Goal: Task Accomplishment & Management: Complete application form

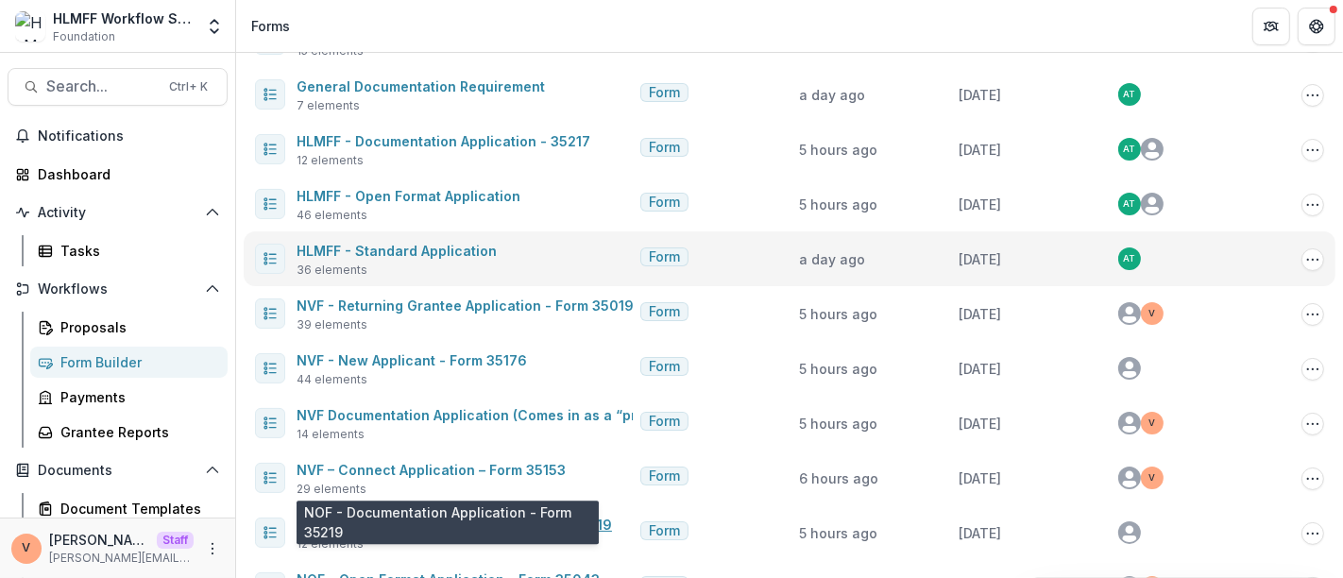
scroll to position [77, 0]
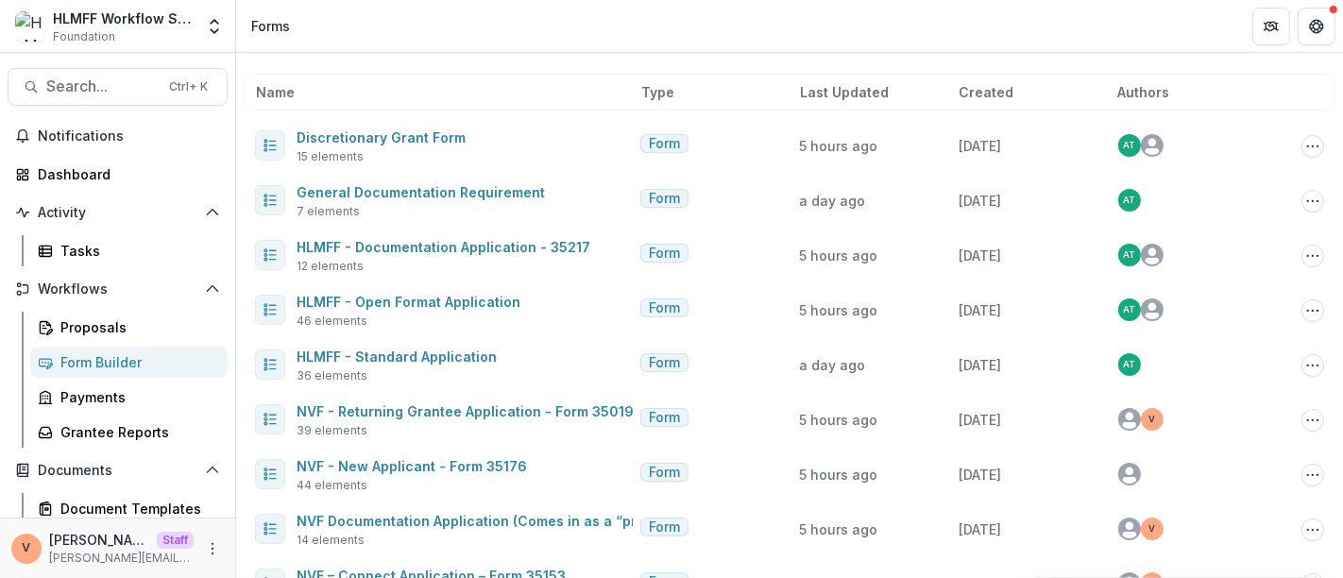
click at [570, 36] on header "Forms" at bounding box center [789, 26] width 1107 height 52
click at [640, 36] on header "Forms" at bounding box center [789, 26] width 1107 height 52
click at [1053, 40] on header "Forms" at bounding box center [789, 26] width 1107 height 52
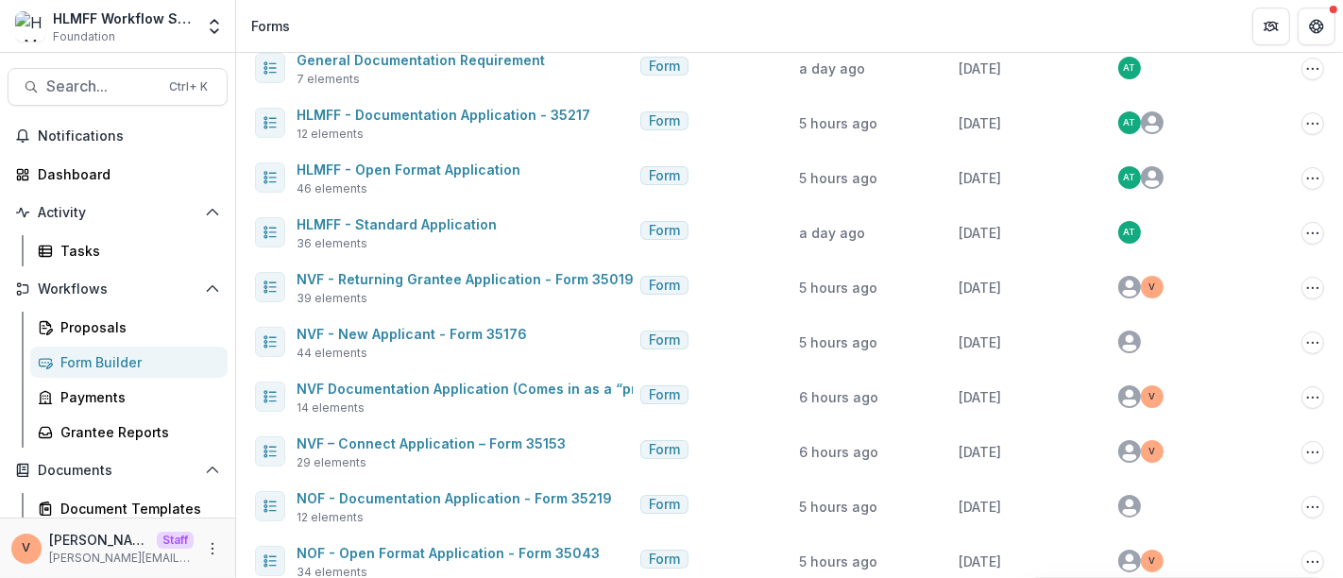
scroll to position [288, 0]
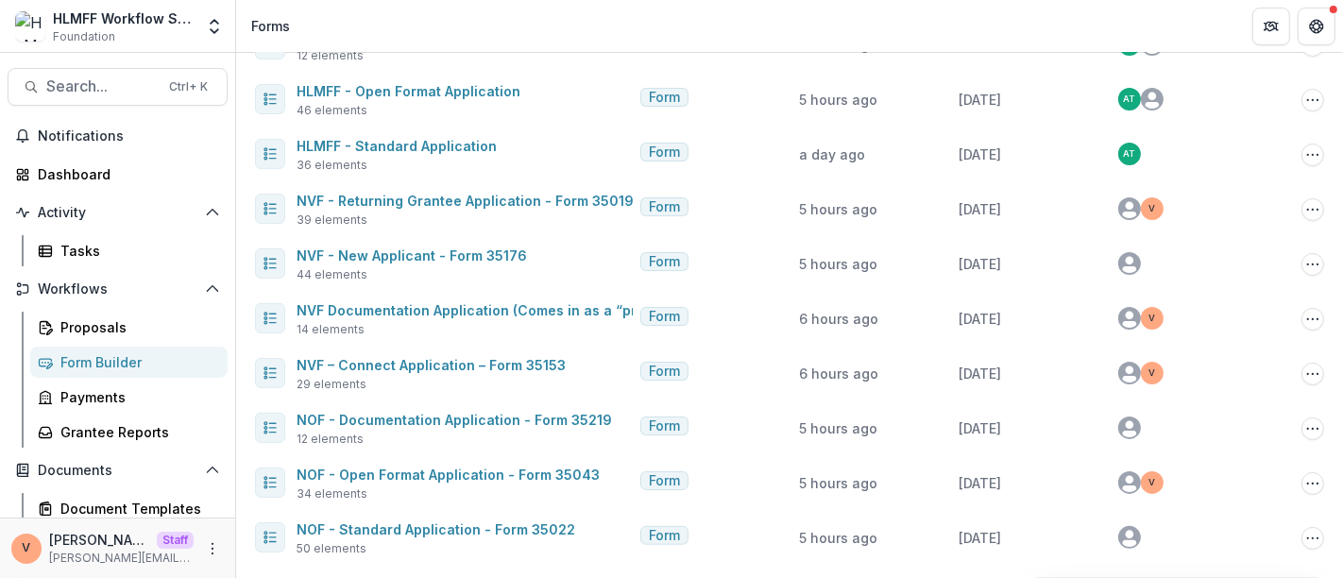
click at [860, 26] on header "Forms" at bounding box center [789, 26] width 1107 height 52
click at [1207, 24] on header "Forms" at bounding box center [789, 26] width 1107 height 52
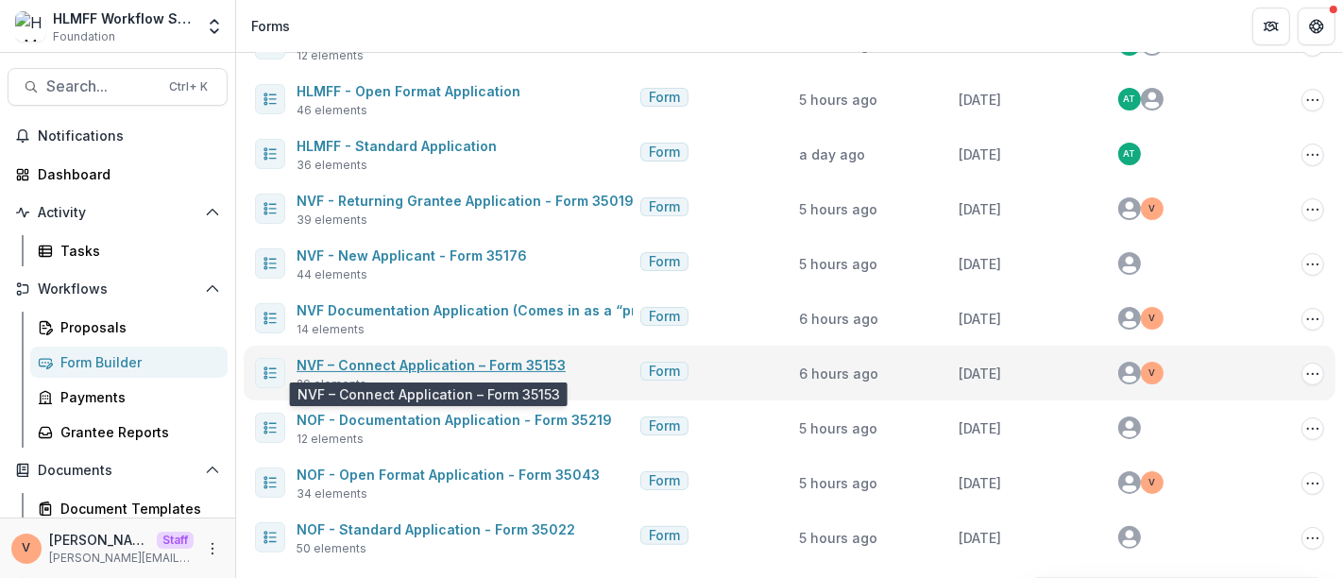
click at [443, 366] on link "NVF – Connect Application – Form 35153" at bounding box center [431, 365] width 269 height 16
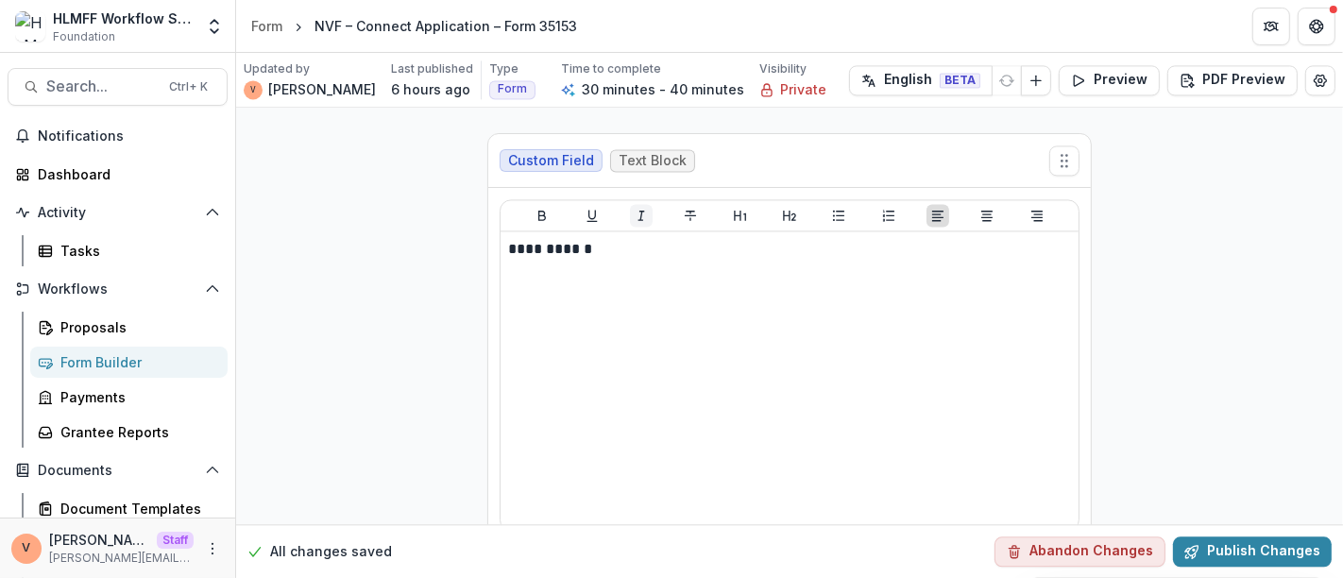
scroll to position [9553, 0]
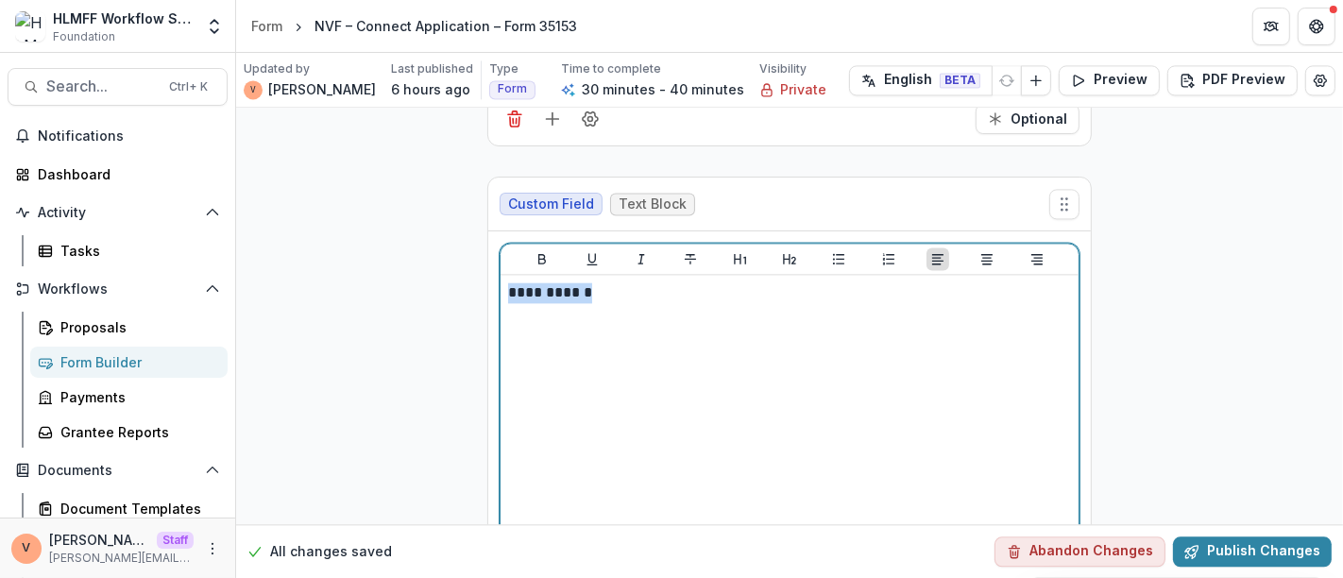
drag, startPoint x: 600, startPoint y: 245, endPoint x: 476, endPoint y: 253, distance: 124.1
drag, startPoint x: 539, startPoint y: 213, endPoint x: 567, endPoint y: 214, distance: 27.4
click at [539, 251] on icon "Bold" at bounding box center [542, 258] width 15 height 15
click at [581, 248] on button "Underline" at bounding box center [592, 259] width 23 height 23
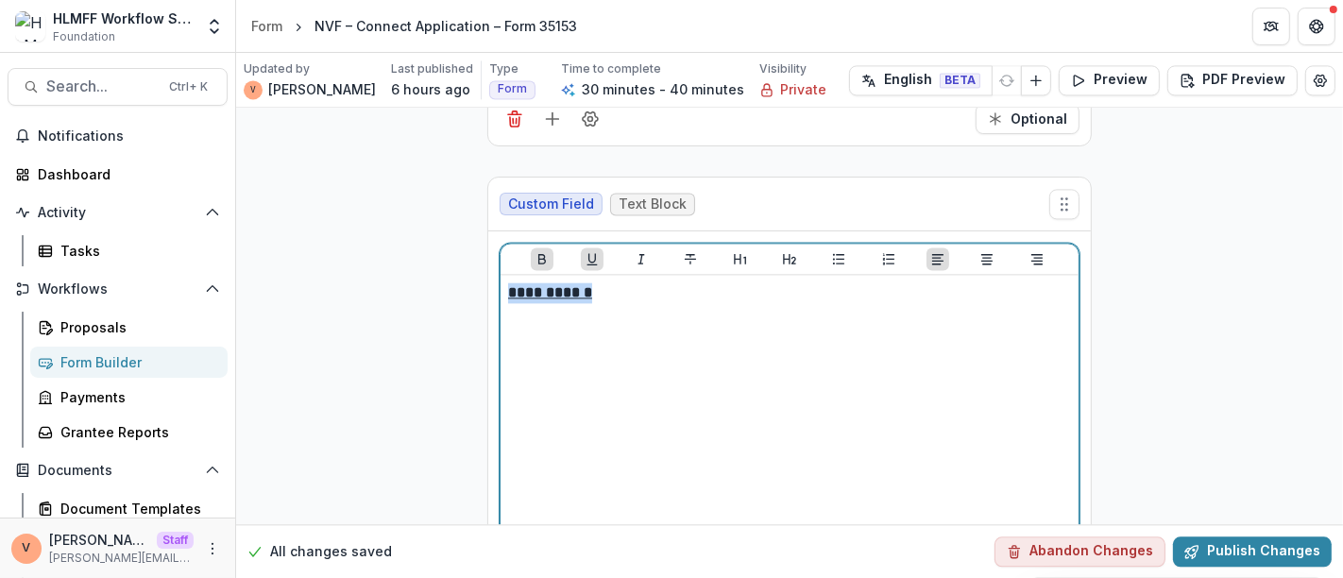
click at [673, 282] on div "**********" at bounding box center [789, 423] width 563 height 283
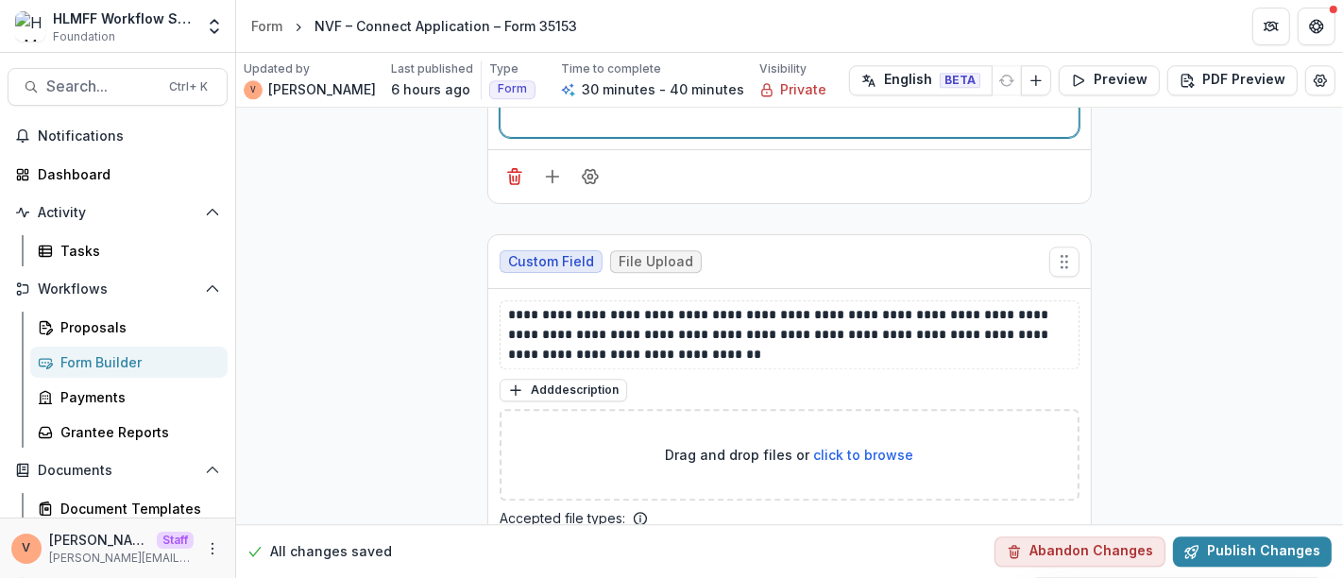
scroll to position [10409, 0]
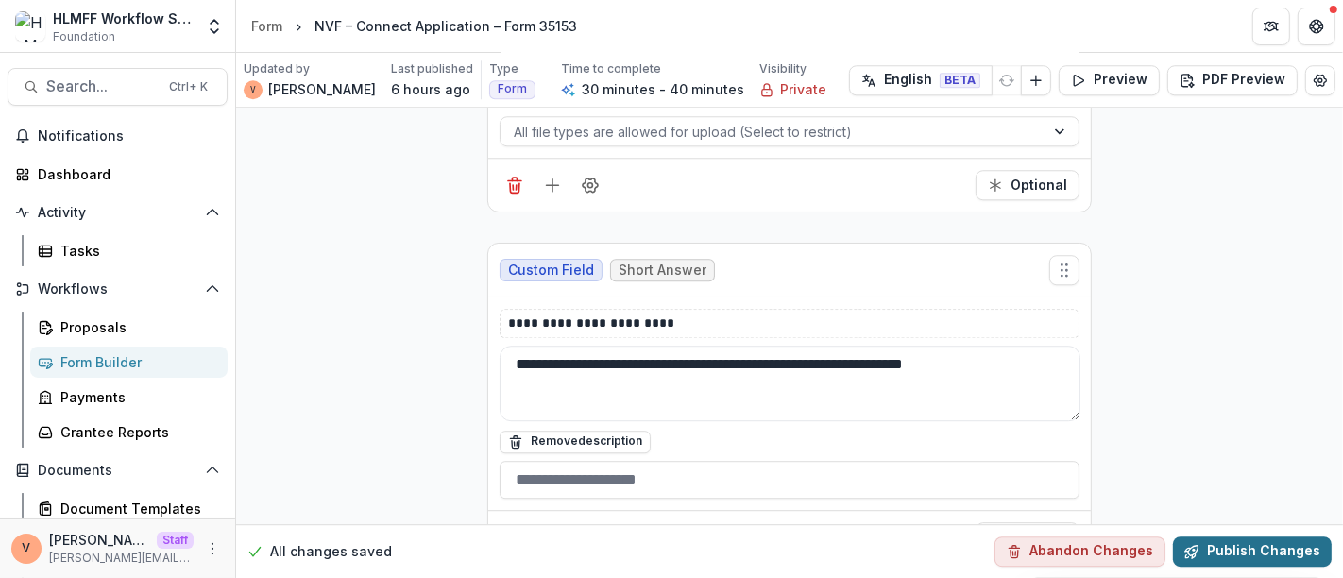
click at [1263, 558] on button "Publish Changes" at bounding box center [1252, 552] width 159 height 30
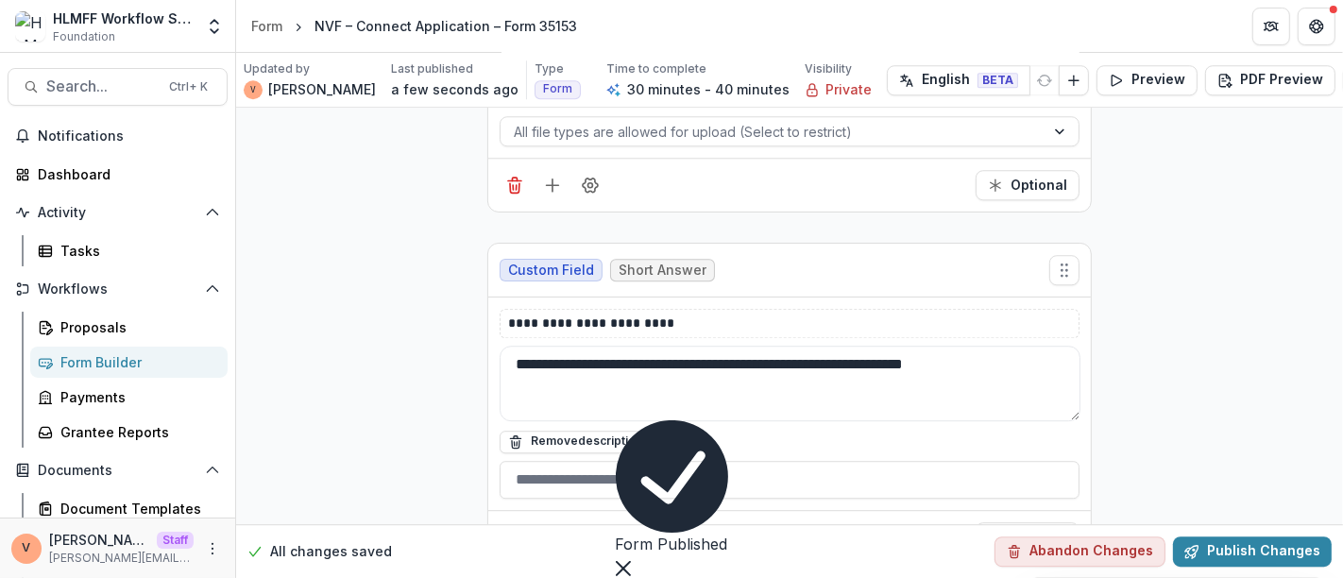
click at [631, 561] on icon "Close" at bounding box center [623, 568] width 15 height 15
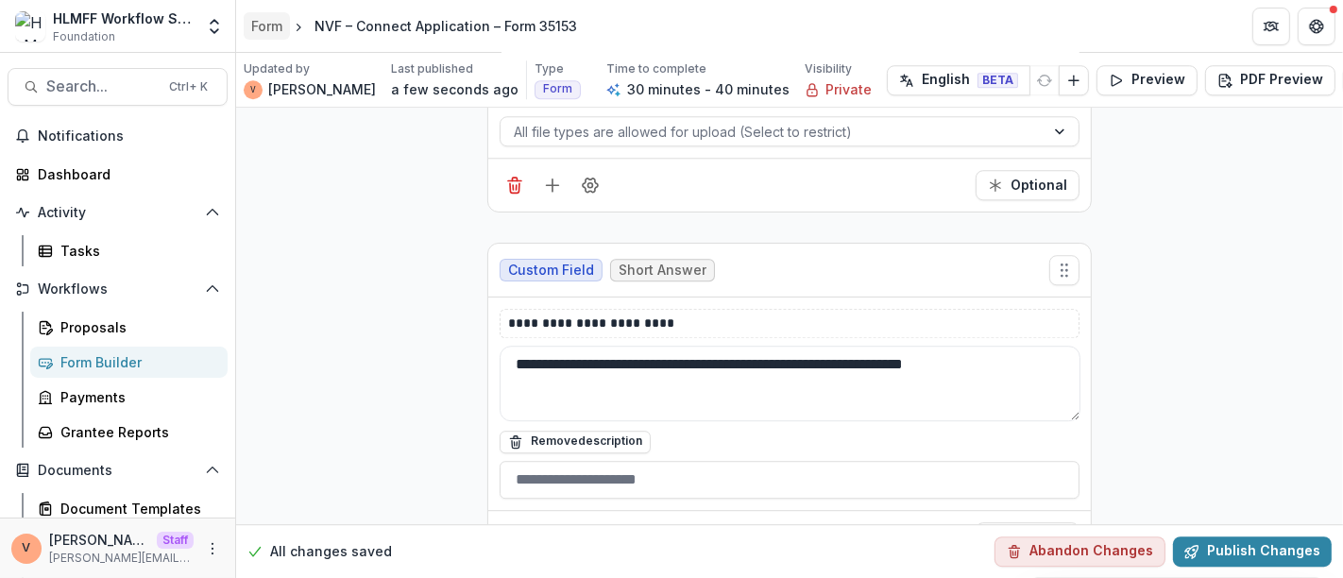
click at [274, 30] on div "Form" at bounding box center [266, 26] width 31 height 20
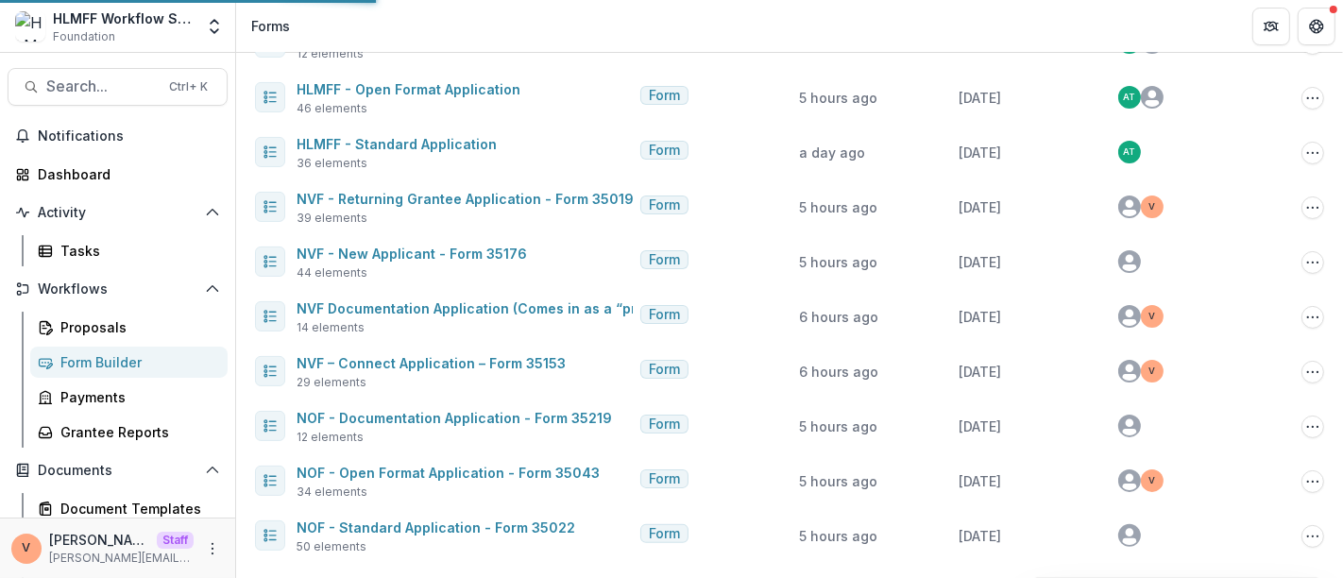
scroll to position [288, 0]
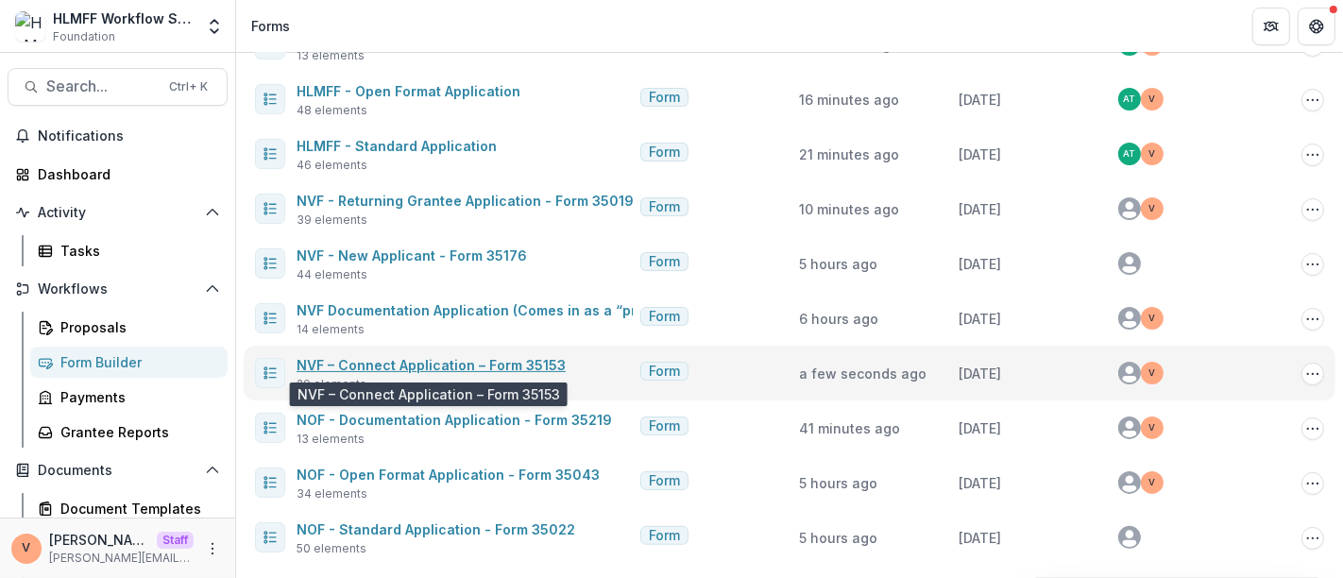
click at [468, 363] on link "NVF – Connect Application – Form 35153" at bounding box center [431, 365] width 269 height 16
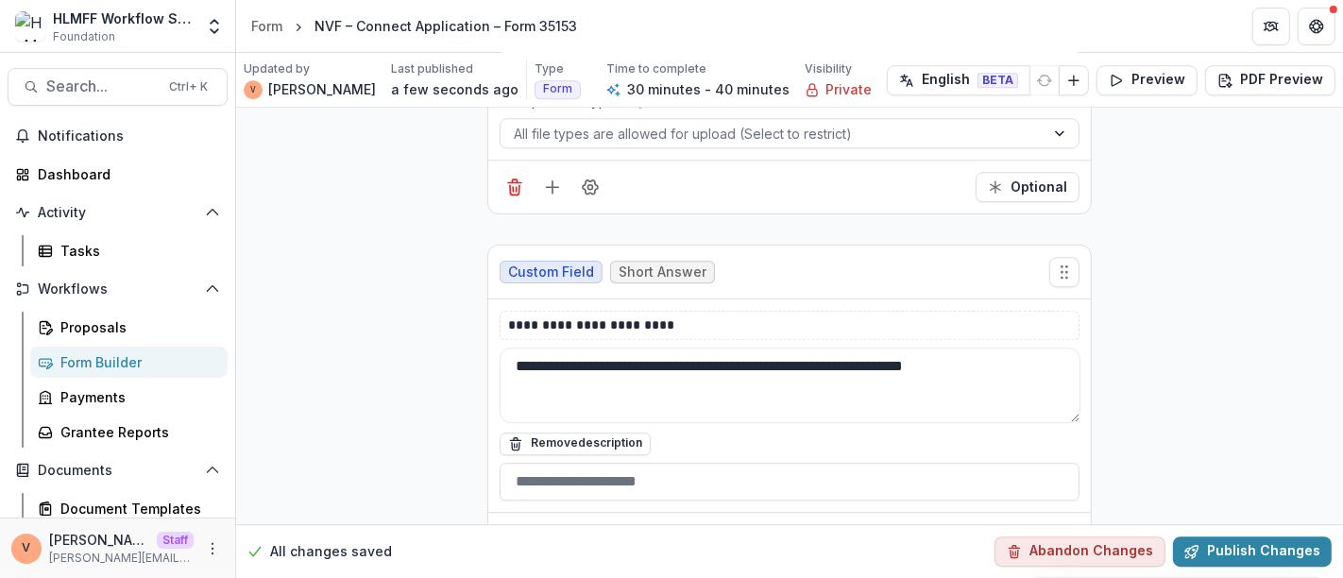
scroll to position [10409, 0]
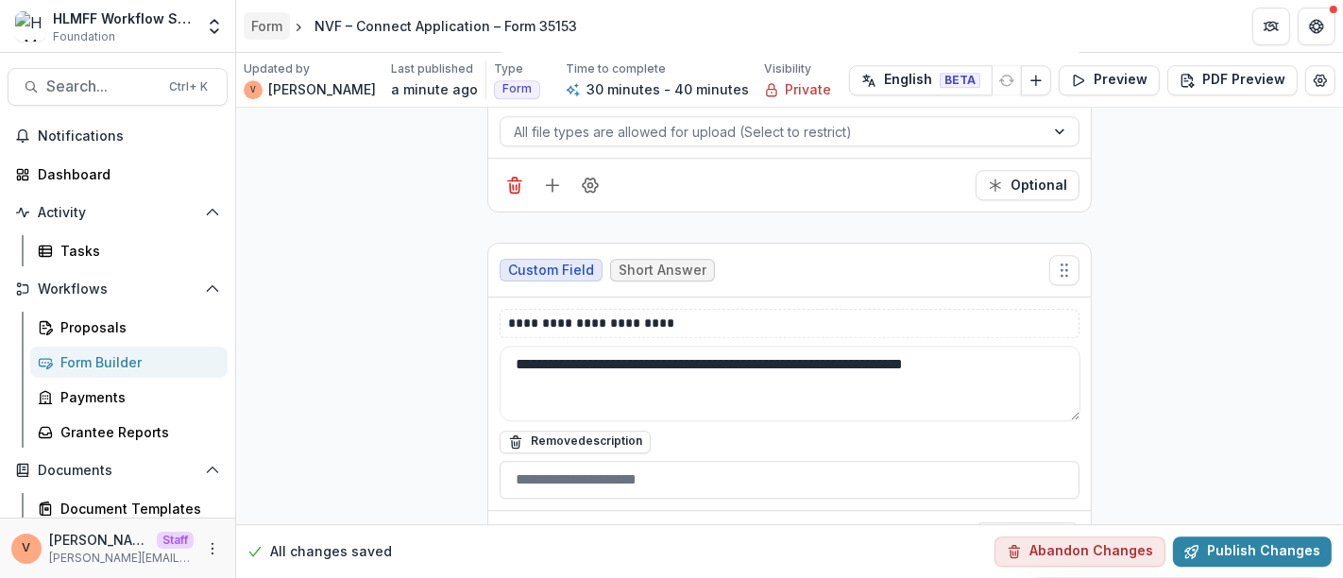
click at [272, 27] on div "Form" at bounding box center [266, 26] width 31 height 20
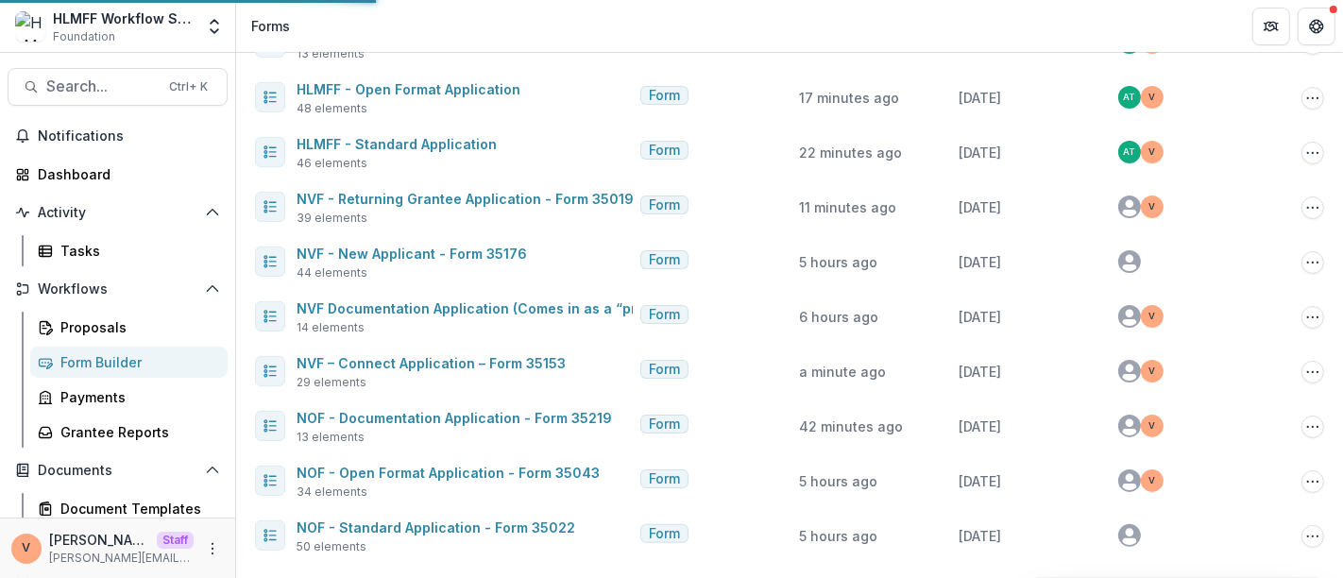
scroll to position [288, 0]
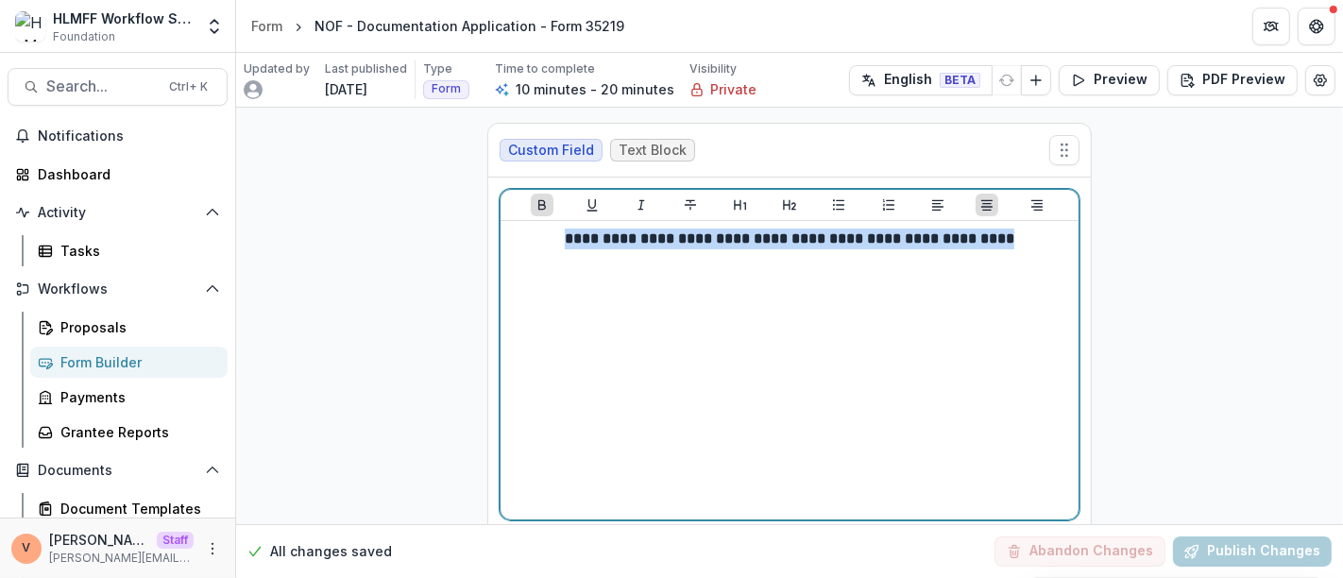
drag, startPoint x: 1026, startPoint y: 237, endPoint x: 550, endPoint y: 235, distance: 476.2
click at [550, 235] on p "**********" at bounding box center [789, 239] width 563 height 21
click at [785, 204] on icon "Heading 2" at bounding box center [789, 204] width 15 height 15
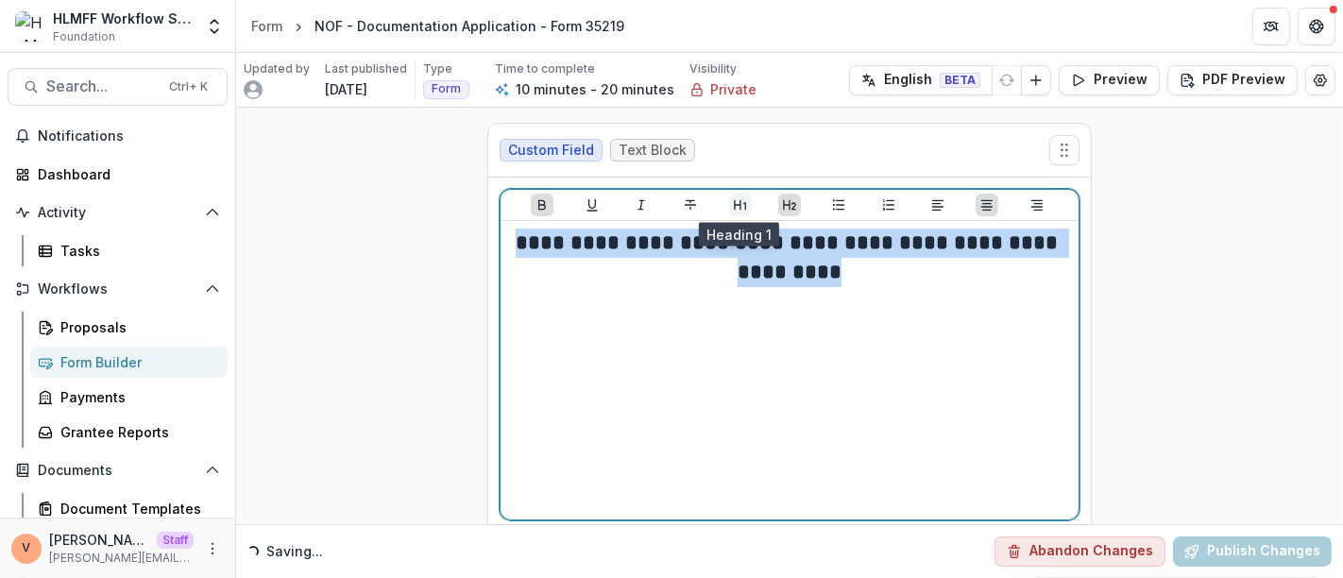
click at [741, 200] on icon "Heading 1" at bounding box center [740, 204] width 15 height 15
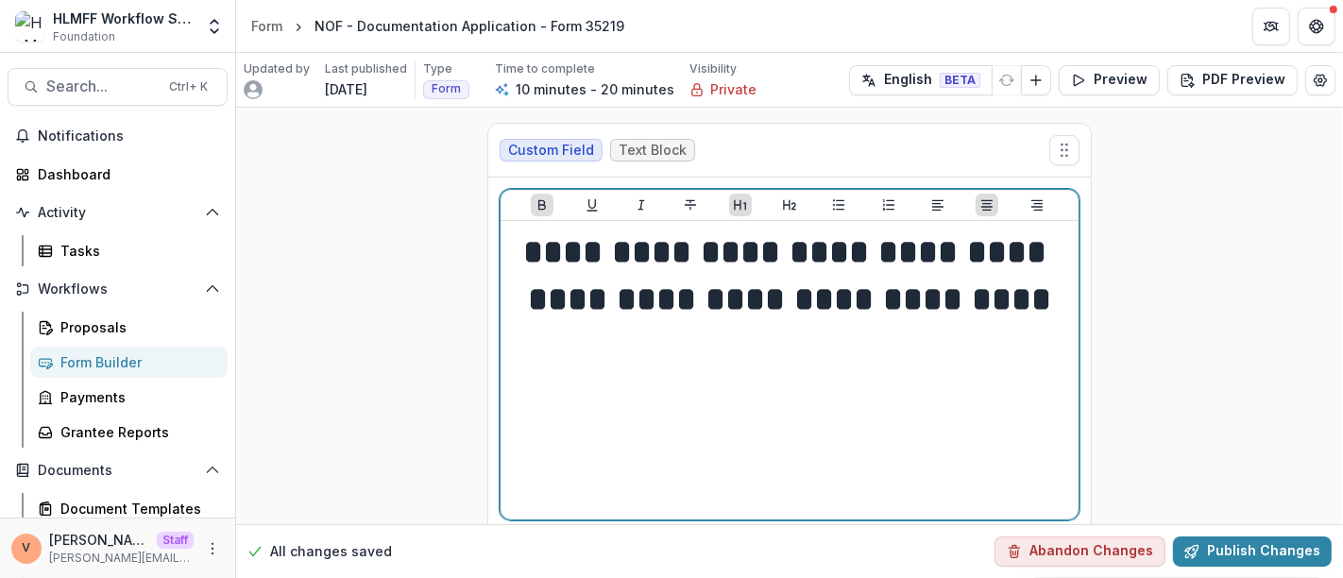
click at [931, 324] on h1 "**********" at bounding box center [789, 276] width 563 height 95
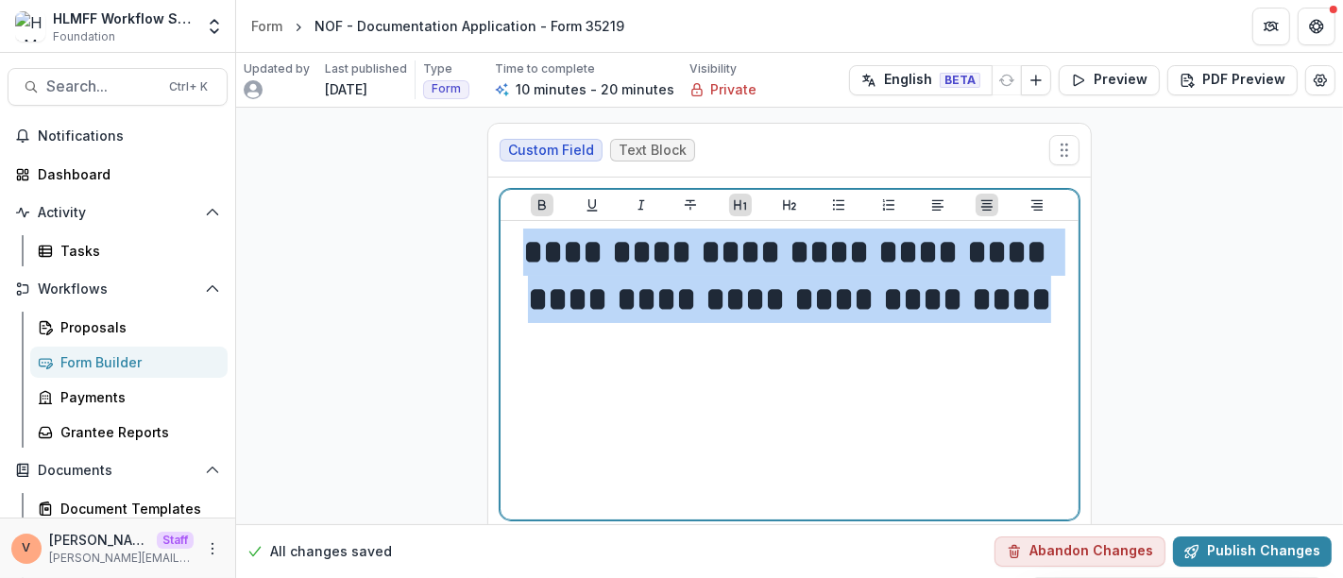
drag, startPoint x: 890, startPoint y: 337, endPoint x: 591, endPoint y: 256, distance: 309.4
click at [591, 256] on h1 "**********" at bounding box center [789, 276] width 563 height 95
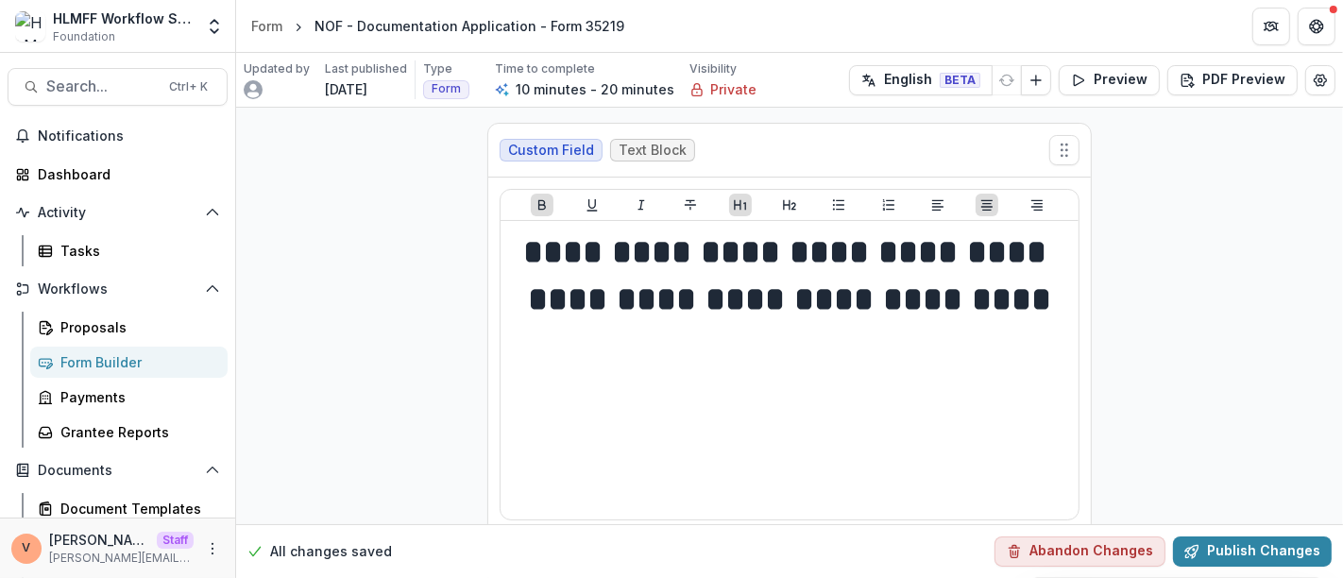
click at [590, 214] on div at bounding box center [790, 205] width 578 height 31
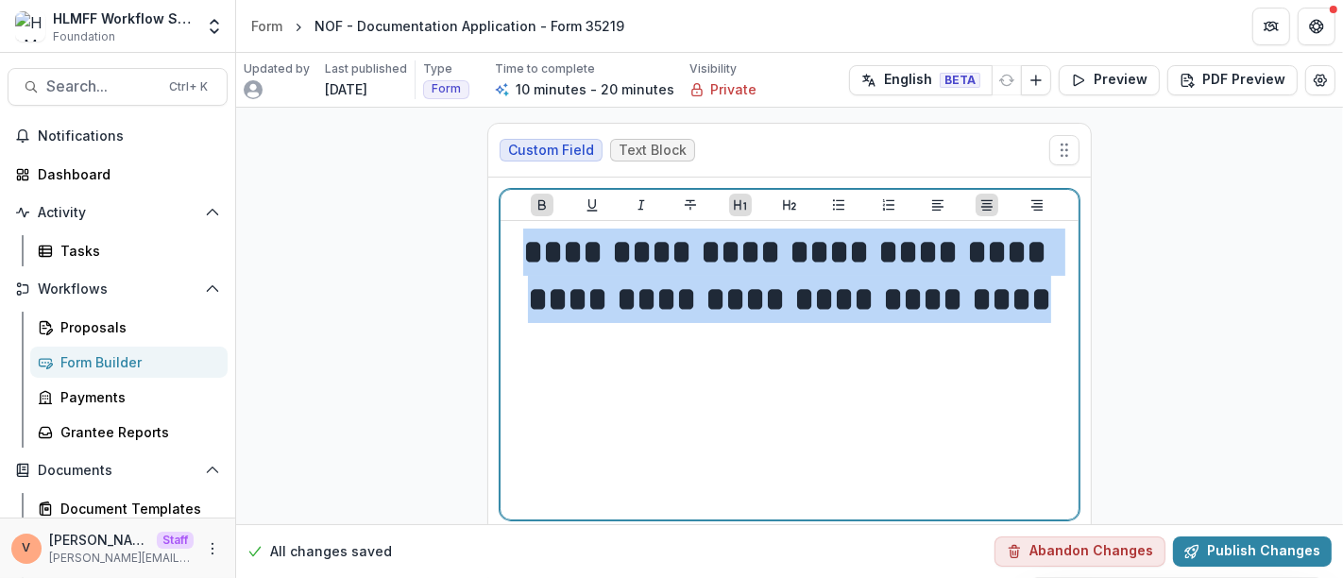
drag, startPoint x: 849, startPoint y: 347, endPoint x: 591, endPoint y: 249, distance: 275.7
click at [591, 249] on h1 "**********" at bounding box center [789, 276] width 563 height 95
click at [588, 203] on icon "Underline" at bounding box center [592, 204] width 15 height 15
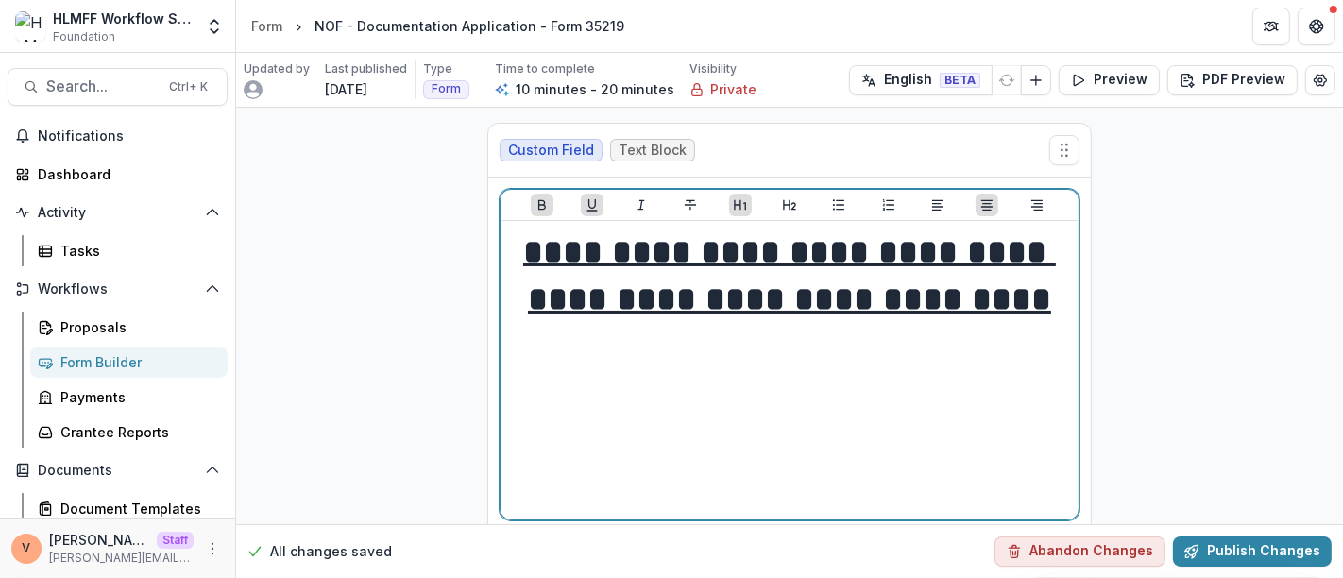
click at [958, 324] on h1 "**********" at bounding box center [789, 276] width 563 height 95
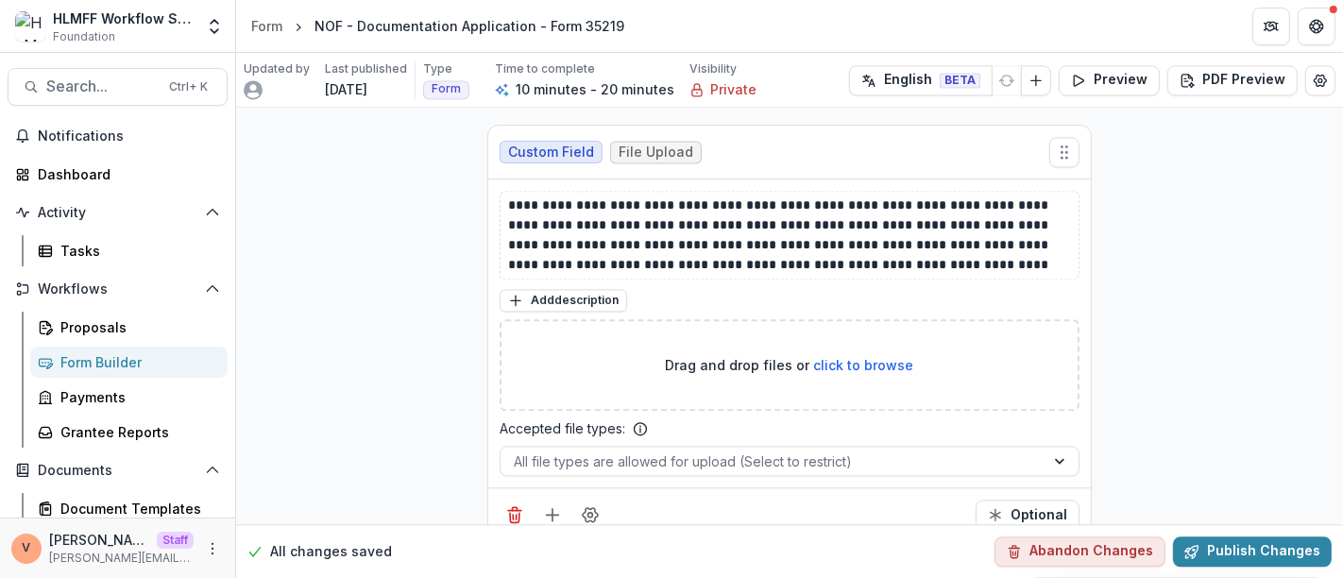
scroll to position [3590, 0]
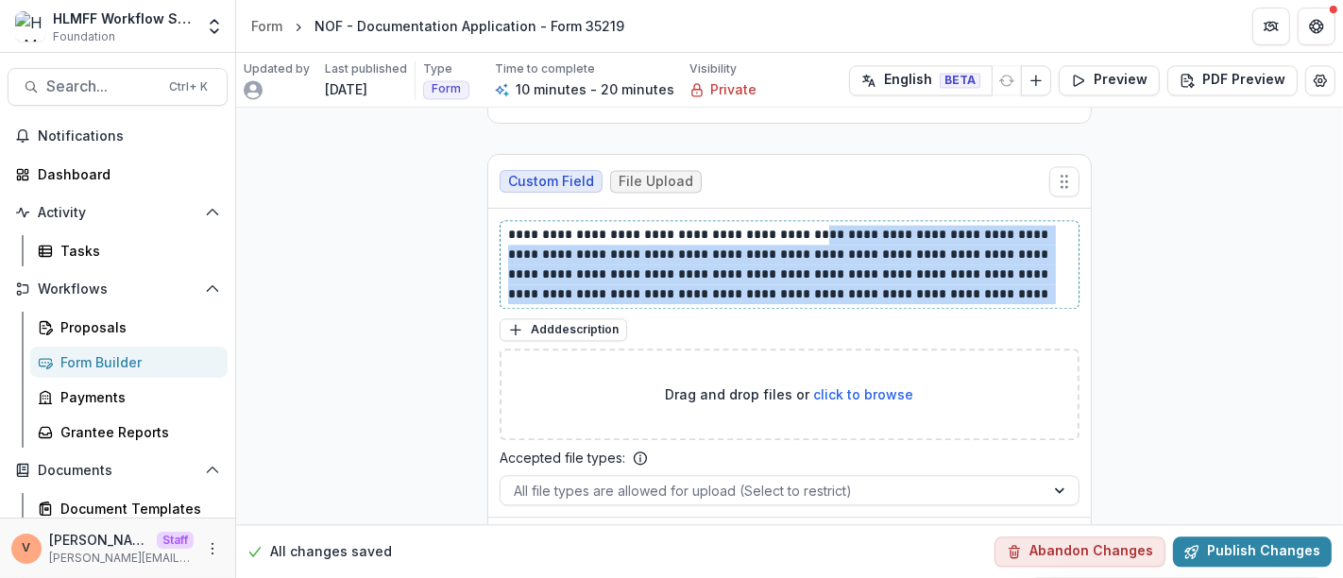
drag, startPoint x: 794, startPoint y: 214, endPoint x: 938, endPoint y: 276, distance: 157.4
click at [938, 276] on p "**********" at bounding box center [790, 264] width 564 height 79
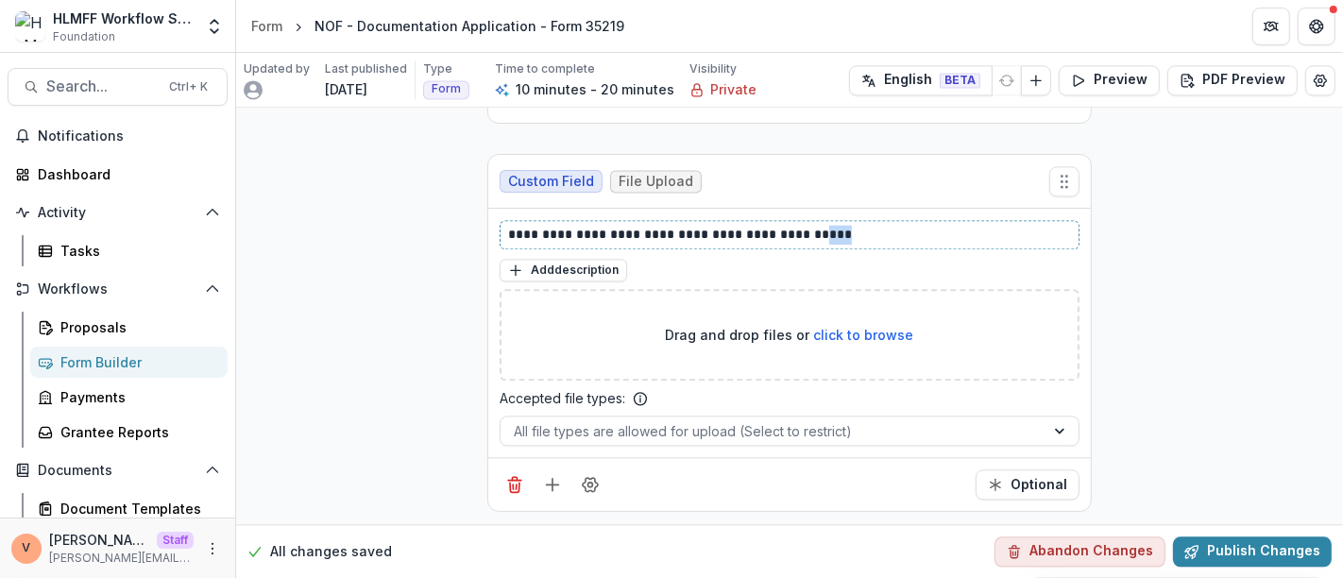
drag, startPoint x: 810, startPoint y: 212, endPoint x: 793, endPoint y: 212, distance: 17.0
click at [793, 225] on p "**********" at bounding box center [790, 235] width 564 height 20
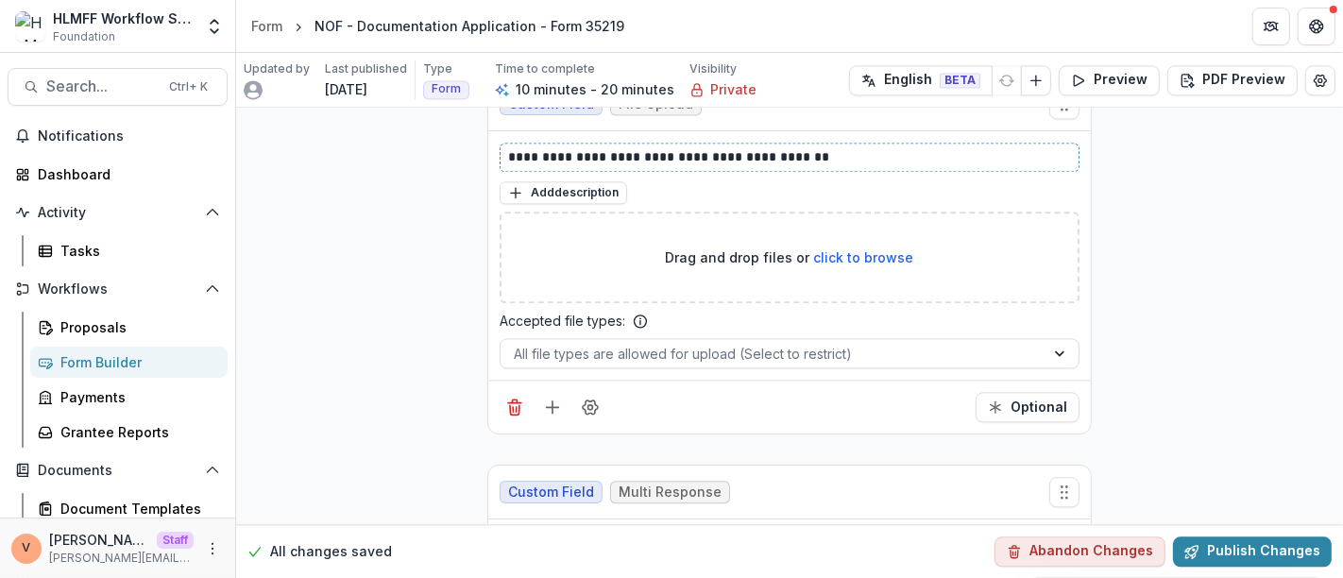
scroll to position [3636, 0]
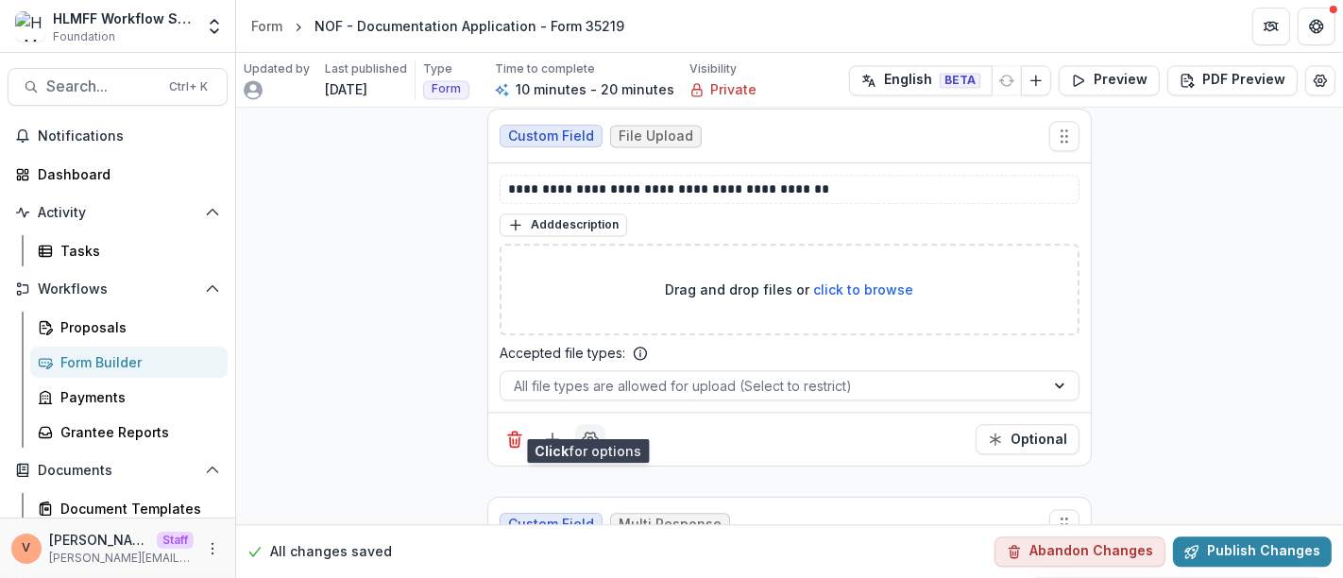
click at [589, 430] on icon "Field Settings" at bounding box center [590, 439] width 19 height 19
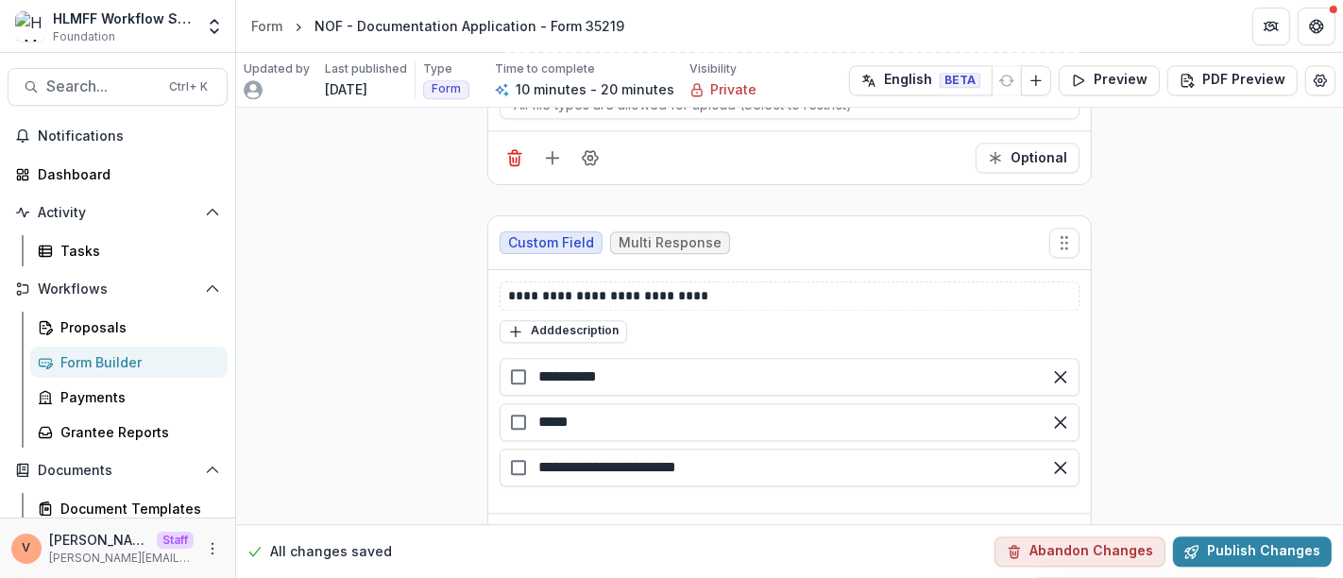
scroll to position [3950, 0]
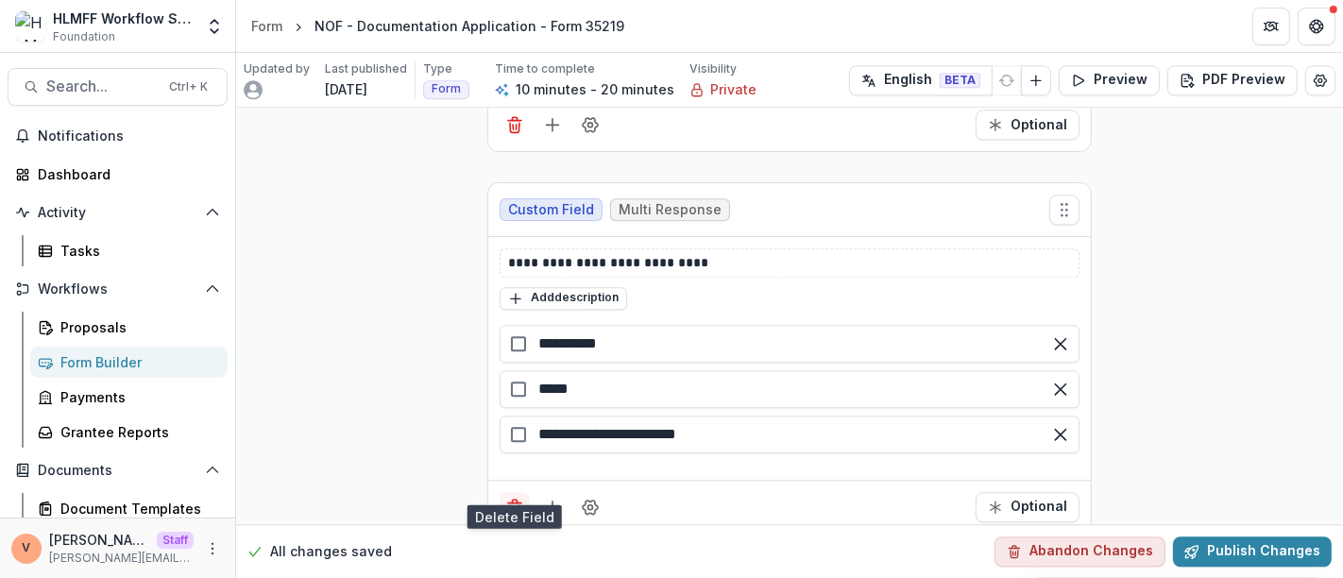
click at [512, 498] on icon "Delete field" at bounding box center [514, 507] width 19 height 19
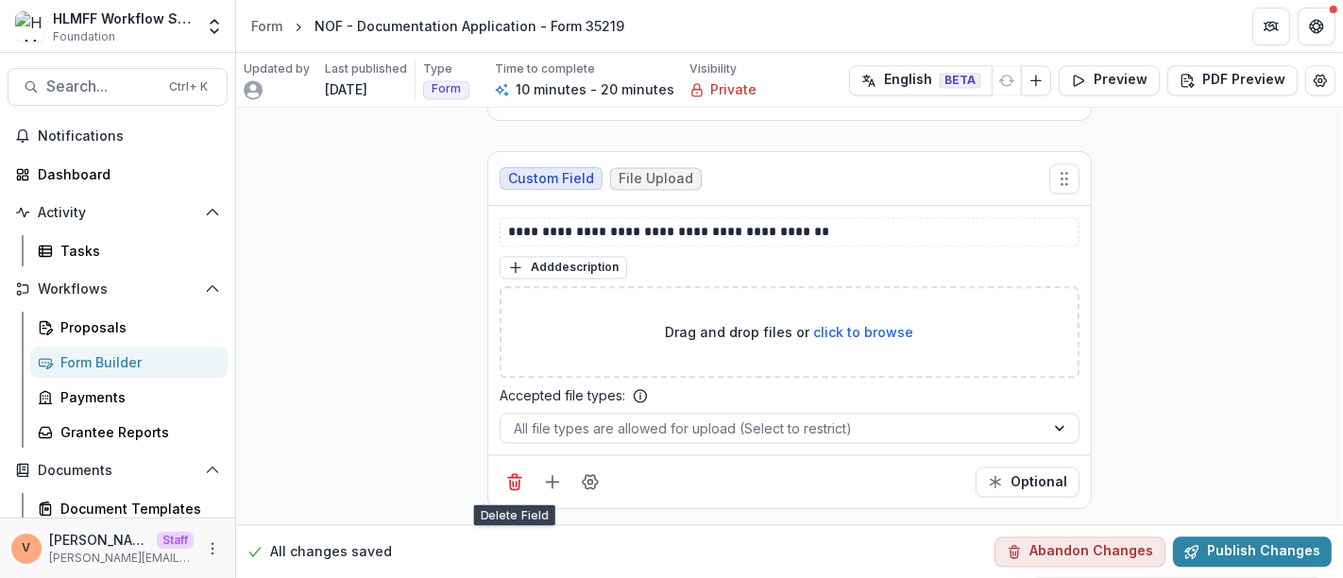
scroll to position [3569, 0]
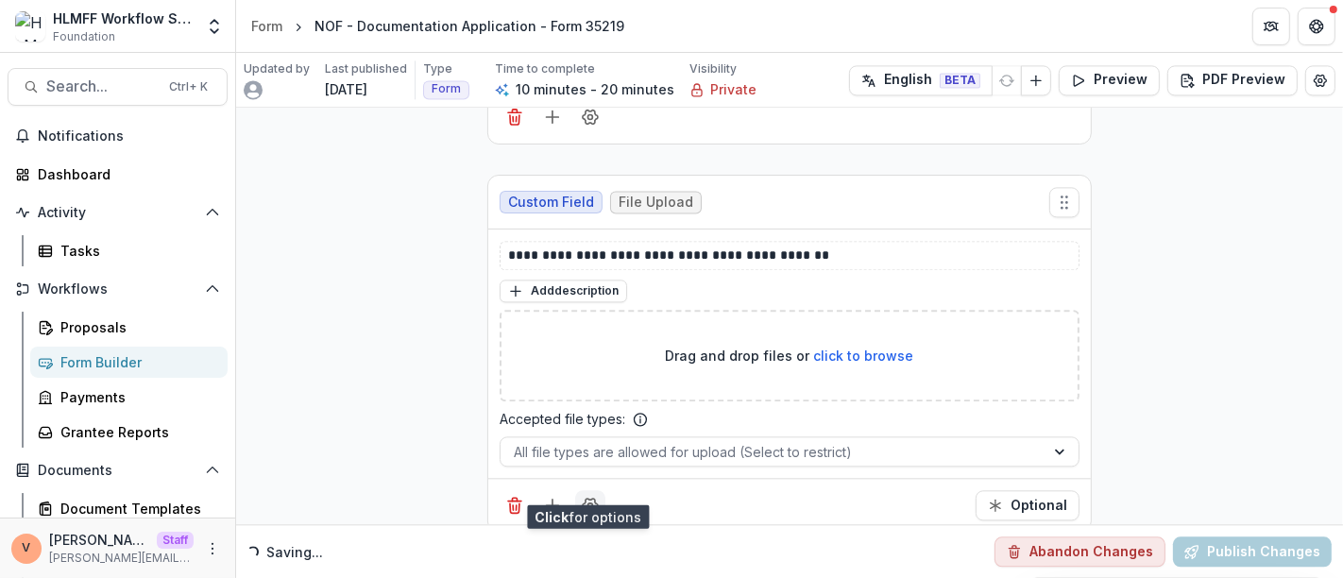
click at [586, 499] on icon "Field Settings" at bounding box center [590, 506] width 15 height 14
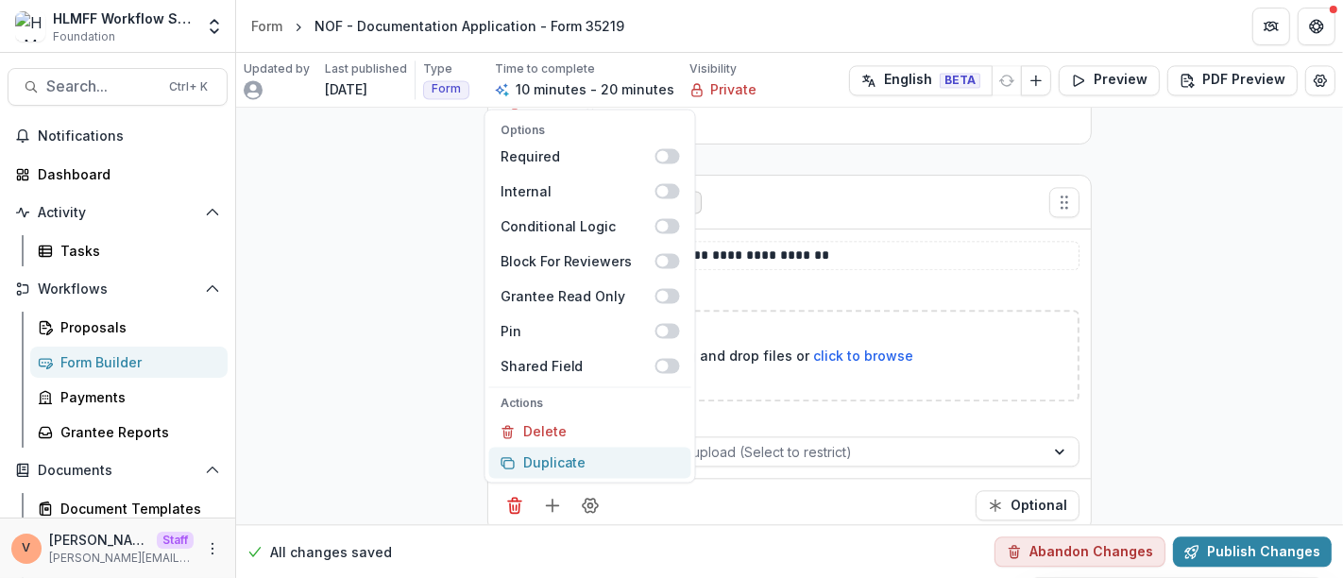
click at [583, 447] on button "Duplicate" at bounding box center [590, 462] width 202 height 31
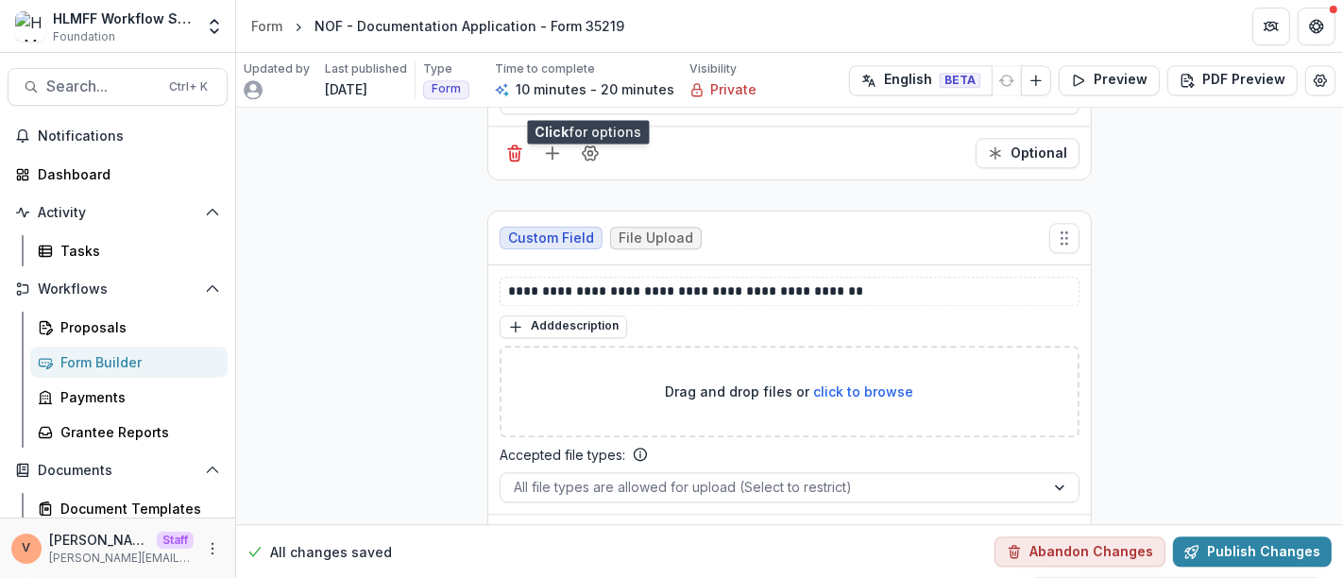
scroll to position [3954, 0]
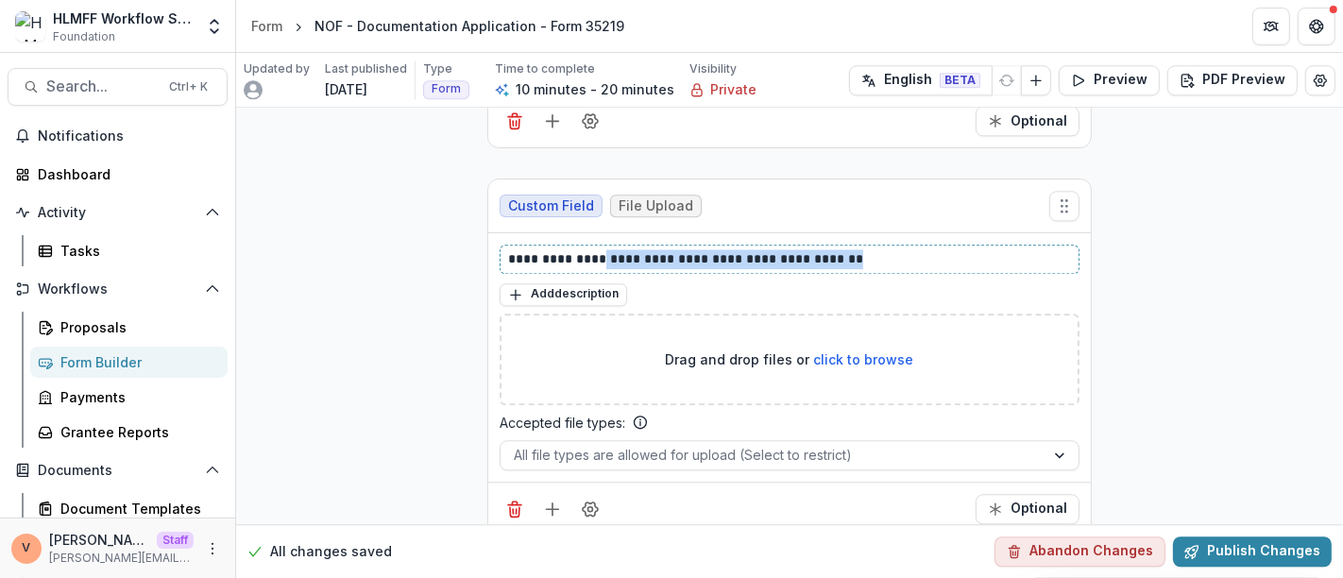
drag, startPoint x: 595, startPoint y: 231, endPoint x: 939, endPoint y: 227, distance: 343.9
click at [939, 249] on p "**********" at bounding box center [790, 259] width 564 height 20
paste div
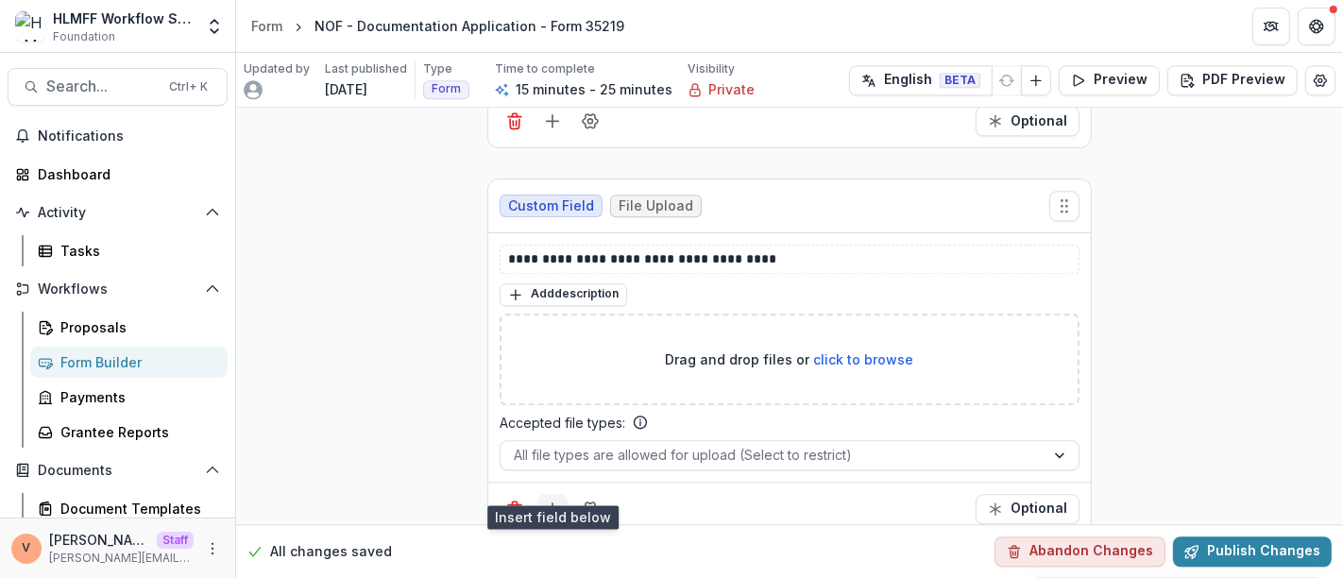
click at [547, 509] on line "Add field" at bounding box center [553, 509] width 12 height 0
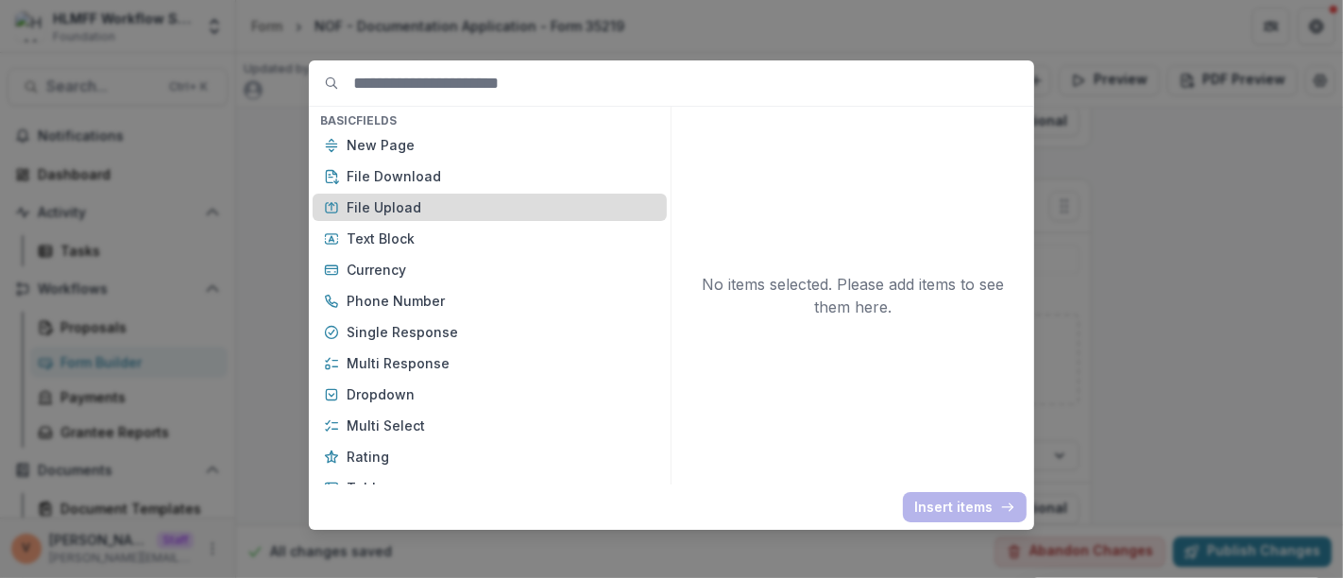
click at [421, 198] on p "File Upload" at bounding box center [501, 207] width 309 height 20
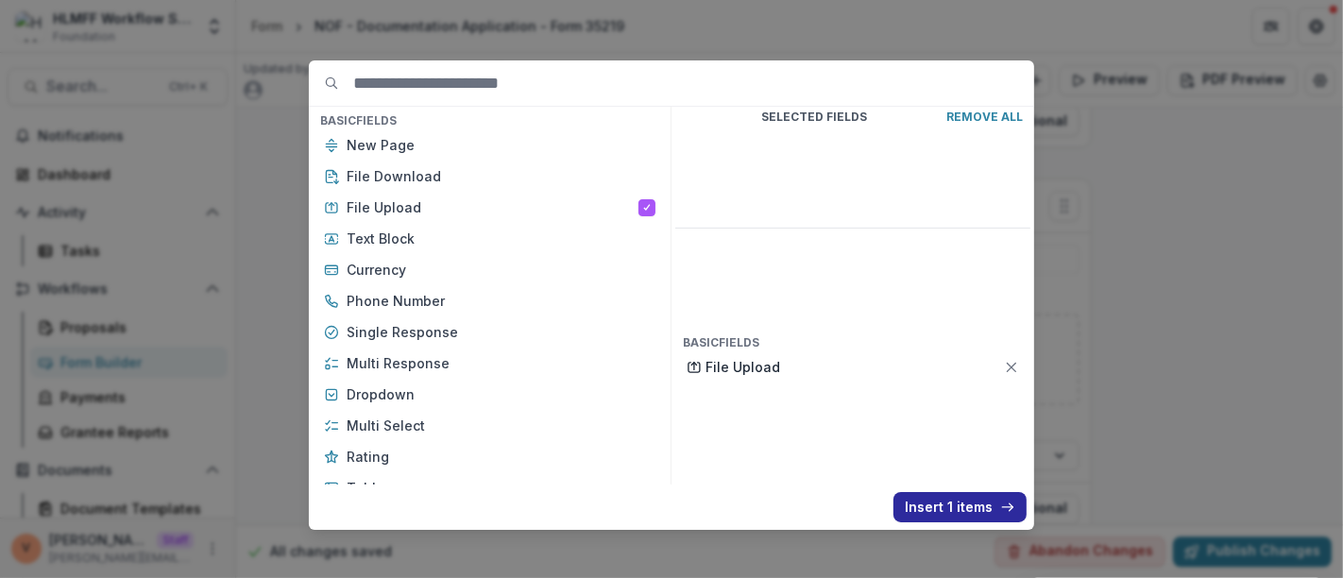
click at [977, 503] on button "Insert 1 items" at bounding box center [960, 507] width 133 height 30
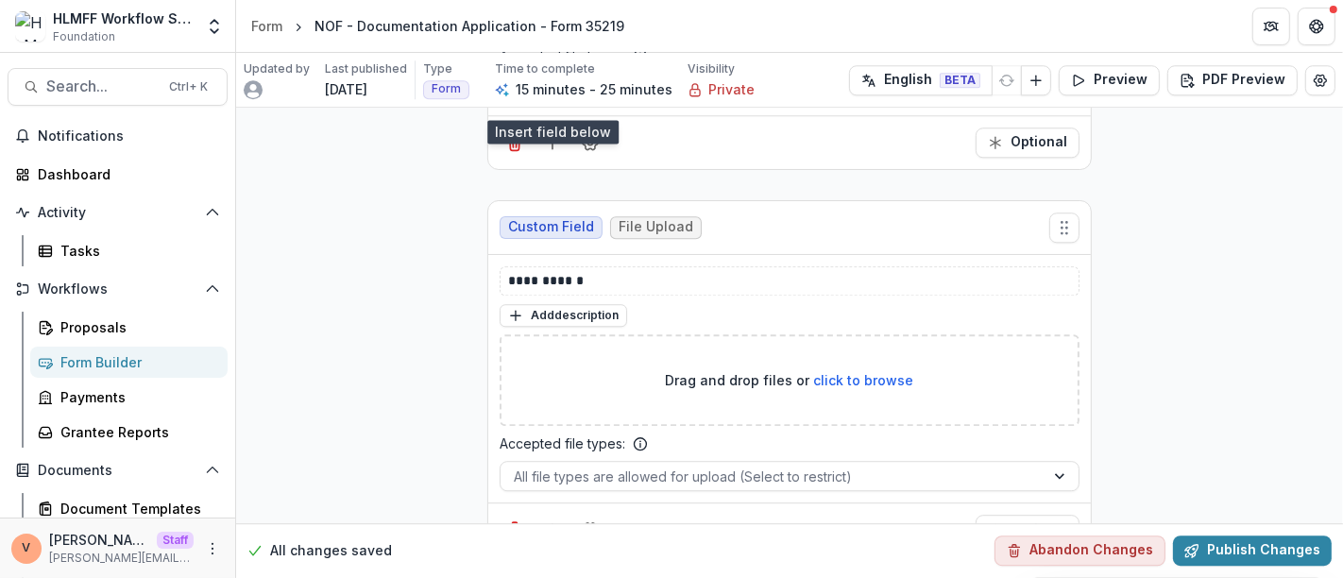
scroll to position [4340, 0]
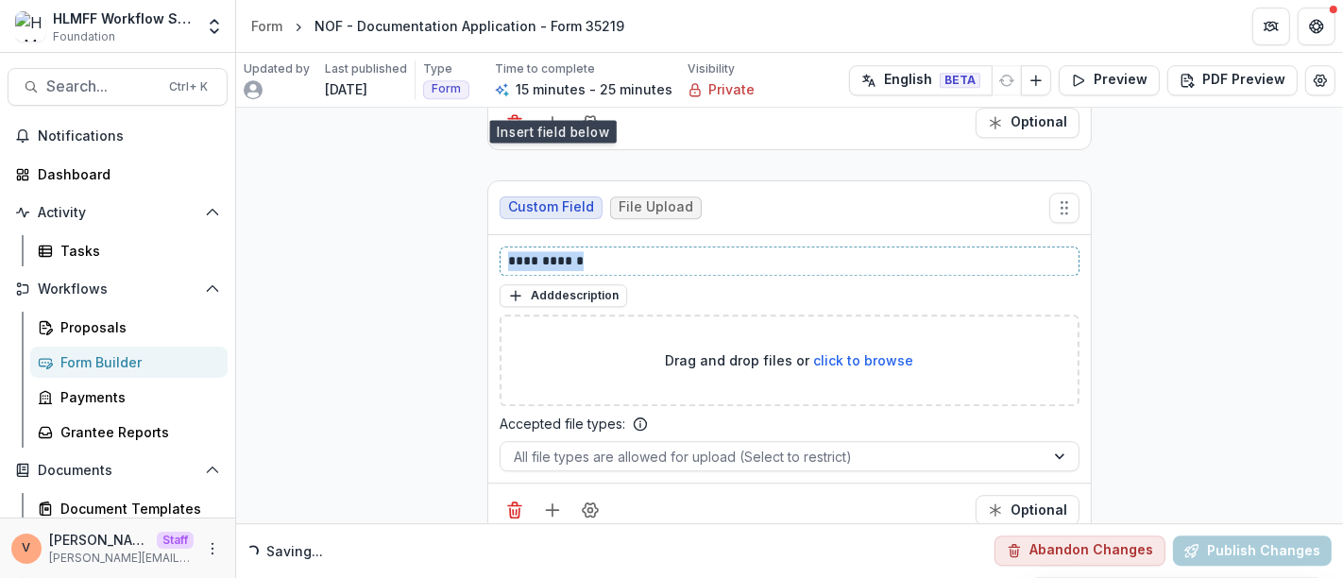
drag, startPoint x: 610, startPoint y: 233, endPoint x: 399, endPoint y: 233, distance: 211.6
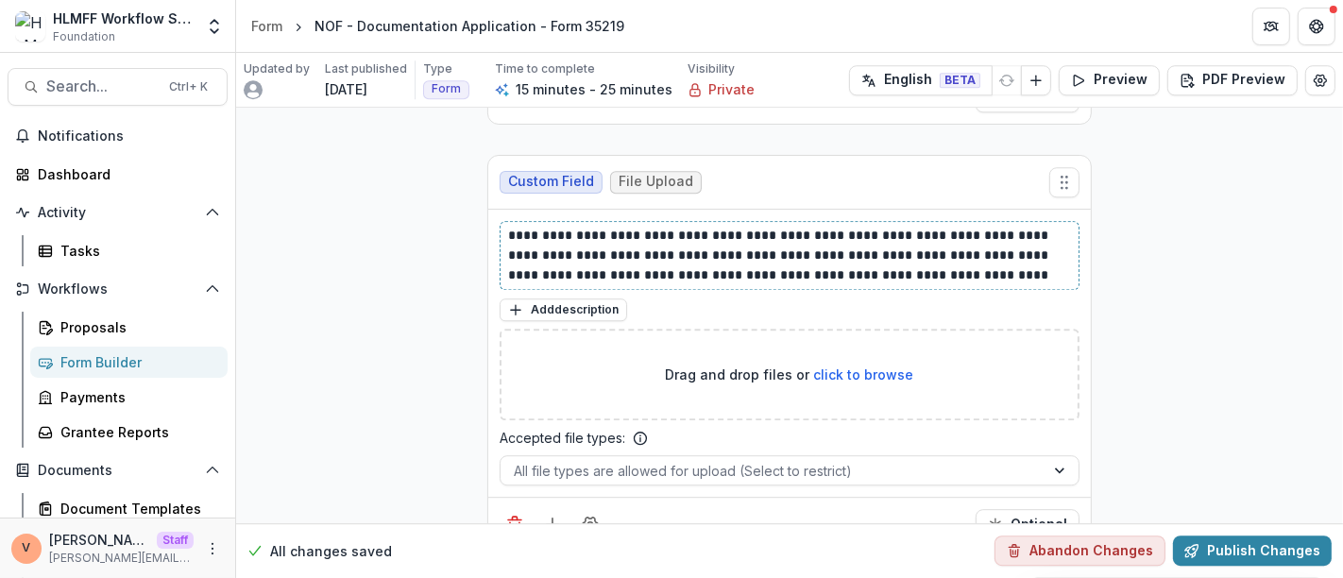
scroll to position [4379, 0]
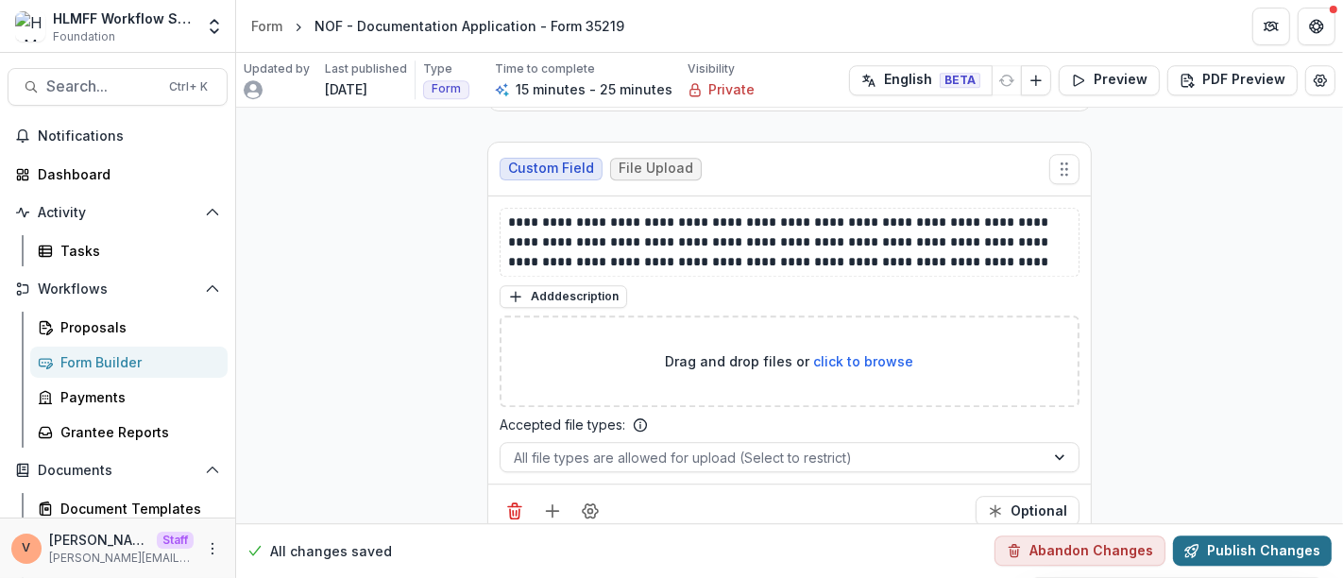
click at [1223, 553] on button "Publish Changes" at bounding box center [1252, 552] width 159 height 30
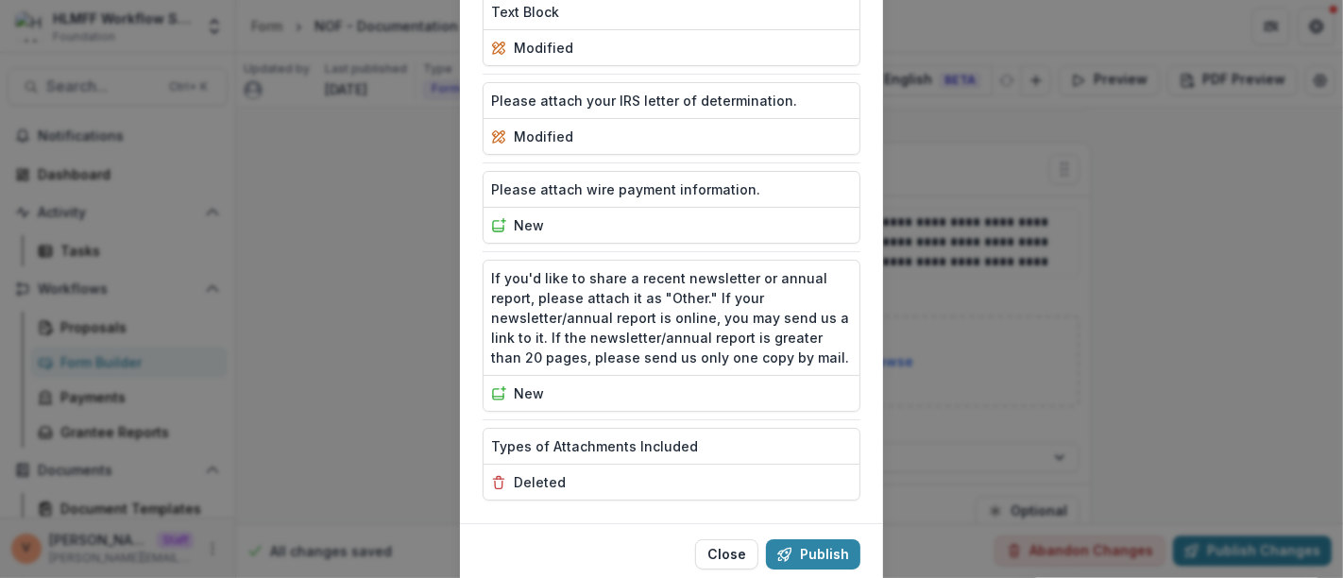
scroll to position [1018, 0]
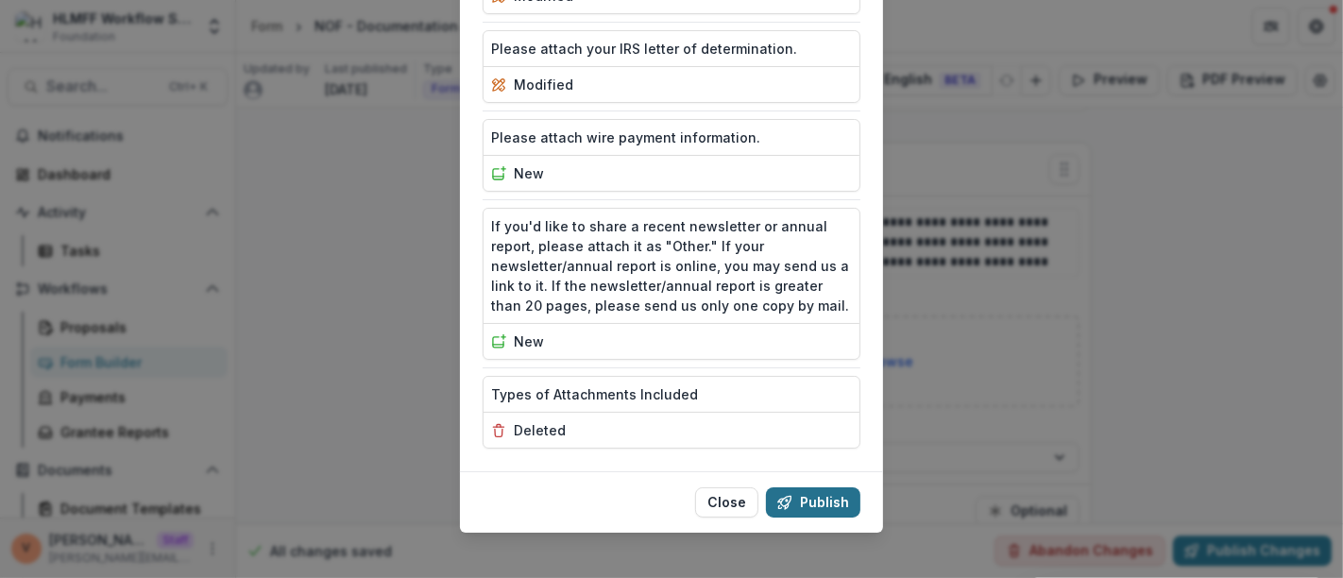
click at [813, 488] on button "Publish" at bounding box center [813, 503] width 94 height 30
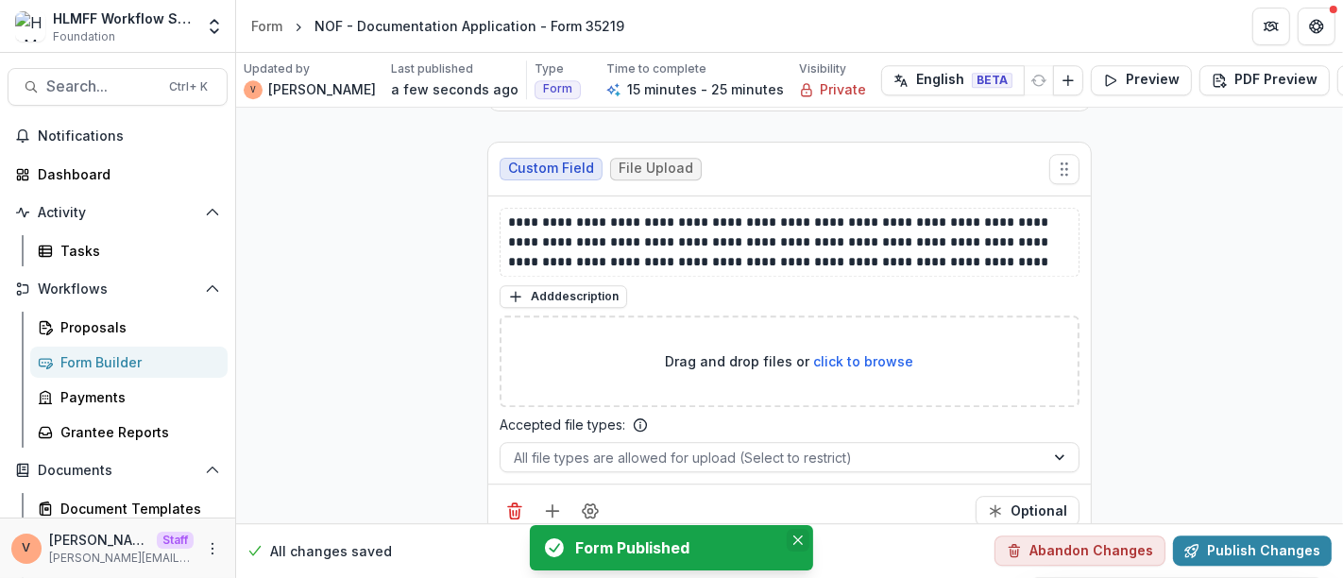
click at [800, 539] on icon "Close" at bounding box center [798, 540] width 9 height 9
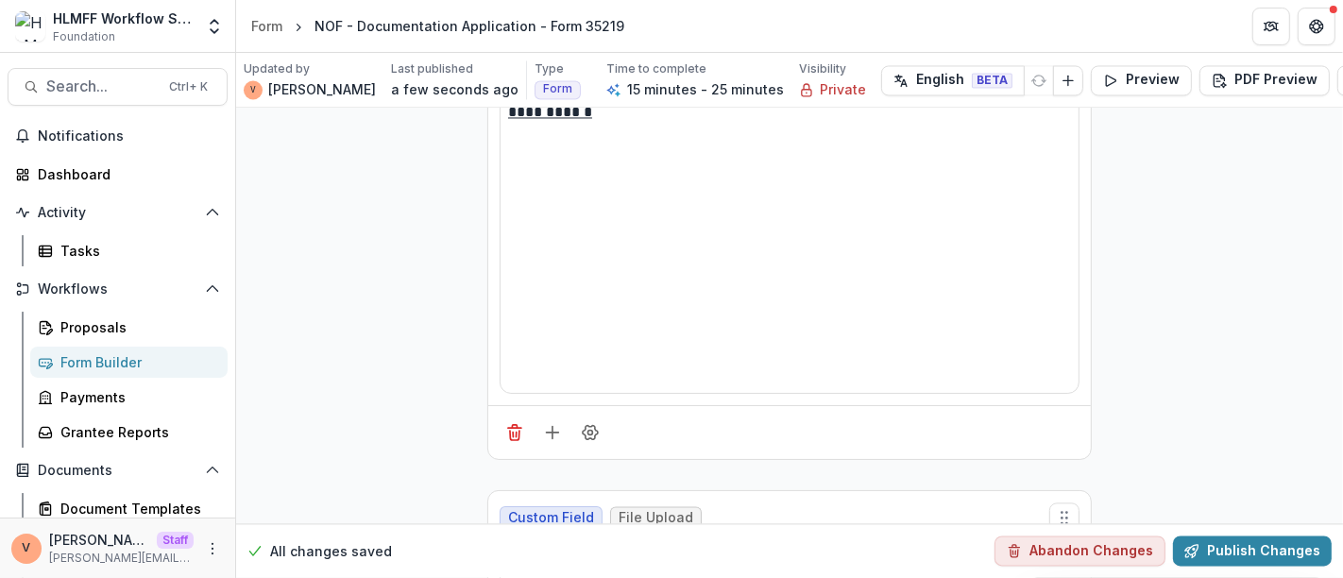
scroll to position [3044, 0]
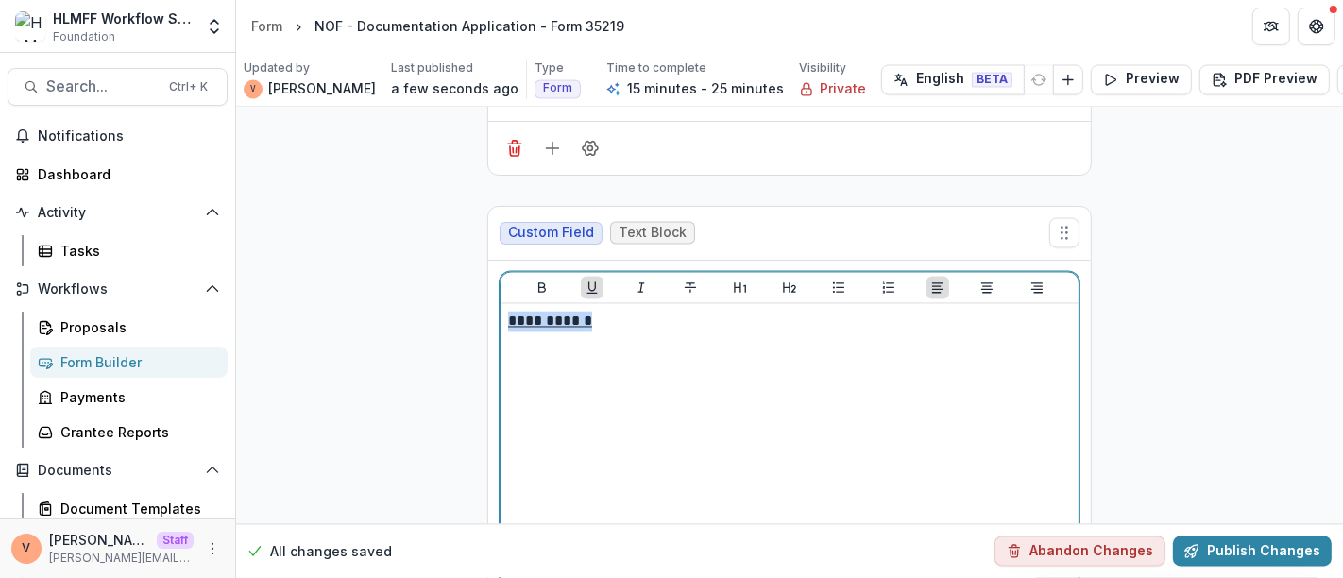
drag, startPoint x: 618, startPoint y: 307, endPoint x: 473, endPoint y: 306, distance: 144.6
click at [535, 281] on icon "Bold" at bounding box center [542, 288] width 15 height 15
click at [641, 312] on p "**********" at bounding box center [789, 322] width 563 height 21
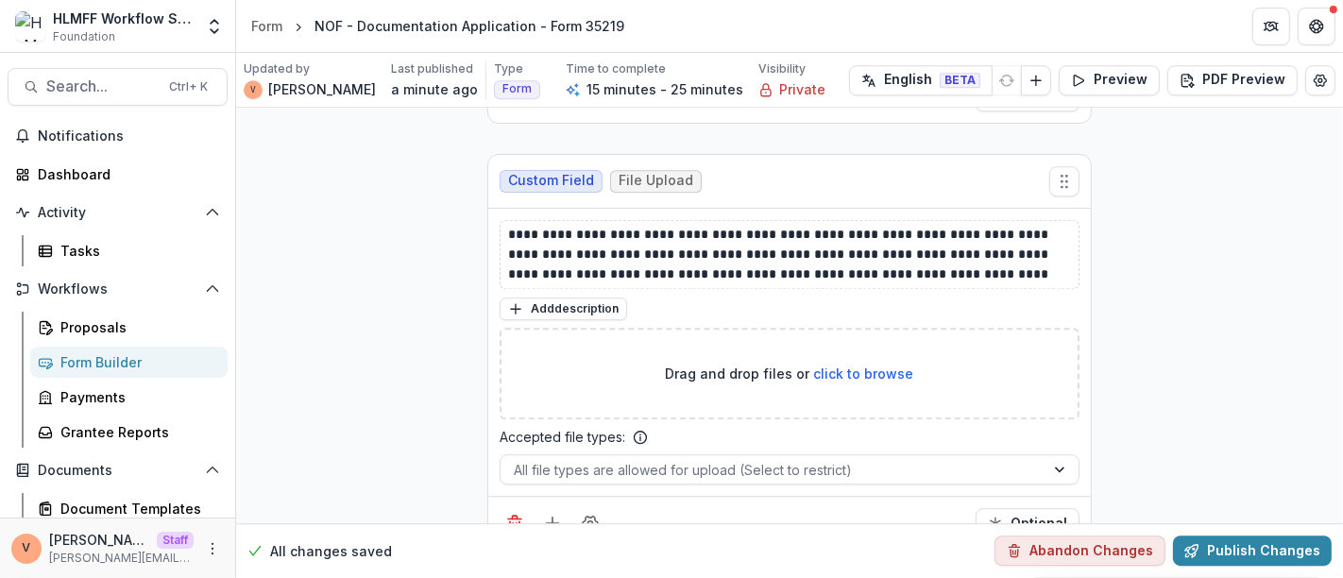
scroll to position [4379, 0]
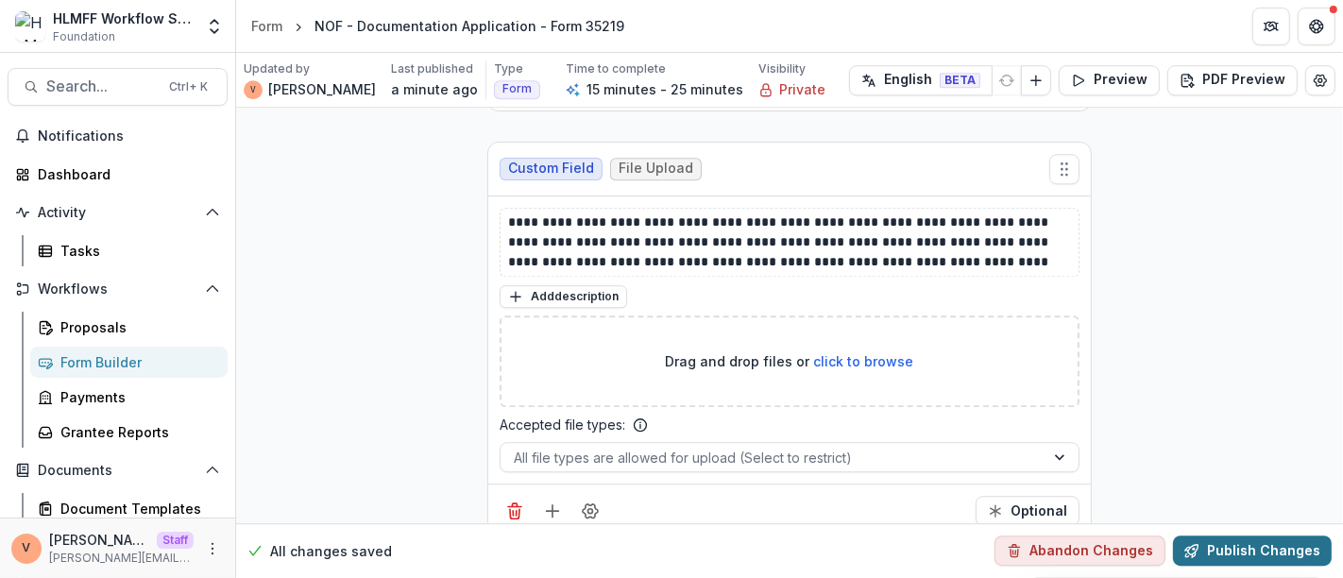
click at [1250, 550] on button "Publish Changes" at bounding box center [1252, 552] width 159 height 30
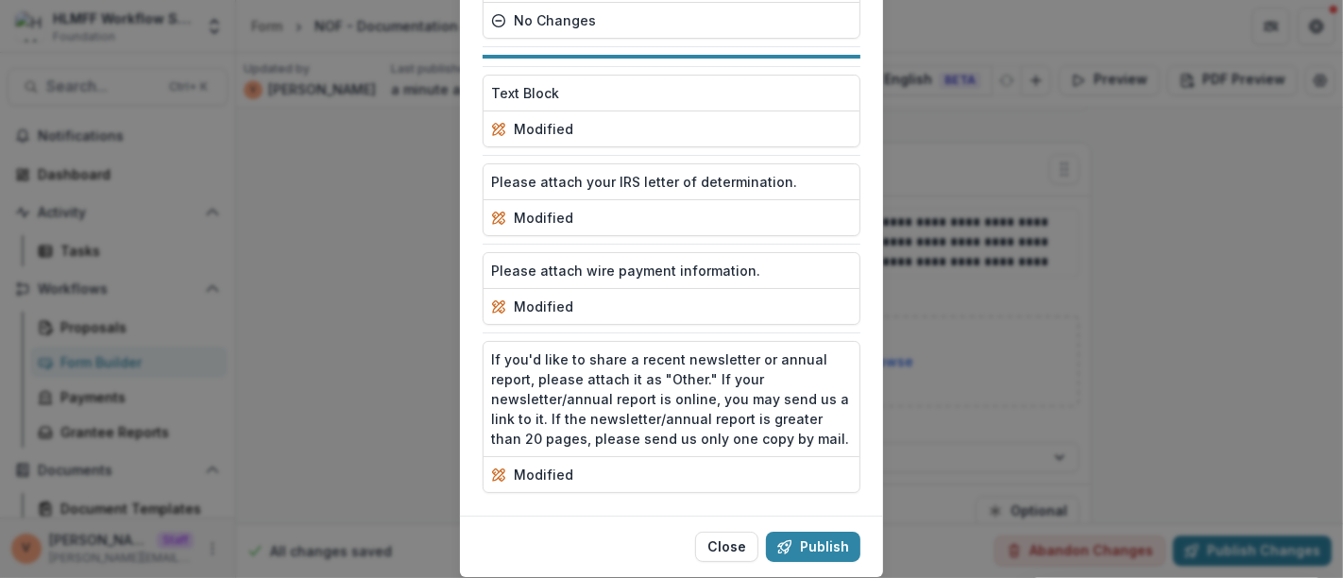
scroll to position [930, 0]
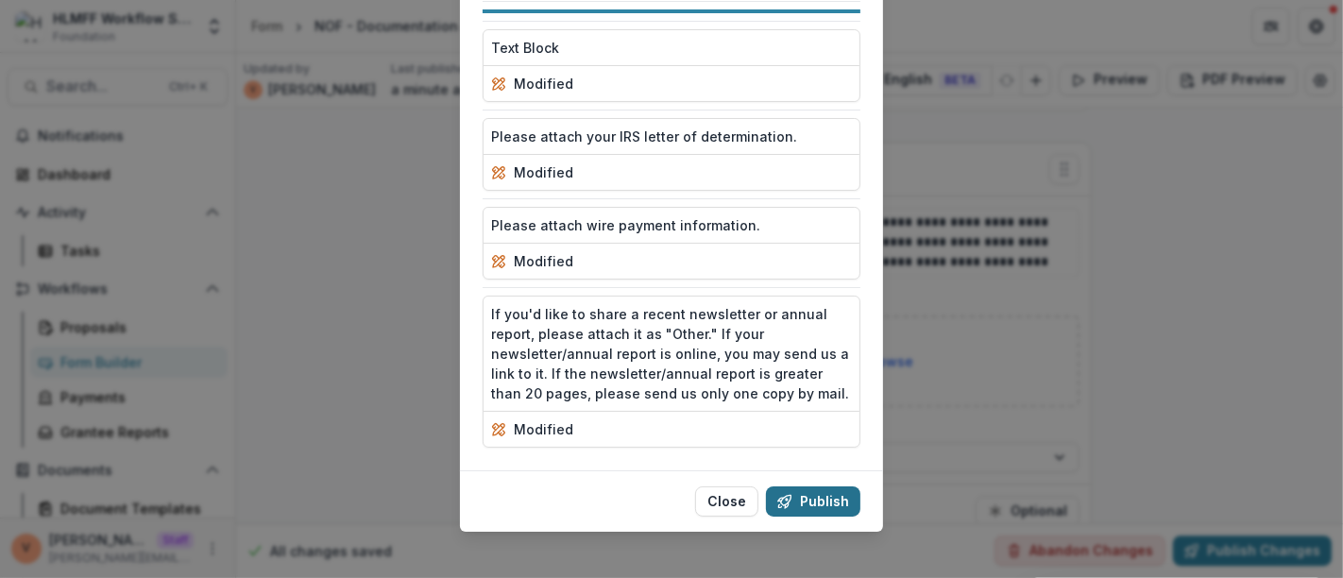
click at [830, 487] on button "Publish" at bounding box center [813, 502] width 94 height 30
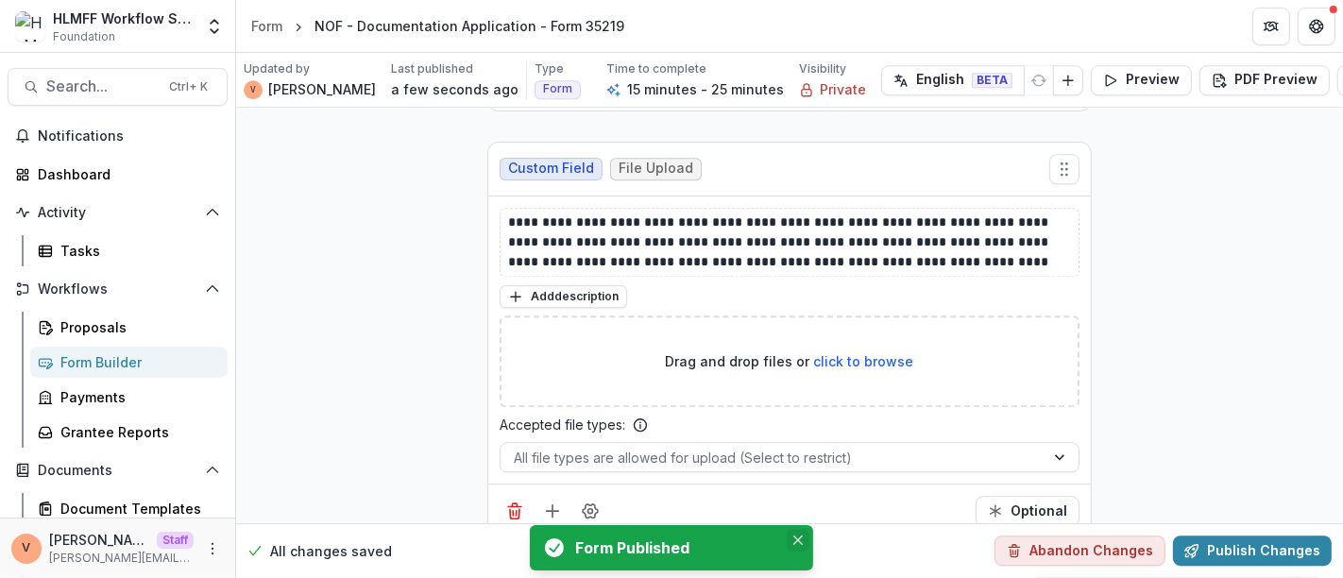
click at [794, 540] on icon "Close" at bounding box center [798, 540] width 9 height 9
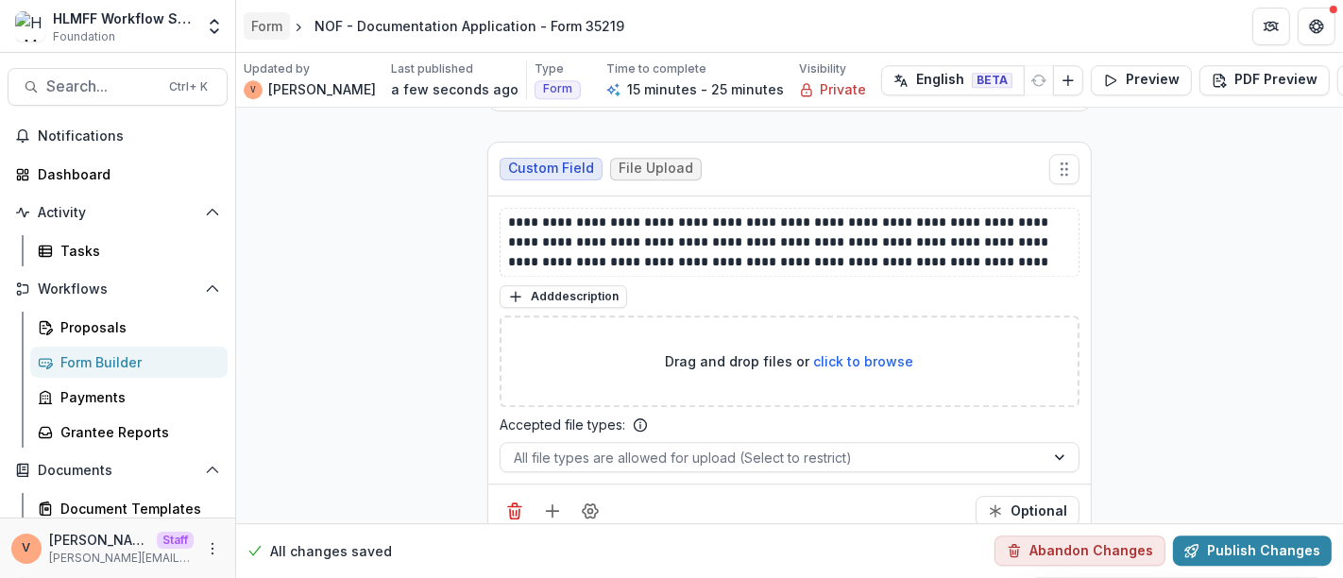
click at [272, 27] on div "Form" at bounding box center [266, 26] width 31 height 20
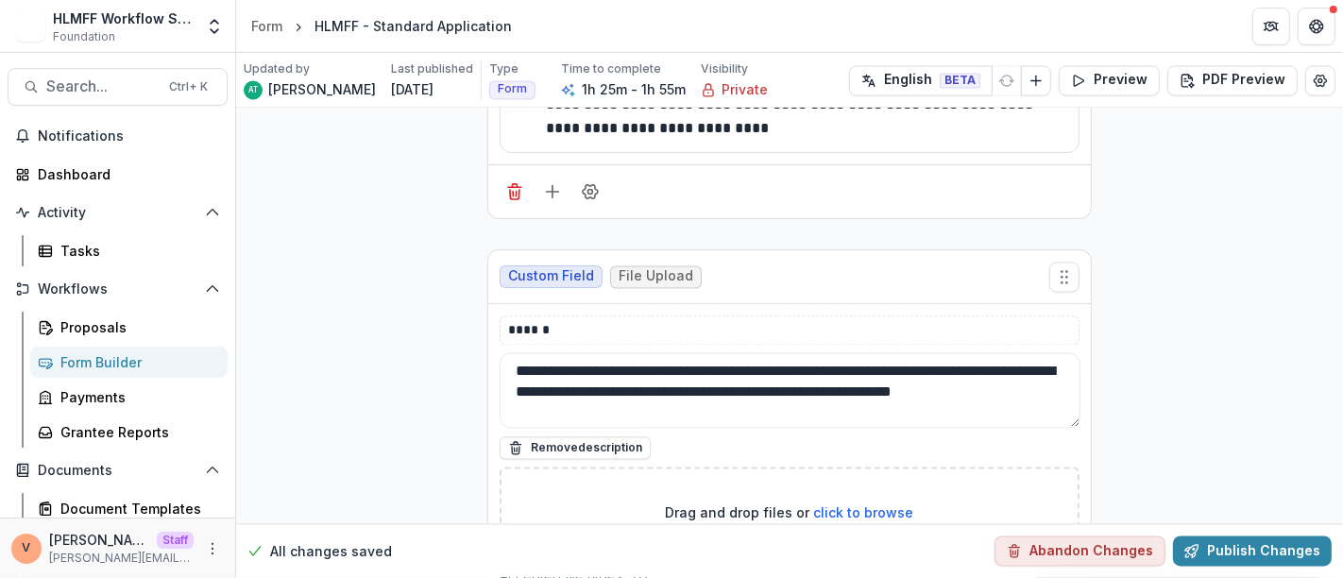
scroll to position [15303, 0]
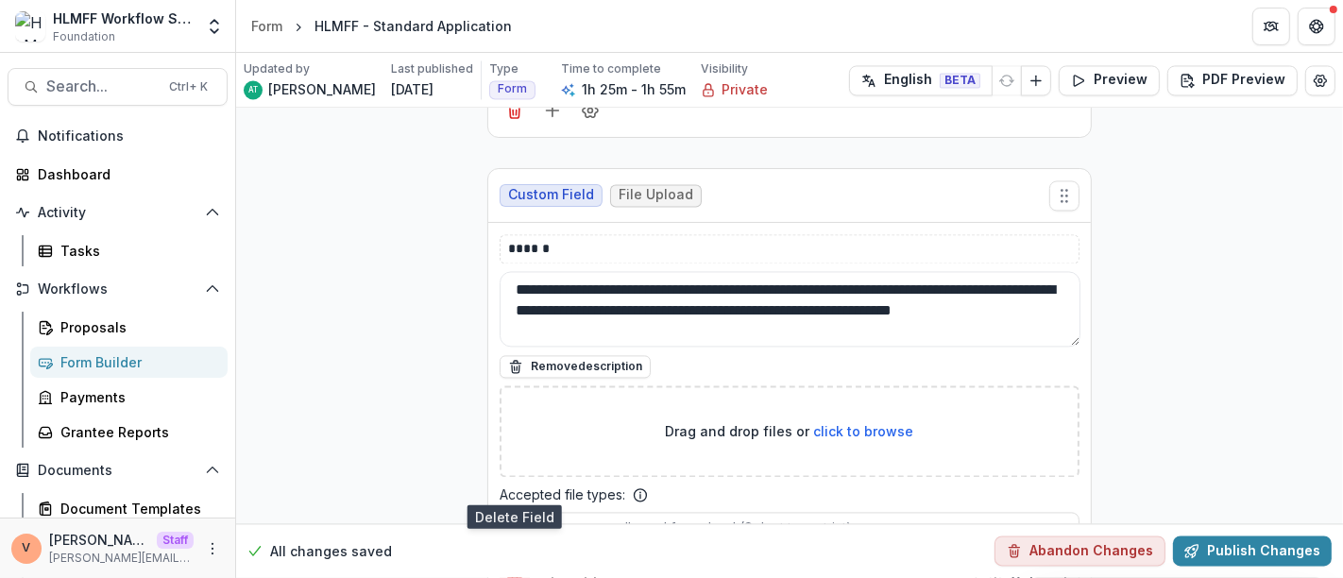
click at [507, 572] on icon "Delete field" at bounding box center [514, 581] width 19 height 19
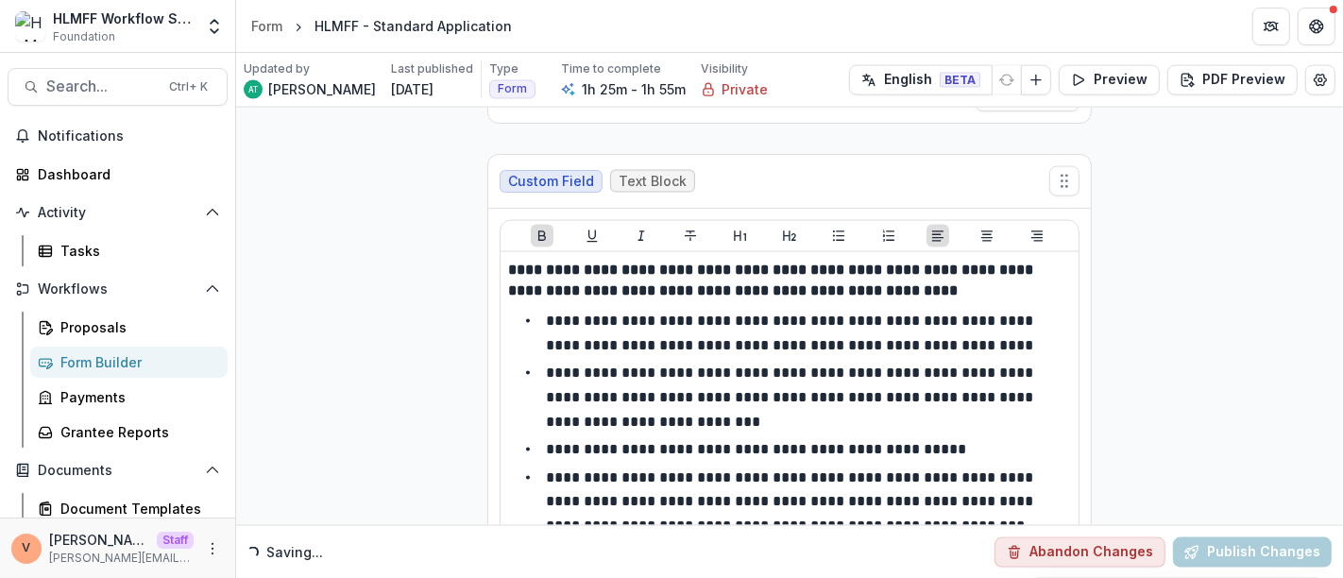
scroll to position [14309, 0]
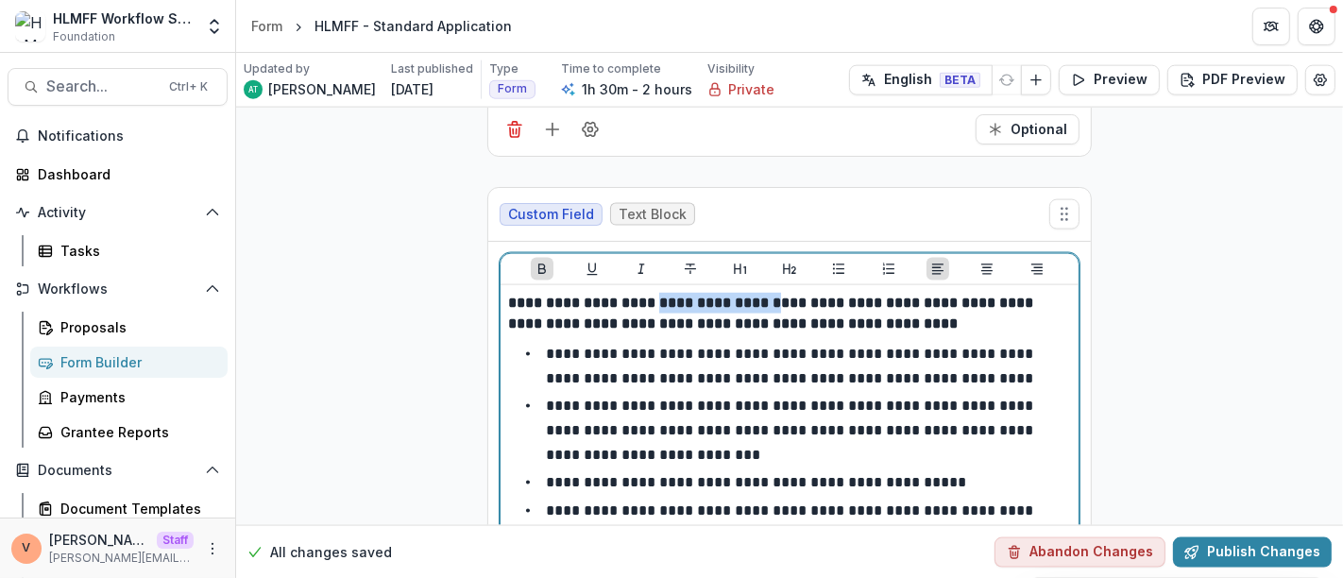
drag, startPoint x: 644, startPoint y: 231, endPoint x: 766, endPoint y: 231, distance: 121.9
click at [766, 296] on strong "**********" at bounding box center [772, 313] width 529 height 35
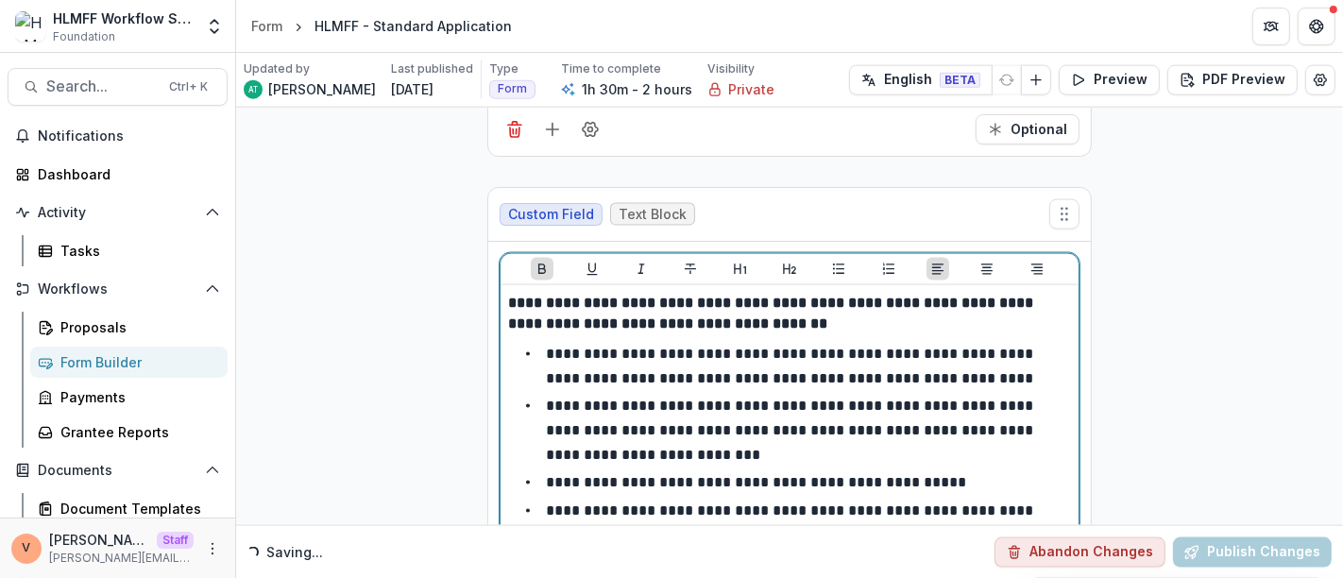
click at [796, 293] on p "**********" at bounding box center [789, 314] width 563 height 42
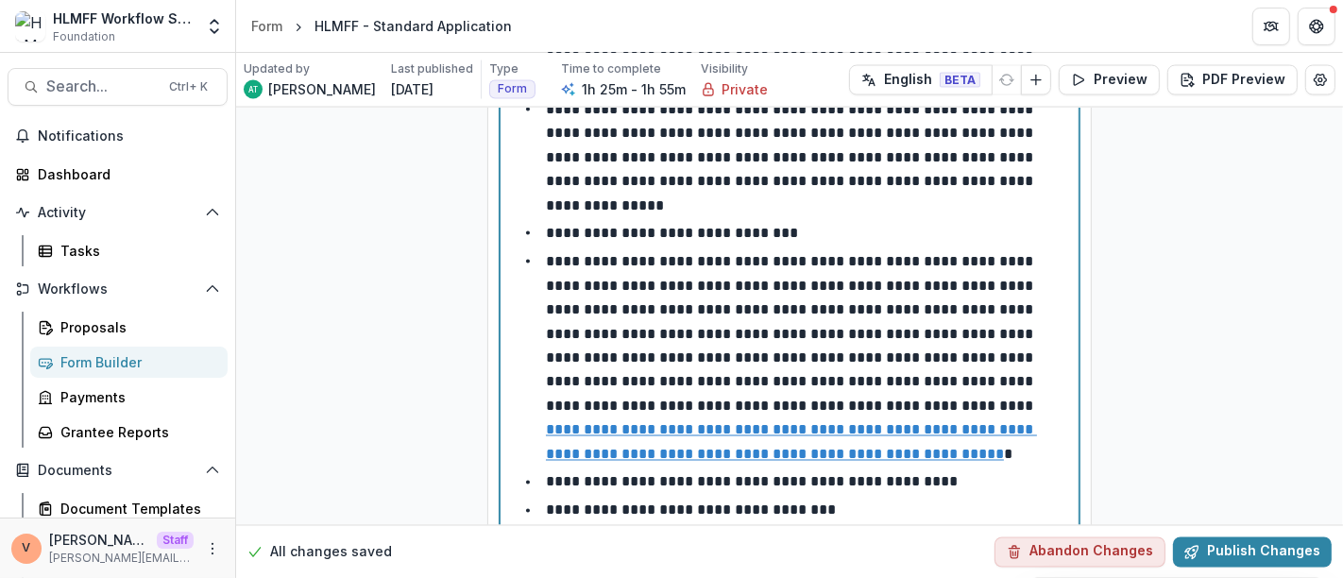
scroll to position [14833, 0]
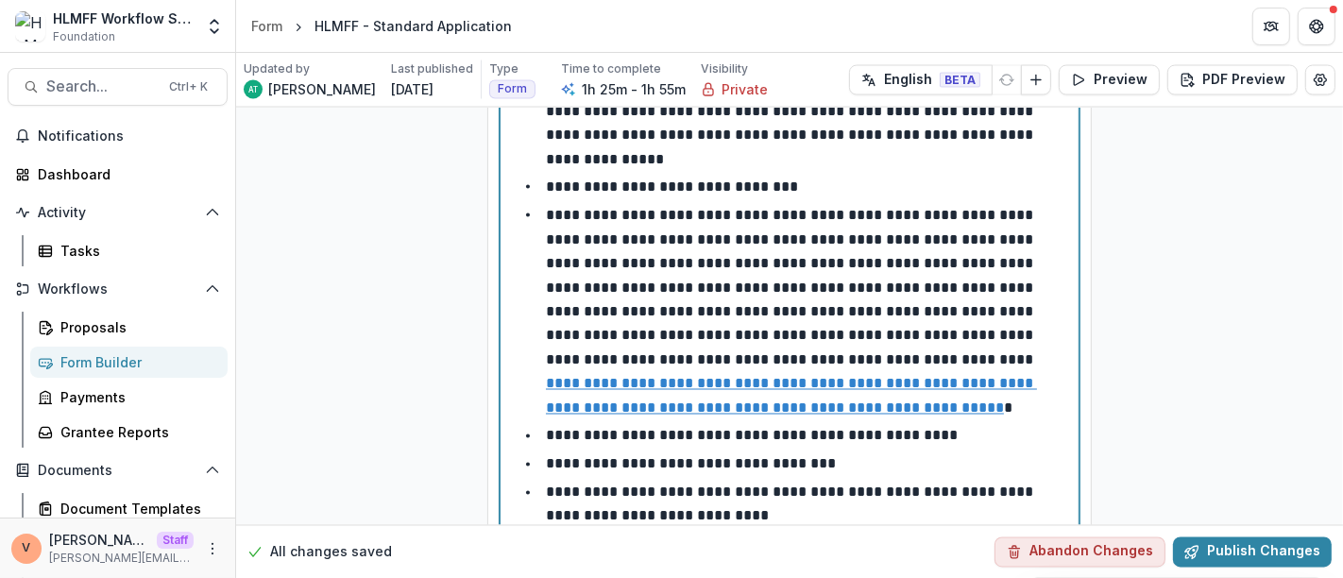
click at [785, 481] on li "**********" at bounding box center [801, 505] width 540 height 48
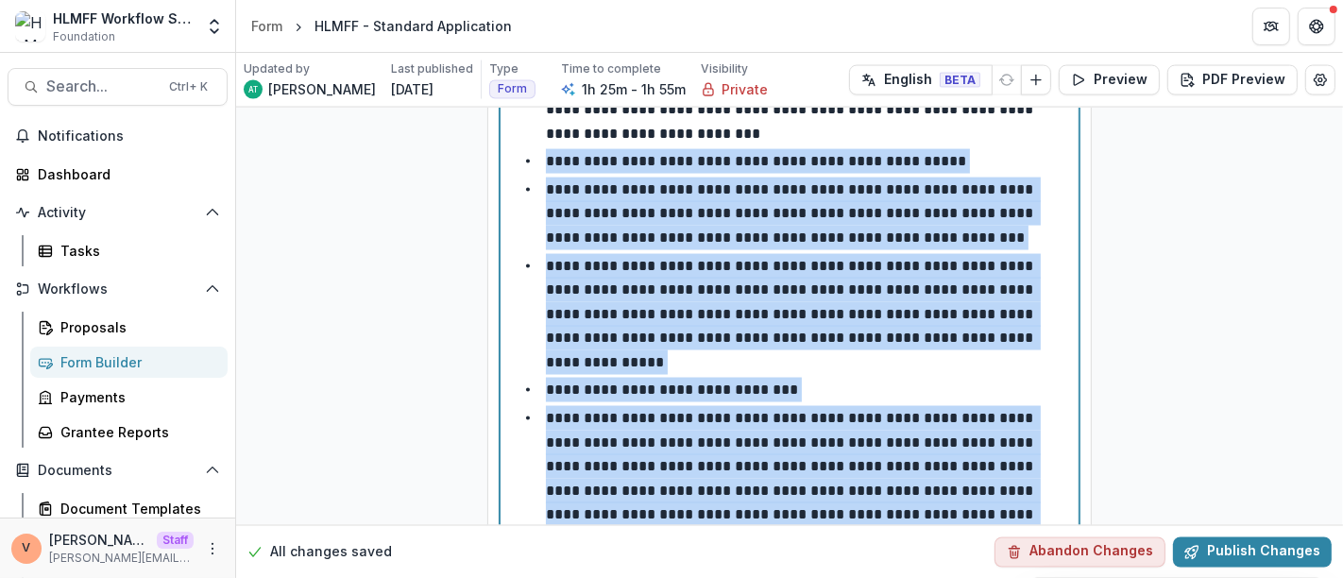
scroll to position [14474, 0]
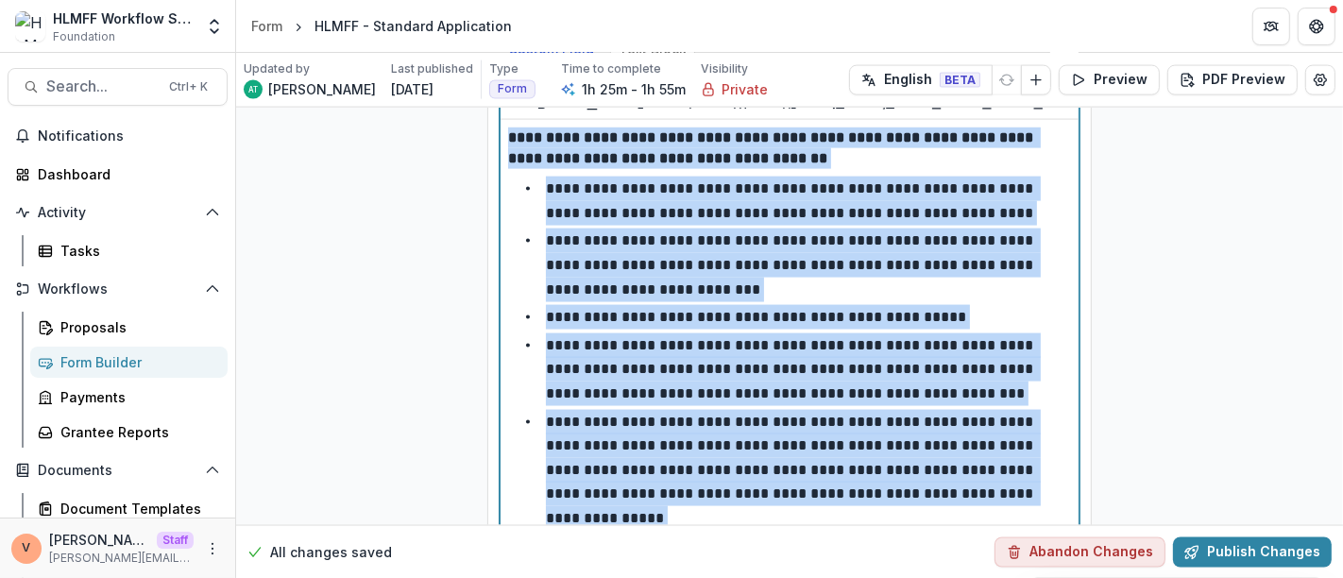
click at [689, 338] on p "**********" at bounding box center [791, 369] width 491 height 62
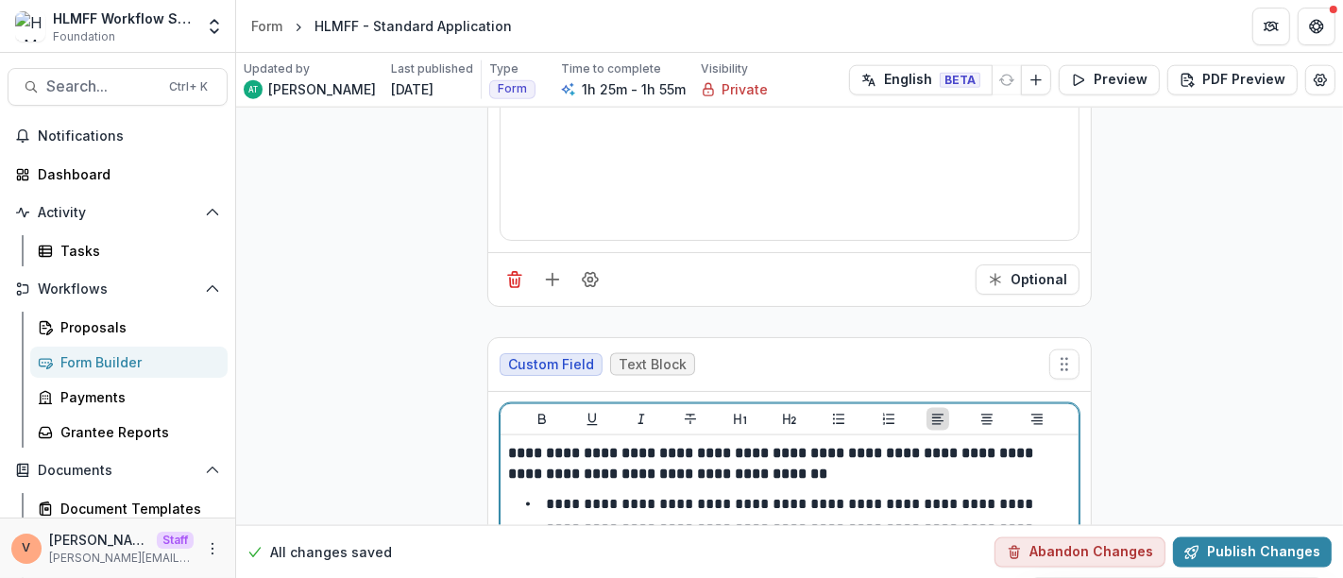
scroll to position [14263, 0]
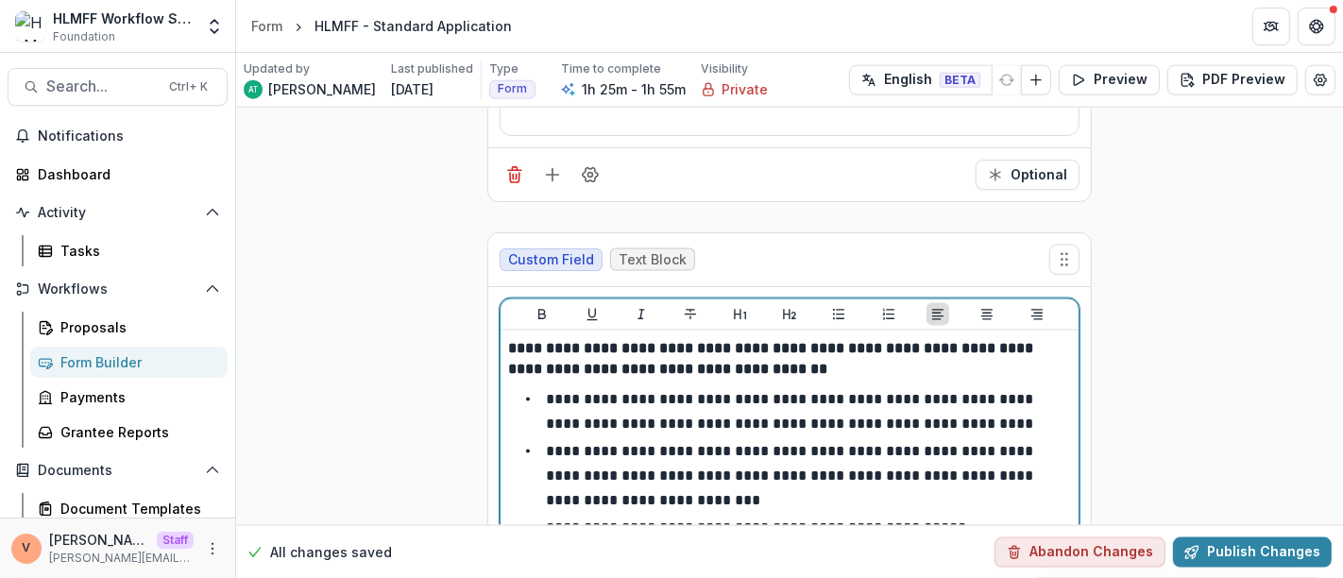
click at [539, 387] on li "**********" at bounding box center [801, 411] width 540 height 48
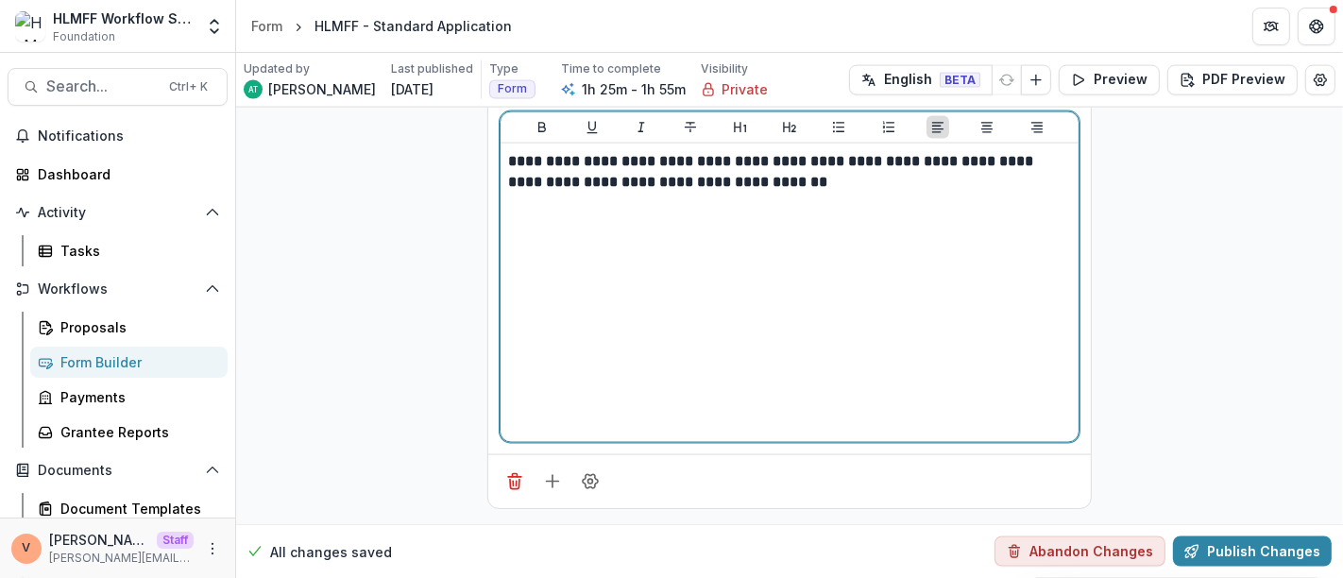
scroll to position [14377, 0]
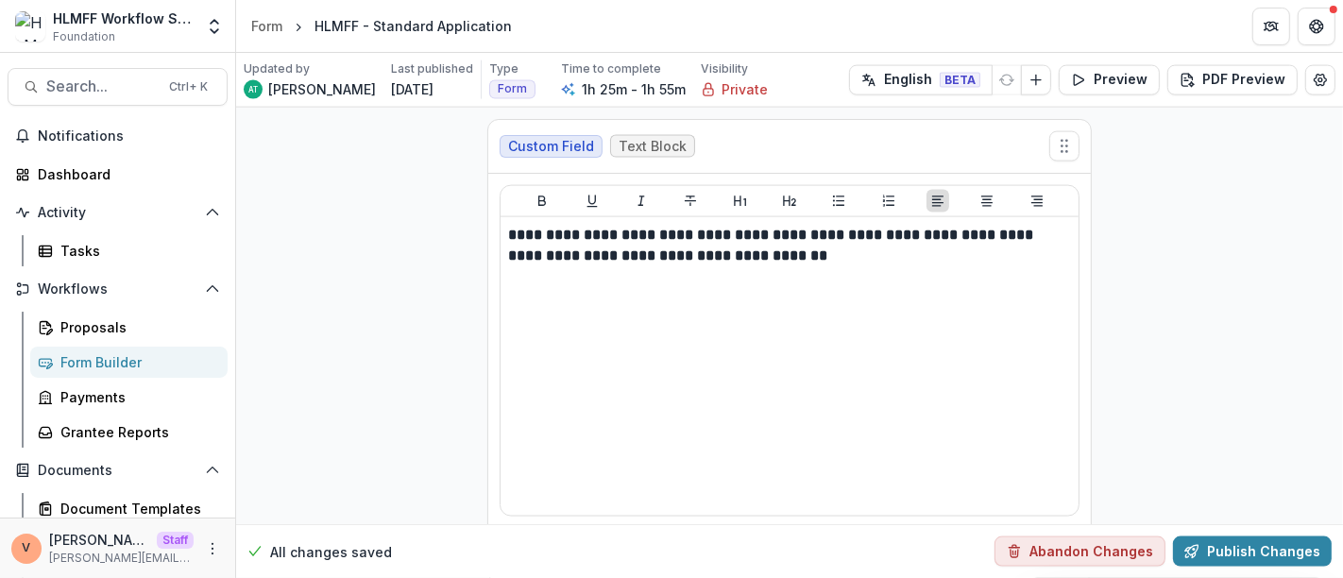
click at [553, 550] on line "Add field" at bounding box center [553, 556] width 0 height 12
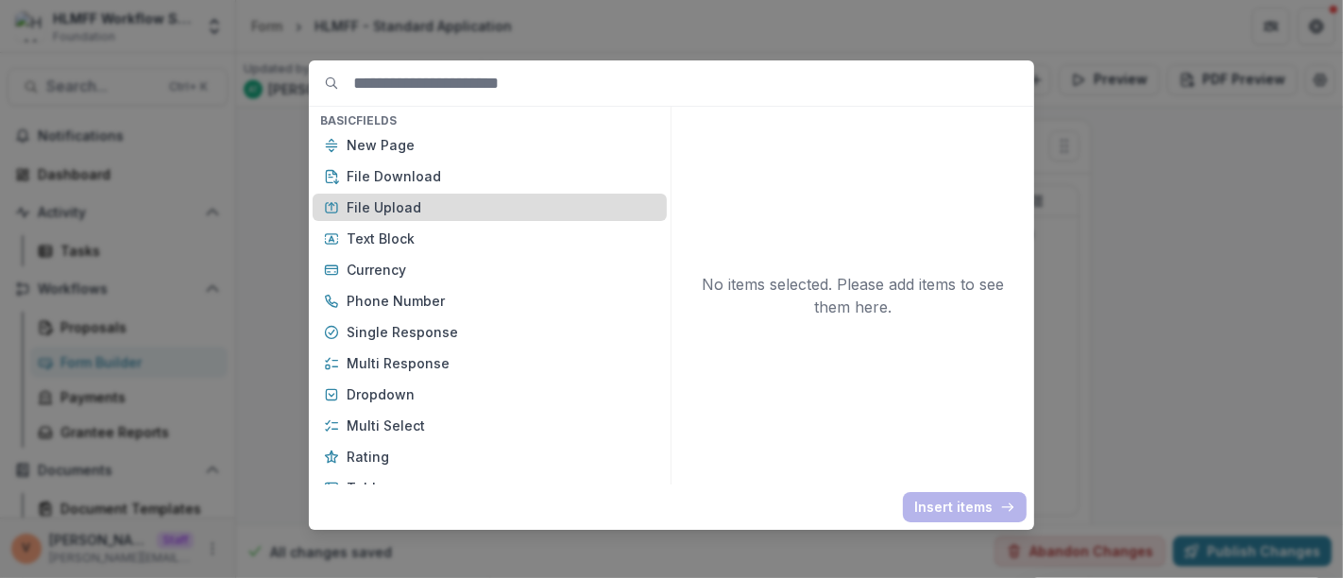
click at [416, 210] on p "File Upload" at bounding box center [501, 207] width 309 height 20
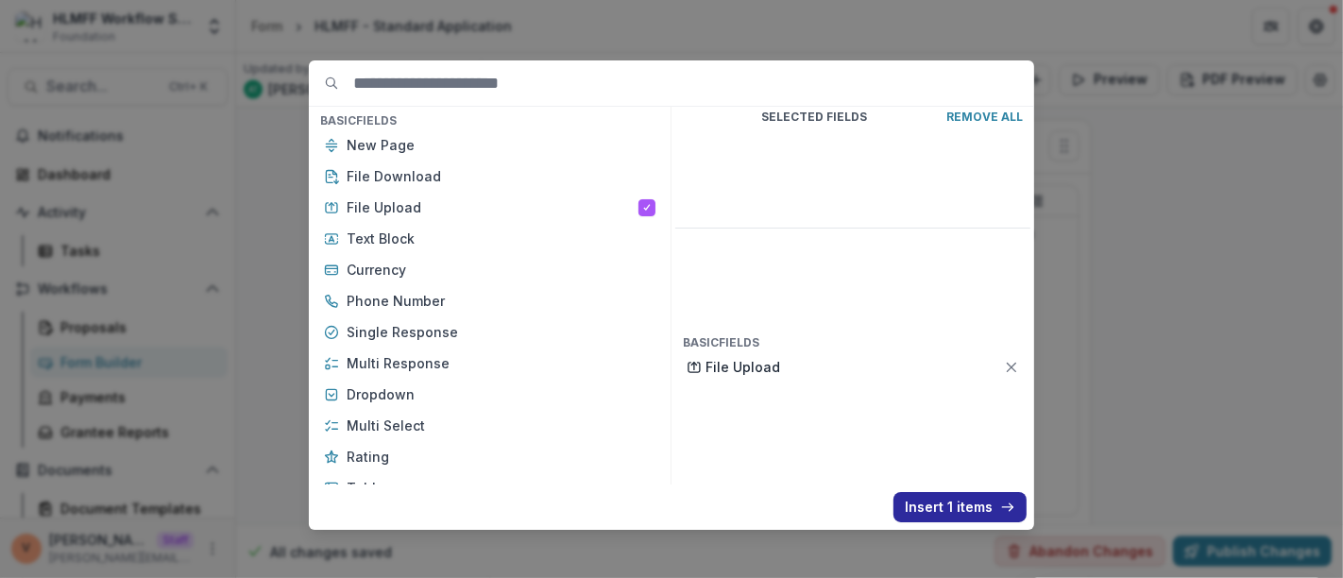
click at [971, 501] on button "Insert 1 items" at bounding box center [960, 507] width 133 height 30
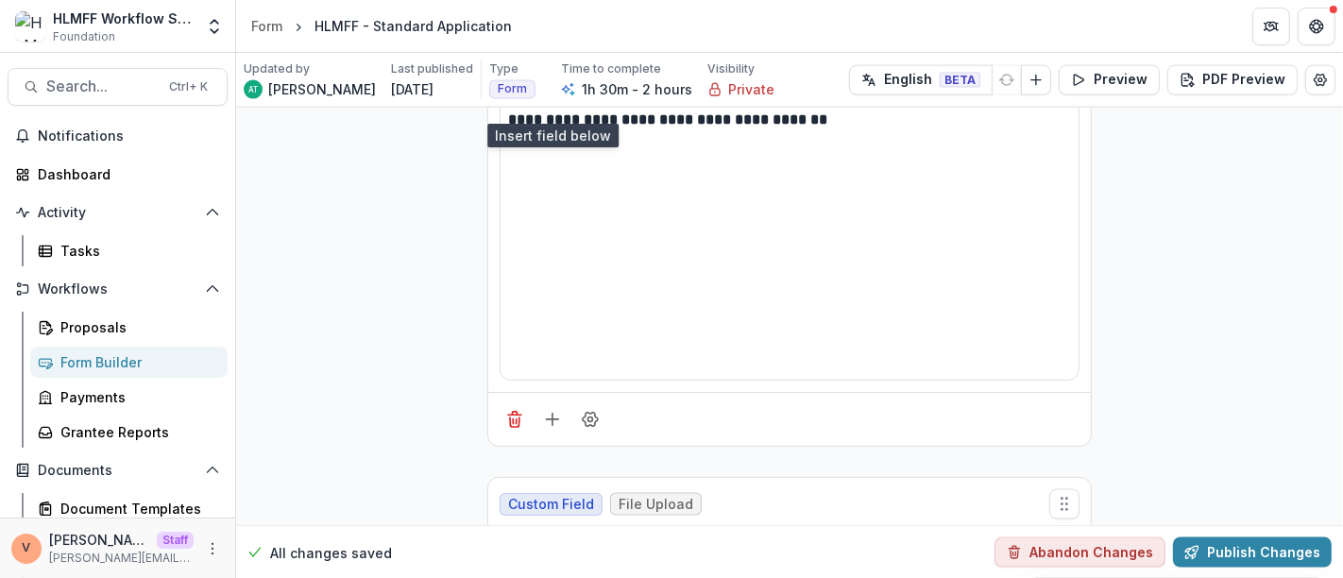
scroll to position [14762, 0]
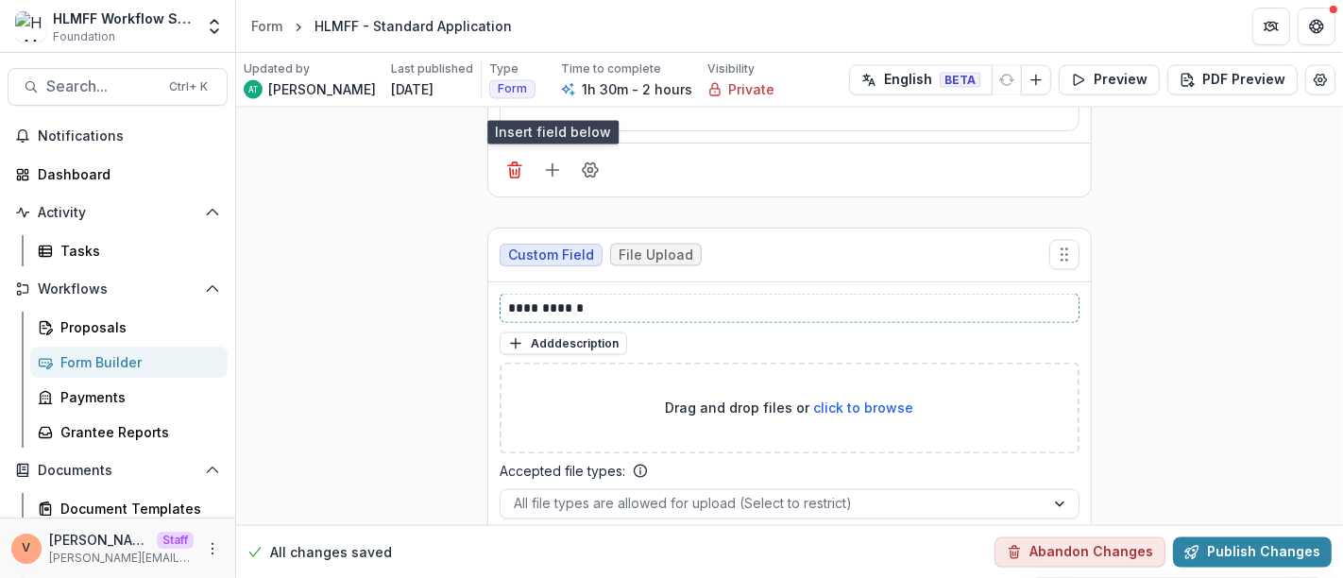
drag, startPoint x: 497, startPoint y: 222, endPoint x: 415, endPoint y: 222, distance: 82.2
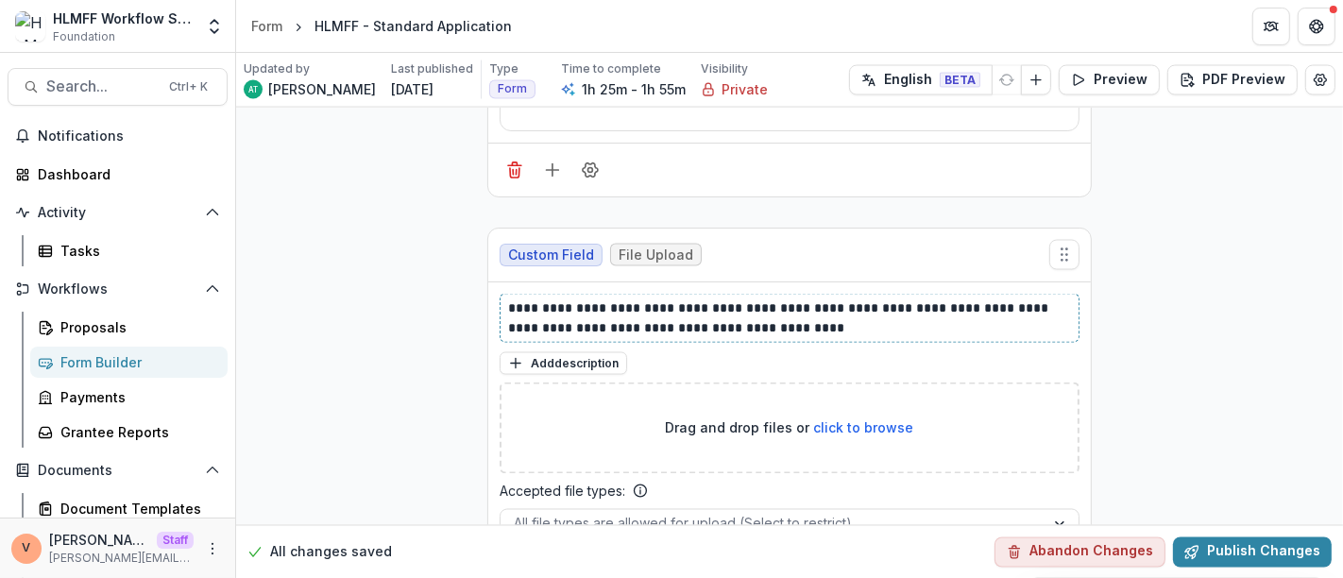
scroll to position [14782, 0]
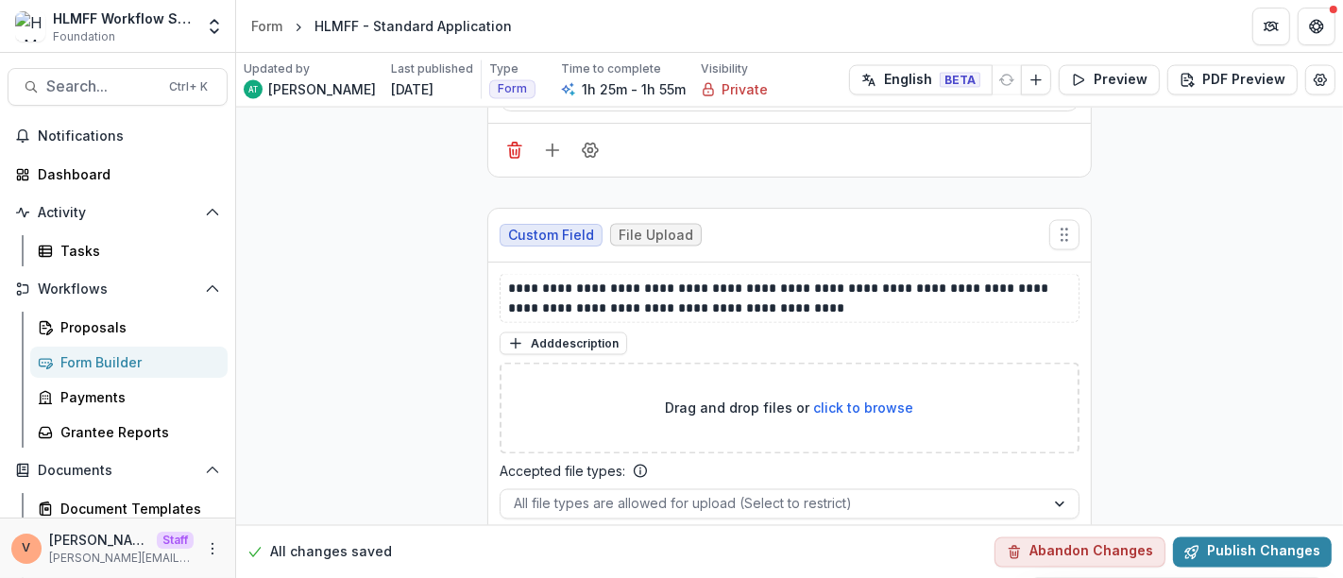
click at [590, 549] on icon "Field Settings" at bounding box center [590, 558] width 19 height 19
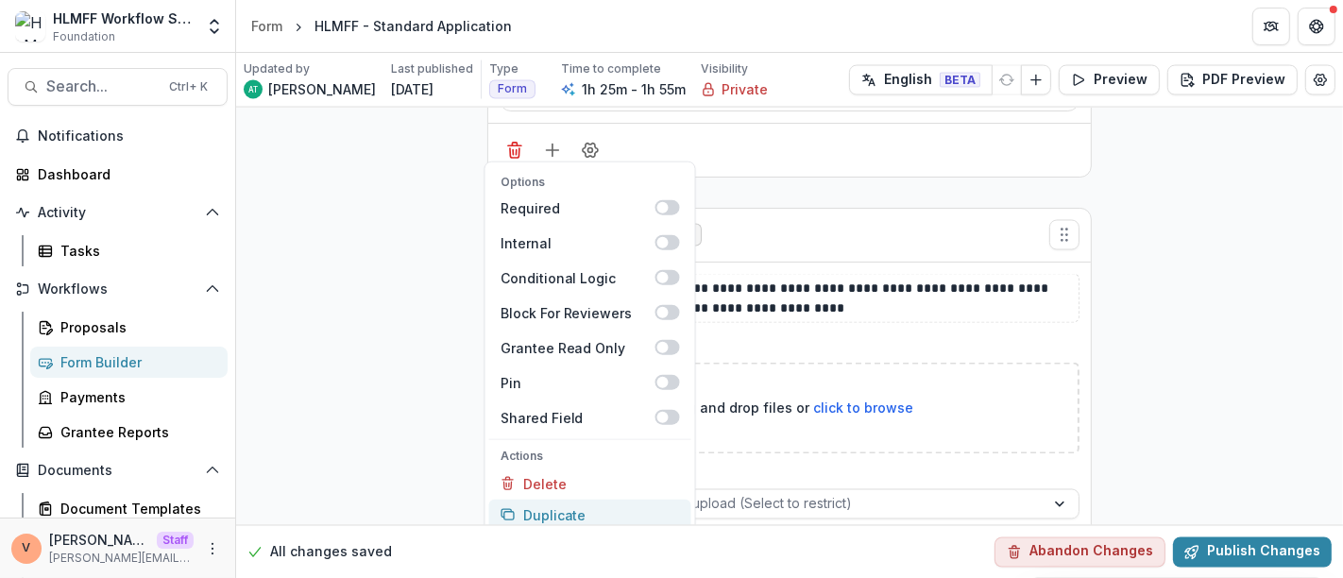
click at [590, 500] on button "Duplicate" at bounding box center [590, 515] width 202 height 31
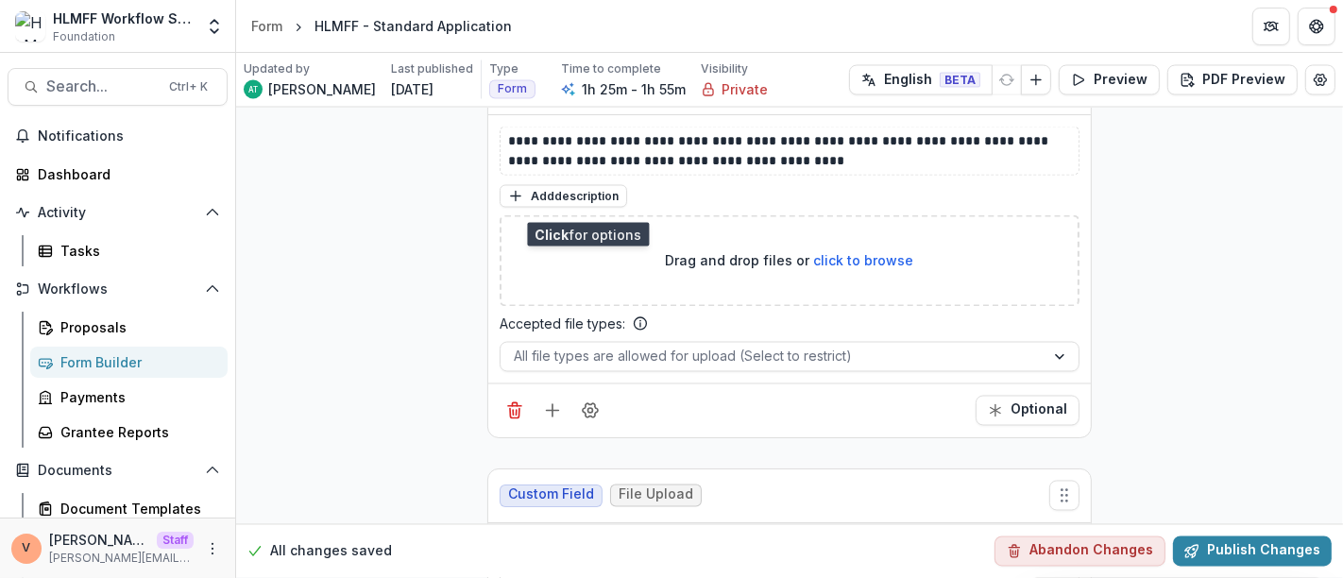
scroll to position [15098, 0]
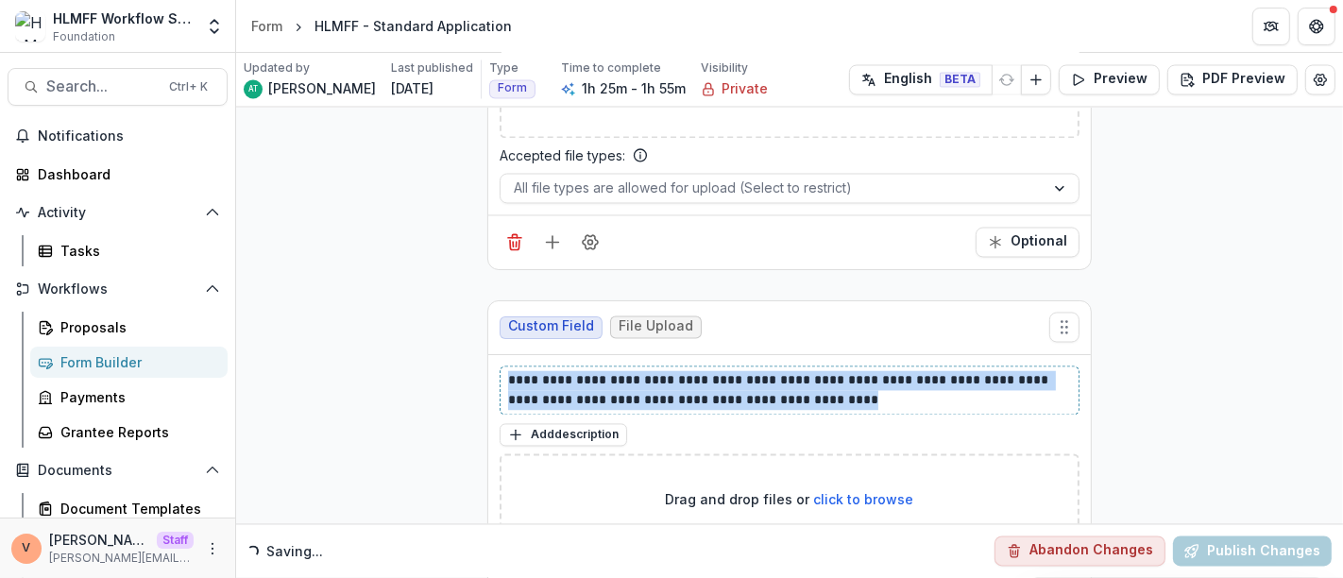
drag, startPoint x: 842, startPoint y: 331, endPoint x: 452, endPoint y: 303, distance: 391.2
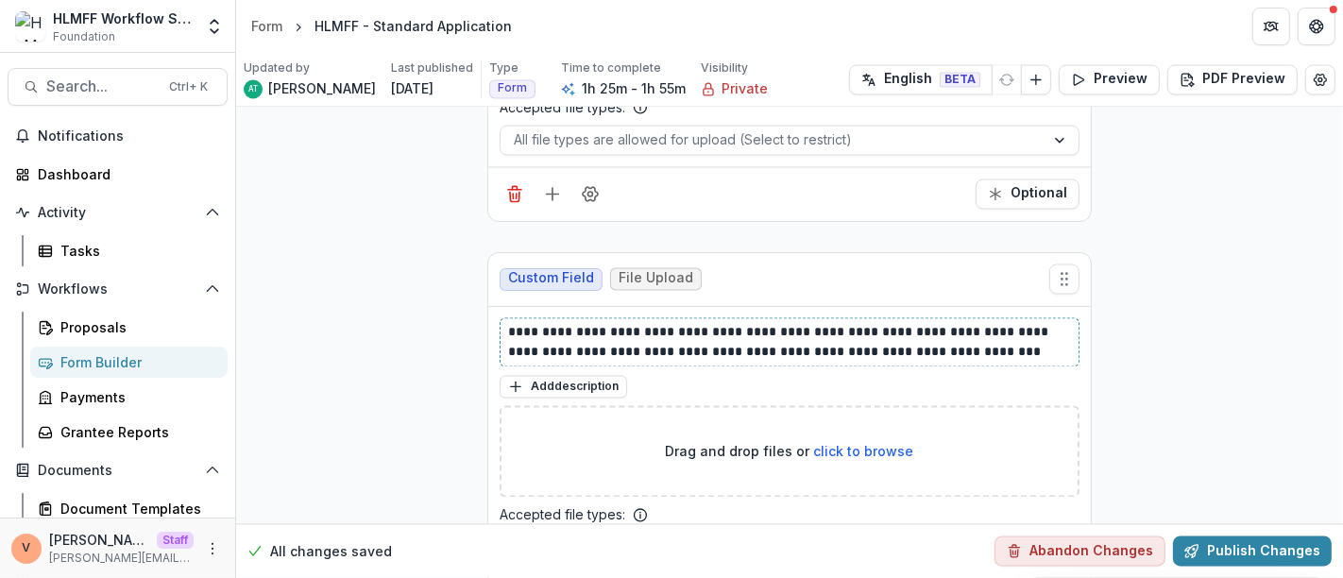
scroll to position [15187, 0]
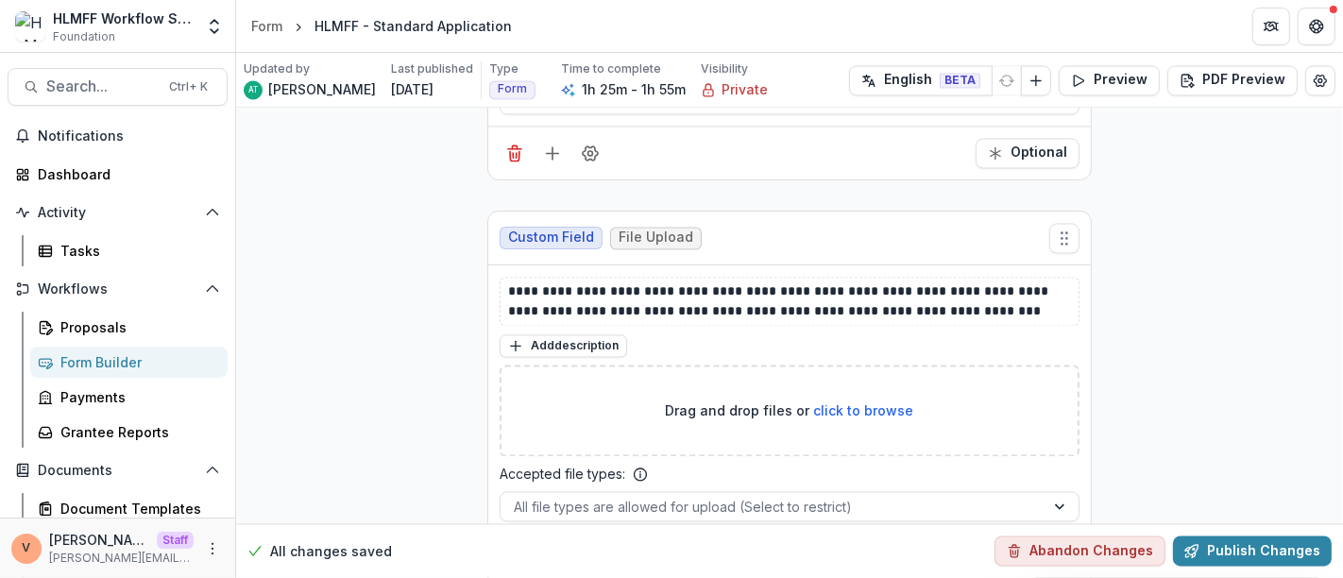
click at [589, 551] on icon "Field Settings" at bounding box center [590, 560] width 19 height 19
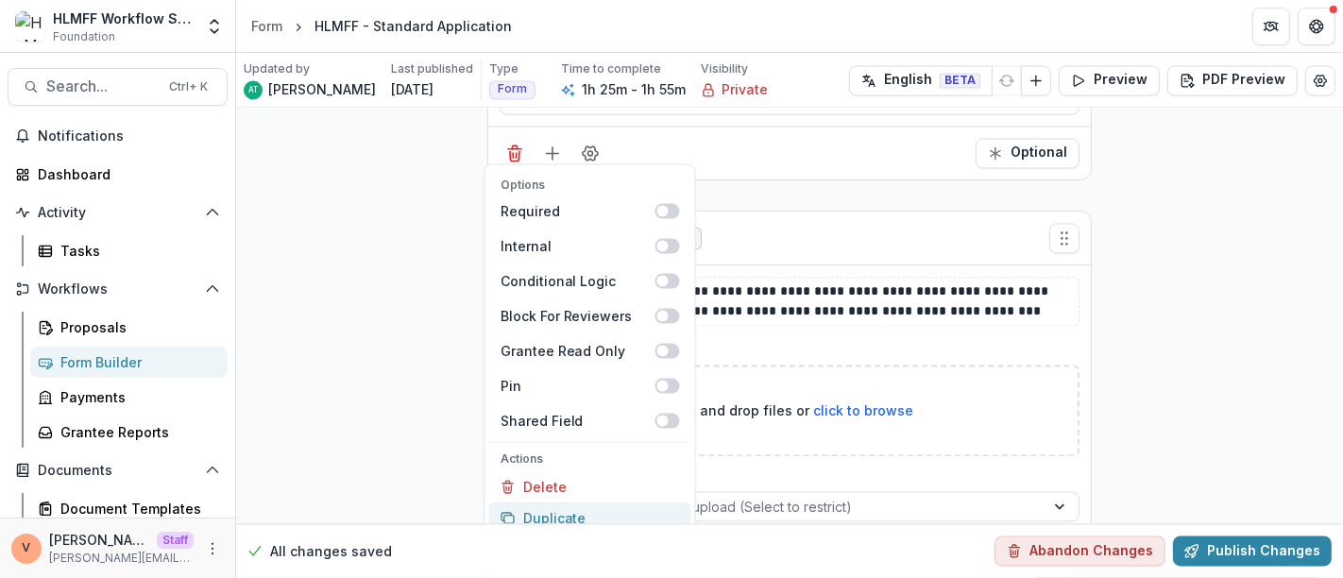
click at [590, 503] on button "Duplicate" at bounding box center [590, 518] width 202 height 31
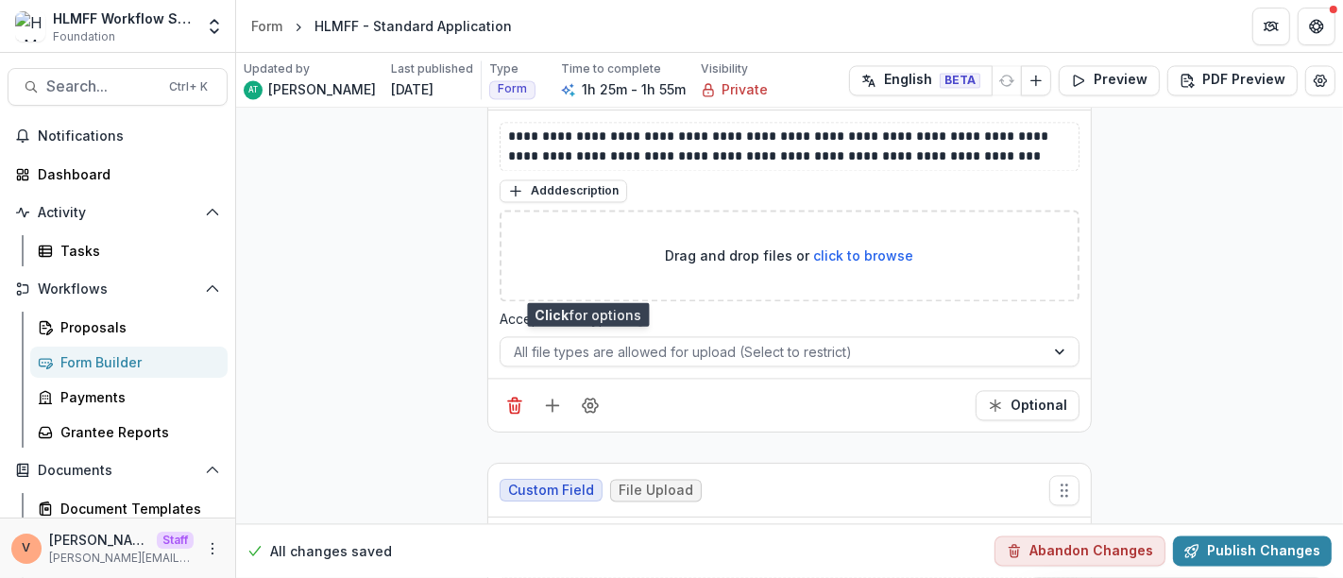
scroll to position [15502, 0]
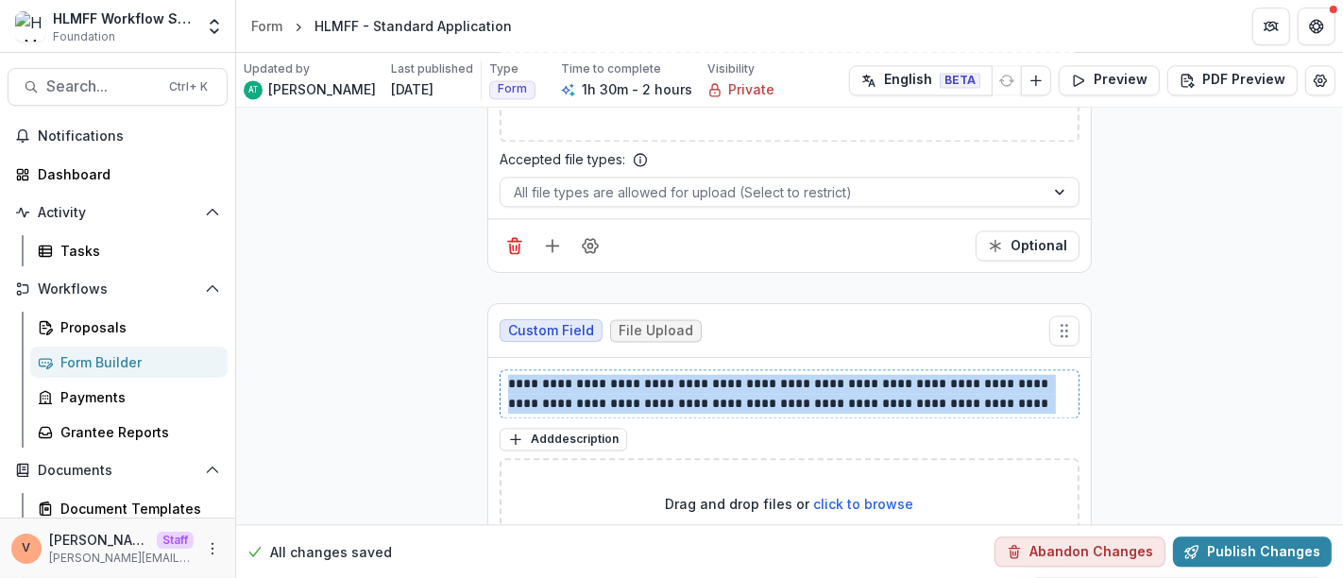
drag, startPoint x: 1018, startPoint y: 328, endPoint x: 451, endPoint y: 298, distance: 567.7
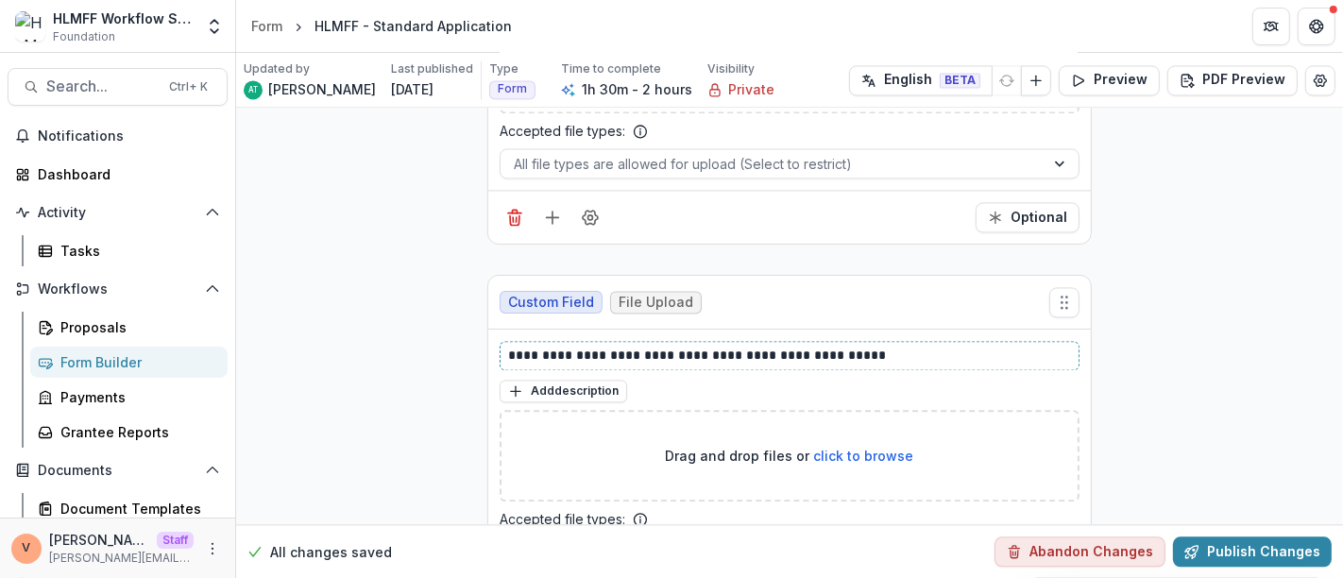
scroll to position [15572, 0]
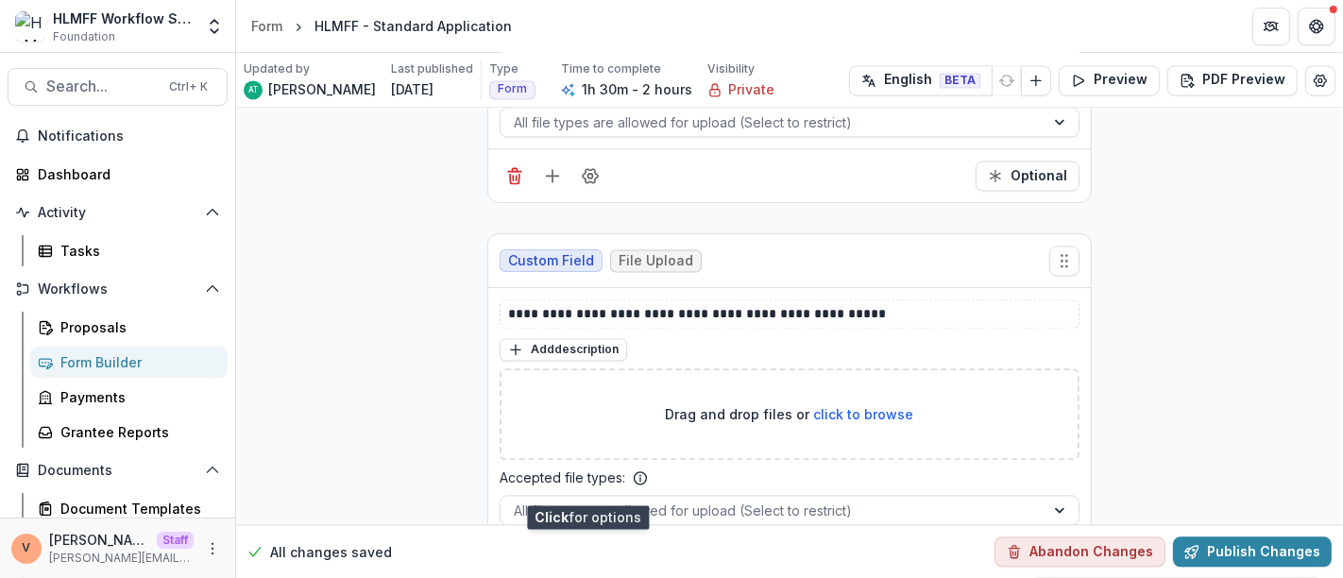
click at [596, 549] on button "Field Settings" at bounding box center [590, 564] width 30 height 30
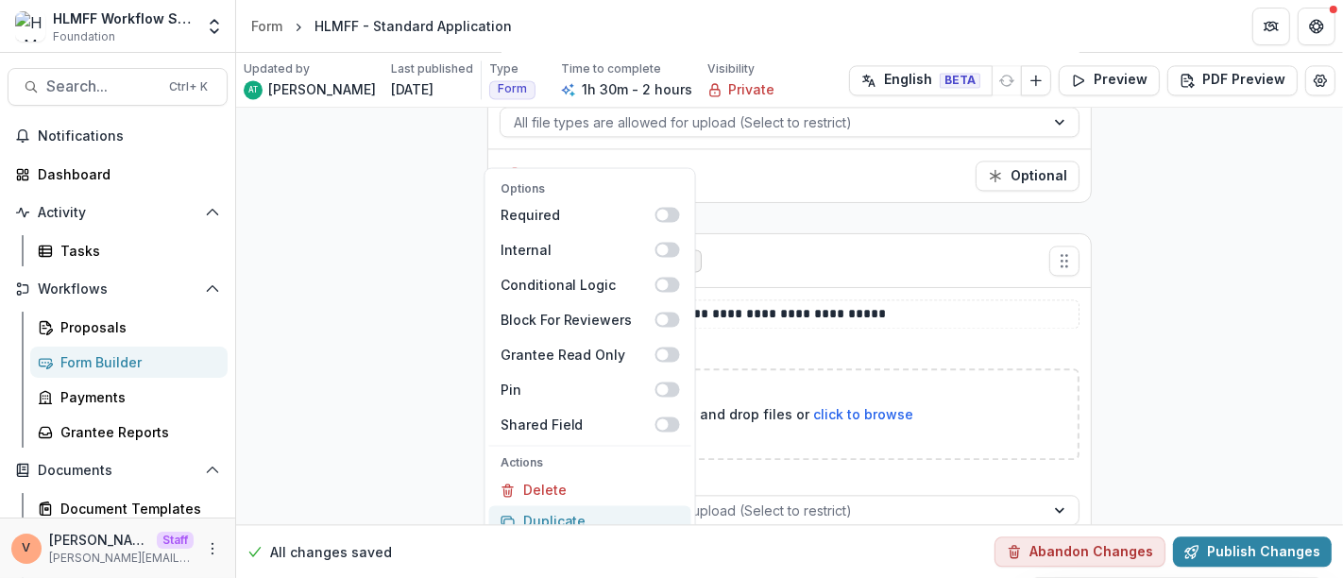
click at [590, 505] on button "Duplicate" at bounding box center [590, 520] width 202 height 31
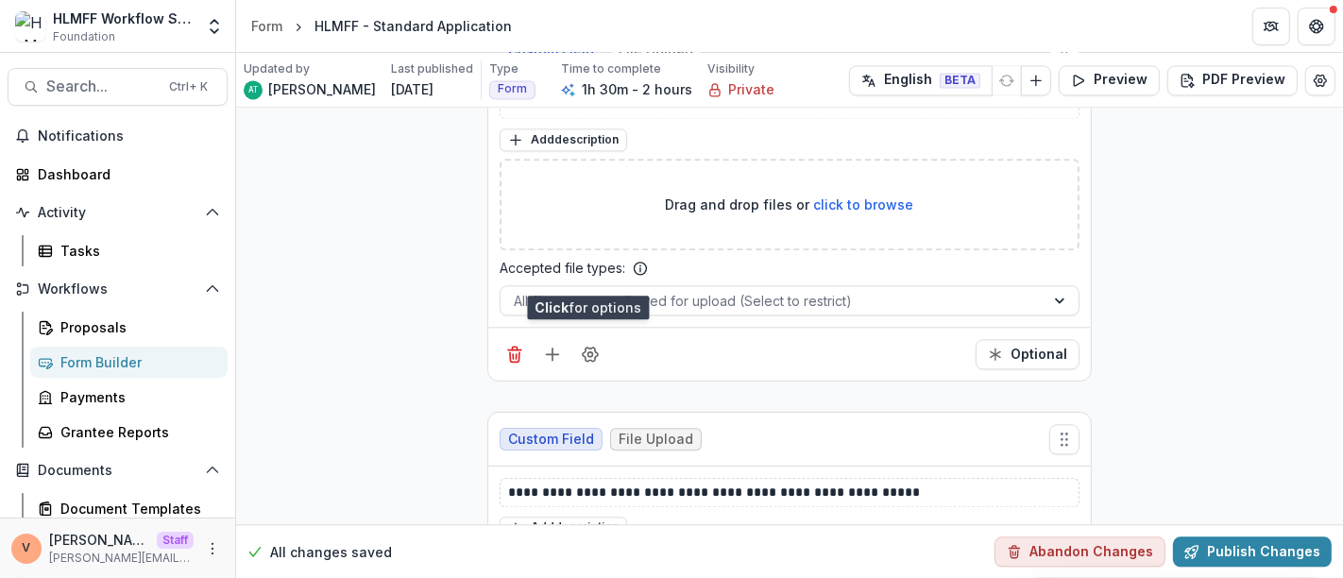
scroll to position [15783, 0]
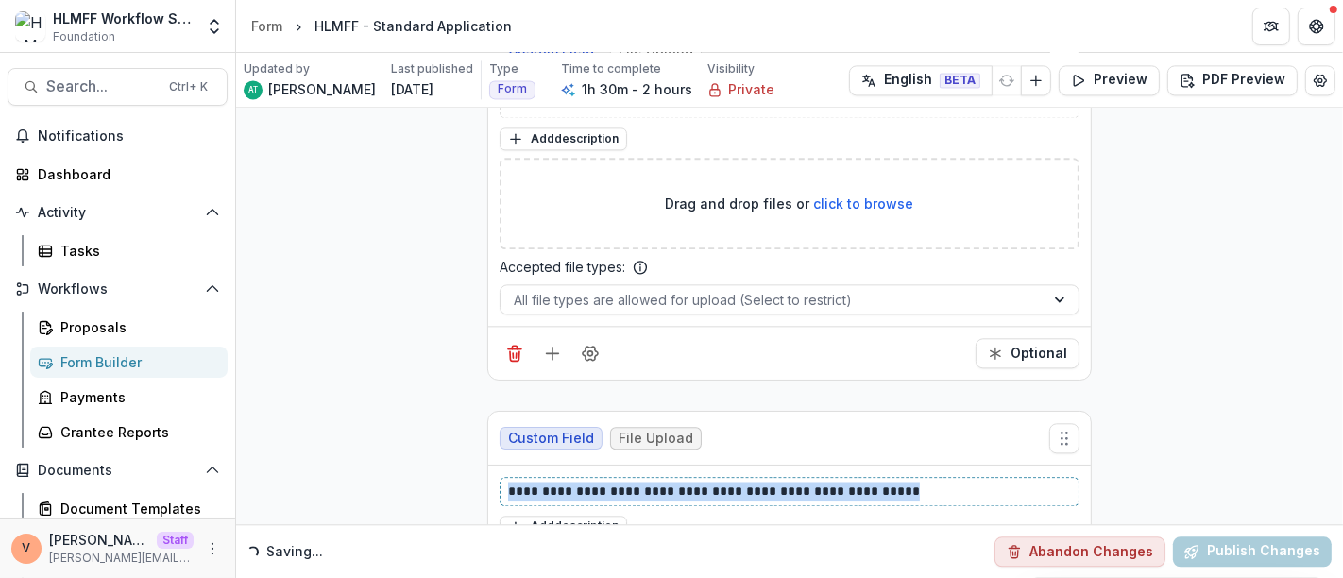
drag, startPoint x: 894, startPoint y: 408, endPoint x: 385, endPoint y: 425, distance: 508.6
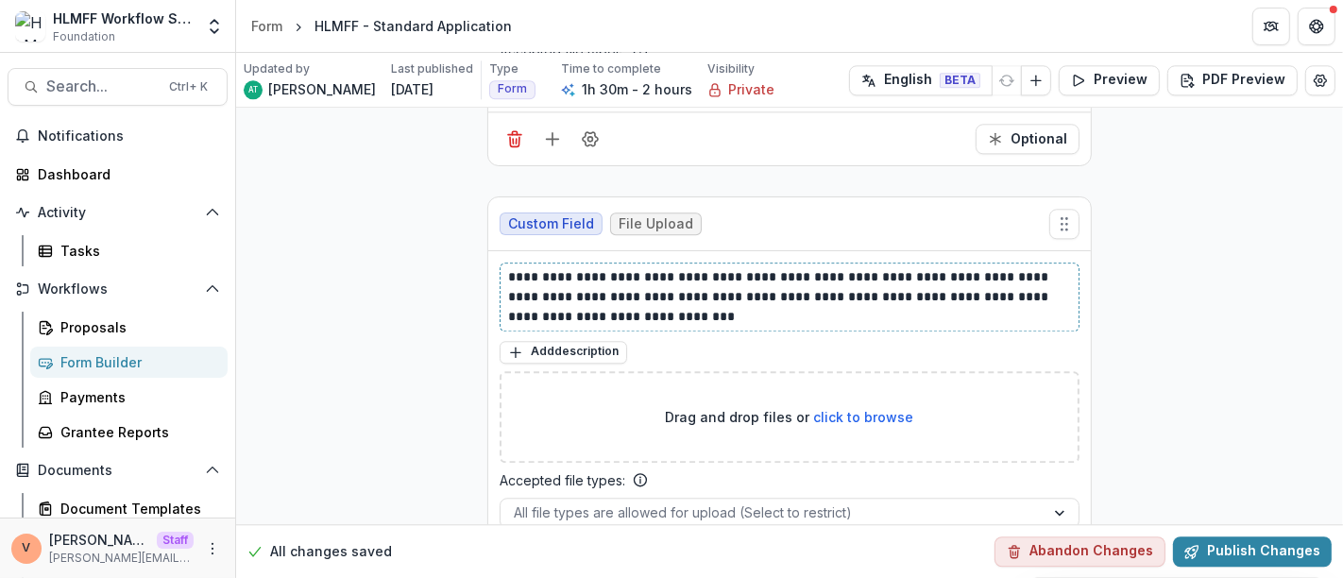
scroll to position [15998, 0]
click at [592, 551] on button "Field Settings" at bounding box center [590, 566] width 30 height 30
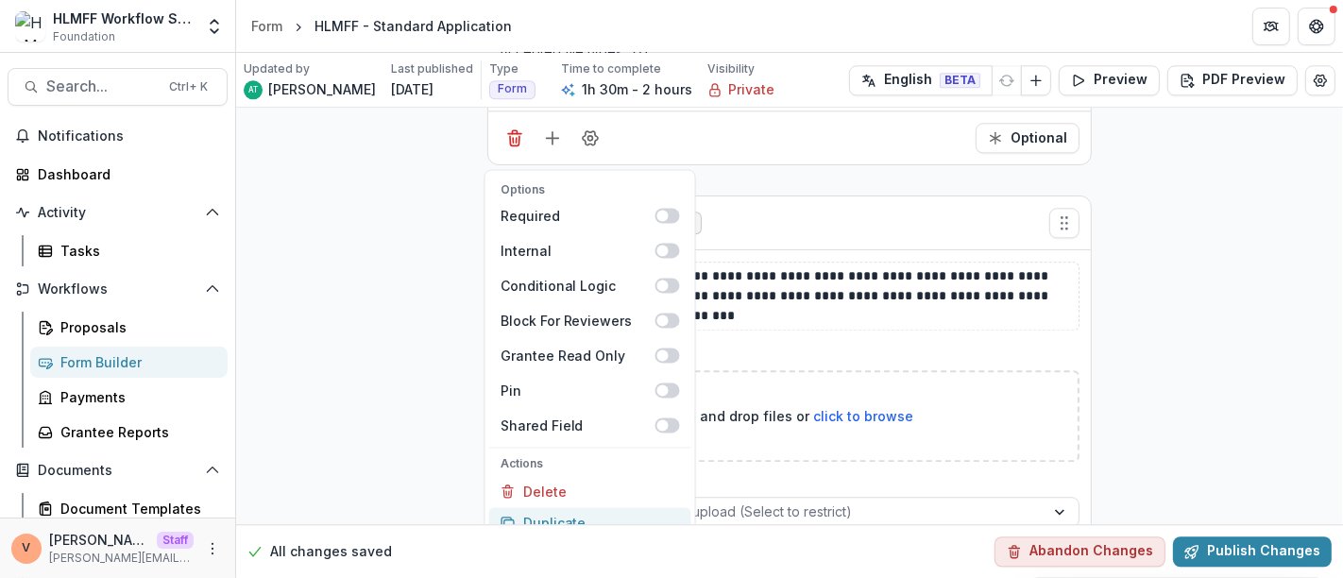
click at [583, 507] on button "Duplicate" at bounding box center [590, 522] width 202 height 31
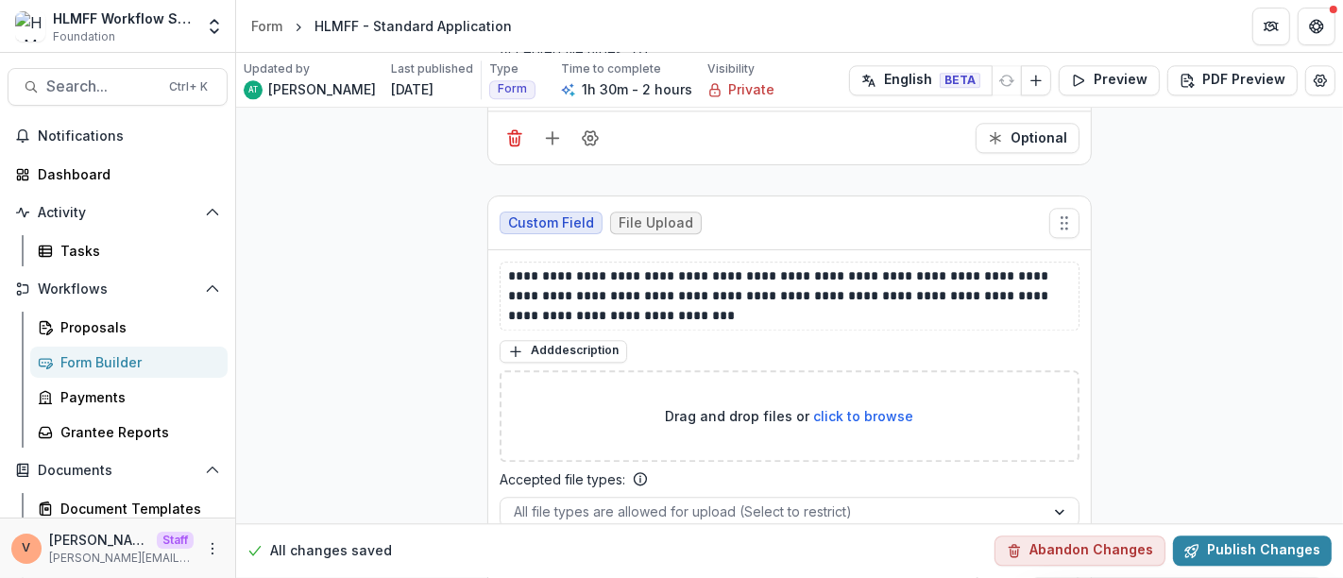
scroll to position [16208, 0]
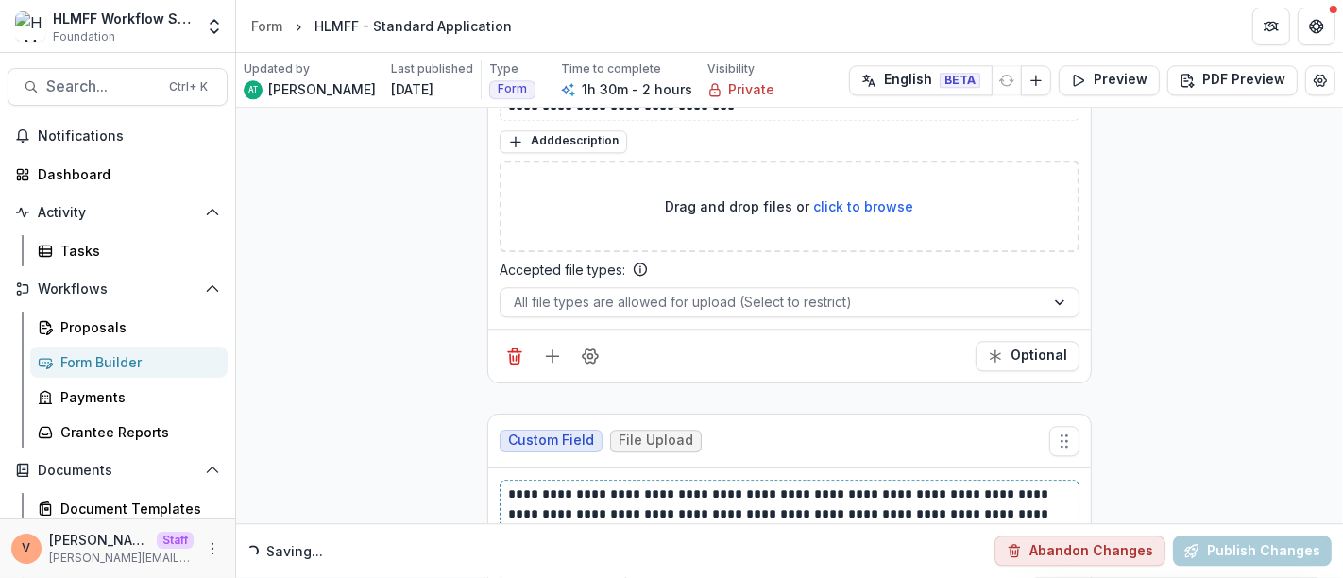
drag, startPoint x: 679, startPoint y: 453, endPoint x: 491, endPoint y: 406, distance: 193.6
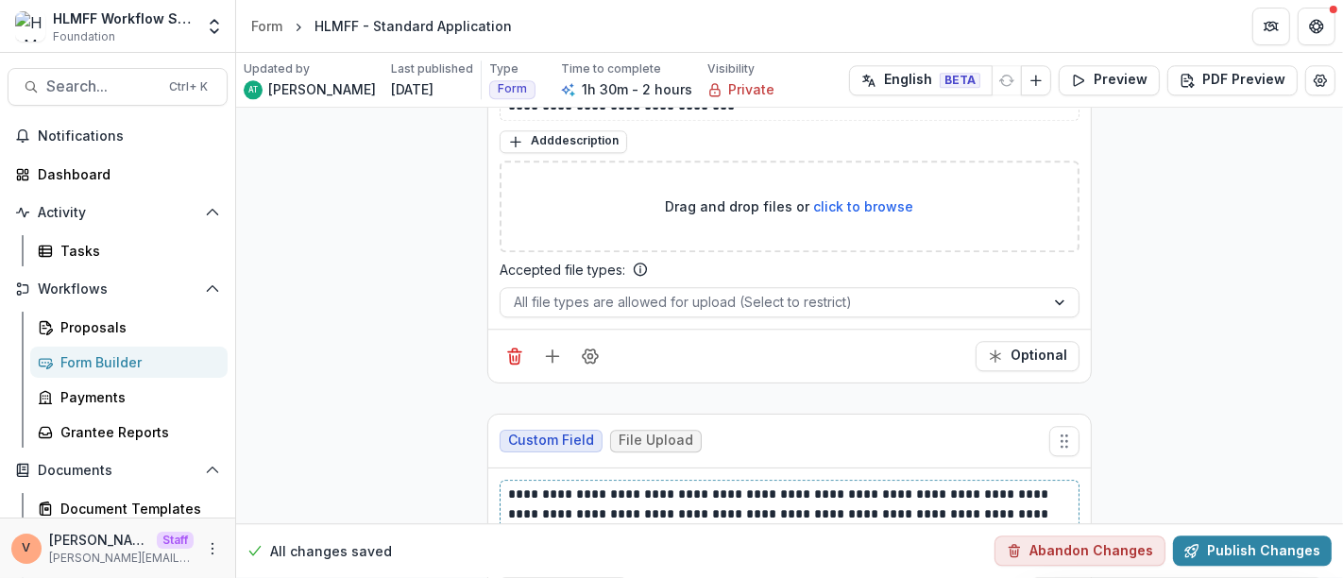
scroll to position [16442, 0]
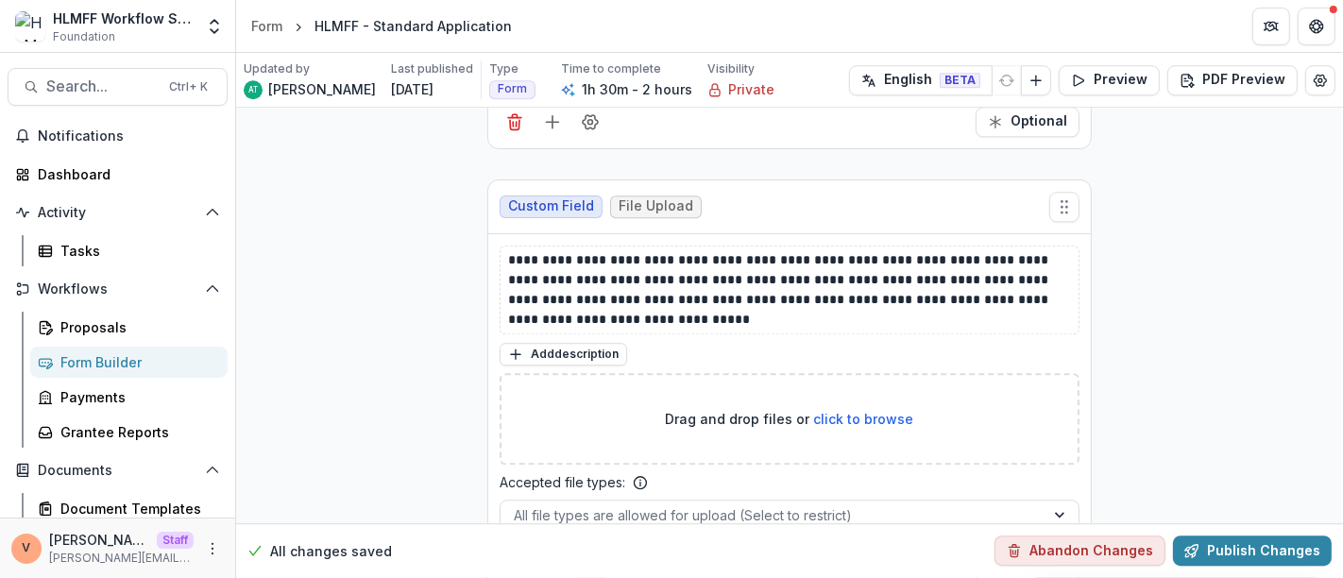
click at [589, 559] on icon "Field Settings" at bounding box center [590, 568] width 19 height 19
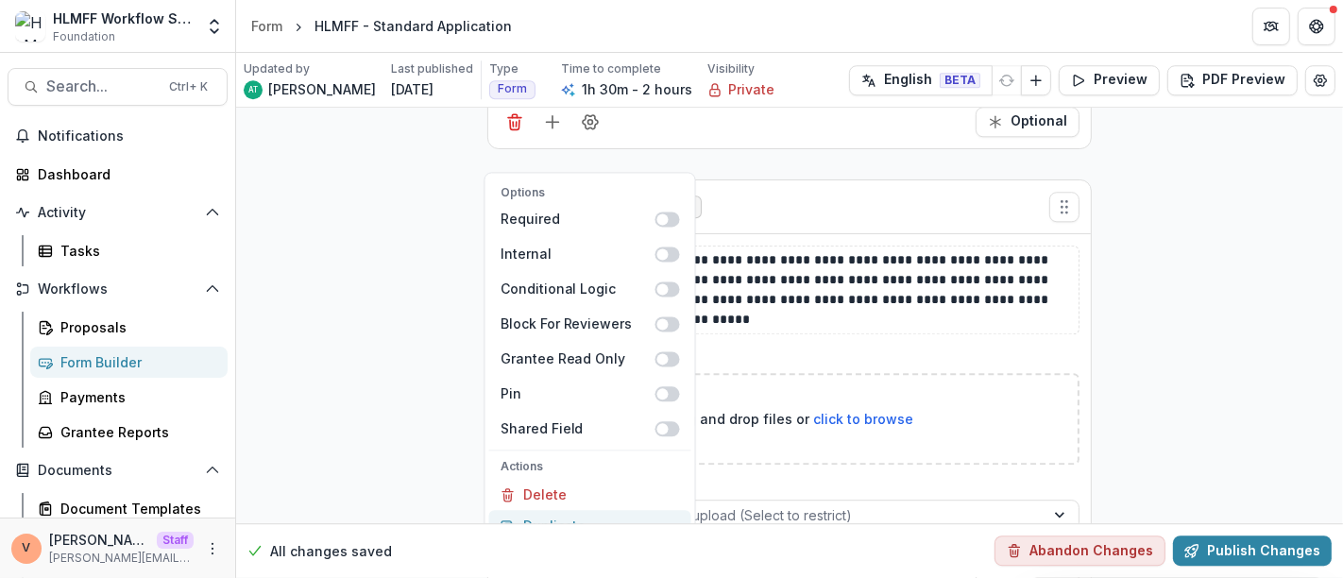
click at [590, 510] on button "Duplicate" at bounding box center [590, 525] width 202 height 31
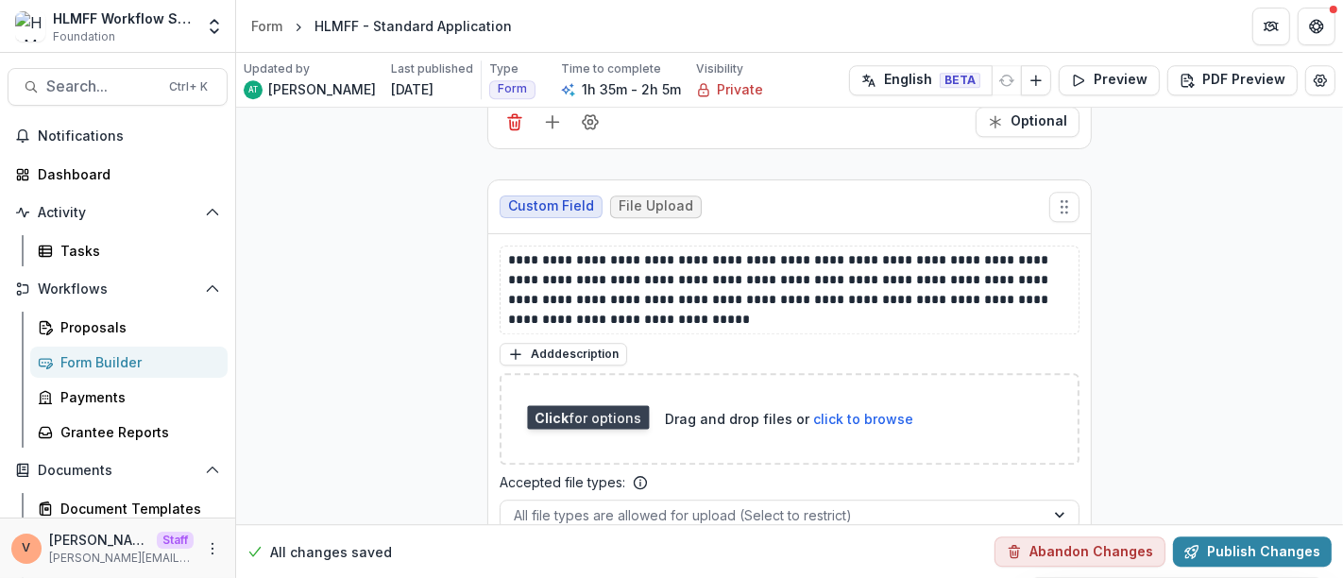
scroll to position [16758, 0]
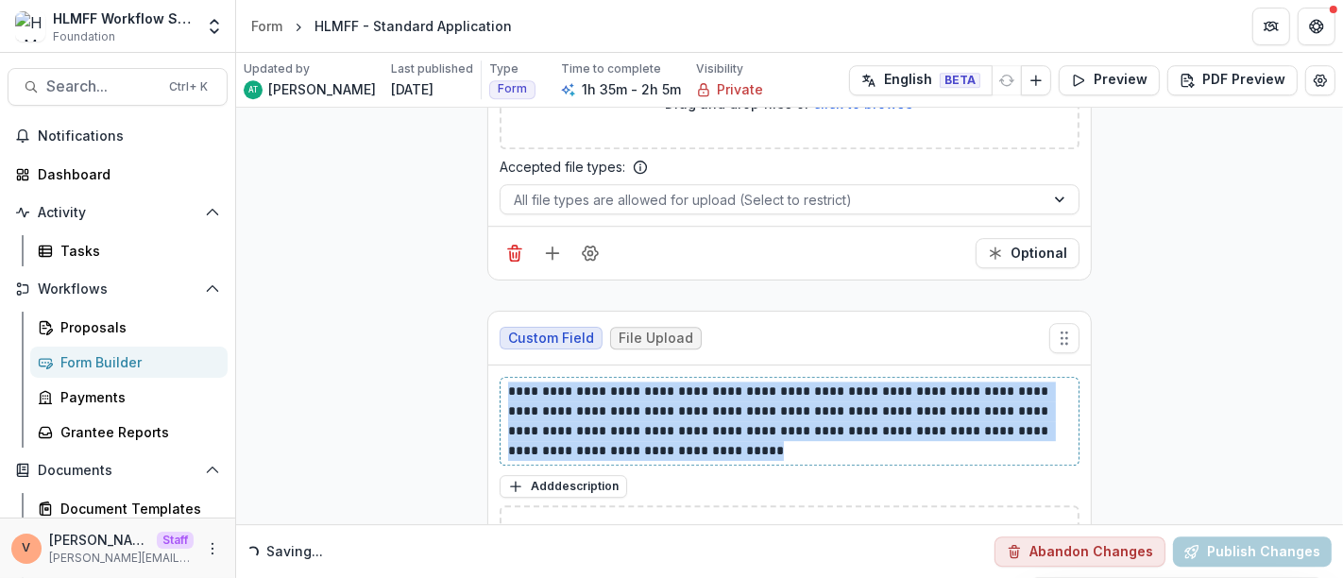
drag, startPoint x: 608, startPoint y: 368, endPoint x: 492, endPoint y: 307, distance: 131.4
click at [492, 366] on div "**********" at bounding box center [789, 520] width 603 height 308
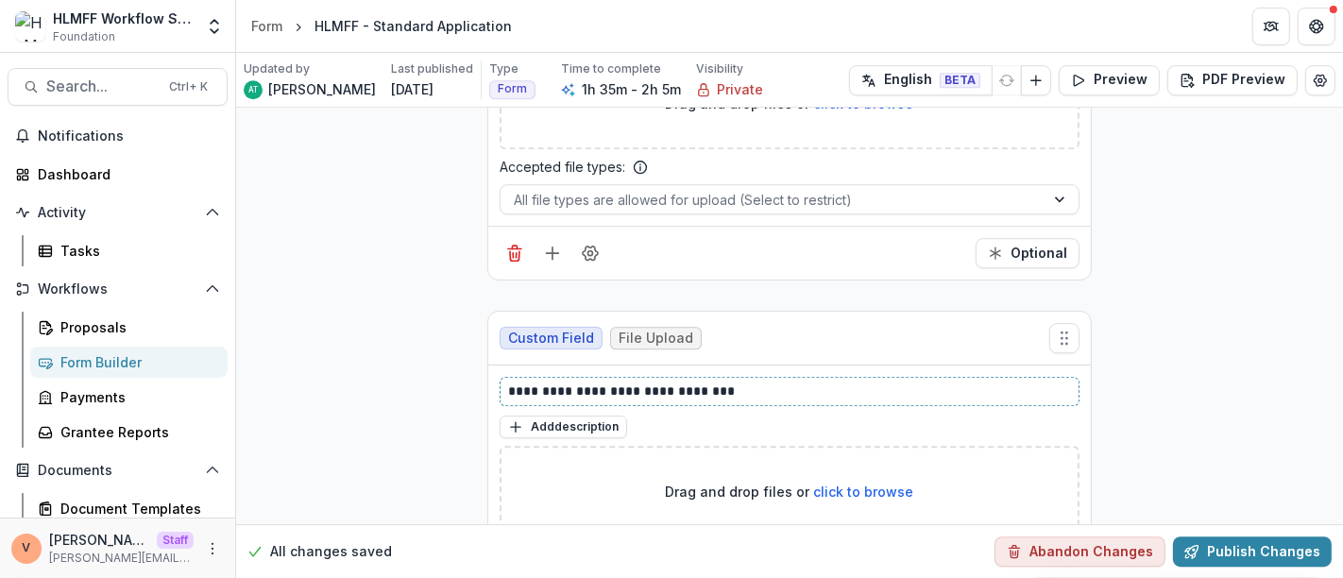
scroll to position [16828, 0]
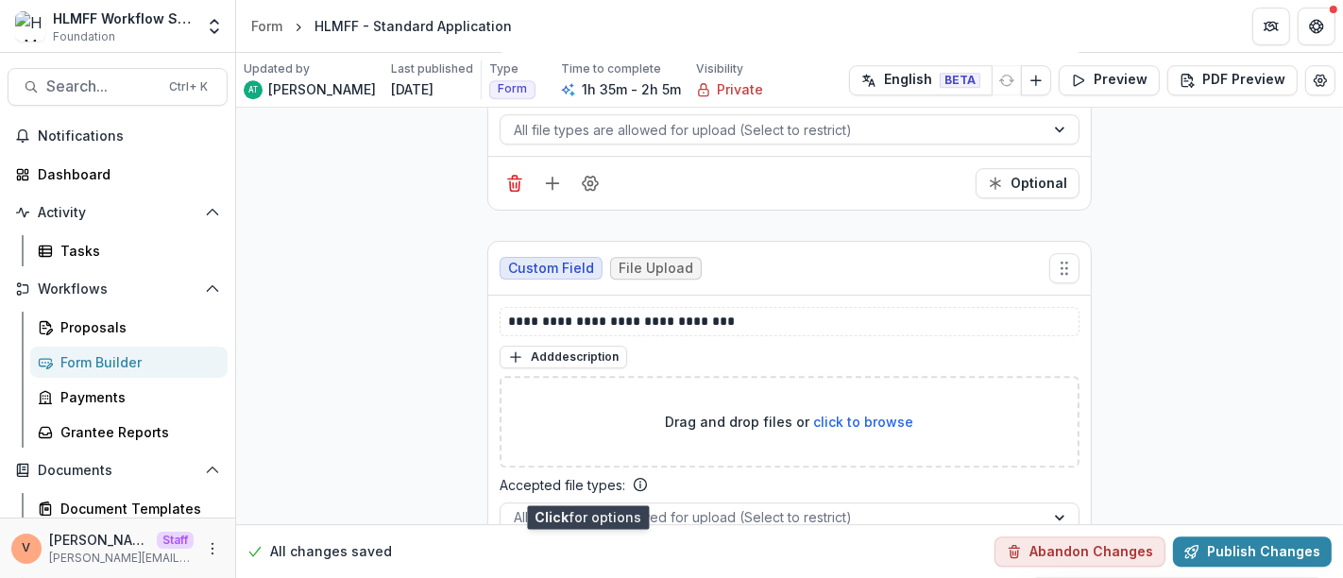
click at [590, 556] on button "Field Settings" at bounding box center [590, 571] width 30 height 30
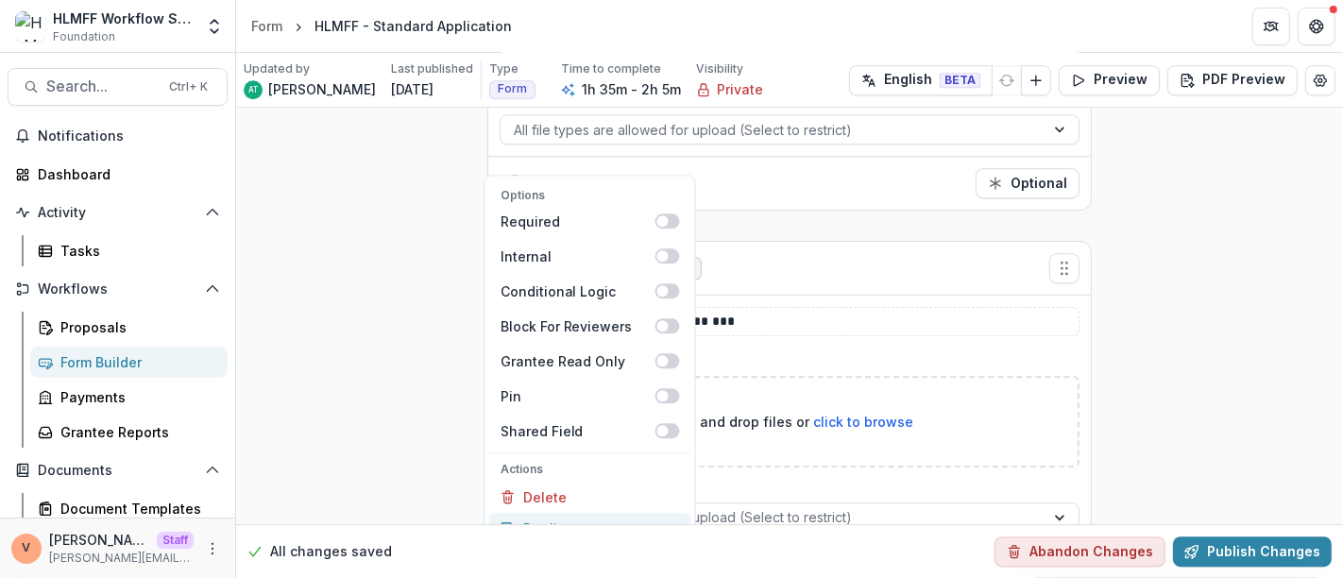
click at [580, 513] on button "Duplicate" at bounding box center [590, 528] width 202 height 31
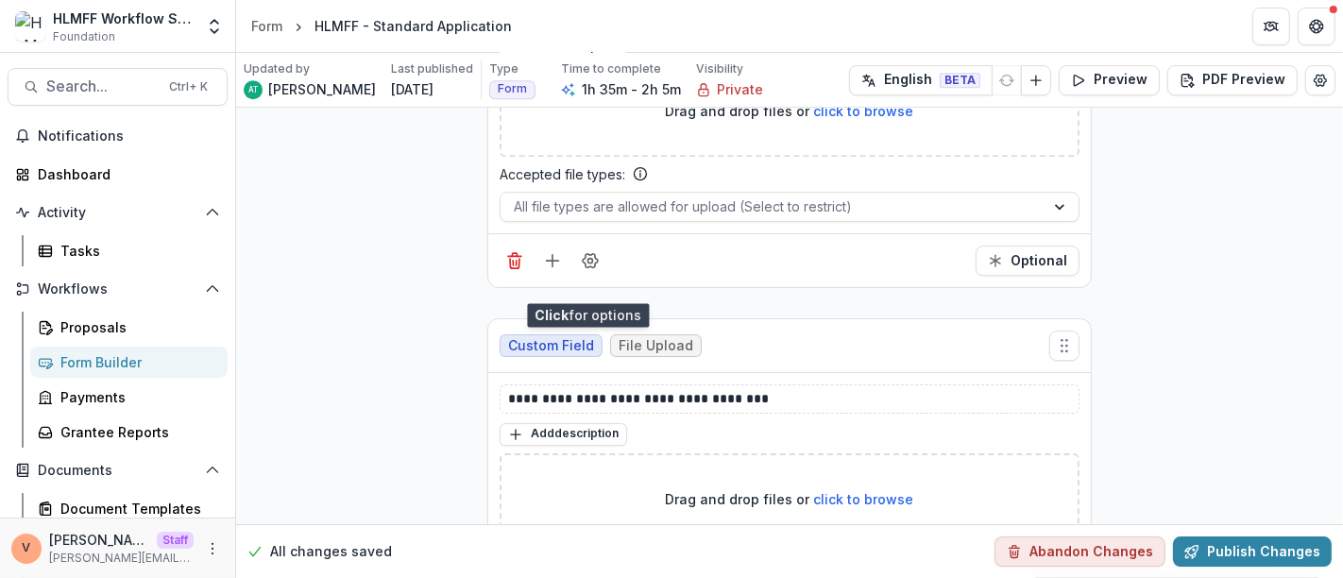
scroll to position [17142, 0]
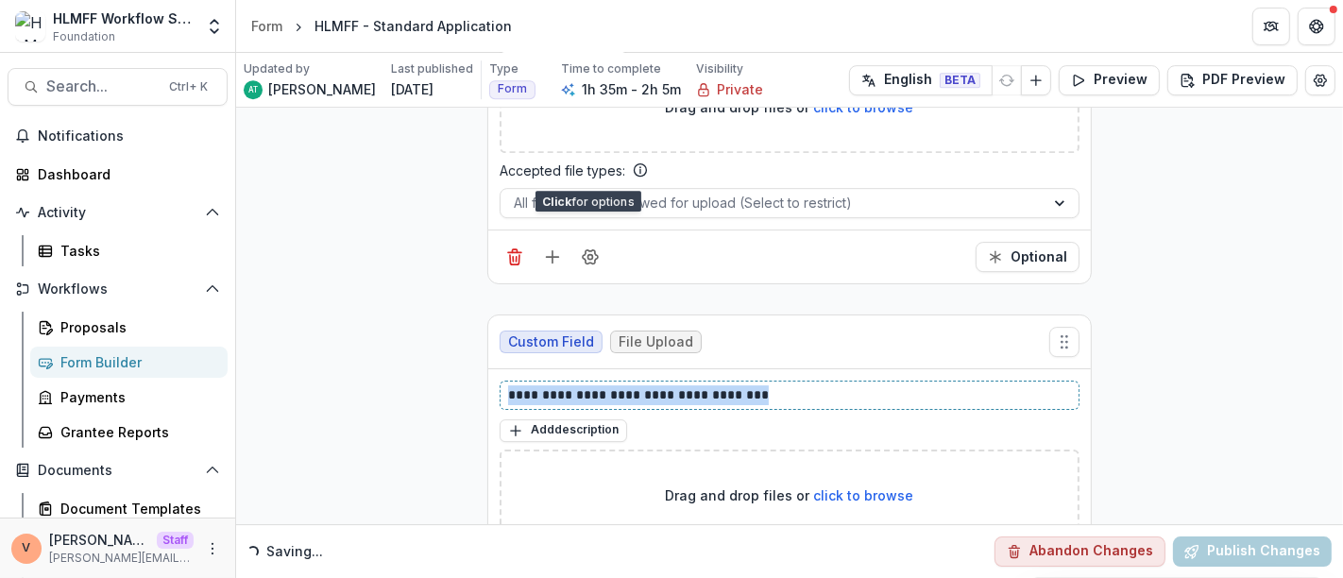
drag, startPoint x: 683, startPoint y: 303, endPoint x: 433, endPoint y: 307, distance: 250.4
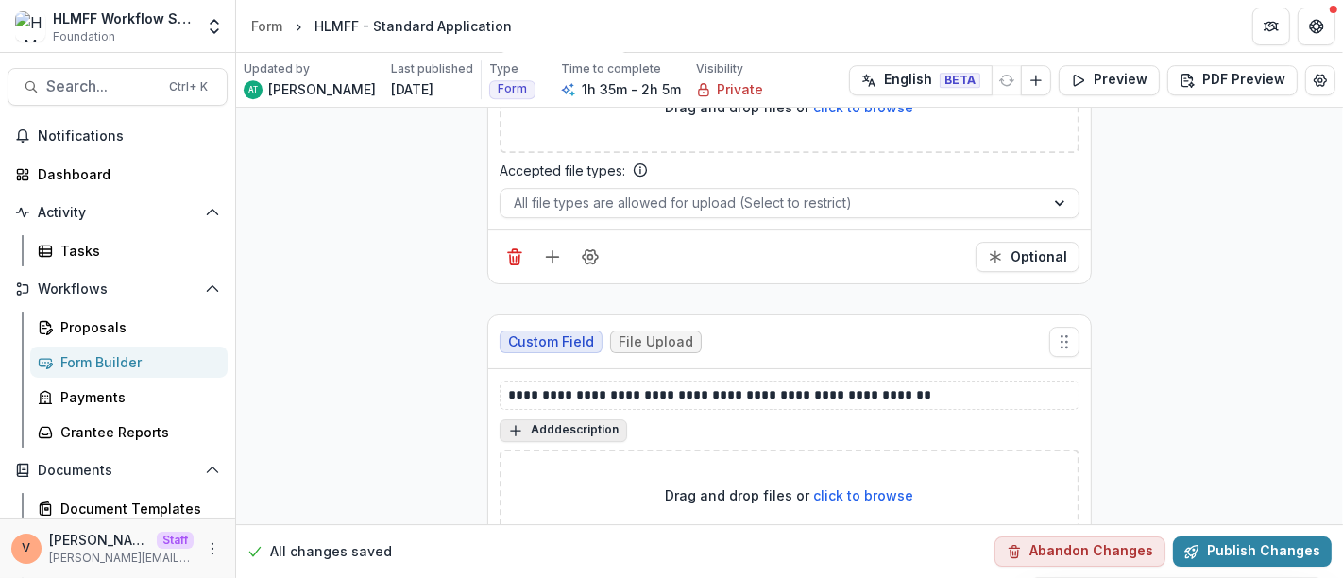
click at [575, 419] on button "Add description" at bounding box center [564, 430] width 128 height 23
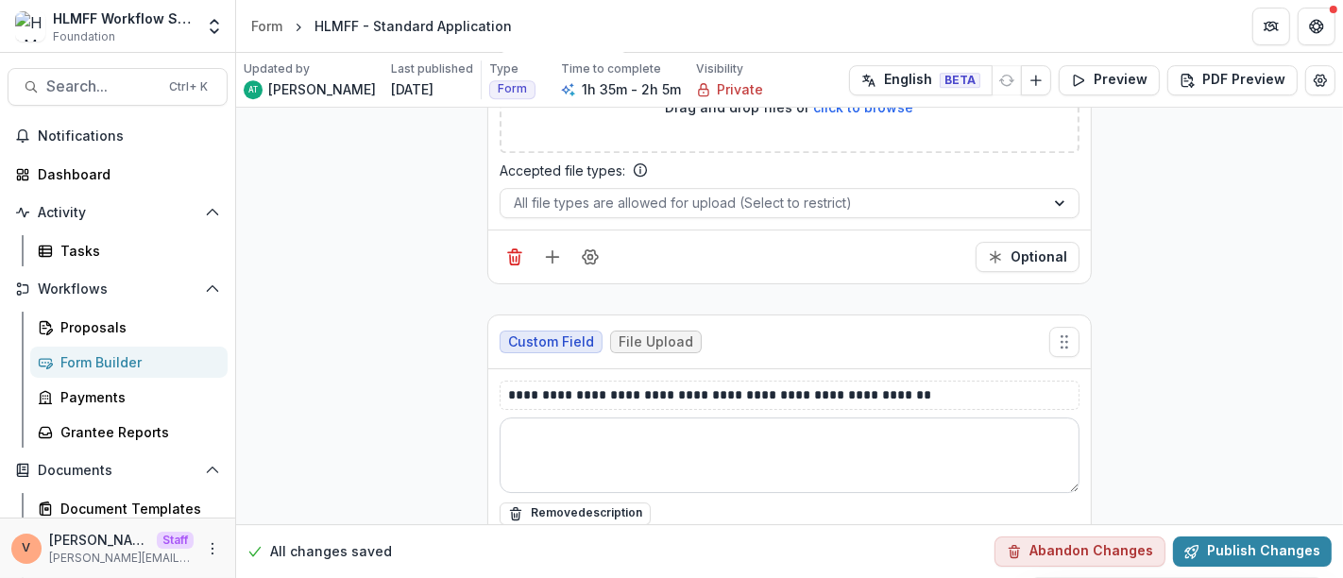
click at [547, 418] on textarea at bounding box center [790, 456] width 580 height 76
paste textarea "**********"
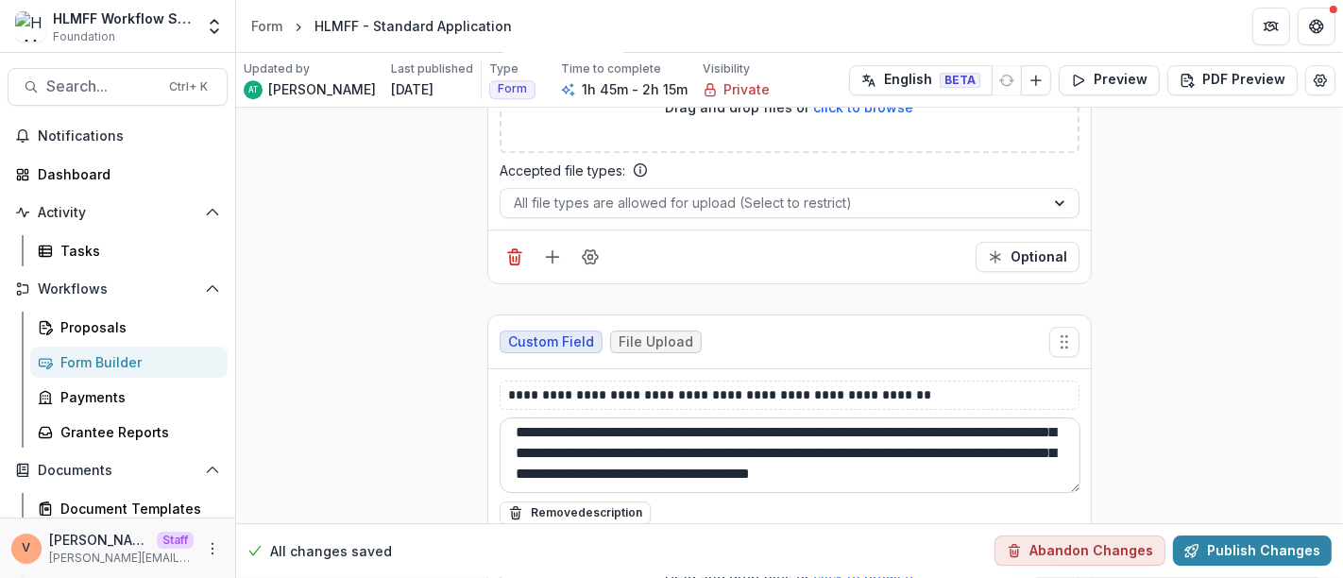
scroll to position [0, 0]
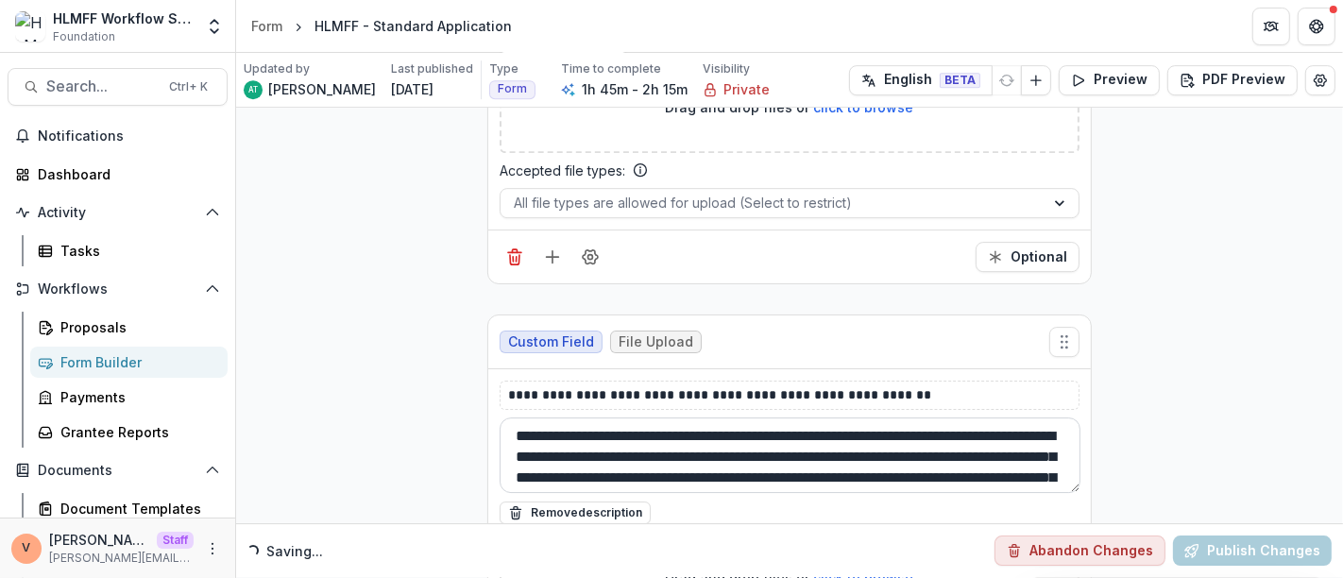
click at [519, 418] on textarea "**********" at bounding box center [790, 456] width 581 height 76
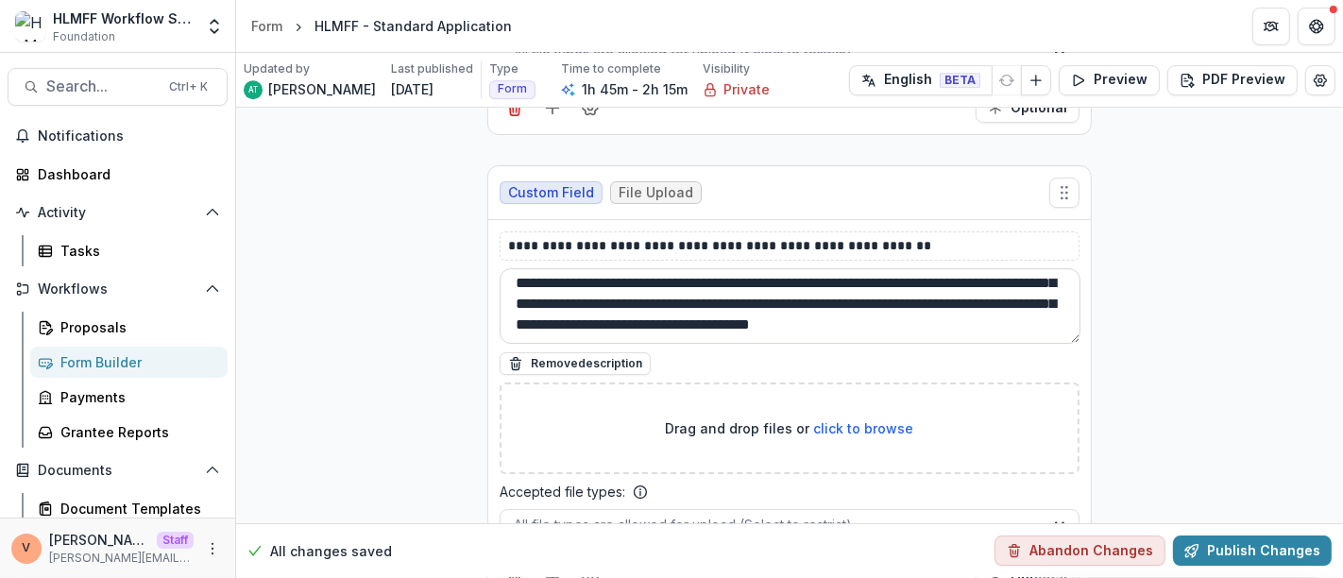
scroll to position [17296, 0]
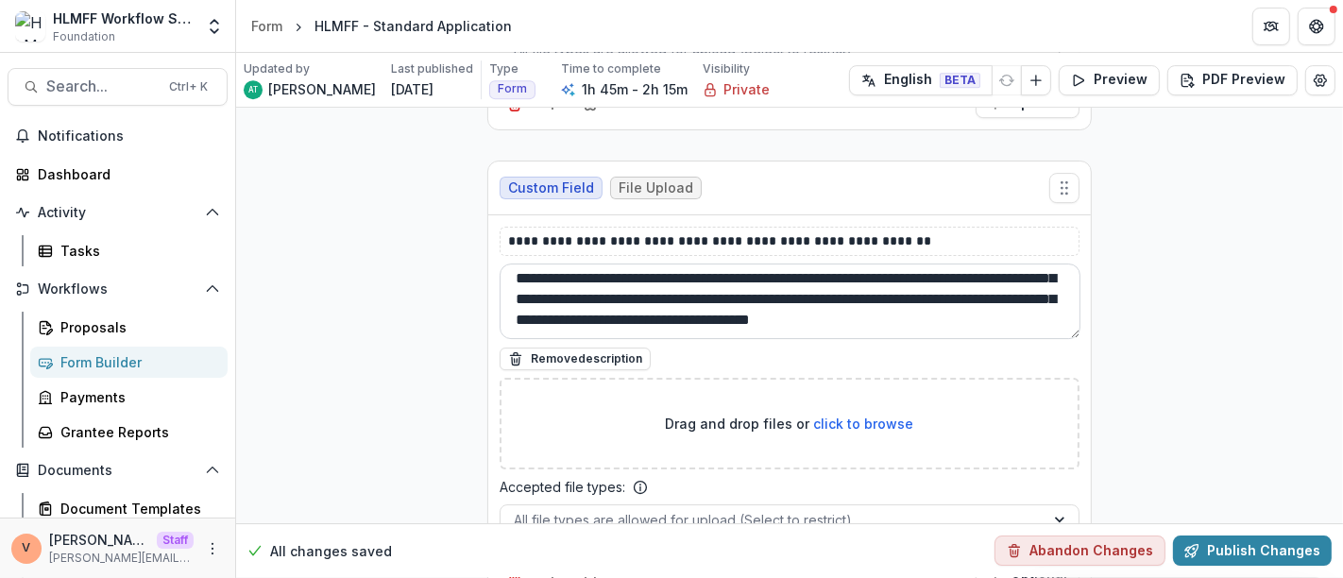
type textarea "**********"
click at [588, 567] on icon "Field Settings" at bounding box center [590, 574] width 15 height 14
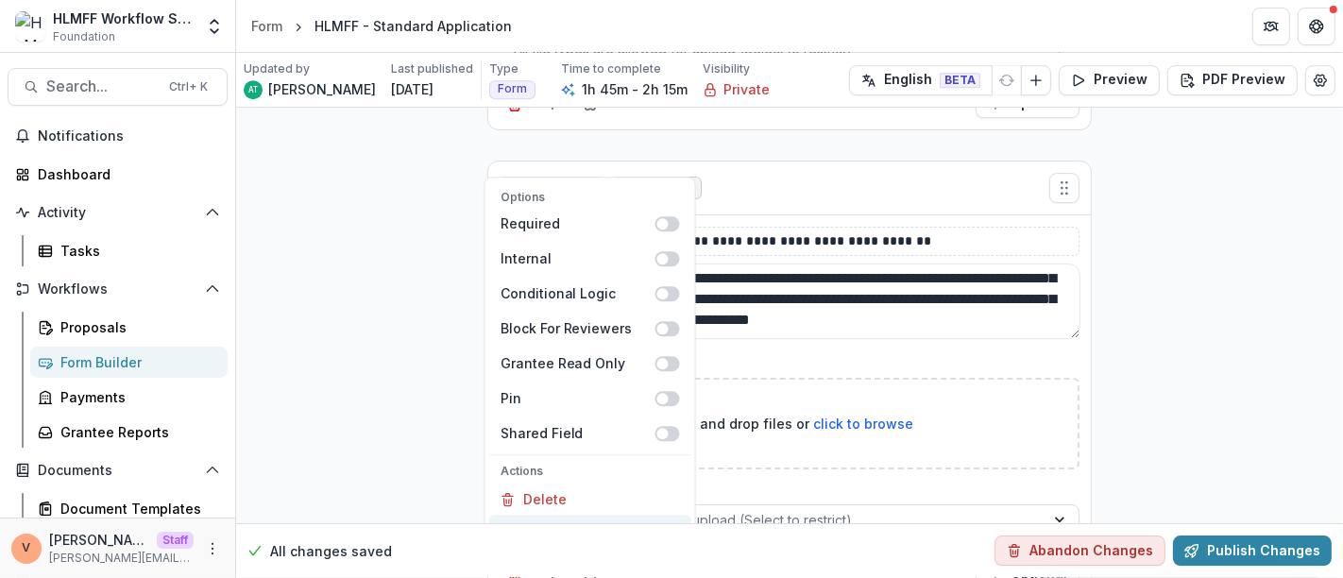
click at [575, 516] on button "Duplicate" at bounding box center [590, 531] width 202 height 31
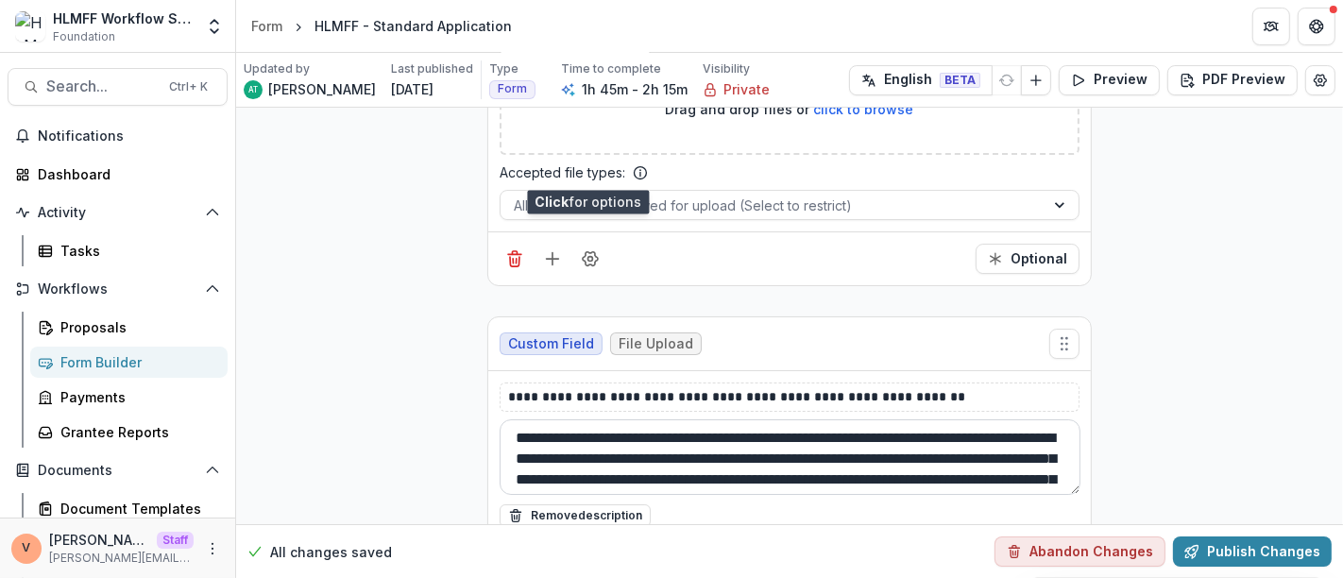
scroll to position [17611, 0]
click at [588, 505] on button "Remove description" at bounding box center [575, 516] width 151 height 23
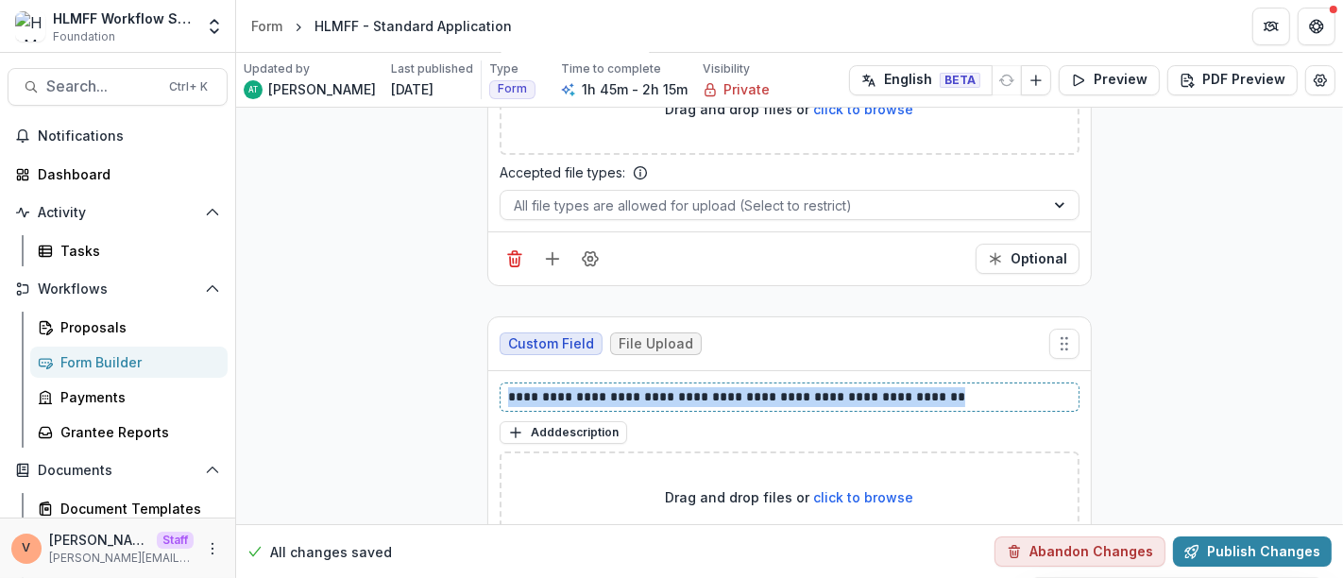
drag, startPoint x: 937, startPoint y: 306, endPoint x: 359, endPoint y: 309, distance: 578.2
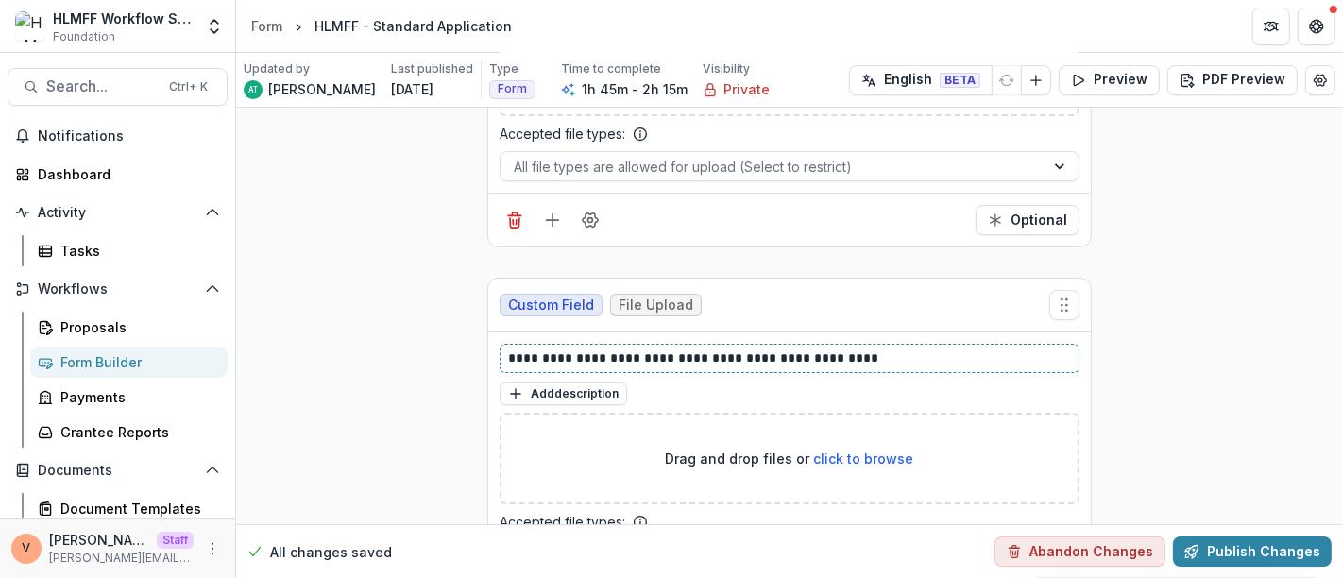
scroll to position [17681, 0]
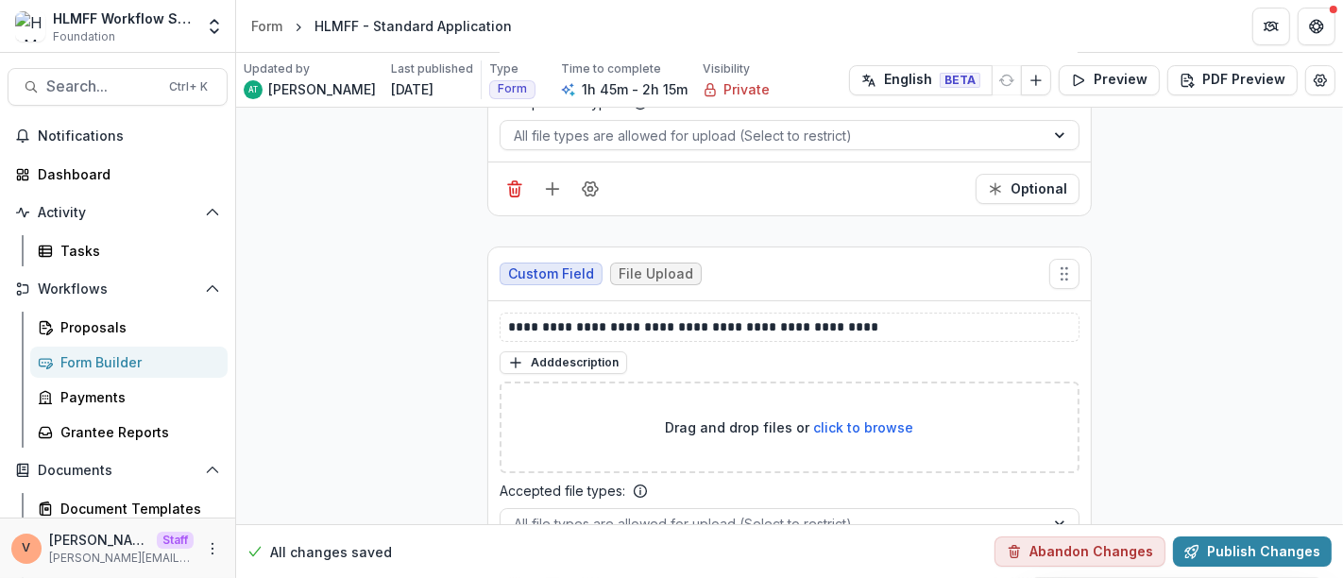
click at [588, 562] on button "Field Settings" at bounding box center [590, 577] width 30 height 30
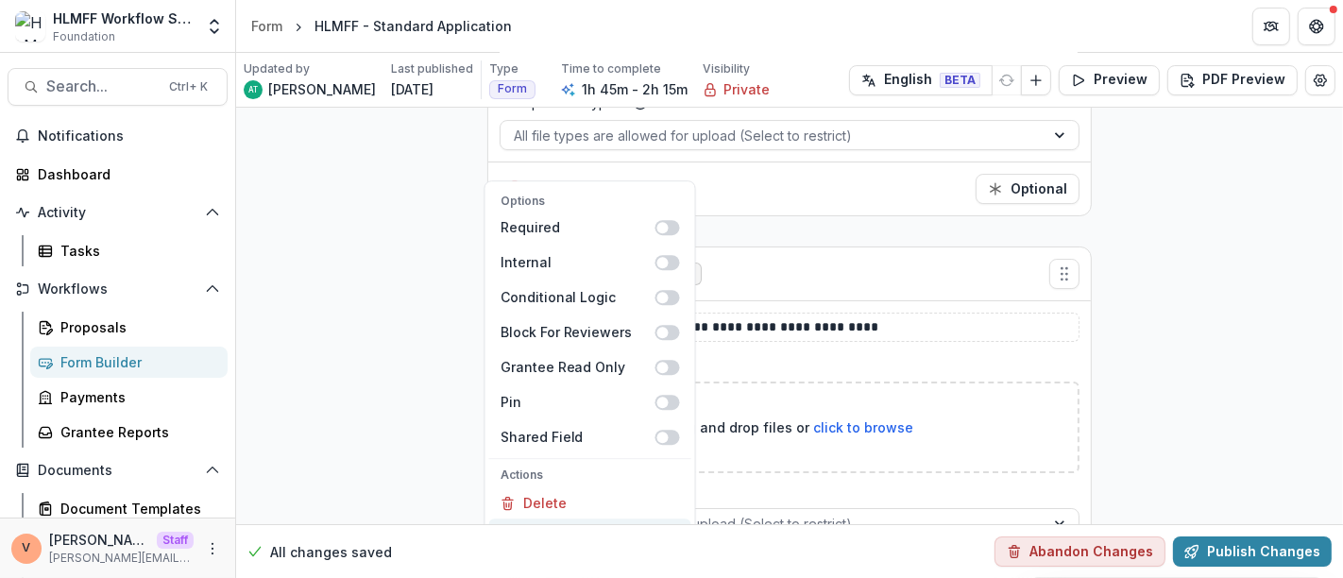
click at [574, 519] on button "Duplicate" at bounding box center [590, 534] width 202 height 31
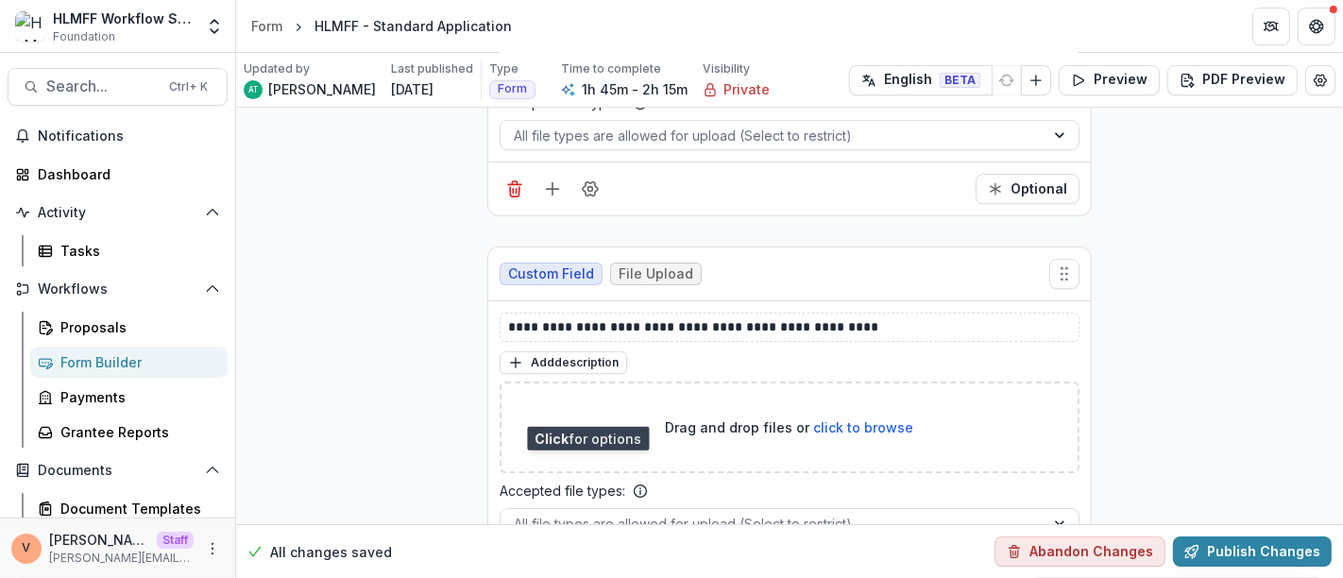
scroll to position [17891, 0]
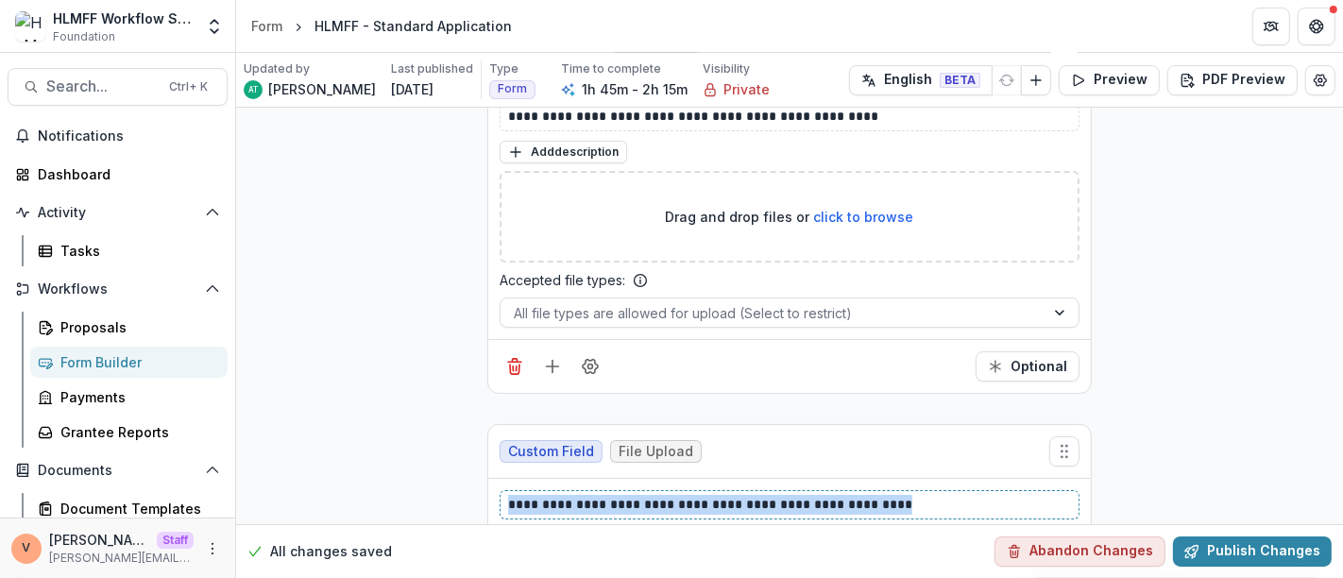
drag, startPoint x: 928, startPoint y: 411, endPoint x: 468, endPoint y: 419, distance: 460.2
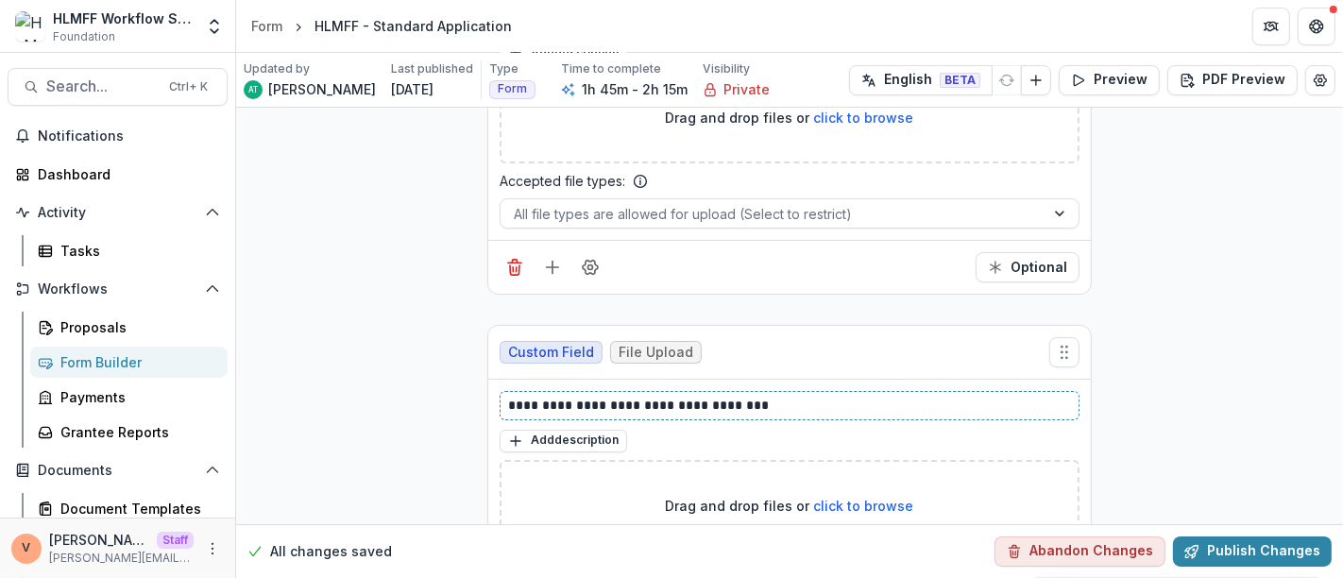
scroll to position [18066, 0]
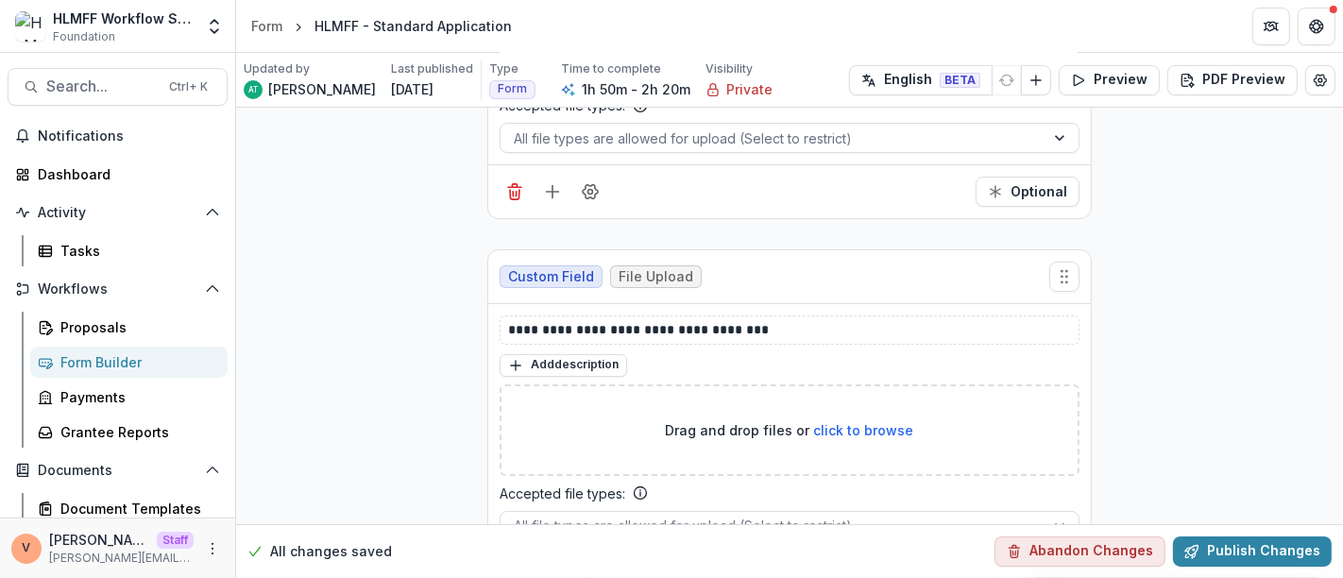
click at [590, 571] on icon "Field Settings" at bounding box center [590, 580] width 19 height 19
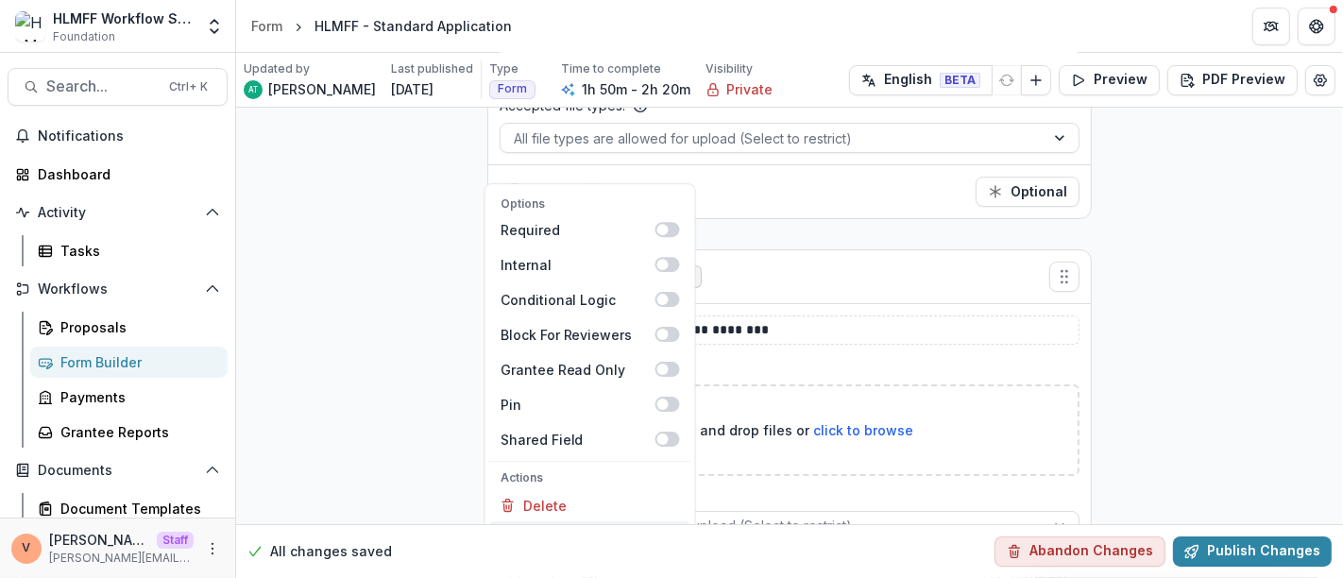
click at [573, 522] on button "Duplicate" at bounding box center [590, 537] width 202 height 31
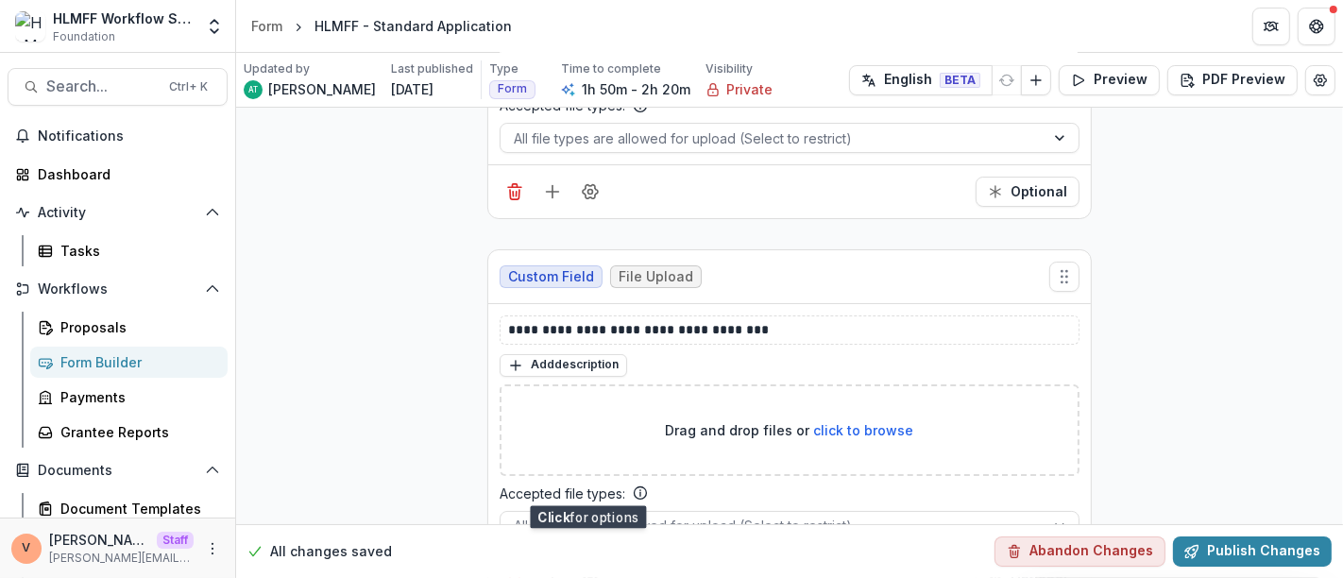
scroll to position [18276, 0]
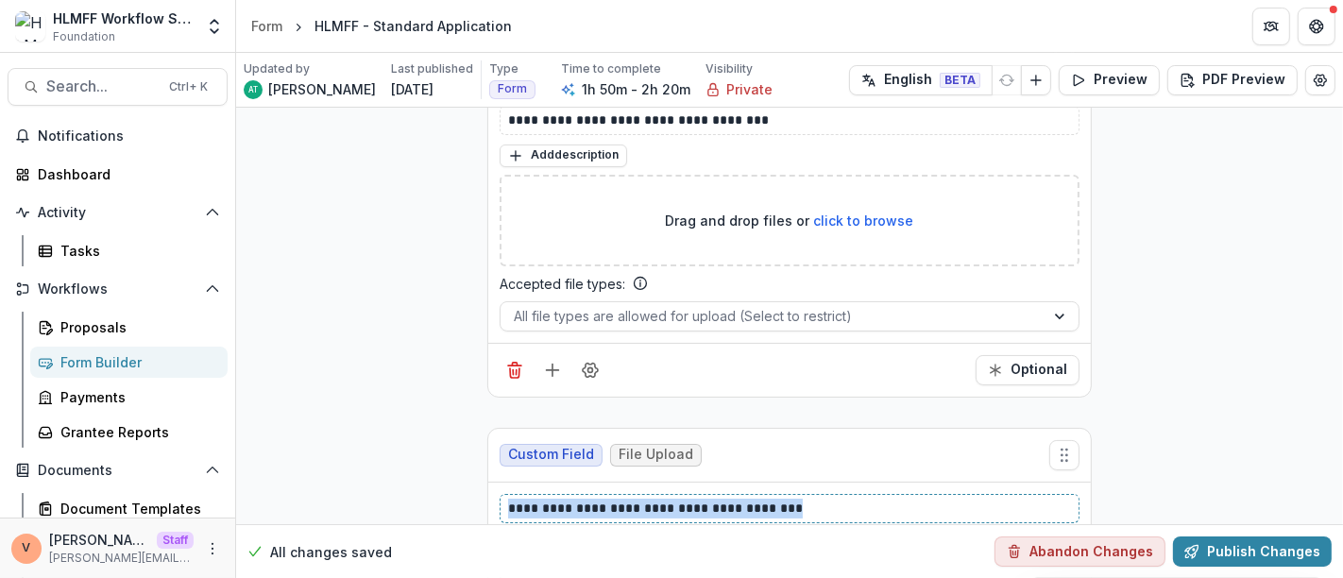
drag, startPoint x: 814, startPoint y: 411, endPoint x: 283, endPoint y: 425, distance: 531.2
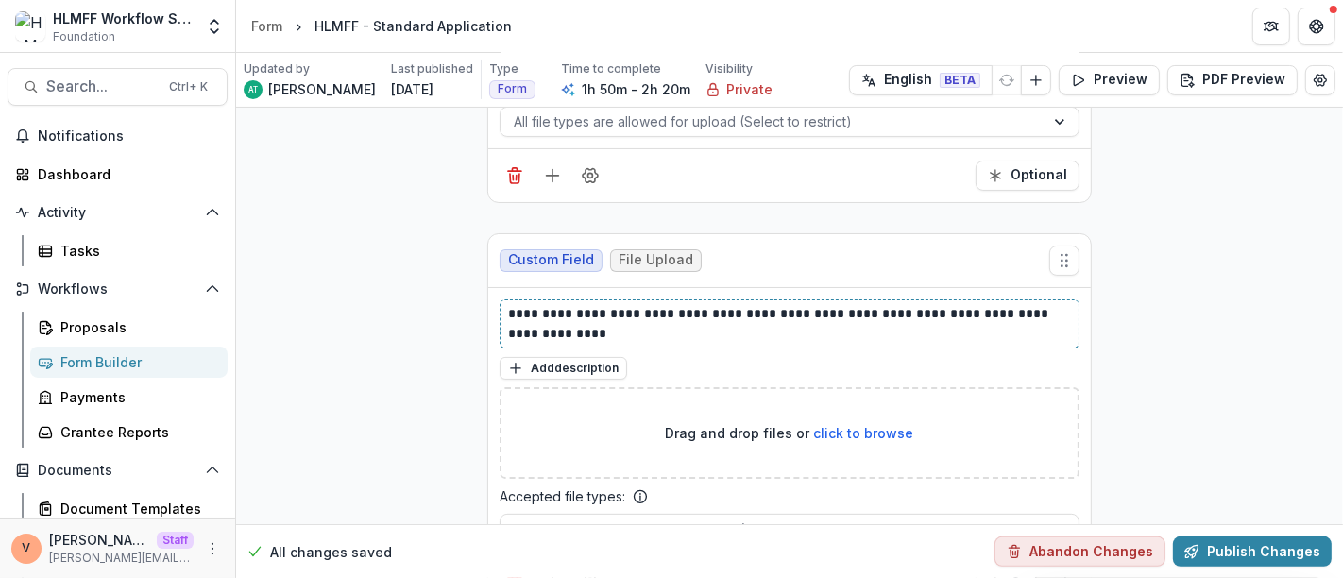
scroll to position [18472, 0]
click at [549, 577] on line "Add field" at bounding box center [553, 582] width 12 height 0
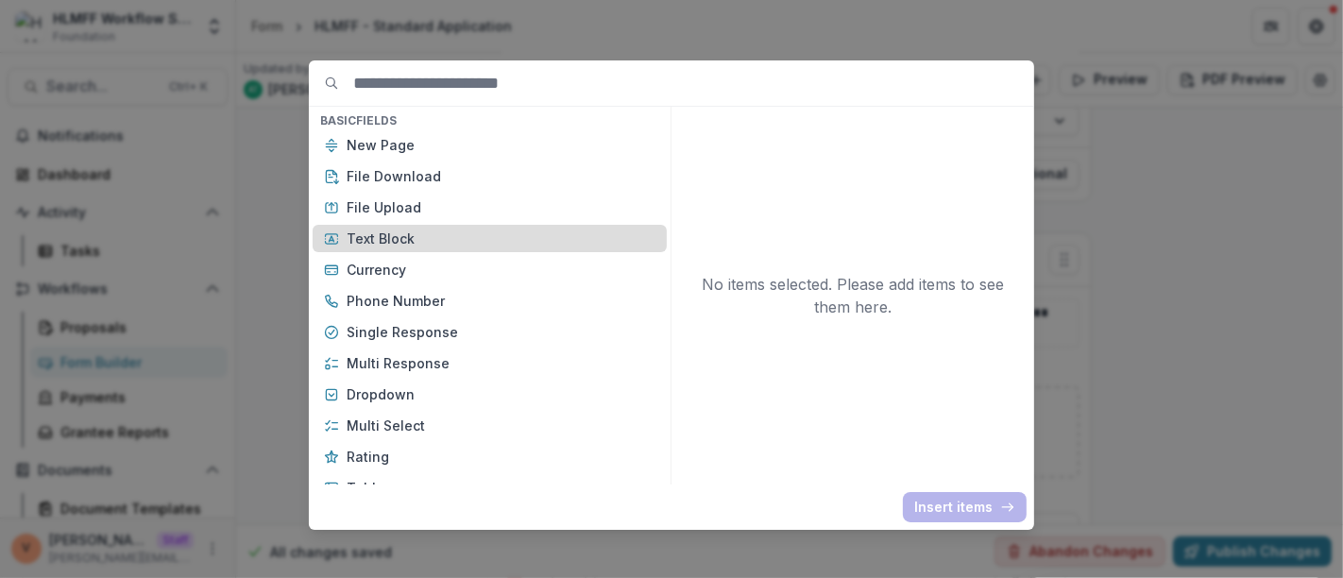
click at [385, 236] on p "Text Block" at bounding box center [501, 239] width 309 height 20
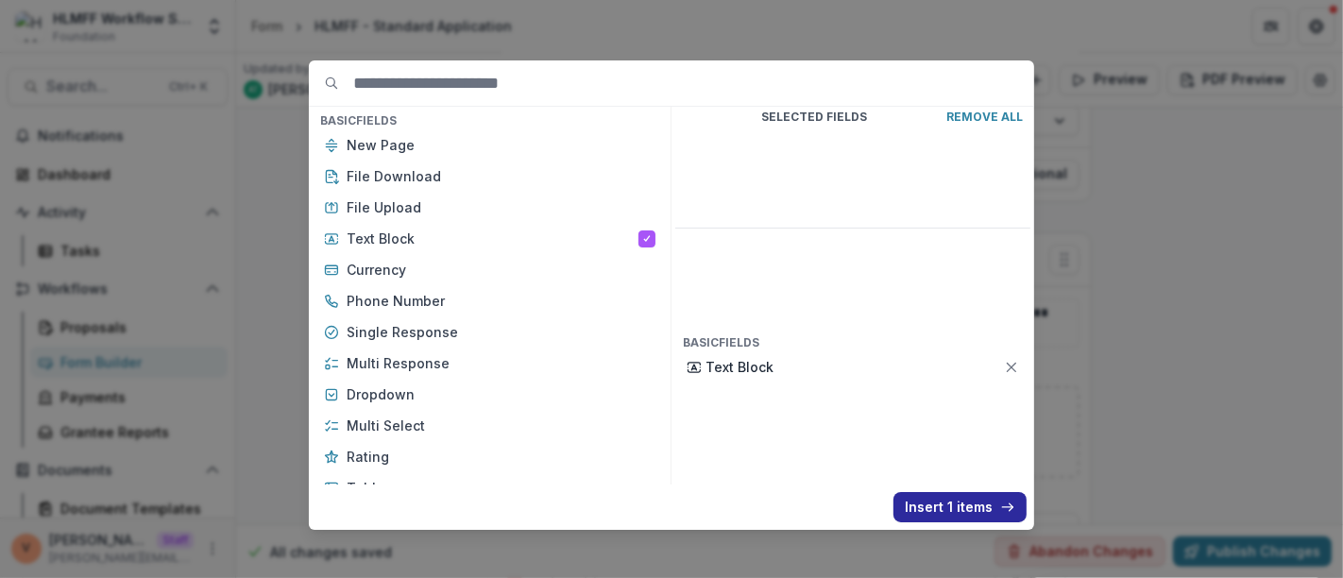
click at [947, 505] on button "Insert 1 items" at bounding box center [960, 507] width 133 height 30
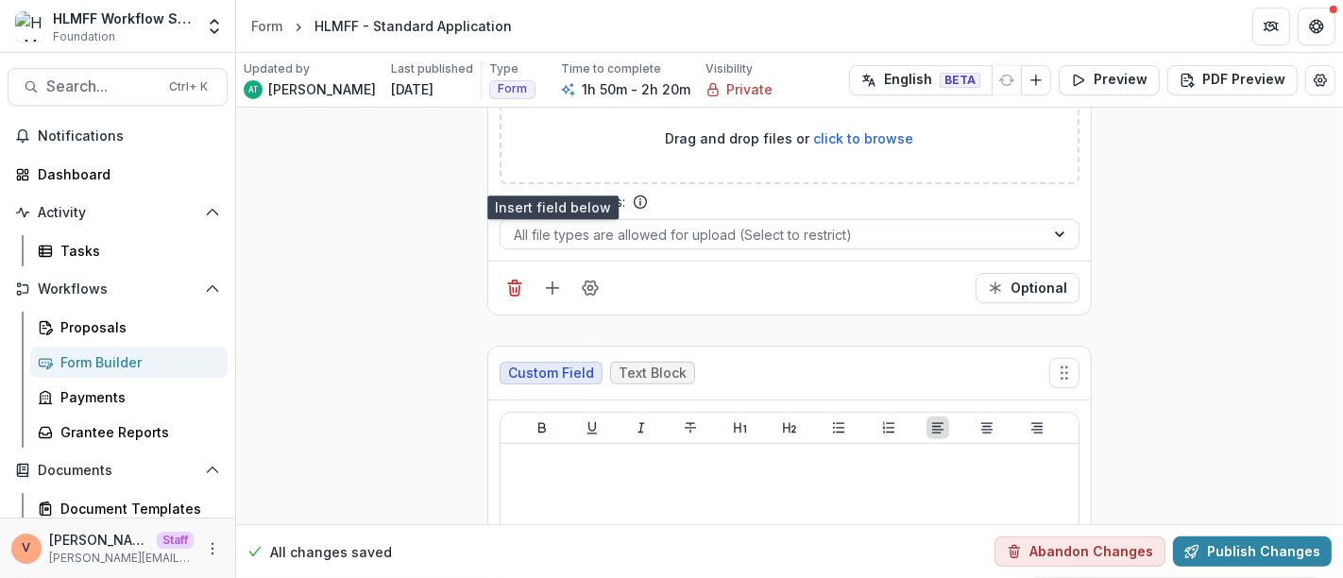
scroll to position [18786, 0]
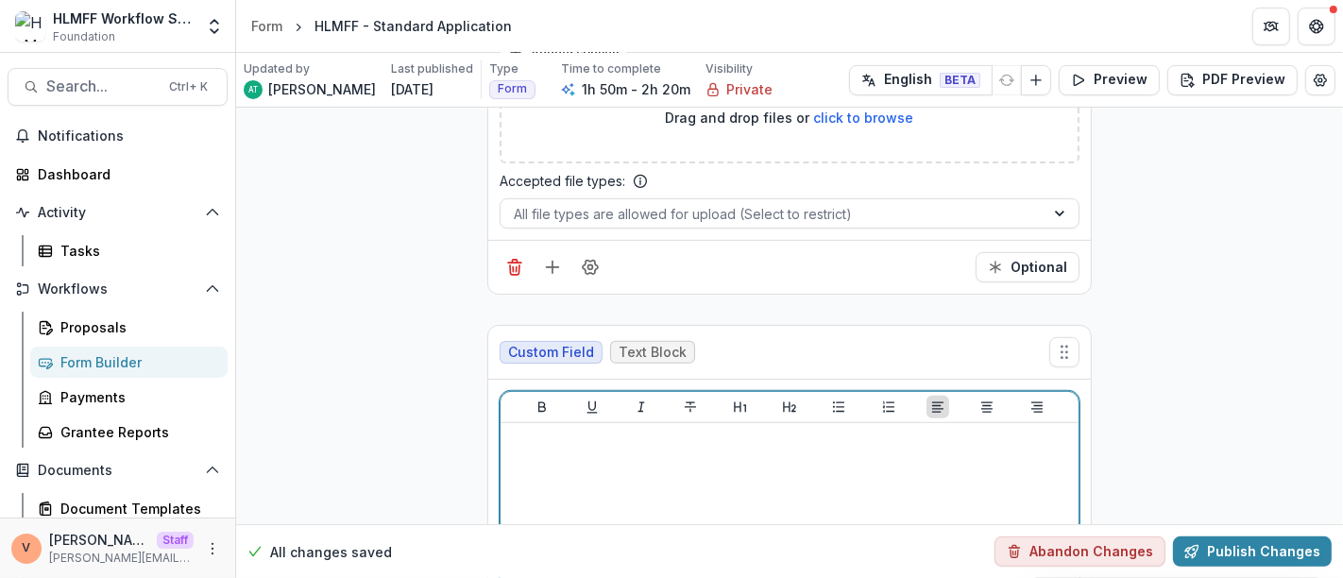
click at [621, 431] on div at bounding box center [789, 572] width 563 height 283
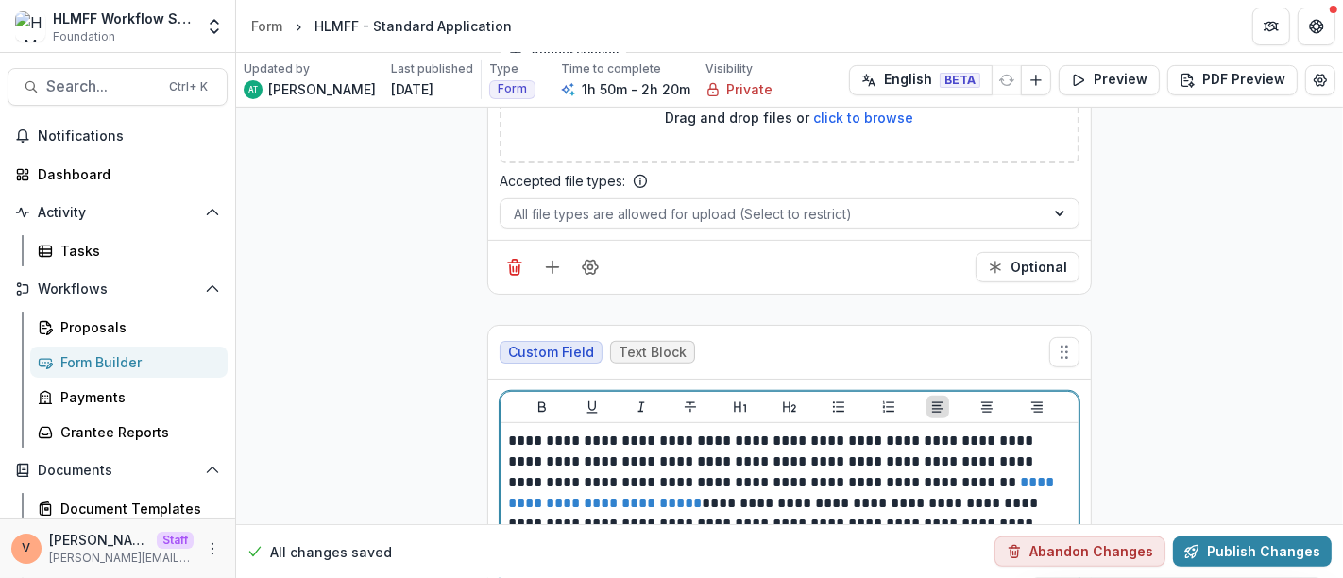
scroll to position [18891, 0]
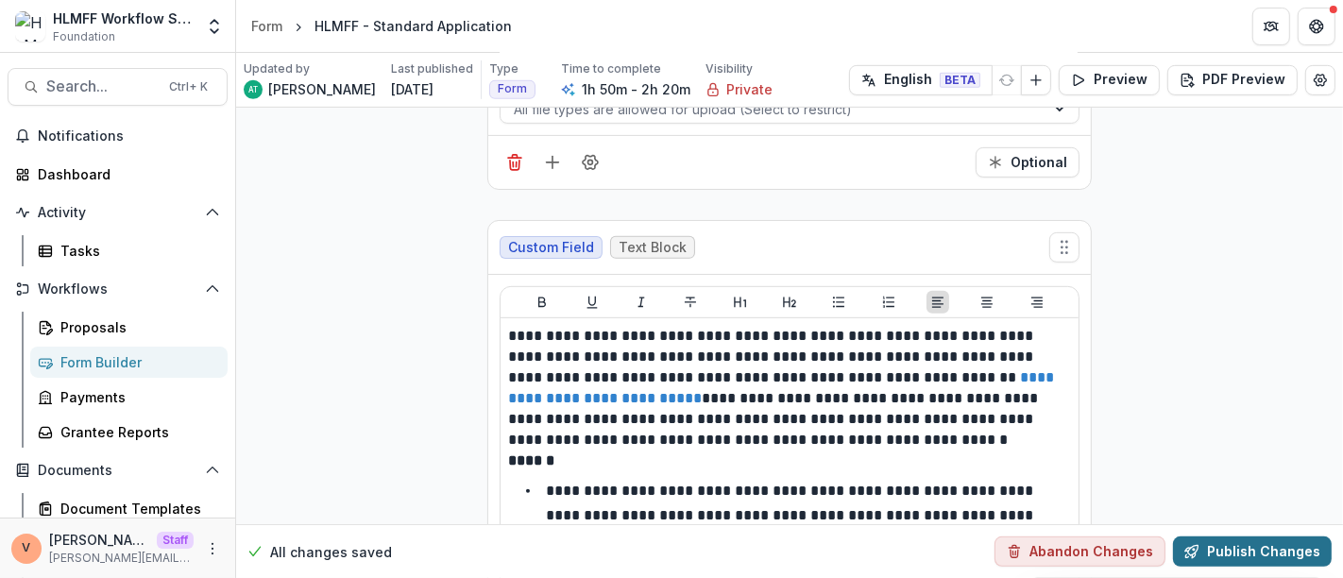
click at [1250, 549] on button "Publish Changes" at bounding box center [1252, 552] width 159 height 30
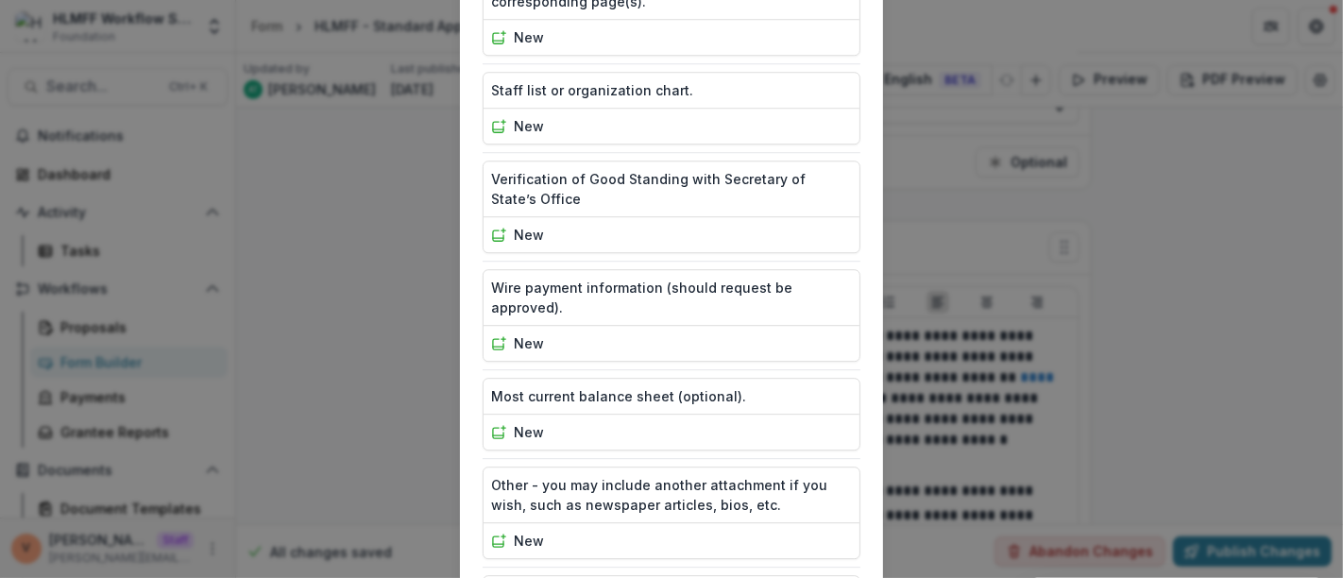
scroll to position [4710, 0]
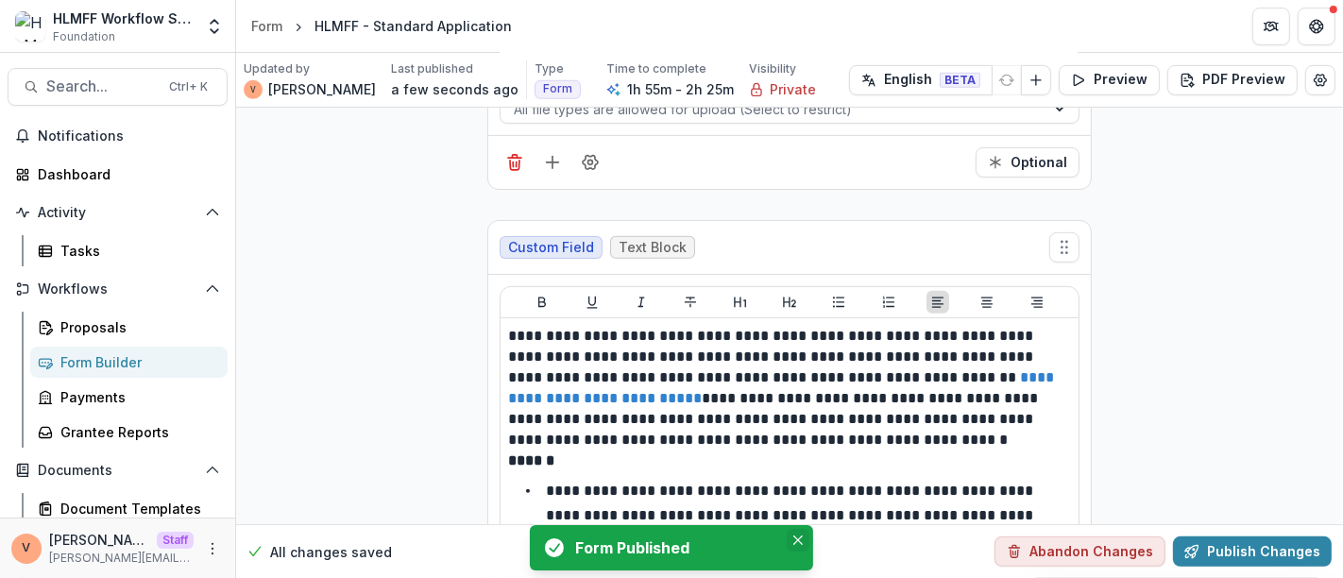
click at [801, 541] on icon "Close" at bounding box center [798, 540] width 9 height 9
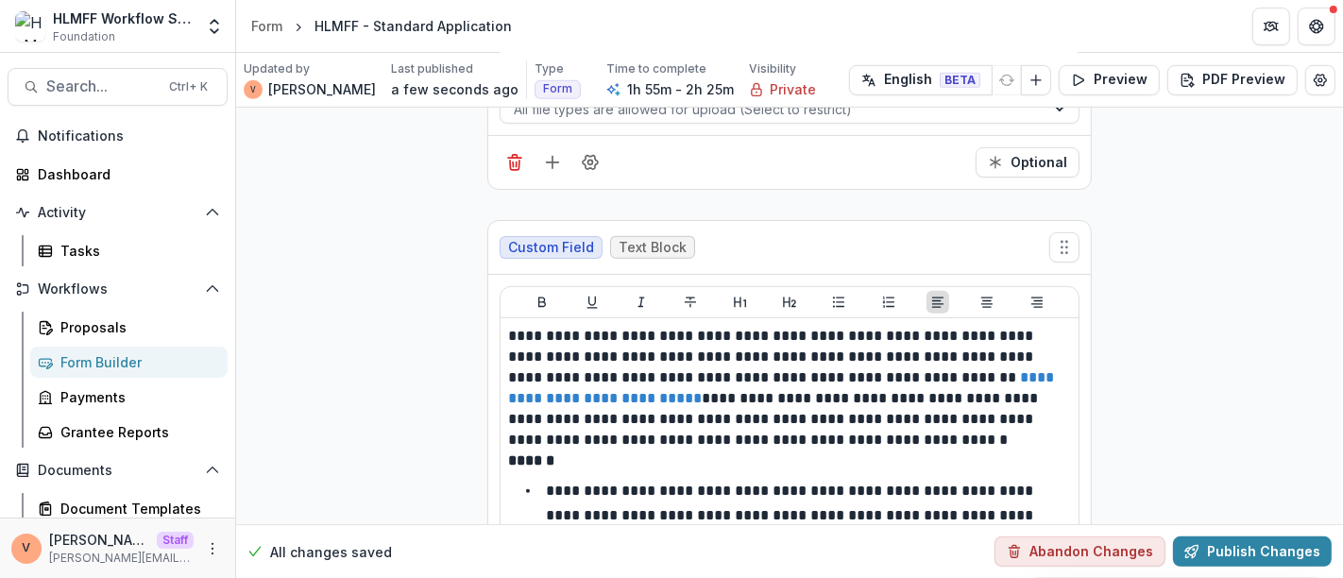
scroll to position [18964, 0]
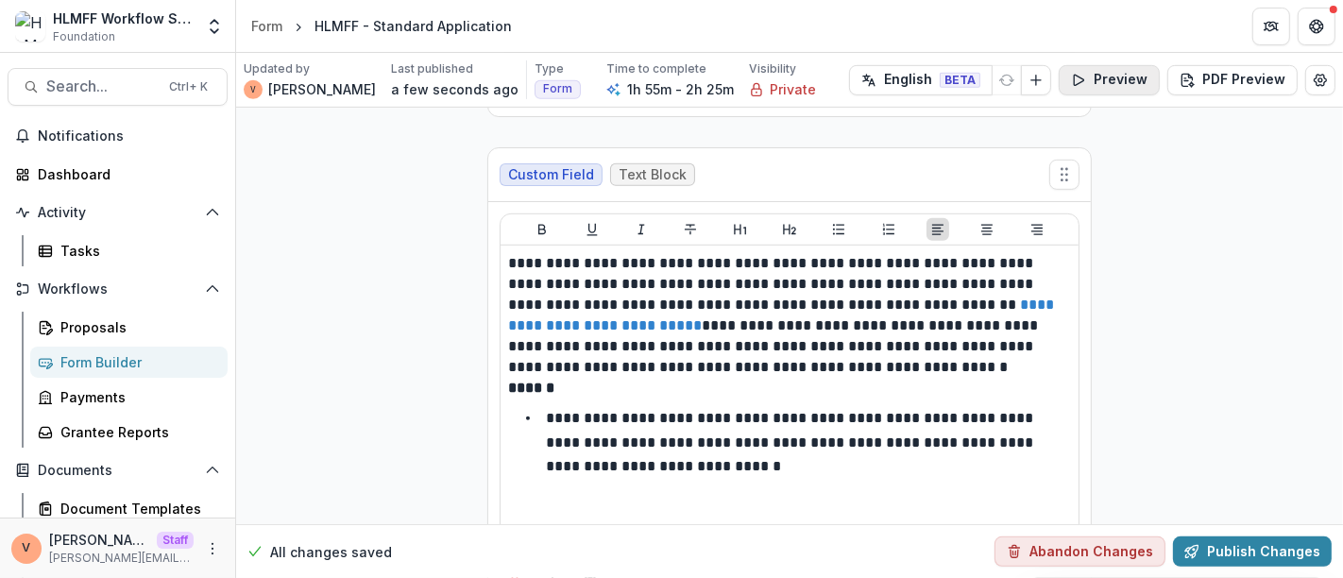
click at [1131, 72] on button "Preview" at bounding box center [1109, 80] width 101 height 30
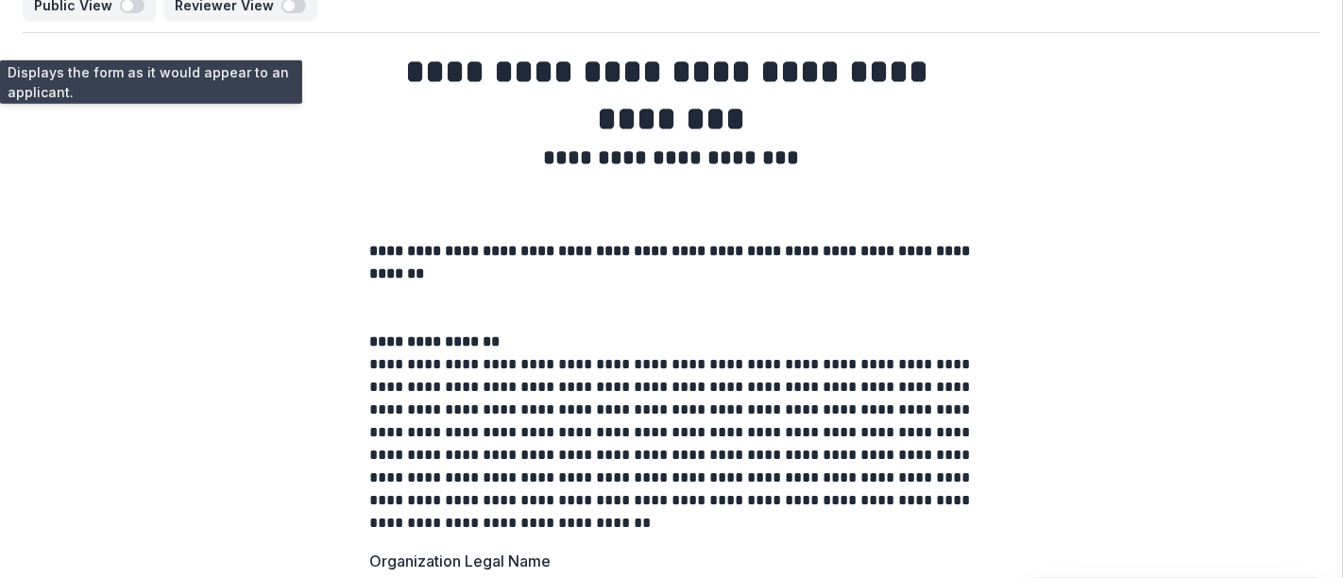
scroll to position [0, 0]
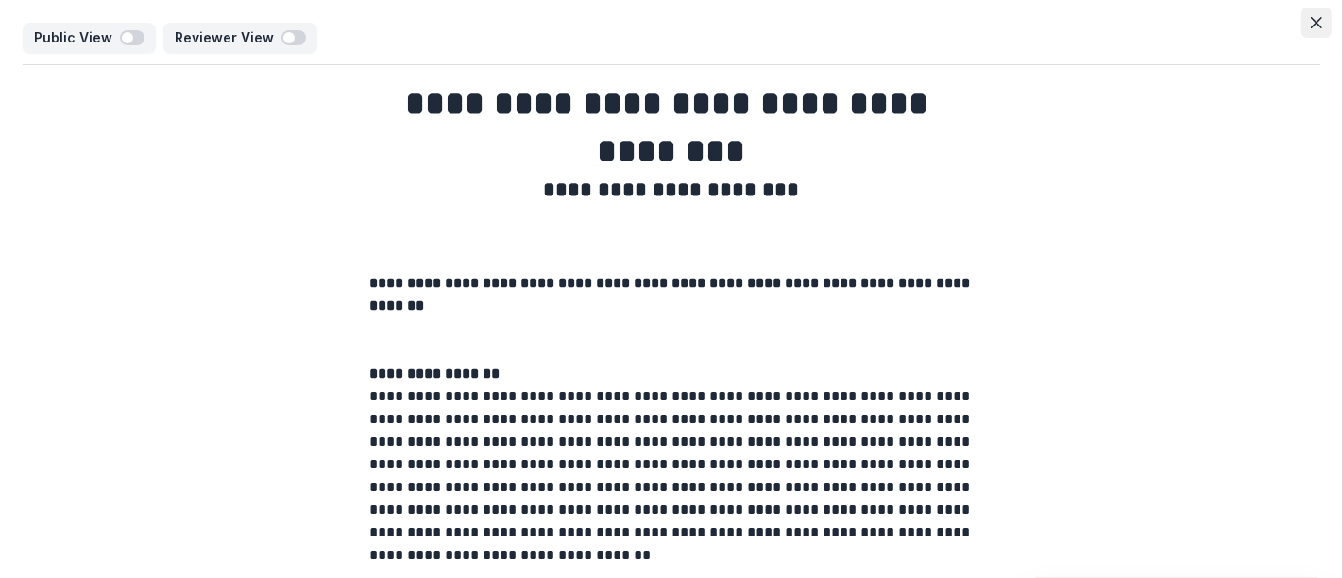
click at [1313, 23] on icon "Close" at bounding box center [1316, 22] width 11 height 11
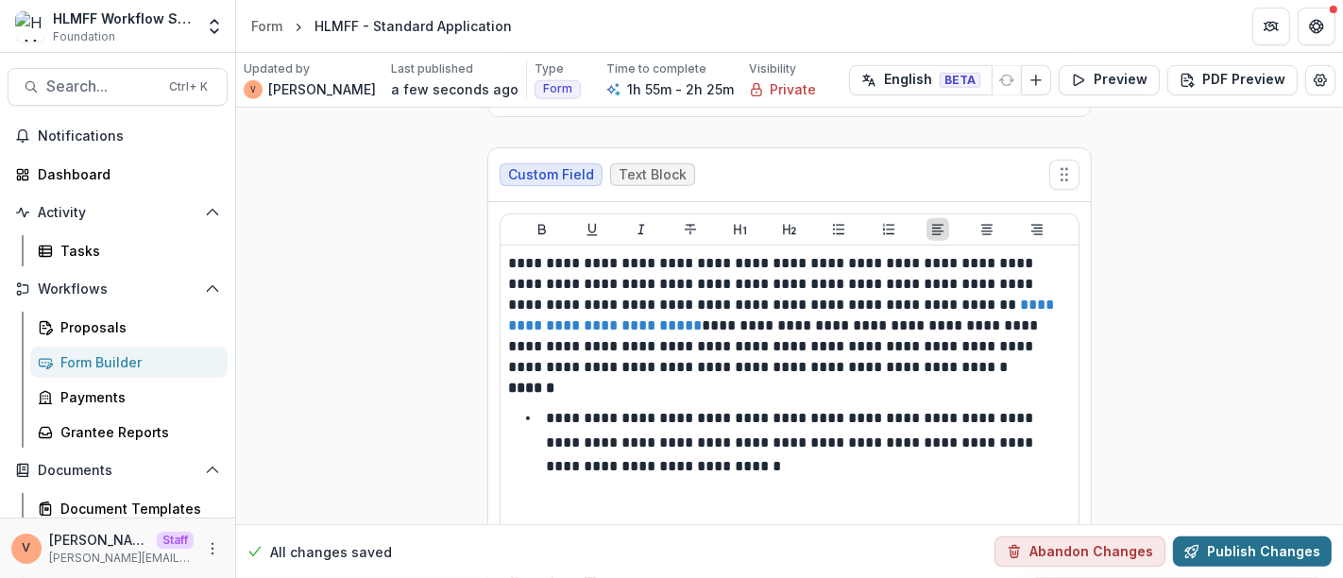
click at [1238, 549] on button "Publish Changes" at bounding box center [1252, 552] width 159 height 30
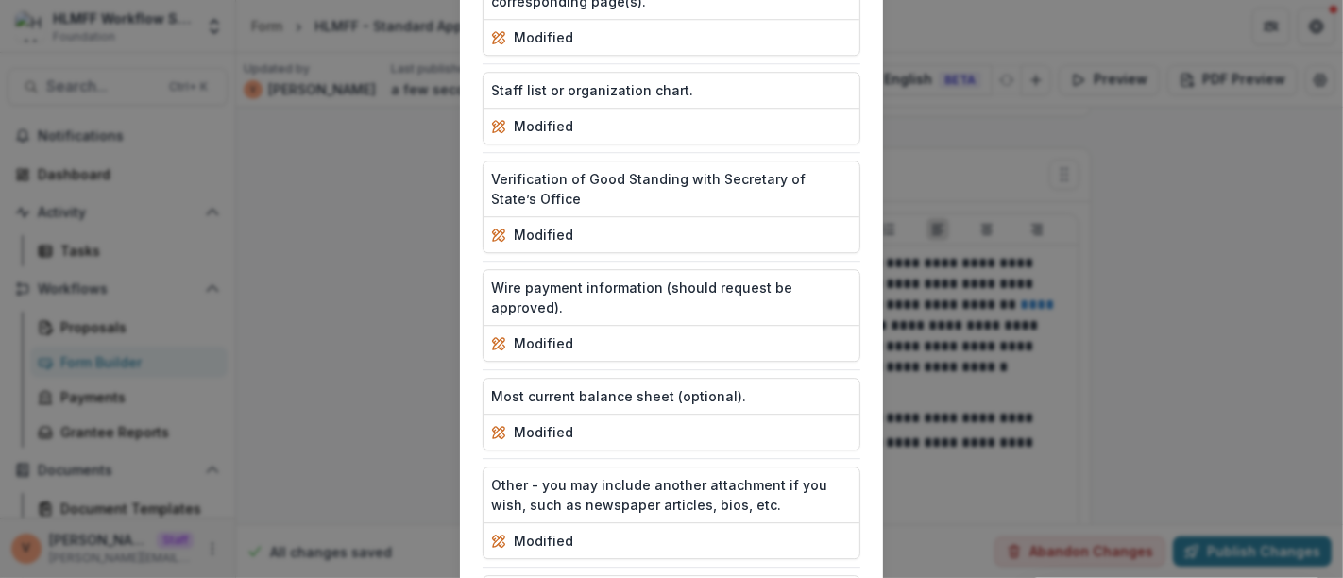
scroll to position [4622, 0]
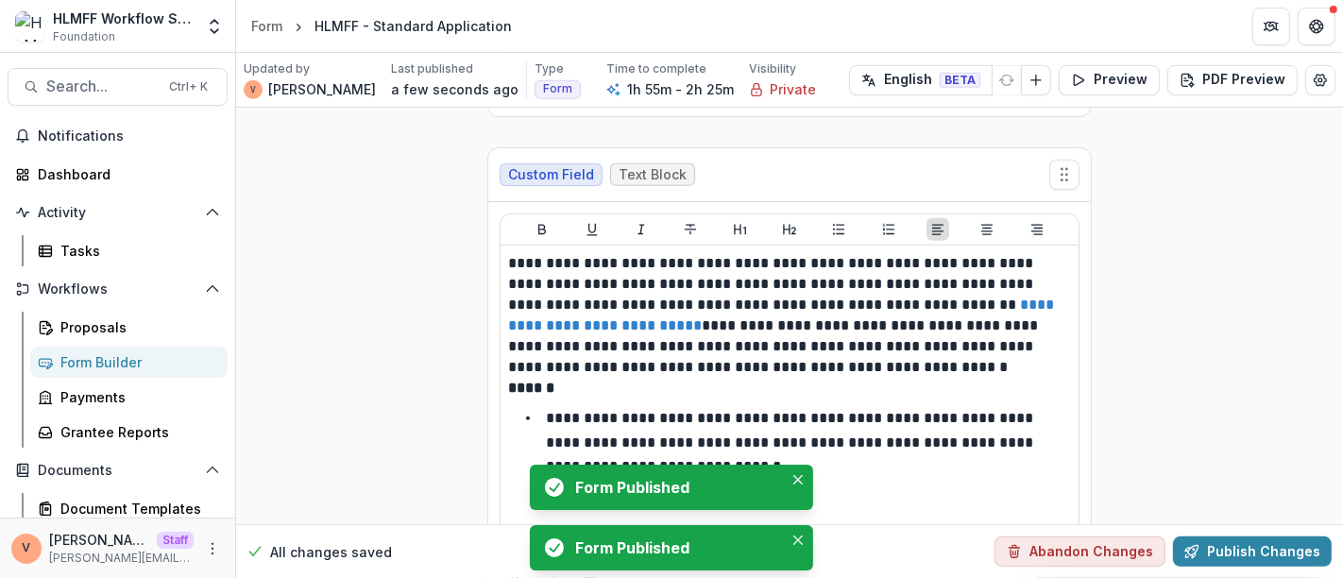
click at [799, 476] on icon "Close" at bounding box center [798, 479] width 9 height 9
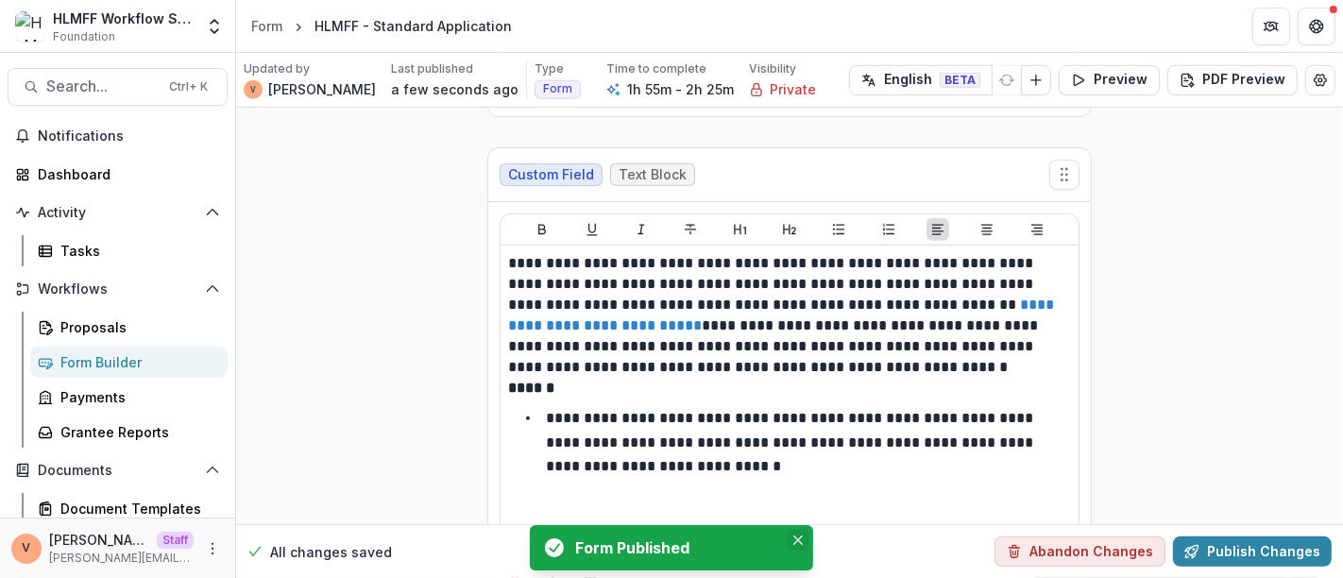
click at [796, 539] on icon "Close" at bounding box center [798, 540] width 9 height 9
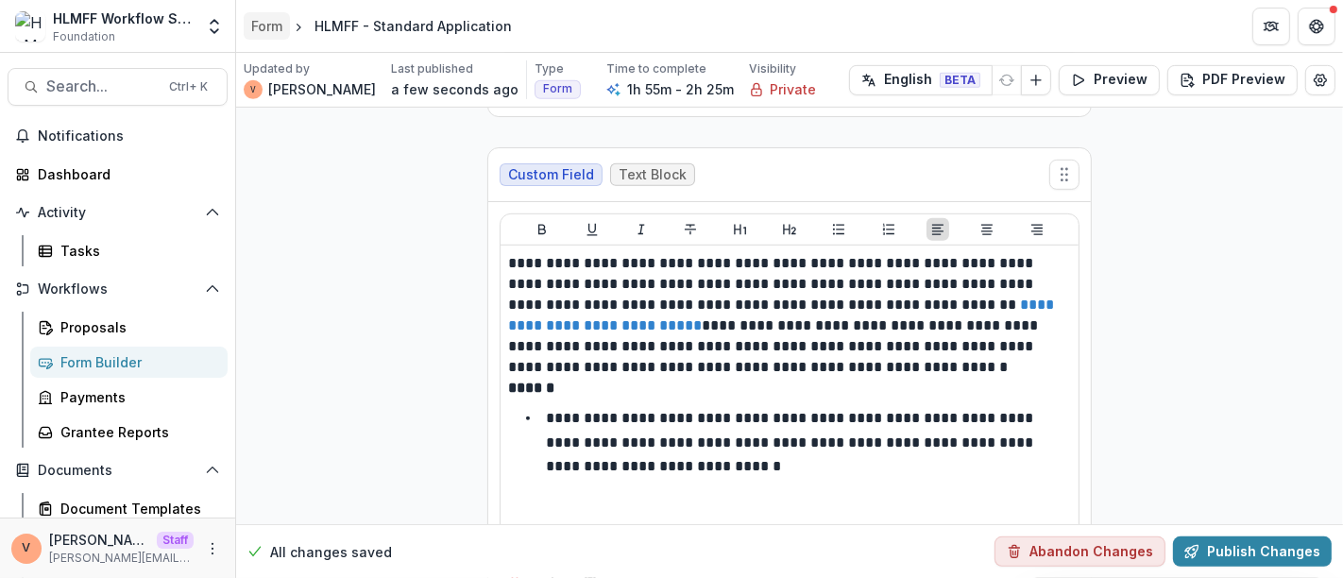
click at [255, 26] on div "Form" at bounding box center [266, 26] width 31 height 20
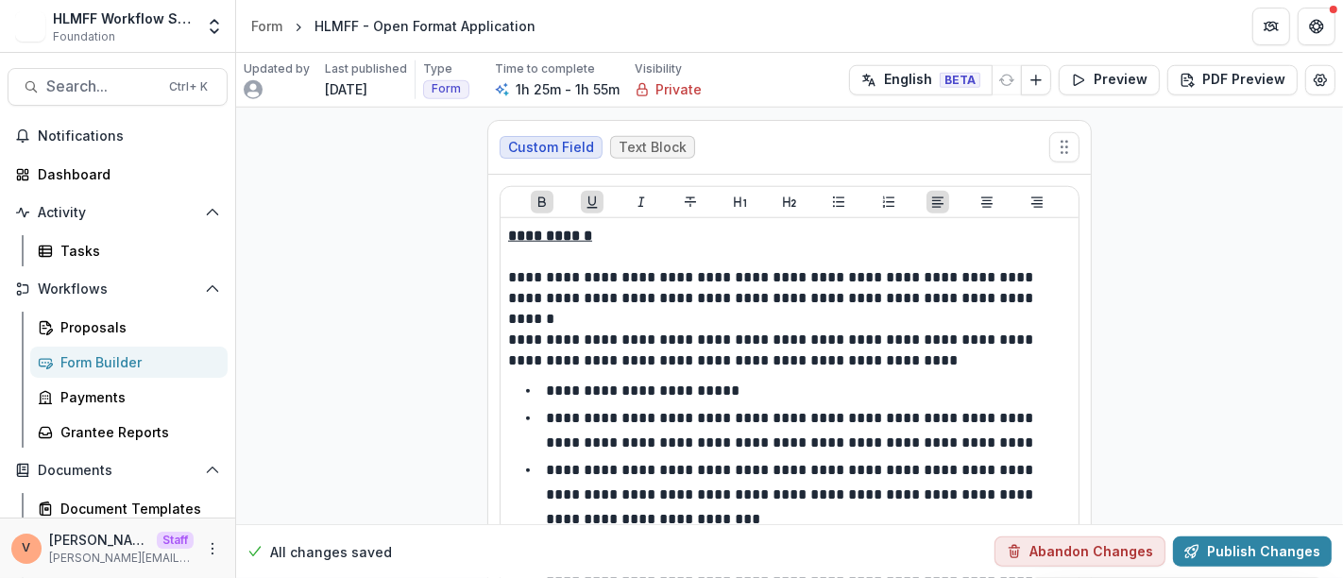
scroll to position [13647, 0]
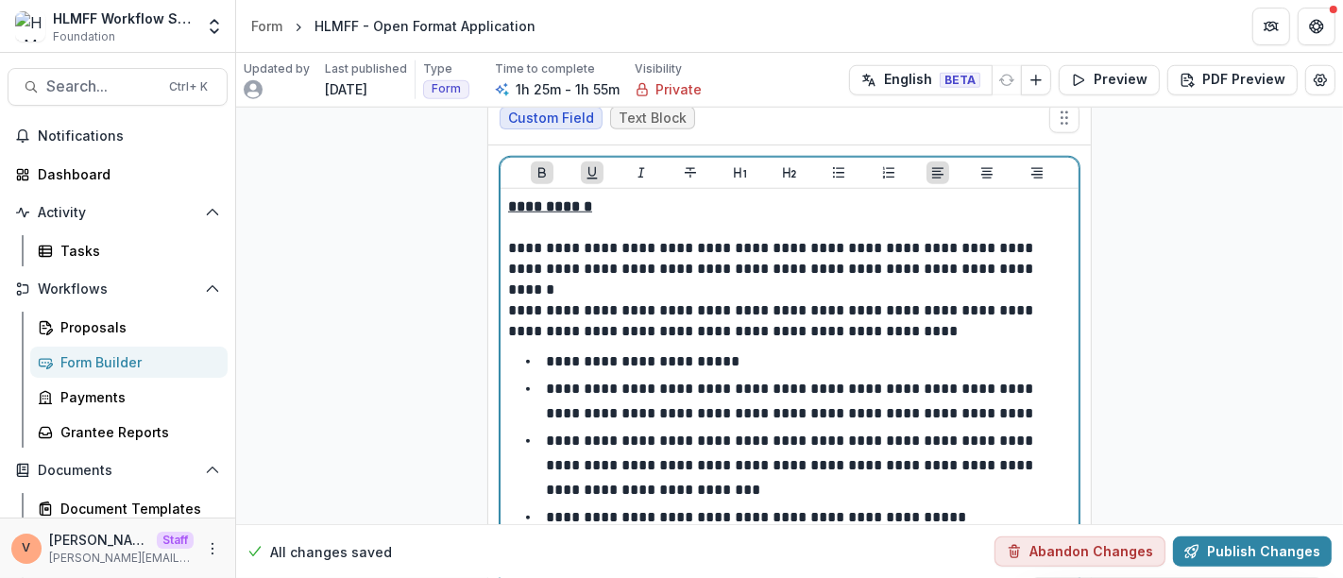
click at [516, 280] on p at bounding box center [789, 290] width 563 height 21
click at [537, 280] on p at bounding box center [789, 290] width 563 height 21
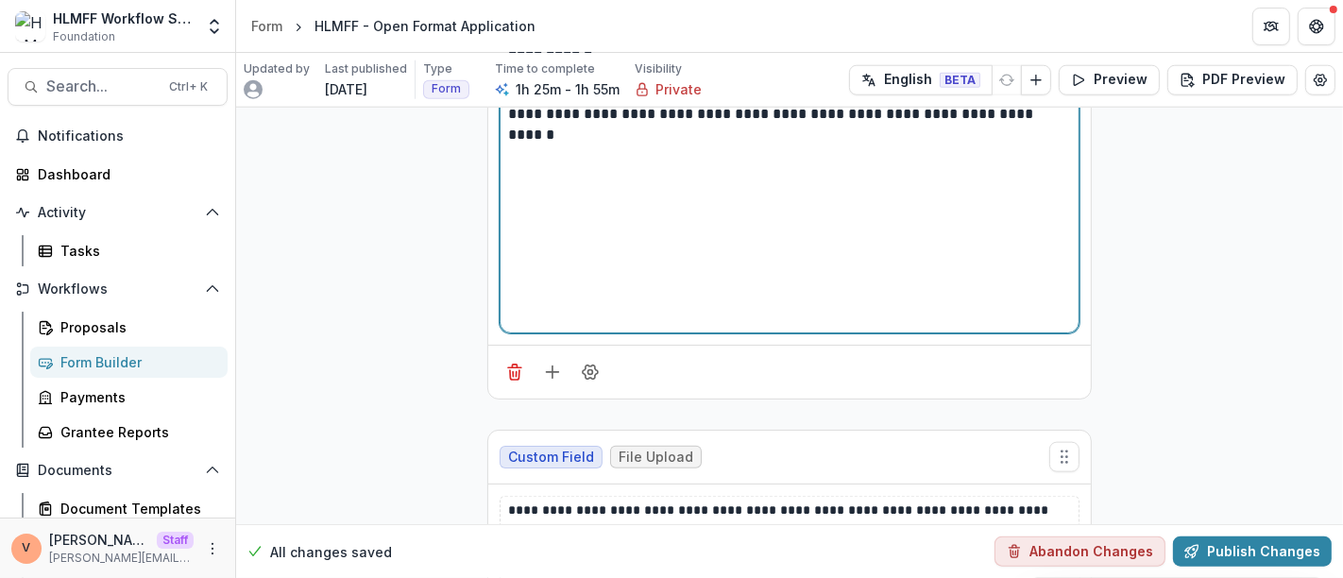
scroll to position [13382, 0]
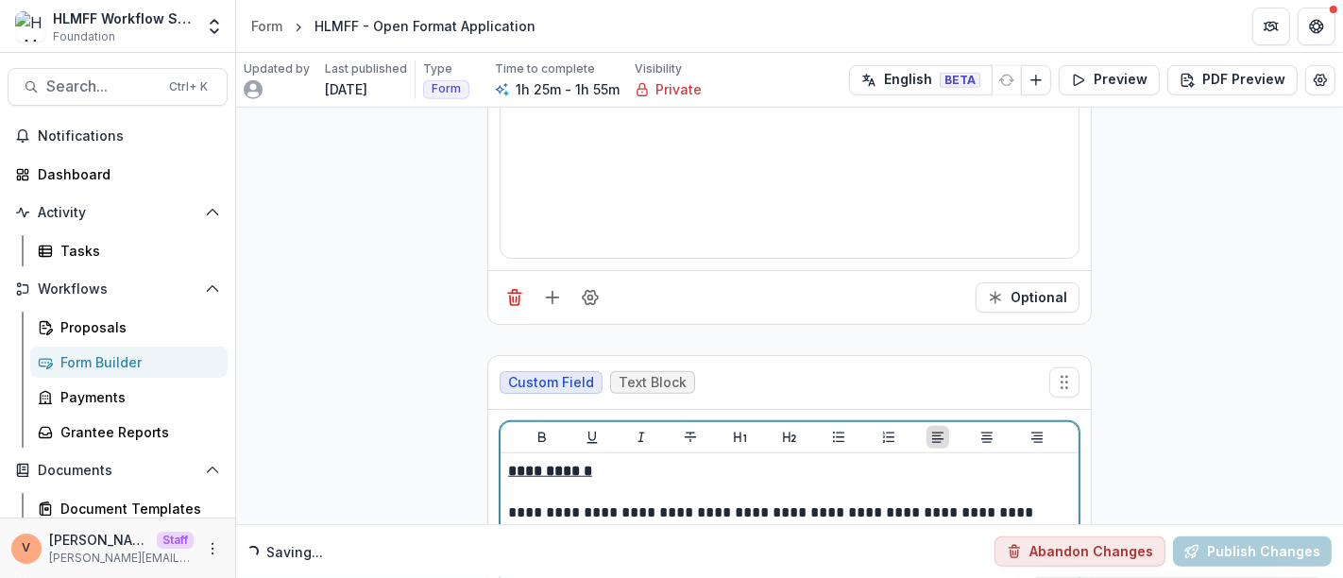
click at [1061, 503] on p "**********" at bounding box center [790, 524] width 564 height 42
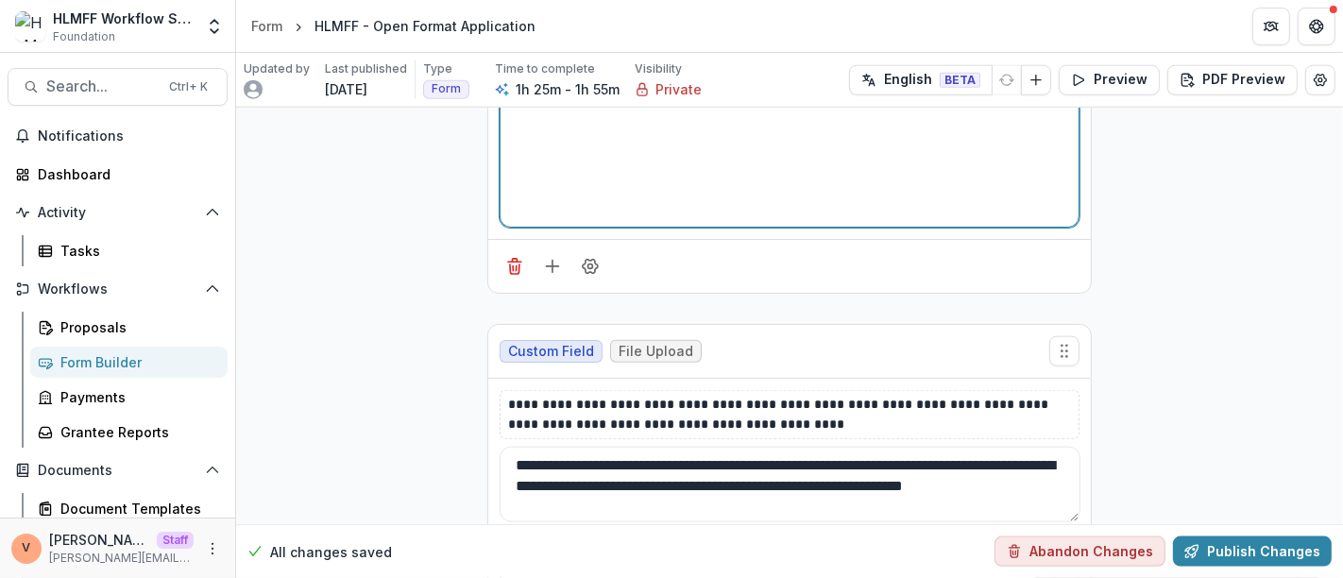
scroll to position [13801, 0]
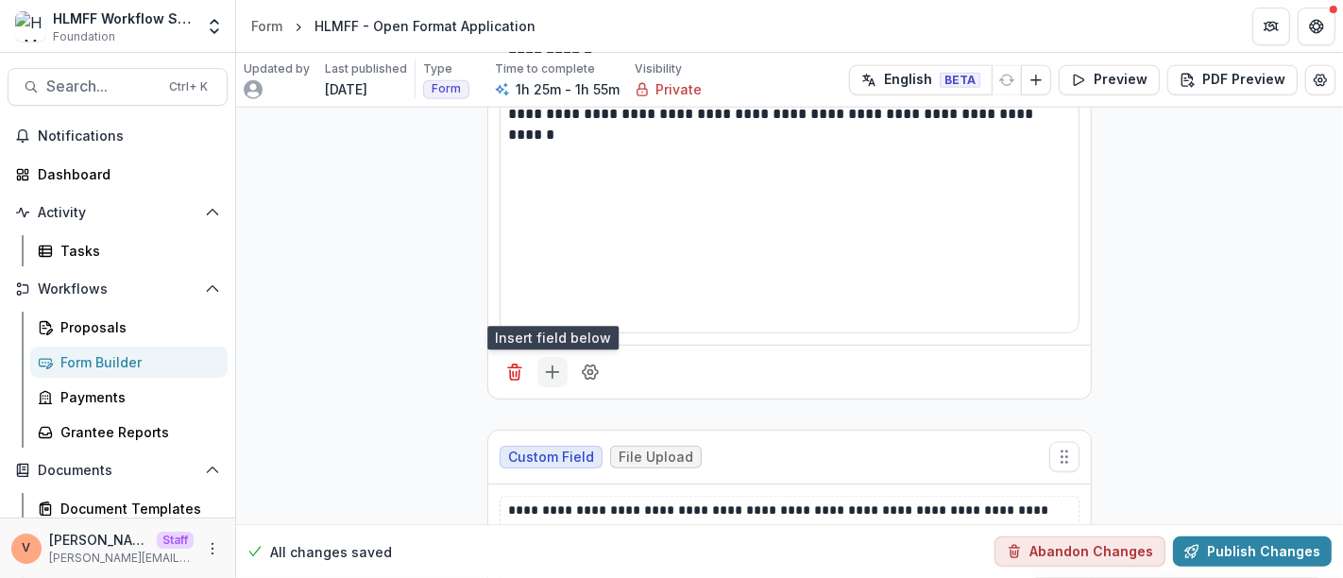
click at [545, 363] on icon "Add field" at bounding box center [552, 372] width 19 height 19
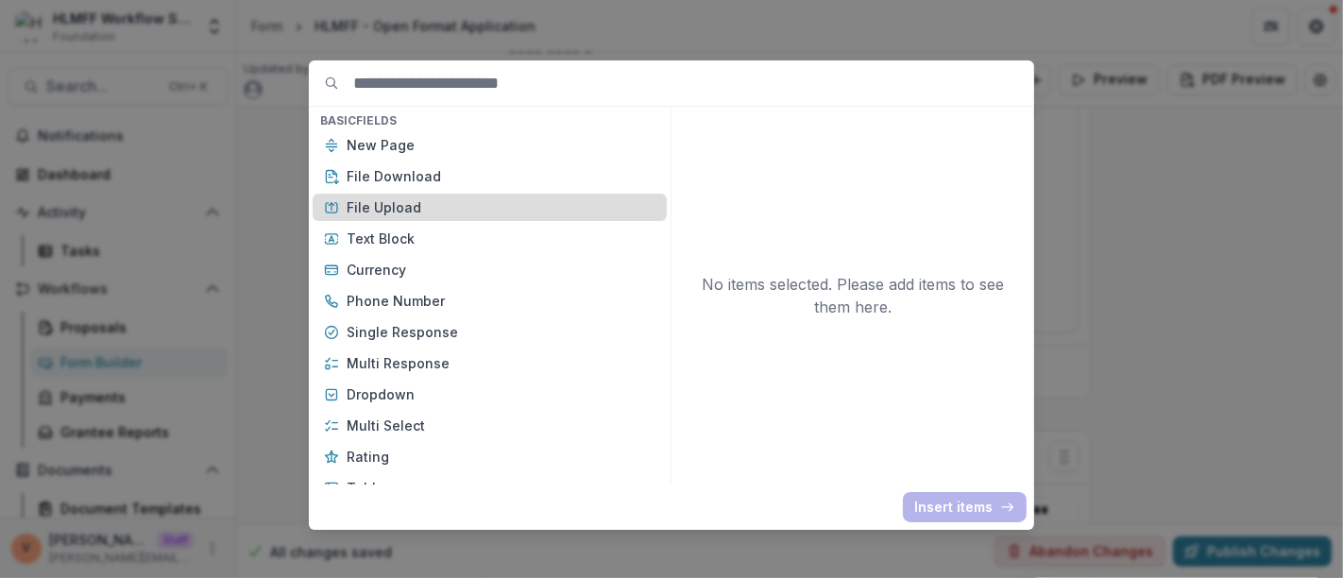
click at [413, 212] on p "File Upload" at bounding box center [501, 207] width 309 height 20
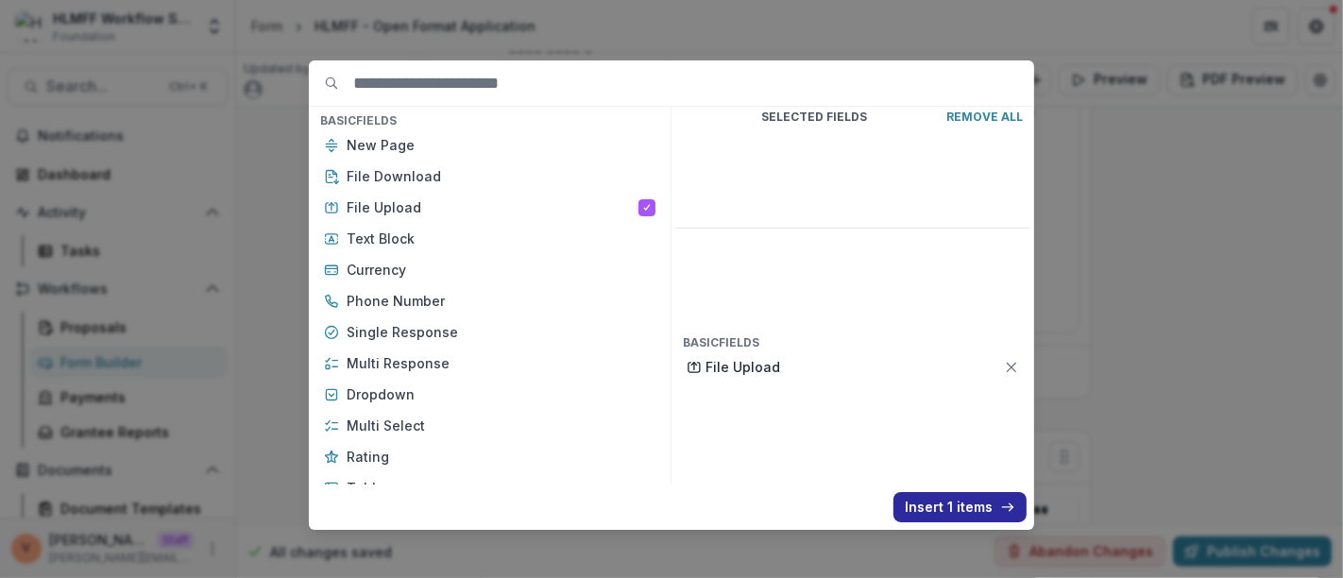
click at [940, 509] on button "Insert 1 items" at bounding box center [960, 507] width 133 height 30
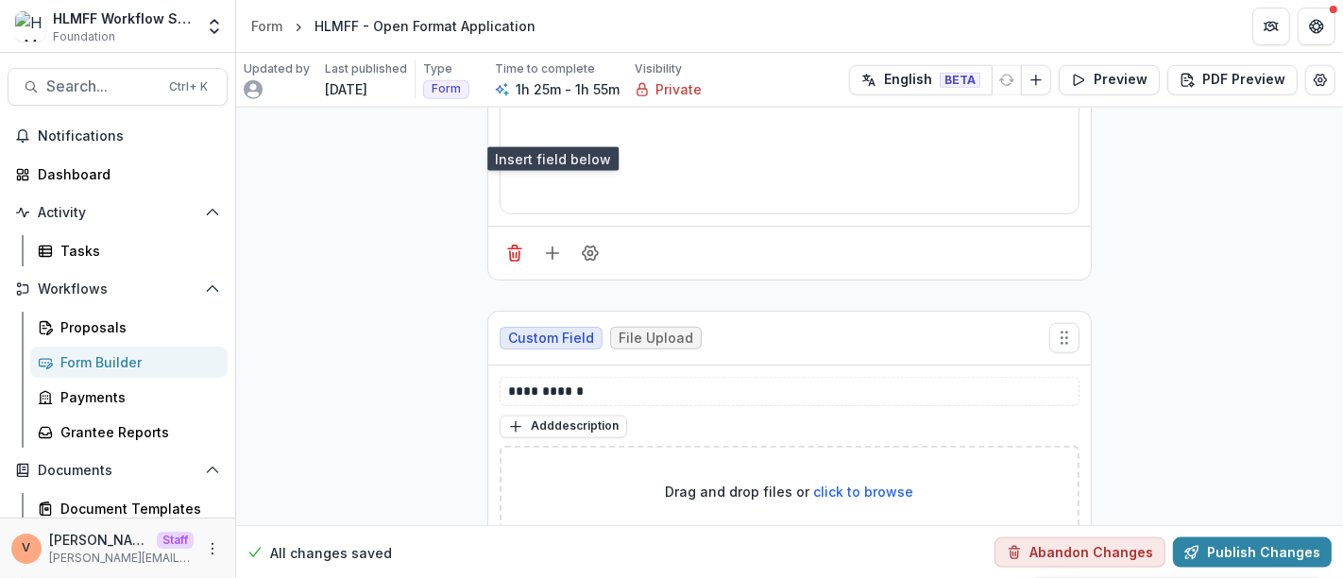
scroll to position [14012, 0]
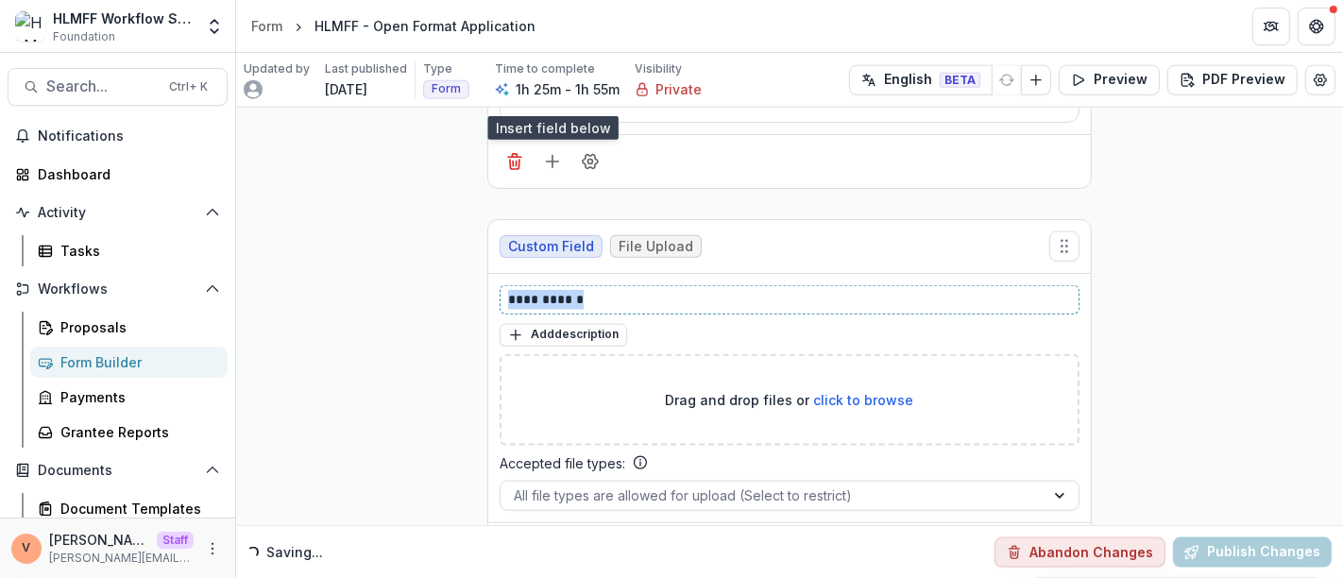
drag, startPoint x: 591, startPoint y: 231, endPoint x: 389, endPoint y: 241, distance: 202.5
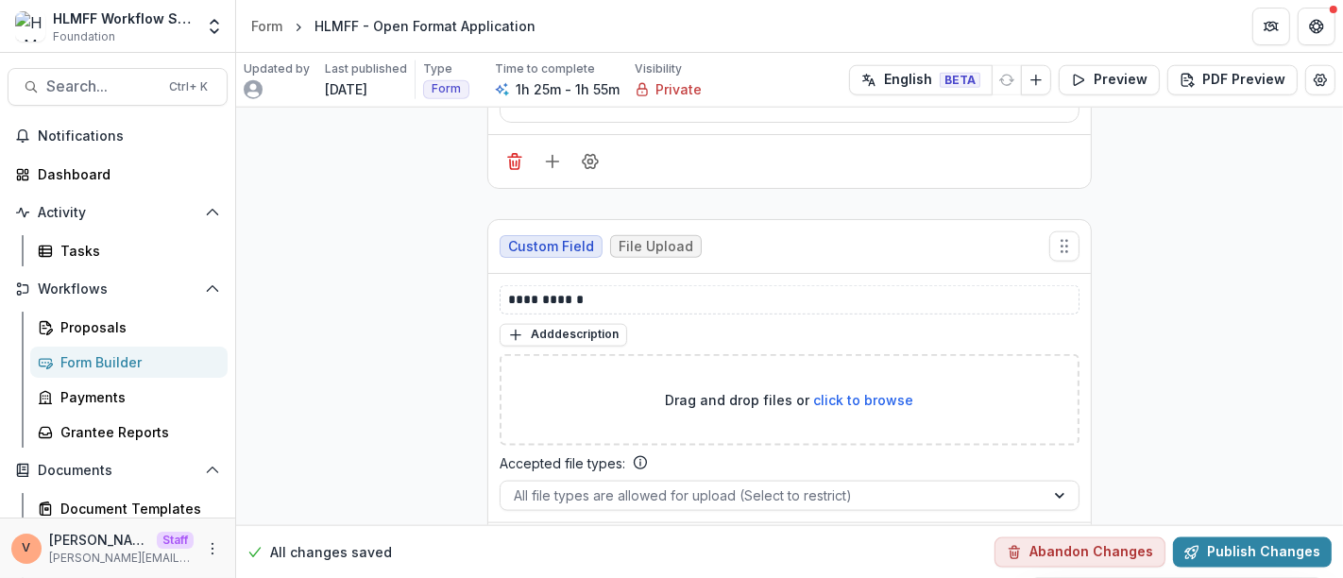
click at [537, 285] on div "**********" at bounding box center [790, 299] width 580 height 29
drag, startPoint x: 531, startPoint y: 232, endPoint x: 486, endPoint y: 233, distance: 45.4
click at [488, 274] on div "**********" at bounding box center [789, 398] width 603 height 248
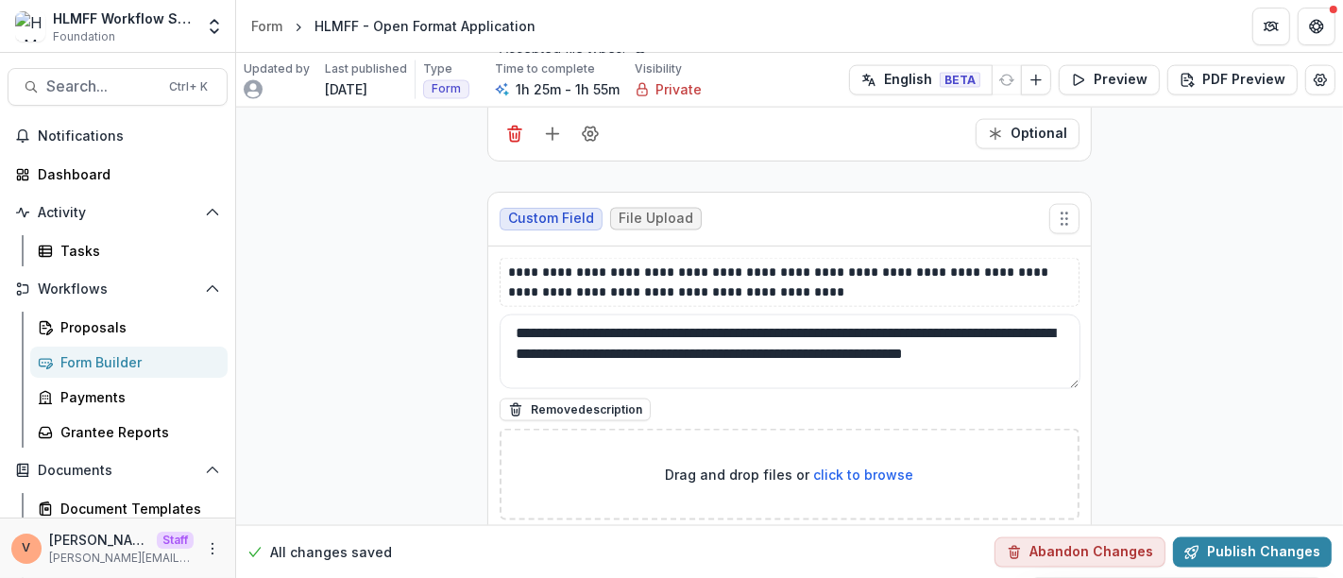
scroll to position [14432, 0]
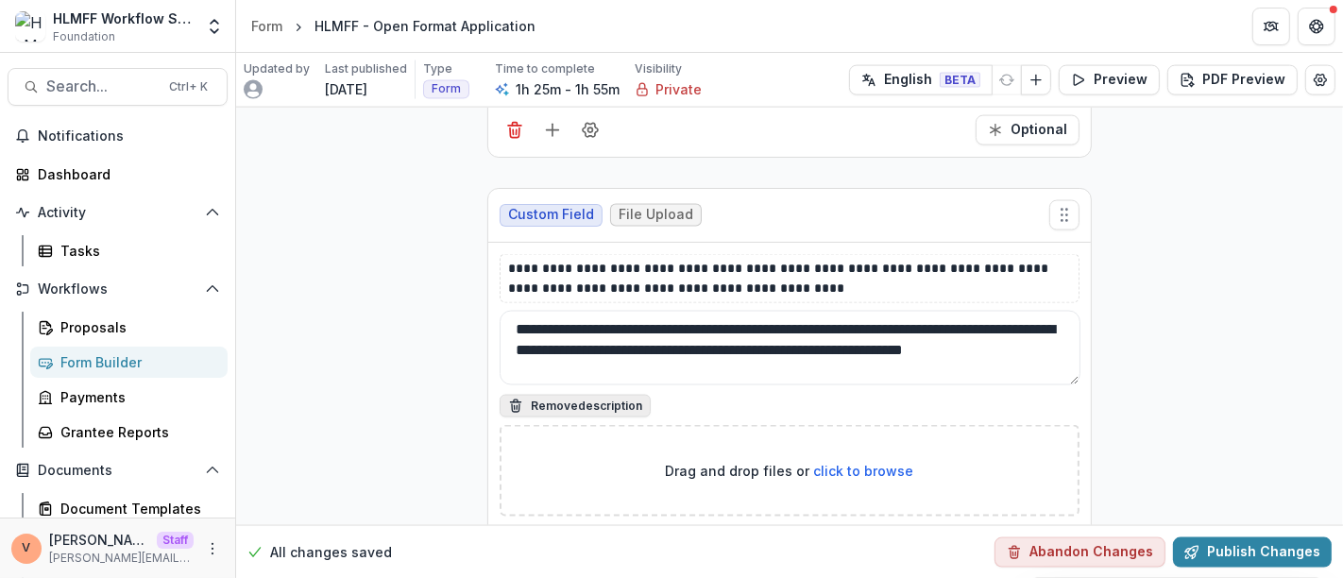
click at [567, 395] on button "Remove description" at bounding box center [575, 406] width 151 height 23
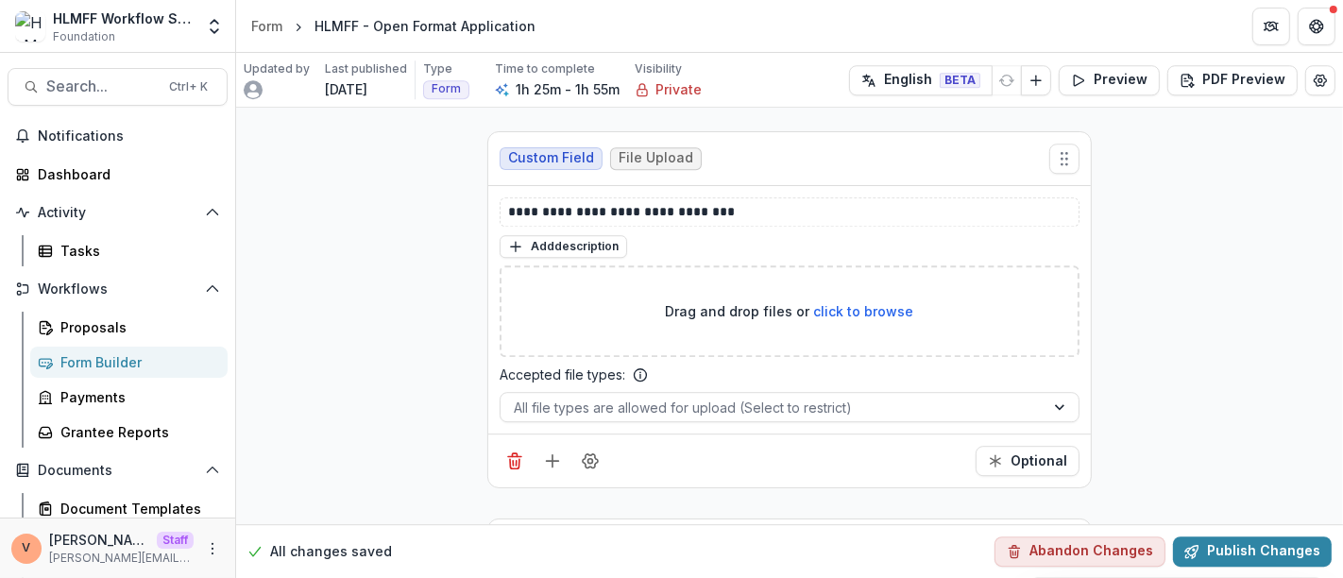
scroll to position [16742, 0]
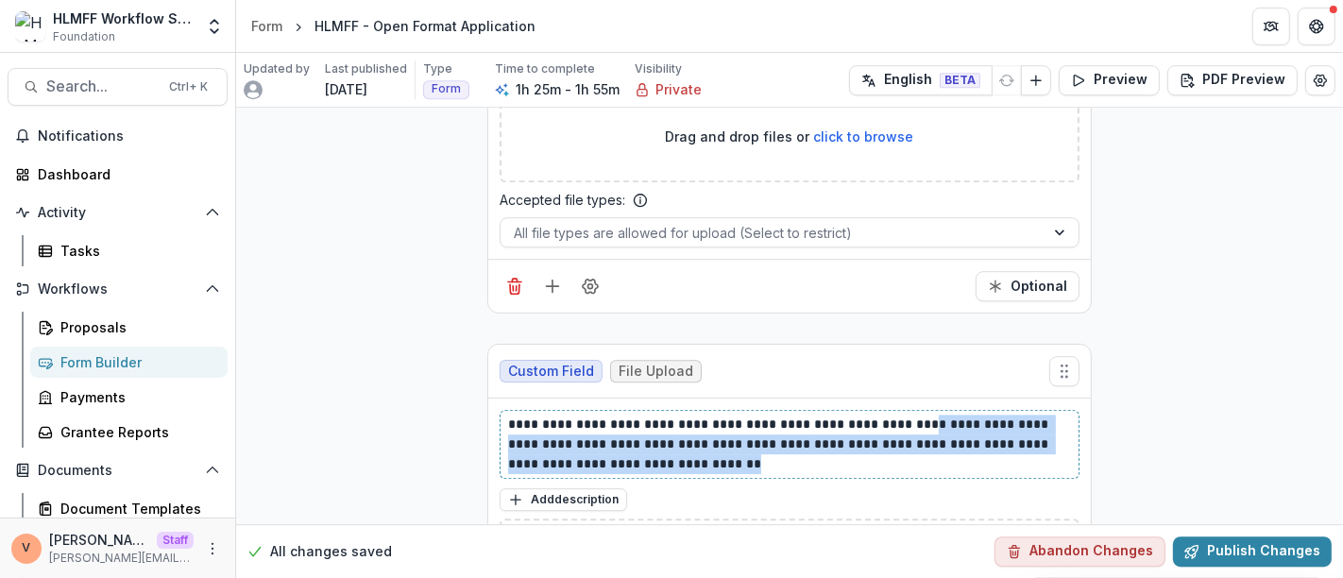
drag, startPoint x: 893, startPoint y: 336, endPoint x: 926, endPoint y: 372, distance: 48.8
click at [926, 415] on p "**********" at bounding box center [790, 445] width 564 height 60
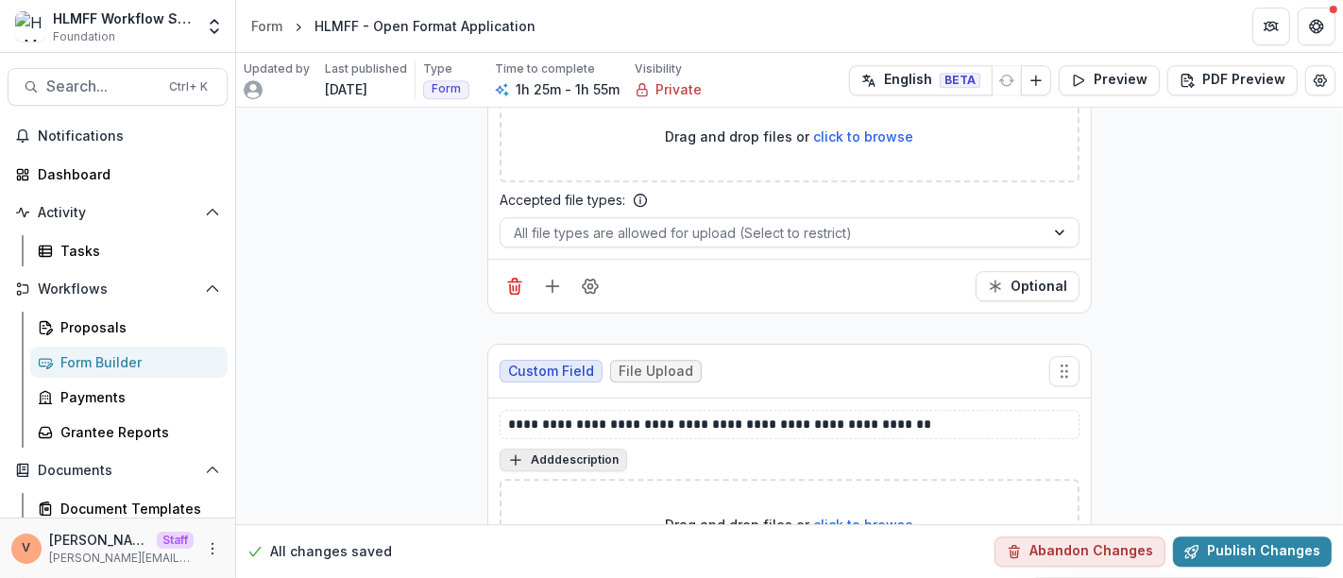
click at [584, 449] on button "Add description" at bounding box center [564, 460] width 128 height 23
click at [569, 447] on textarea at bounding box center [790, 485] width 580 height 76
paste textarea "**********"
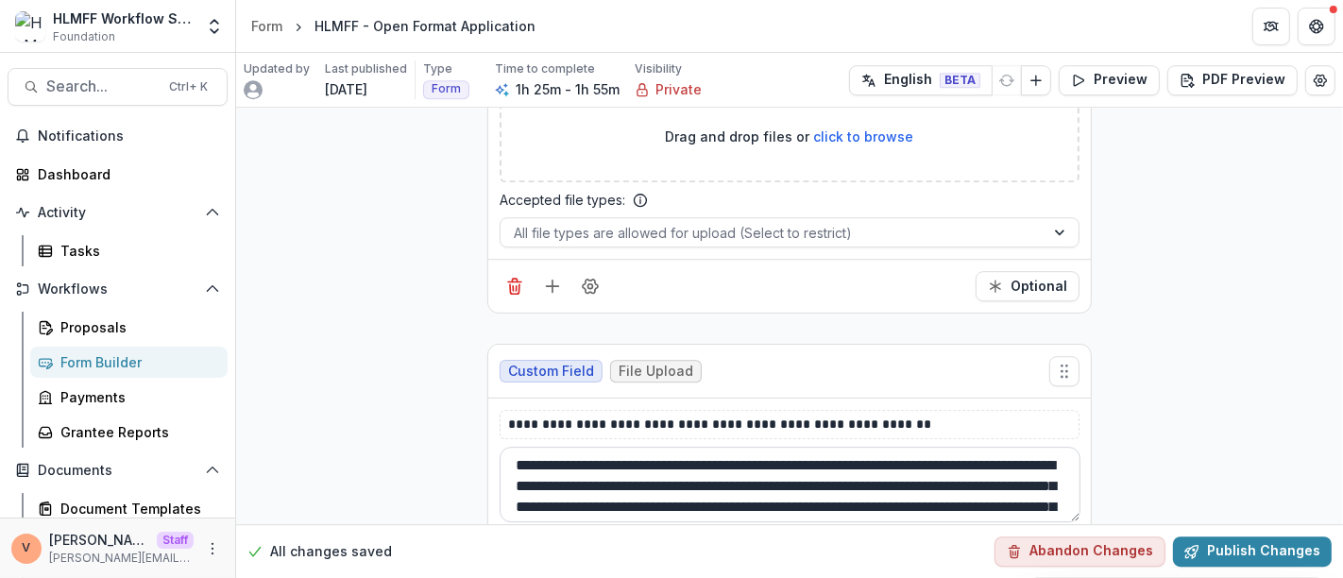
scroll to position [97, 0]
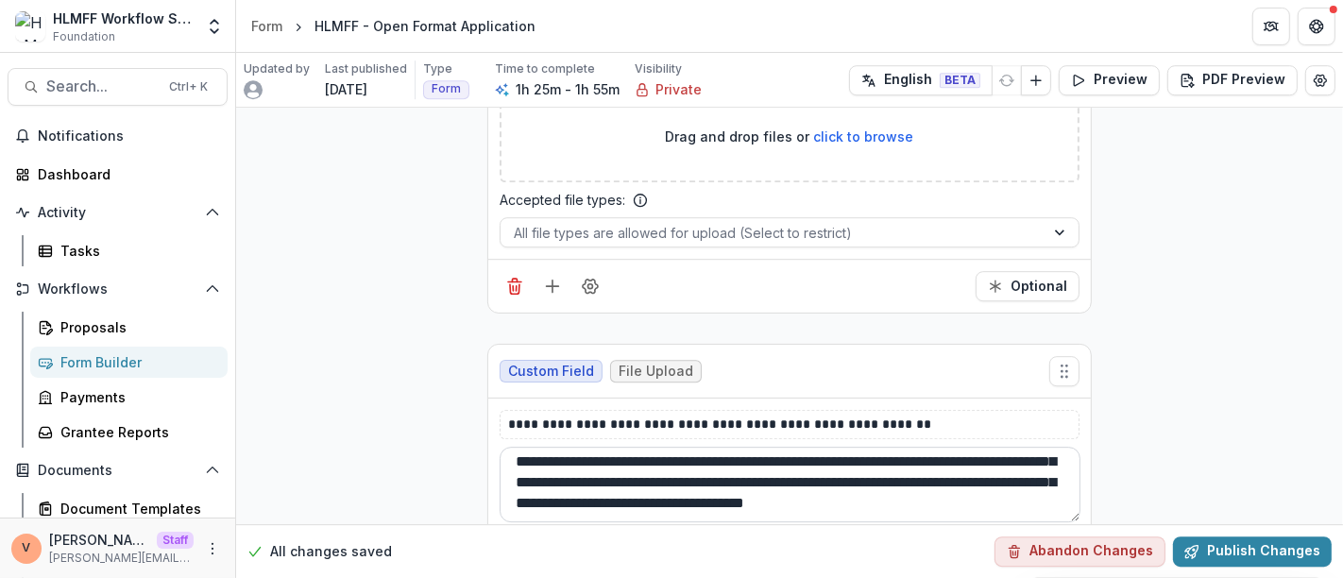
click at [569, 447] on textarea "**********" at bounding box center [790, 485] width 581 height 76
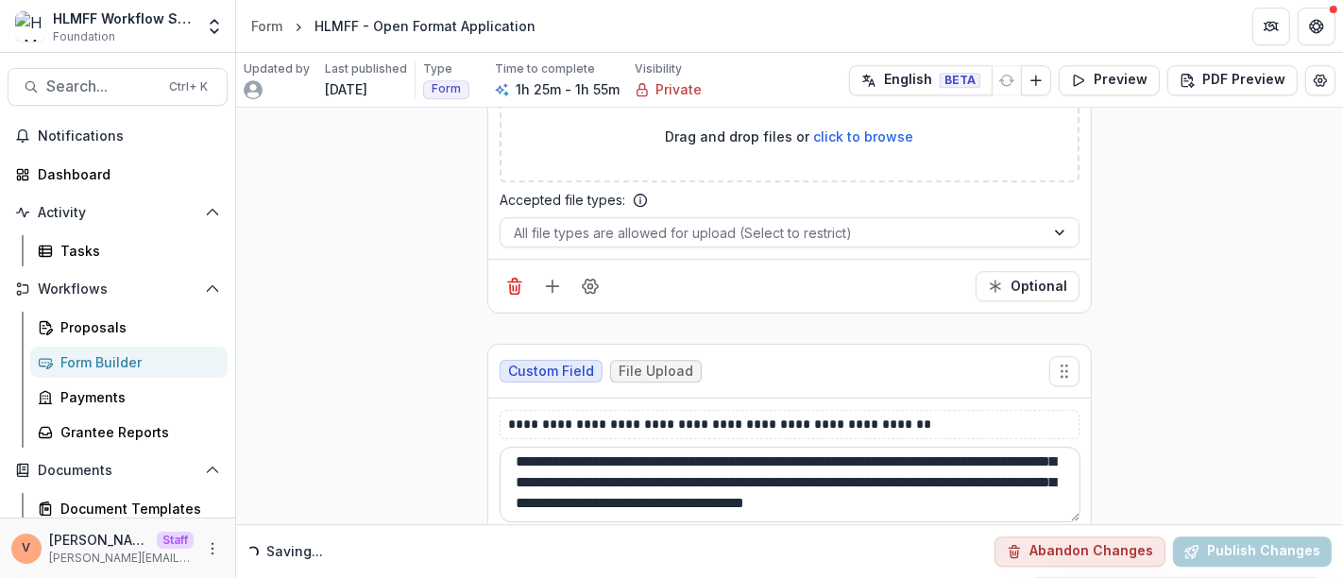
scroll to position [8, 0]
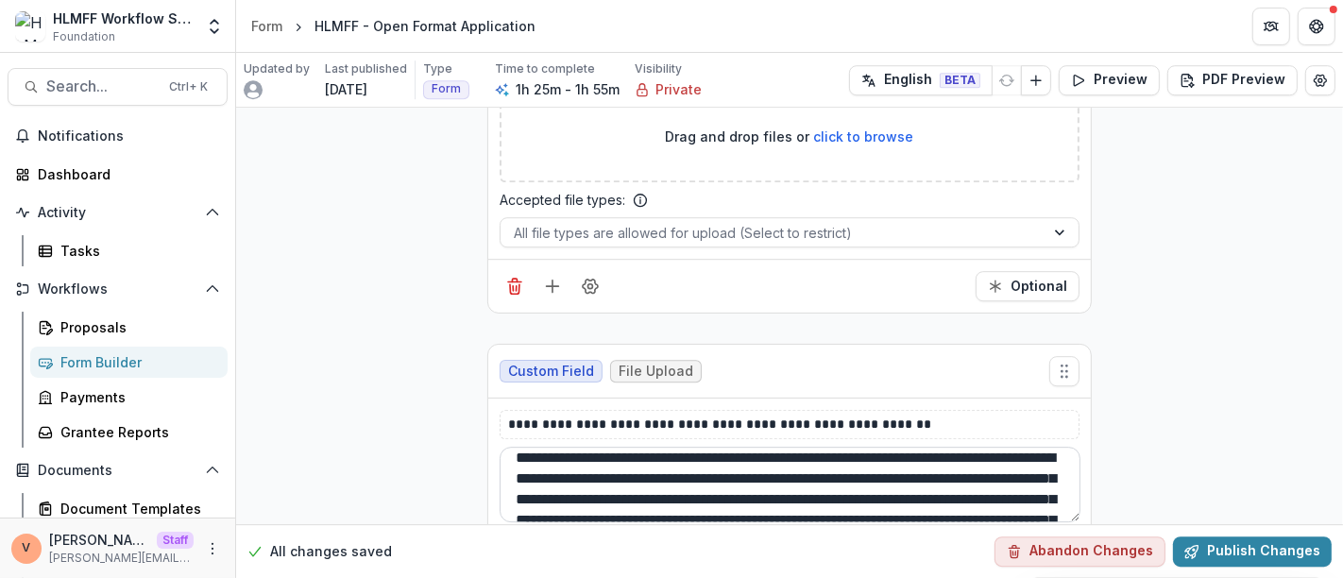
click at [865, 447] on textarea "**********" at bounding box center [790, 485] width 581 height 76
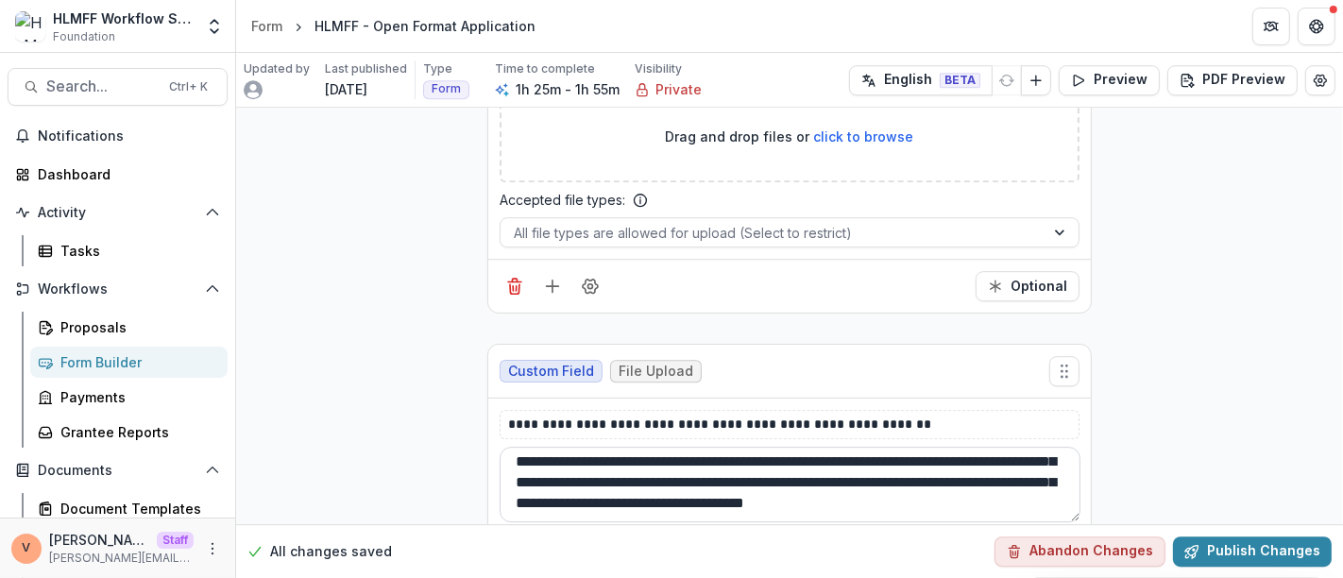
scroll to position [107, 0]
type textarea "**********"
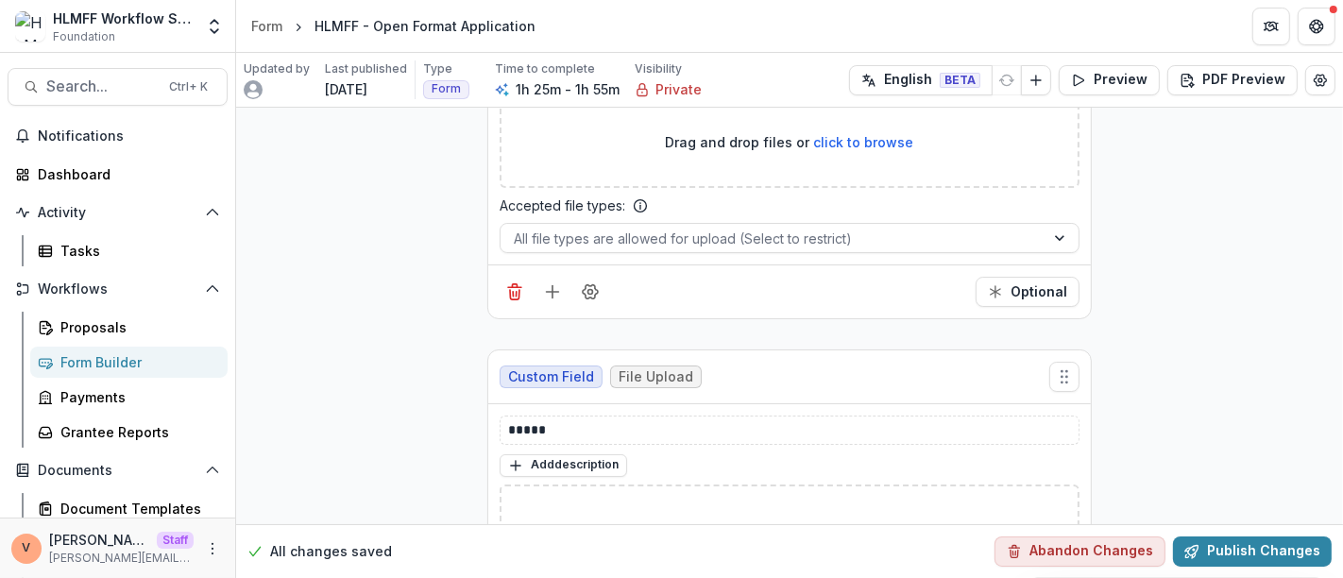
scroll to position [18001, 0]
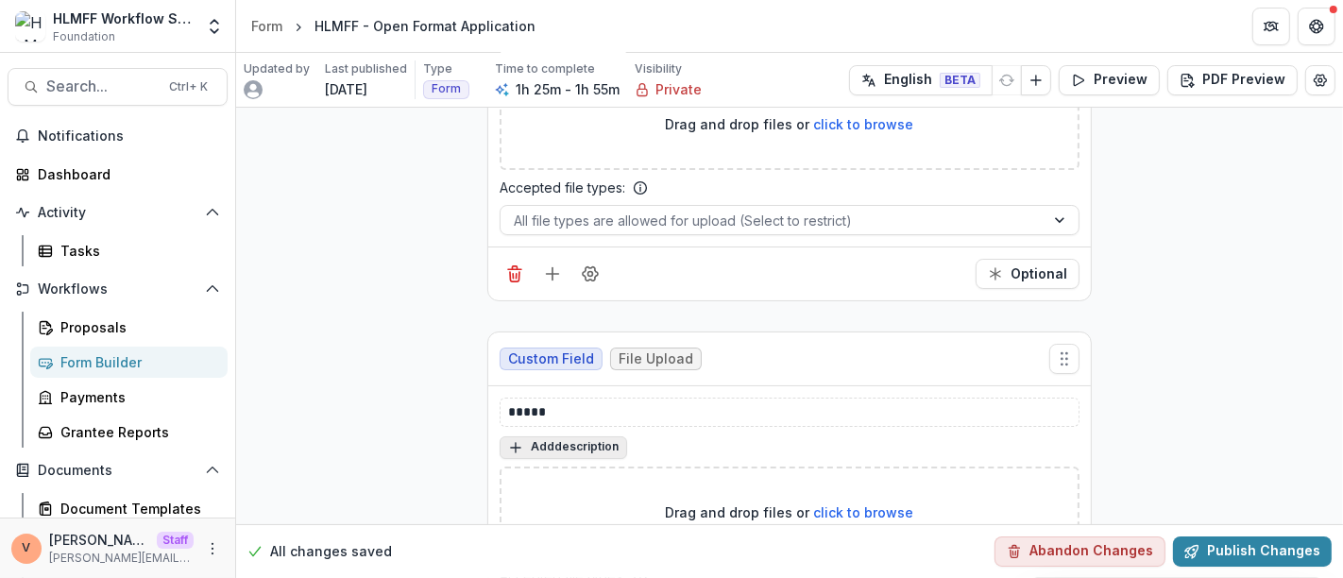
click at [587, 436] on button "Add description" at bounding box center [564, 447] width 128 height 23
click at [587, 435] on textarea at bounding box center [790, 473] width 580 height 76
paste textarea "**********"
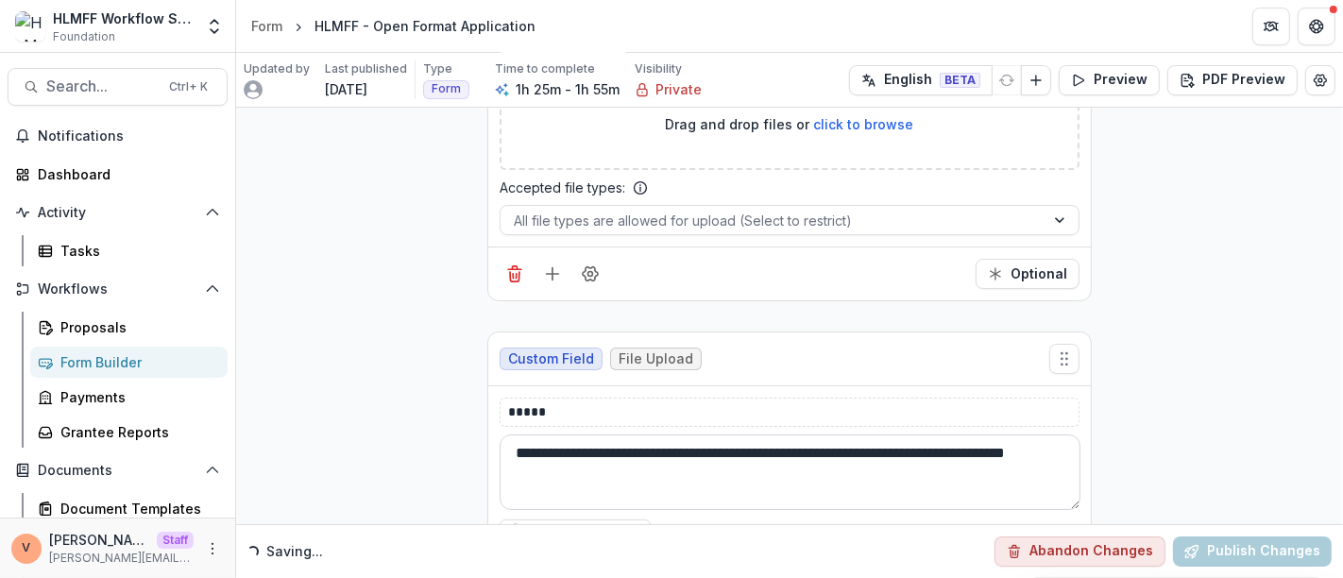
click at [522, 435] on textarea "**********" at bounding box center [790, 473] width 581 height 76
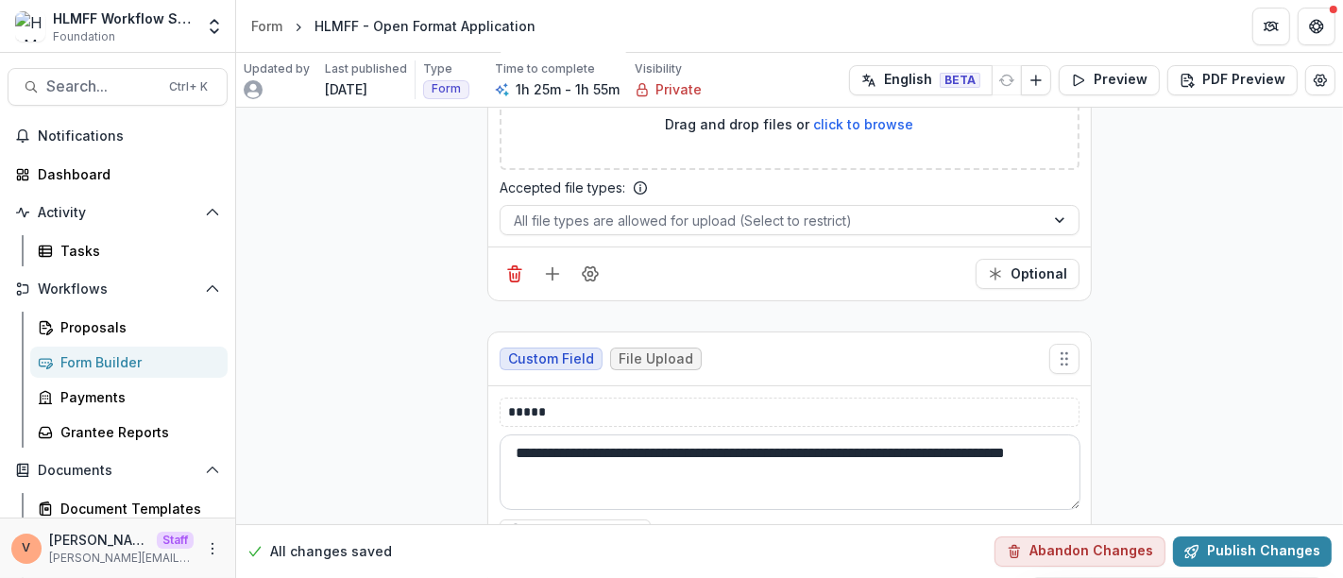
click at [652, 435] on textarea "**********" at bounding box center [790, 473] width 581 height 76
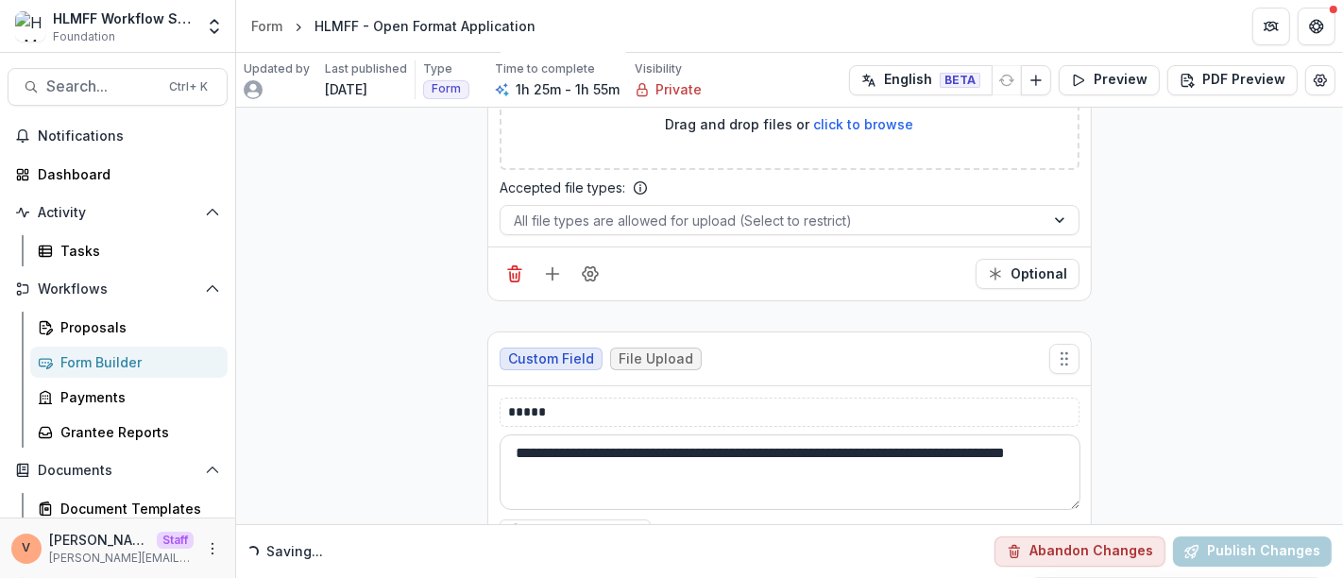
type textarea "**********"
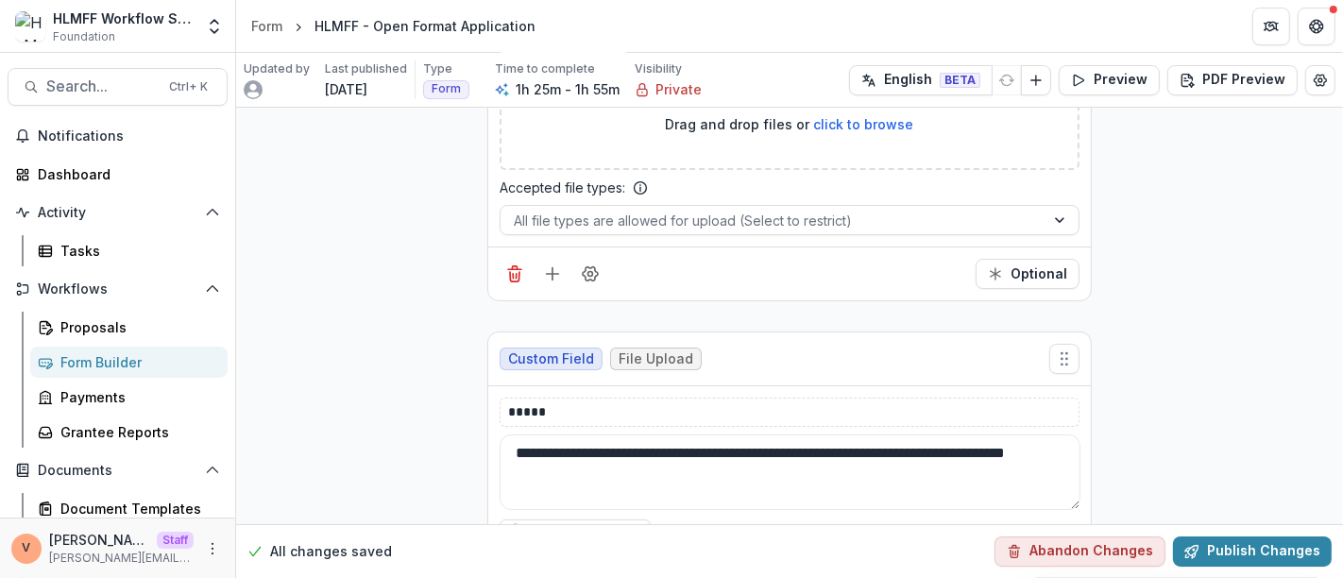
scroll to position [18164, 0]
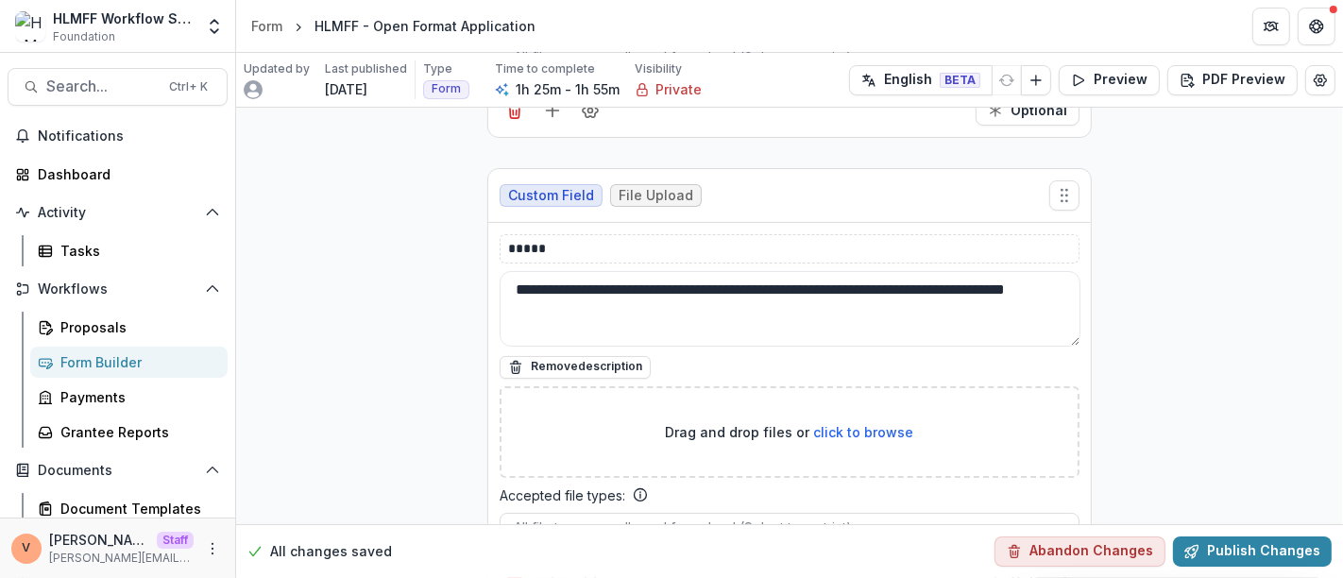
click at [557, 573] on icon "Add field" at bounding box center [552, 582] width 19 height 19
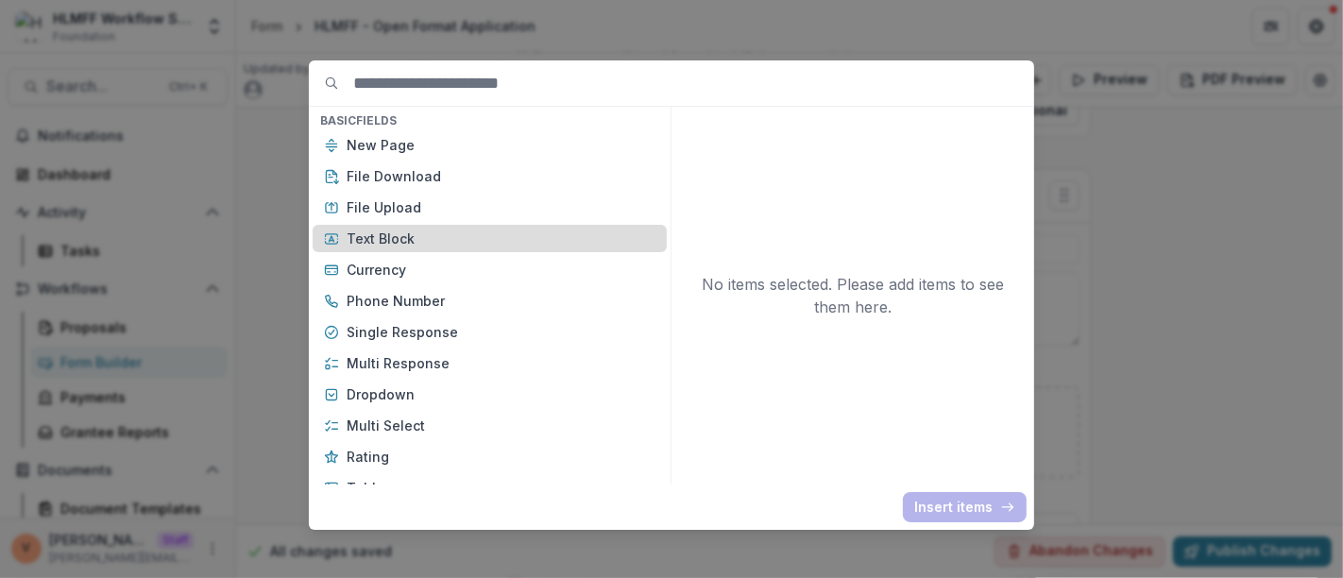
click at [397, 234] on p "Text Block" at bounding box center [501, 239] width 309 height 20
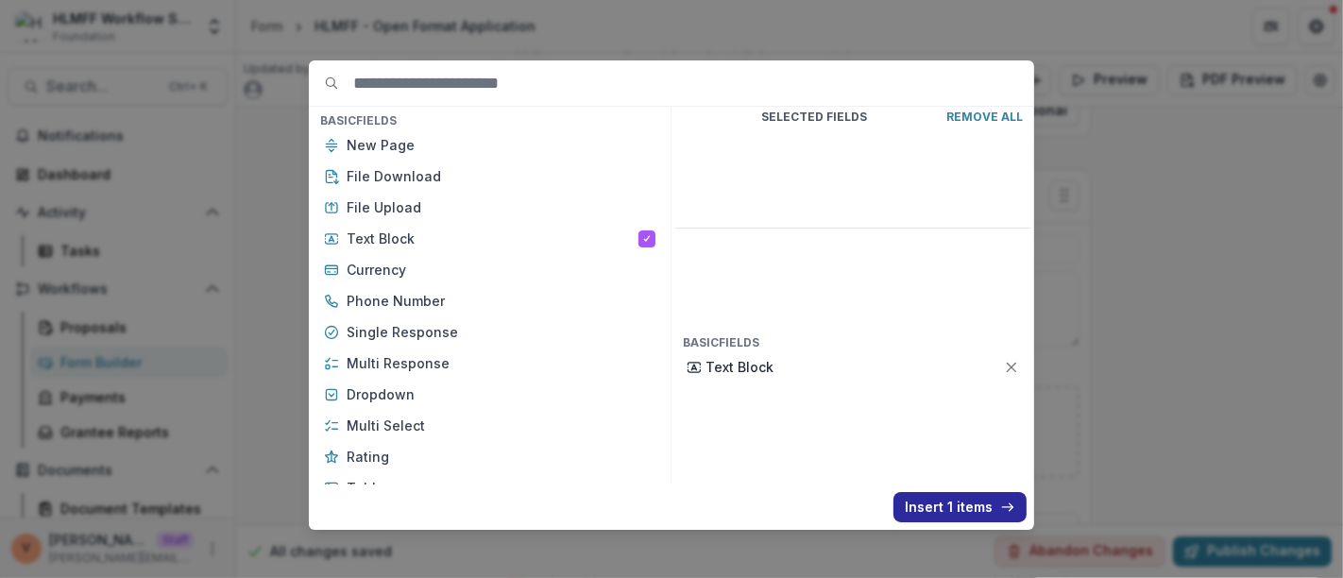
click at [949, 503] on button "Insert 1 items" at bounding box center [960, 507] width 133 height 30
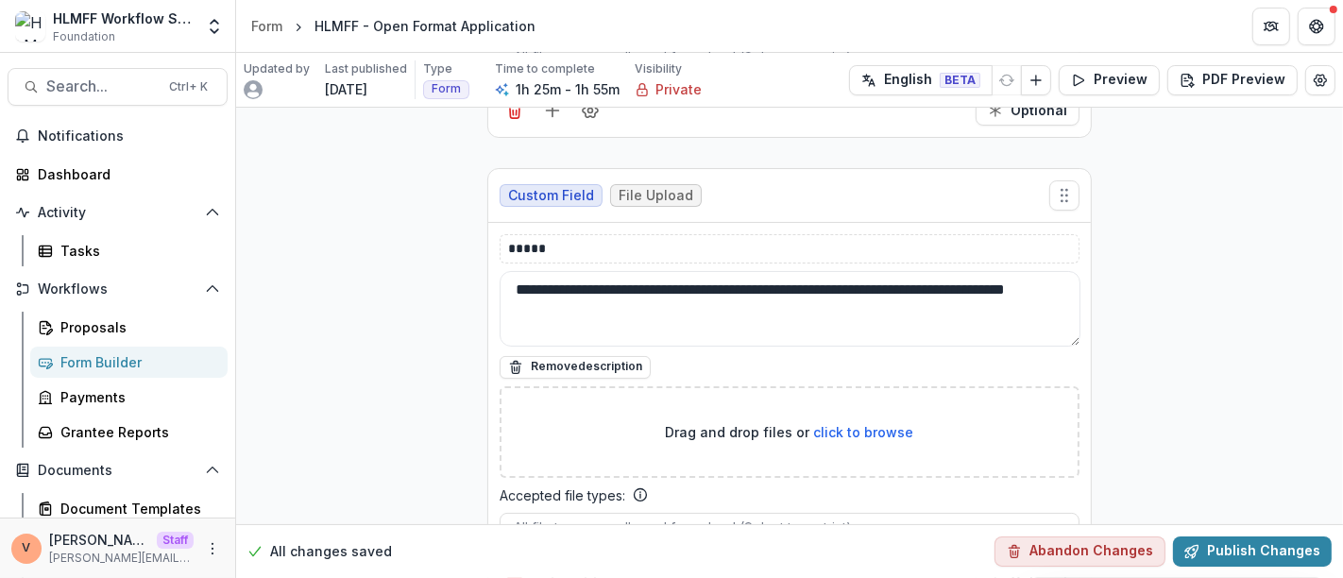
scroll to position [18480, 0]
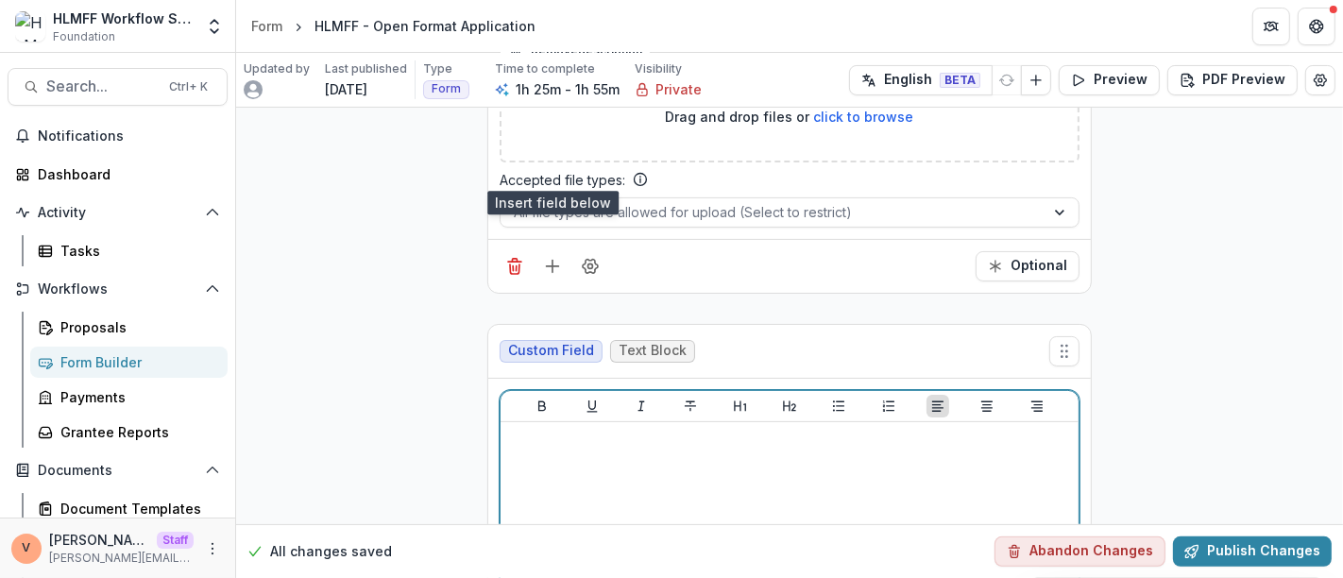
click at [573, 430] on div at bounding box center [789, 571] width 563 height 283
paste div
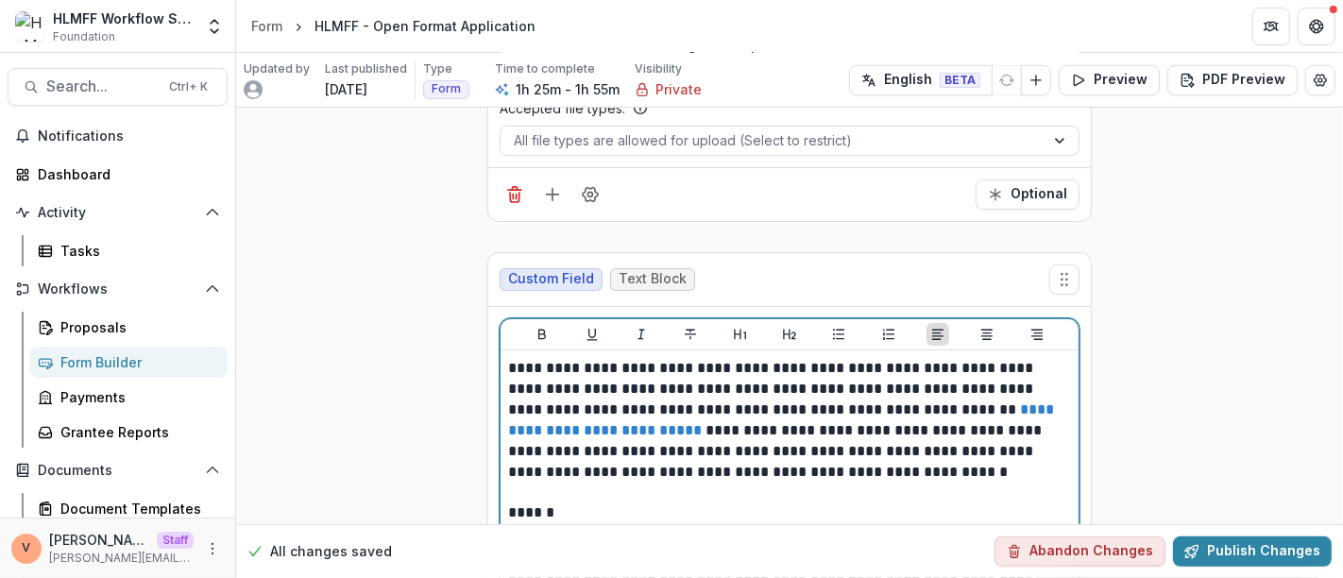
scroll to position [18585, 0]
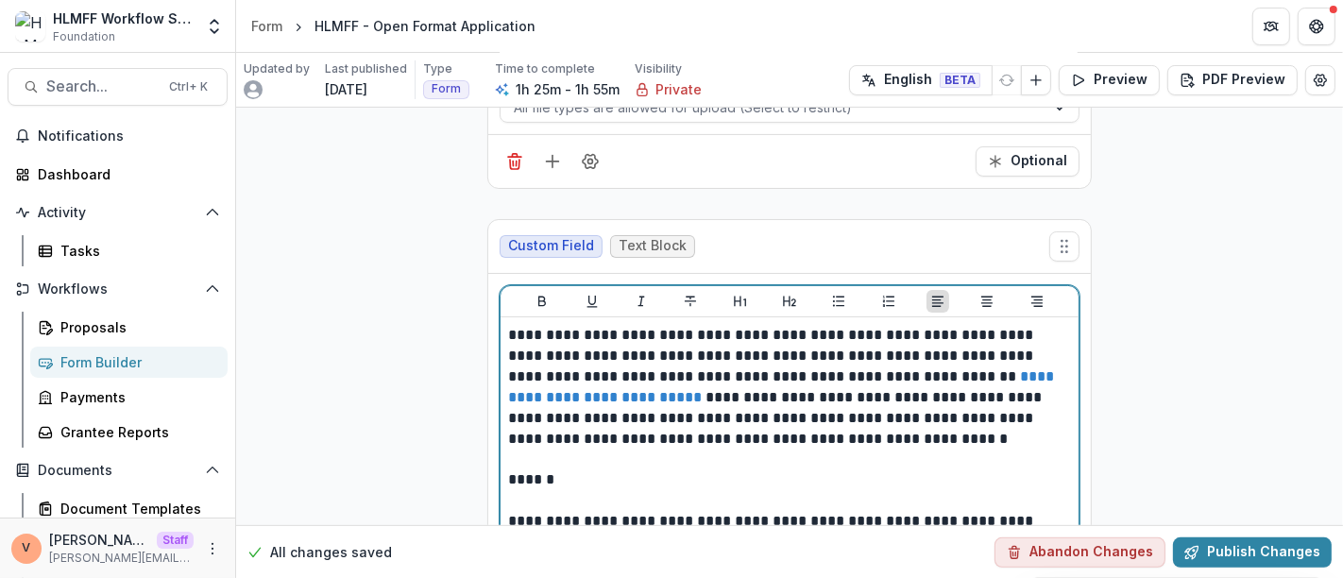
click at [619, 470] on p "******" at bounding box center [790, 480] width 564 height 21
drag, startPoint x: 597, startPoint y: 236, endPoint x: 493, endPoint y: 235, distance: 103.9
click at [493, 274] on div "**********" at bounding box center [789, 451] width 603 height 354
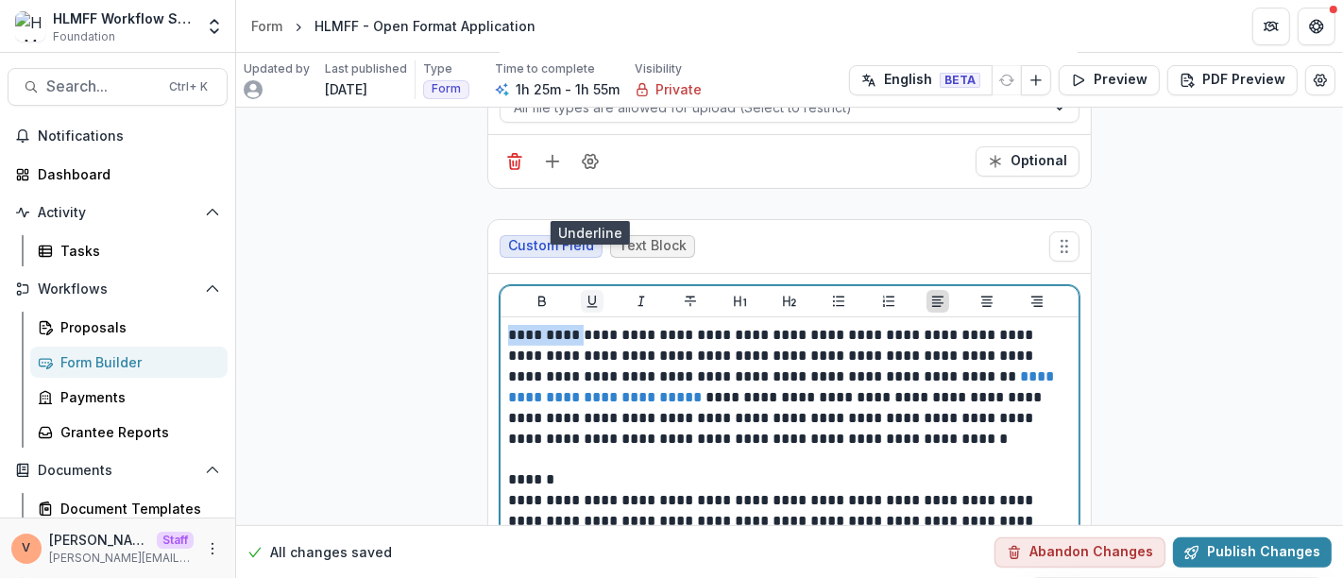
click at [590, 294] on icon "Underline" at bounding box center [592, 301] width 15 height 15
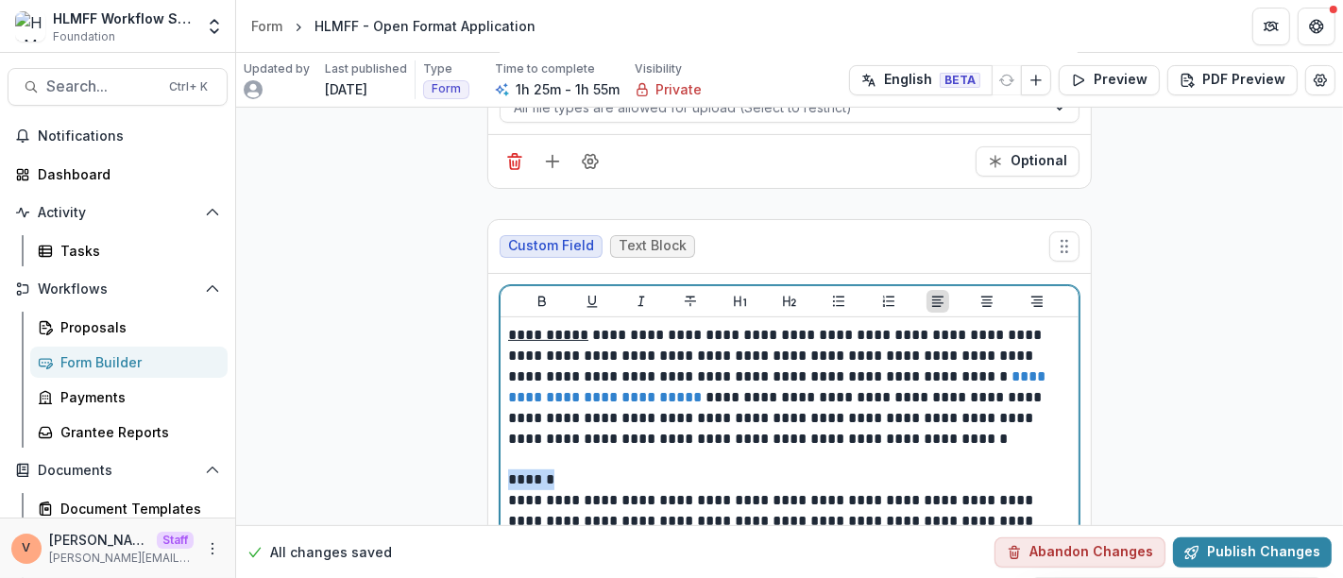
drag, startPoint x: 558, startPoint y: 380, endPoint x: 491, endPoint y: 381, distance: 67.1
click at [491, 381] on div "**********" at bounding box center [789, 451] width 603 height 354
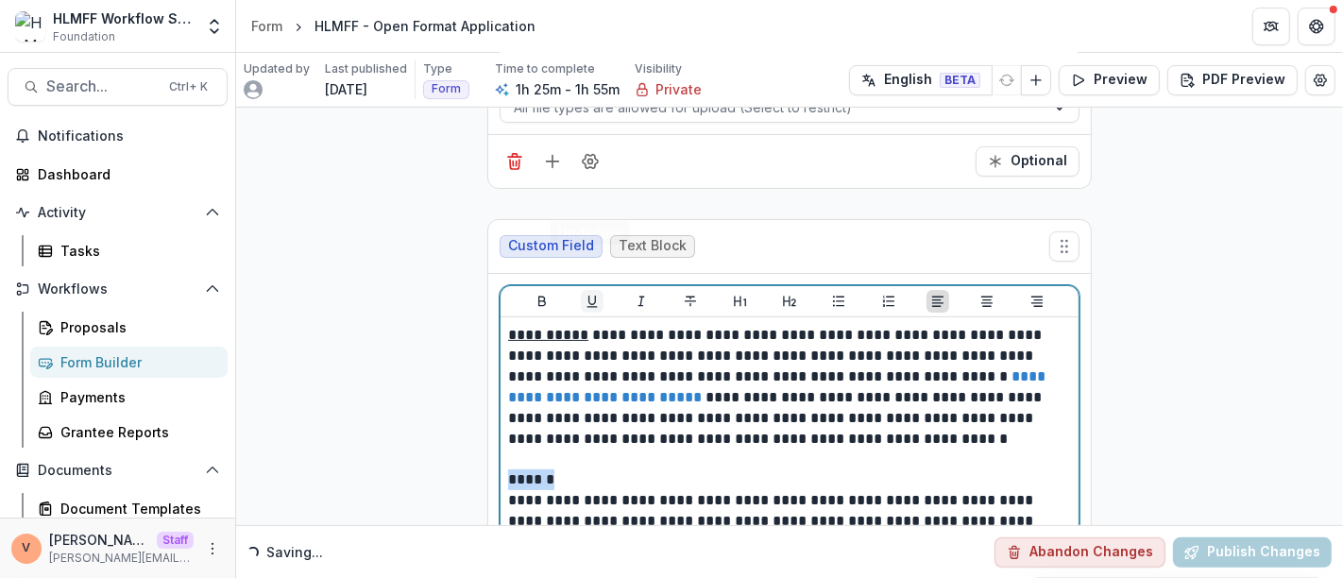
click at [589, 290] on button "Underline" at bounding box center [592, 301] width 23 height 23
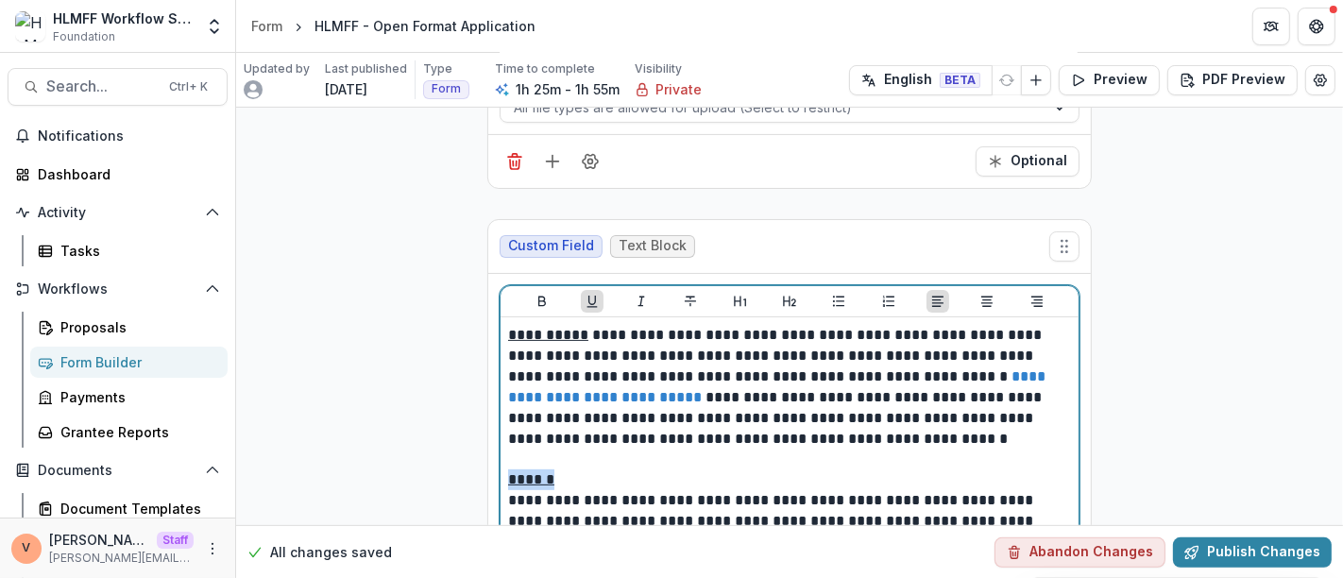
click at [580, 470] on p "******" at bounding box center [790, 480] width 564 height 21
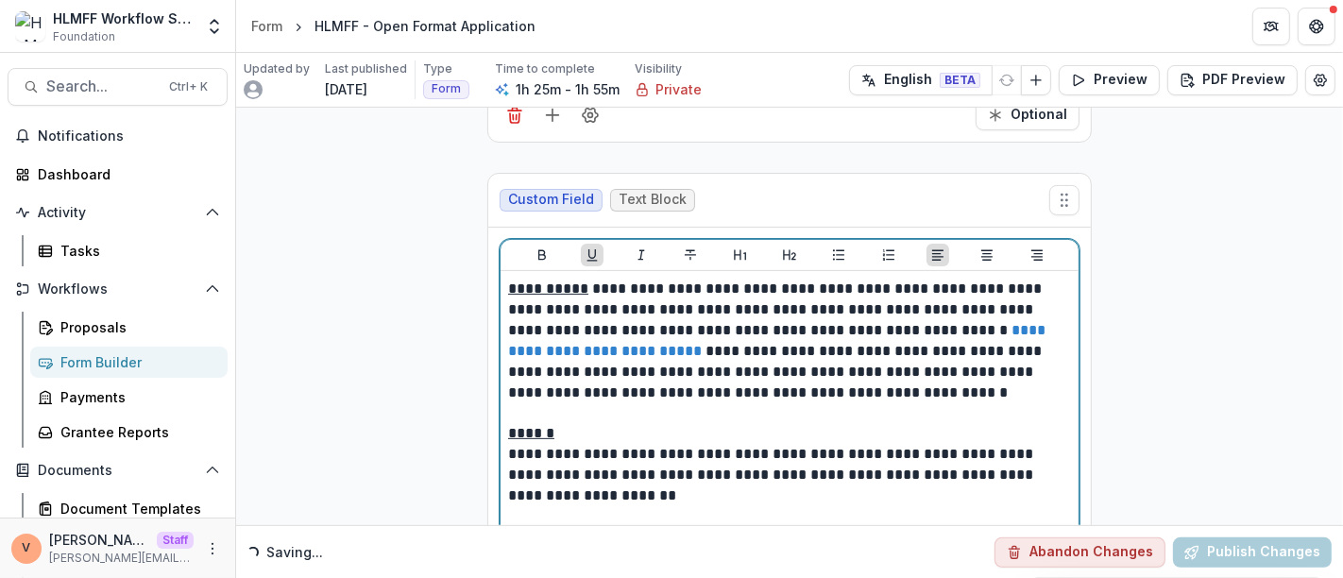
scroll to position [18658, 0]
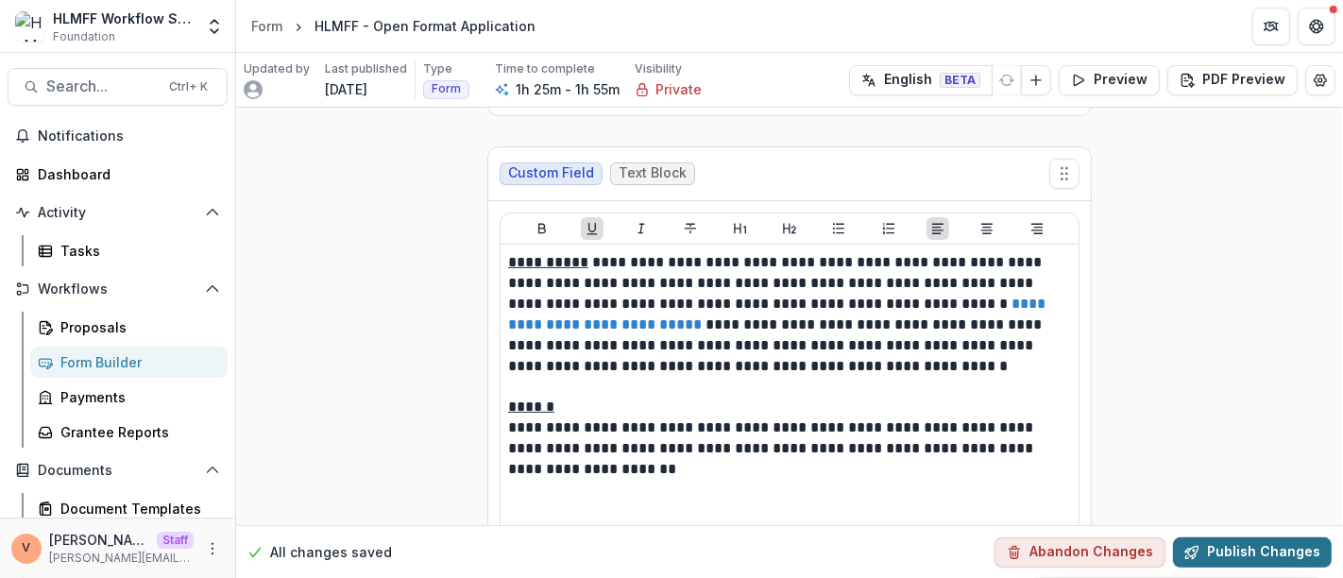
click at [1281, 552] on button "Publish Changes" at bounding box center [1252, 552] width 159 height 30
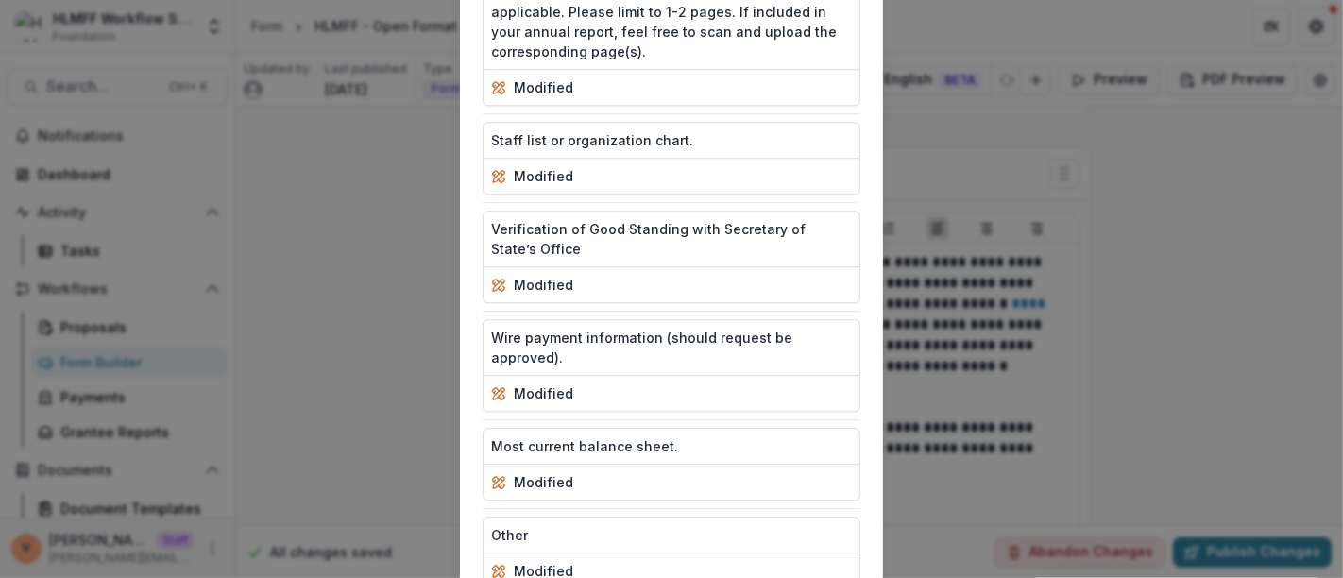
scroll to position [4758, 0]
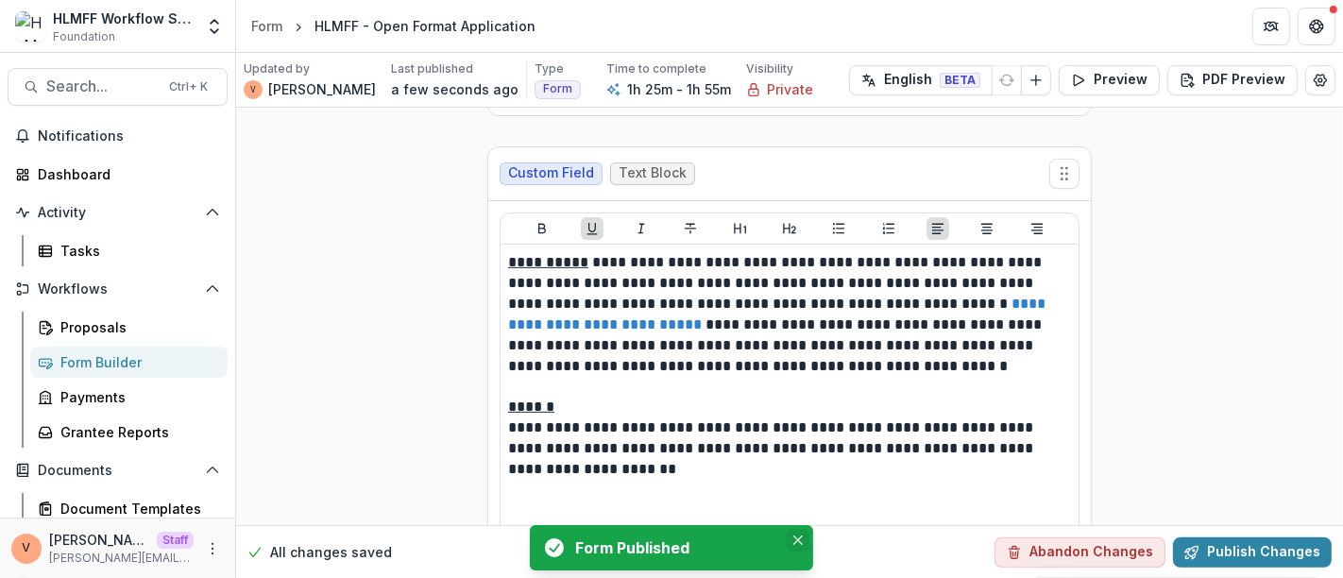
click at [801, 539] on icon "Close" at bounding box center [798, 540] width 9 height 9
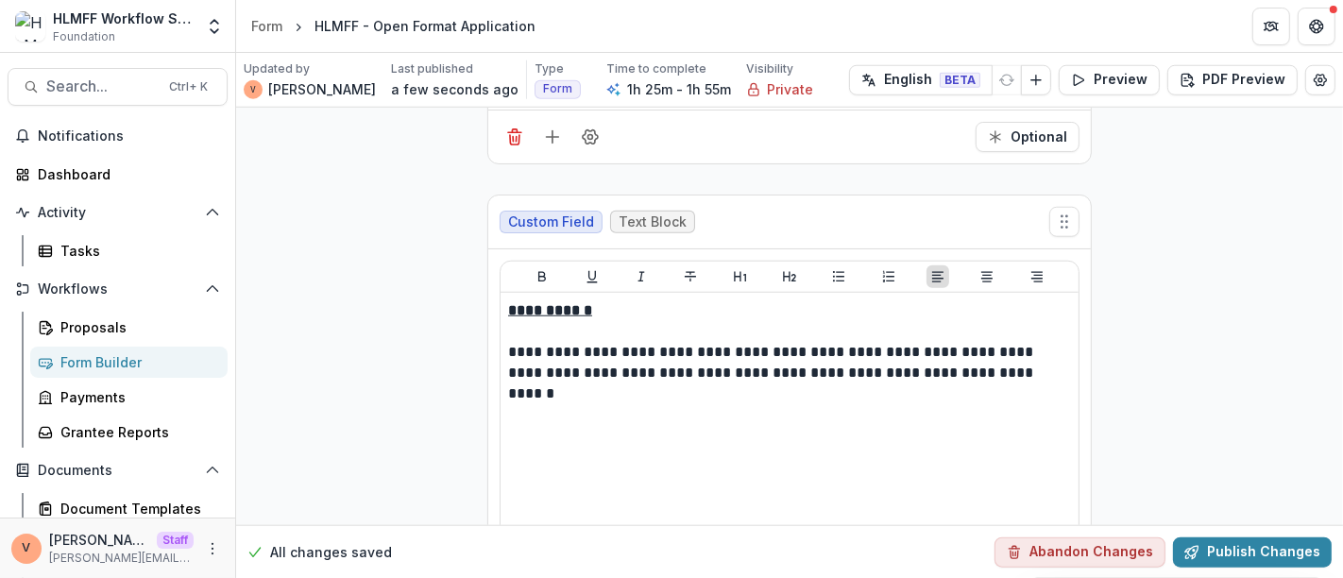
scroll to position [13513, 0]
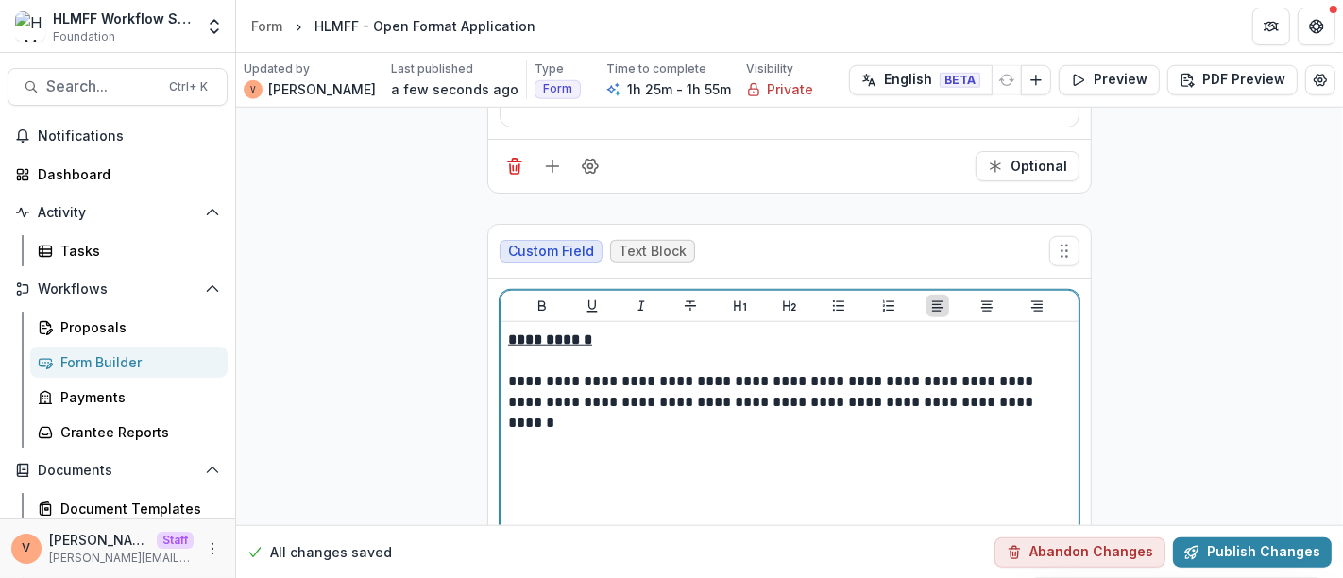
click at [1058, 371] on p "**********" at bounding box center [790, 392] width 564 height 42
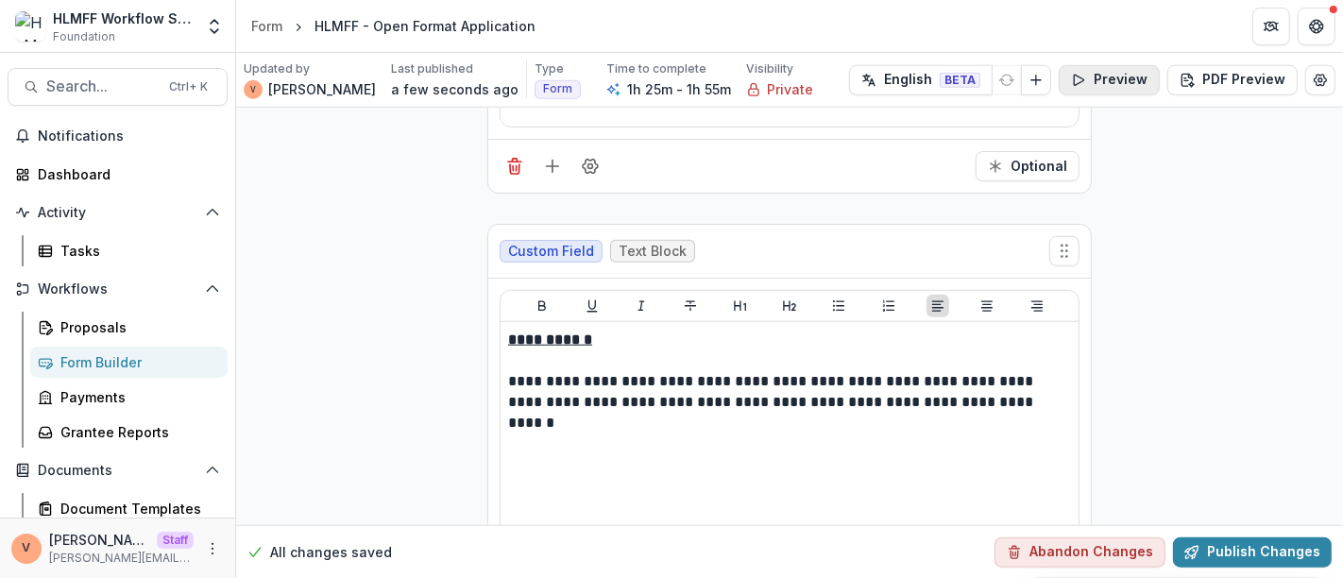
click at [1134, 84] on button "Preview" at bounding box center [1109, 80] width 101 height 30
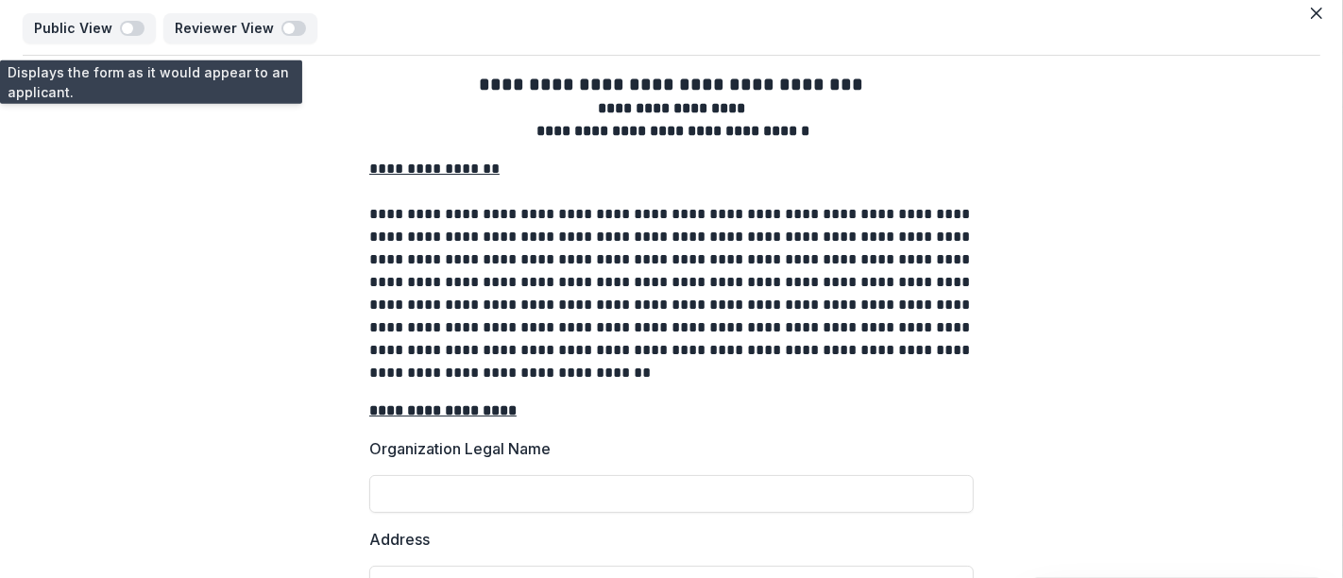
scroll to position [0, 0]
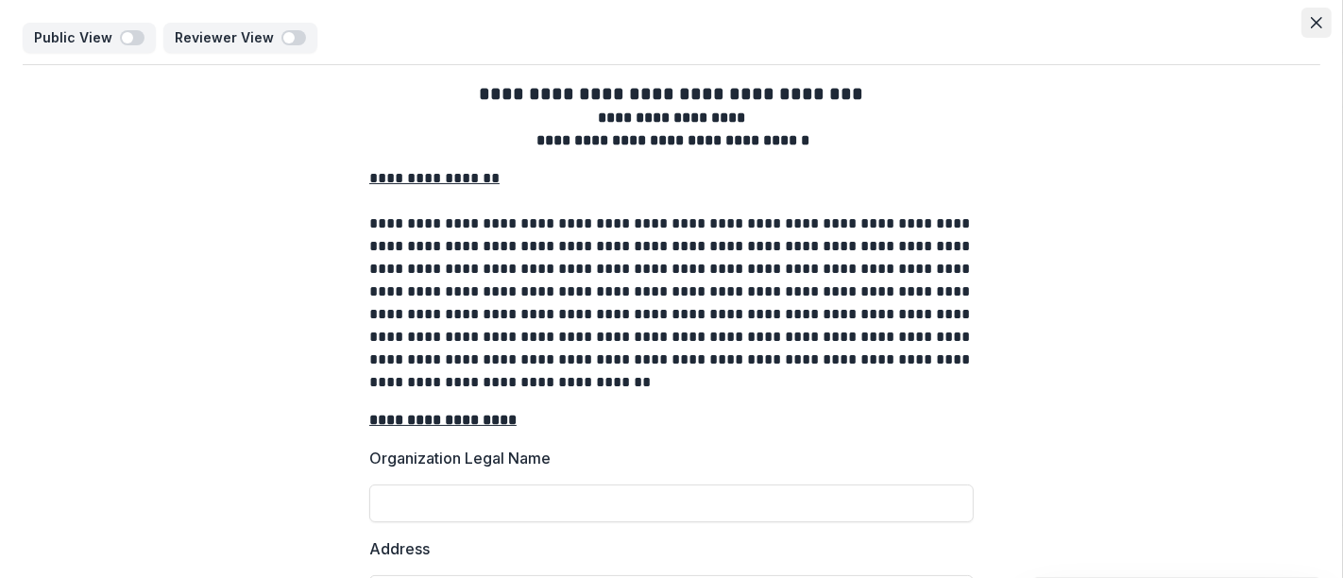
click at [1314, 26] on icon "Close" at bounding box center [1316, 22] width 11 height 11
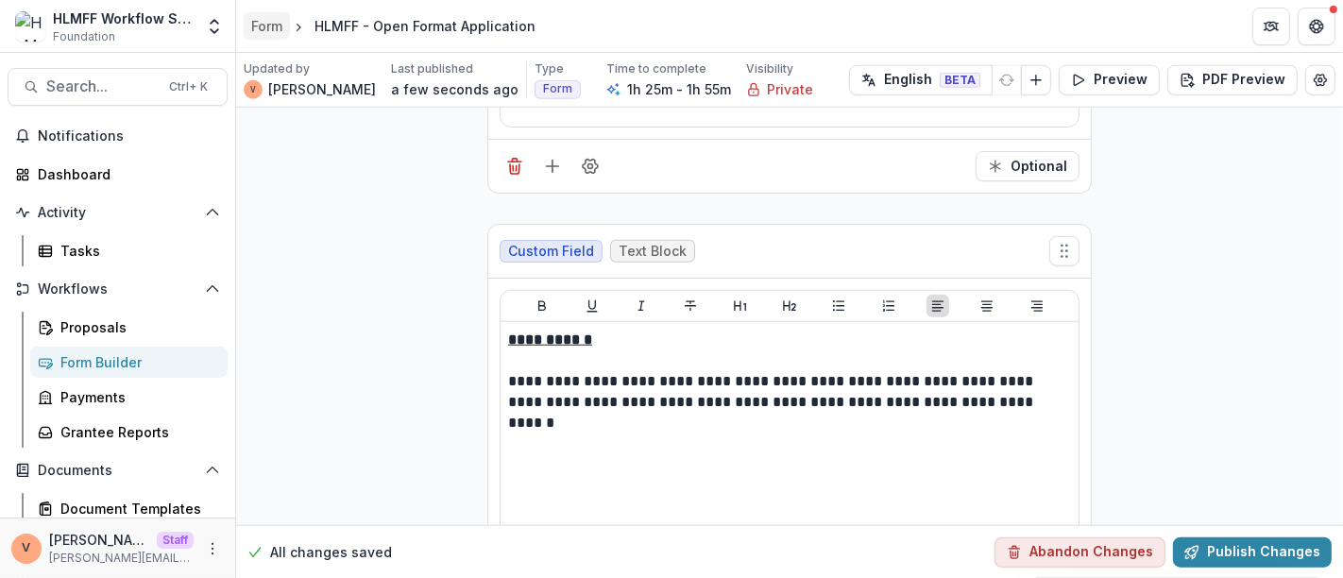
click at [270, 29] on div "Form" at bounding box center [266, 26] width 31 height 20
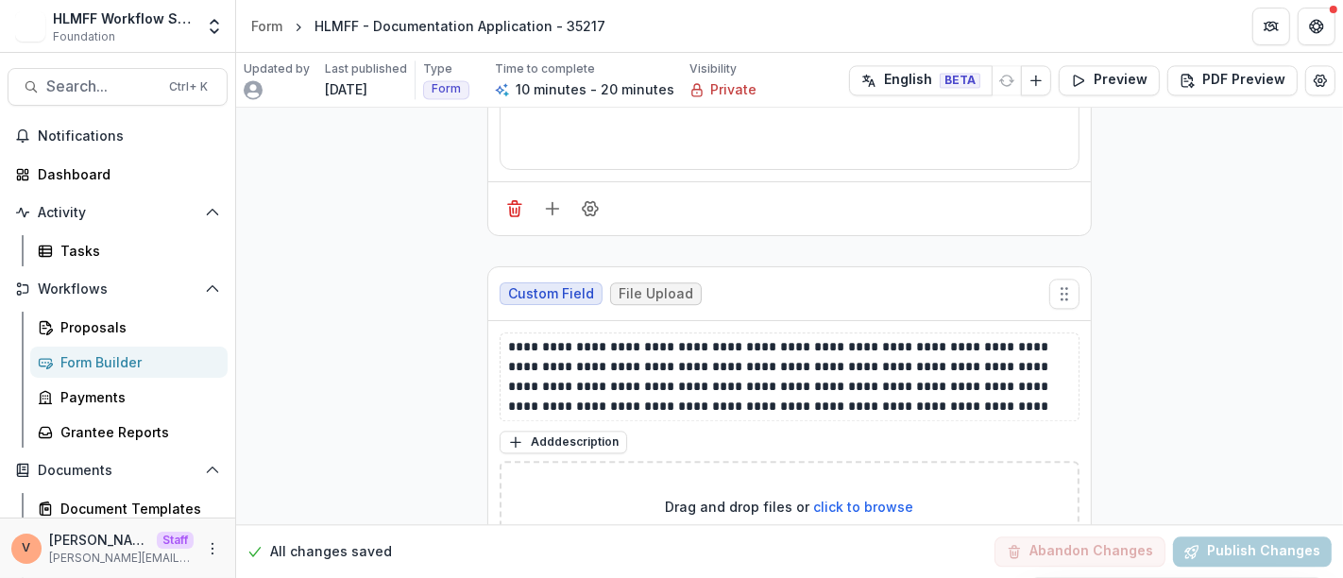
scroll to position [3673, 0]
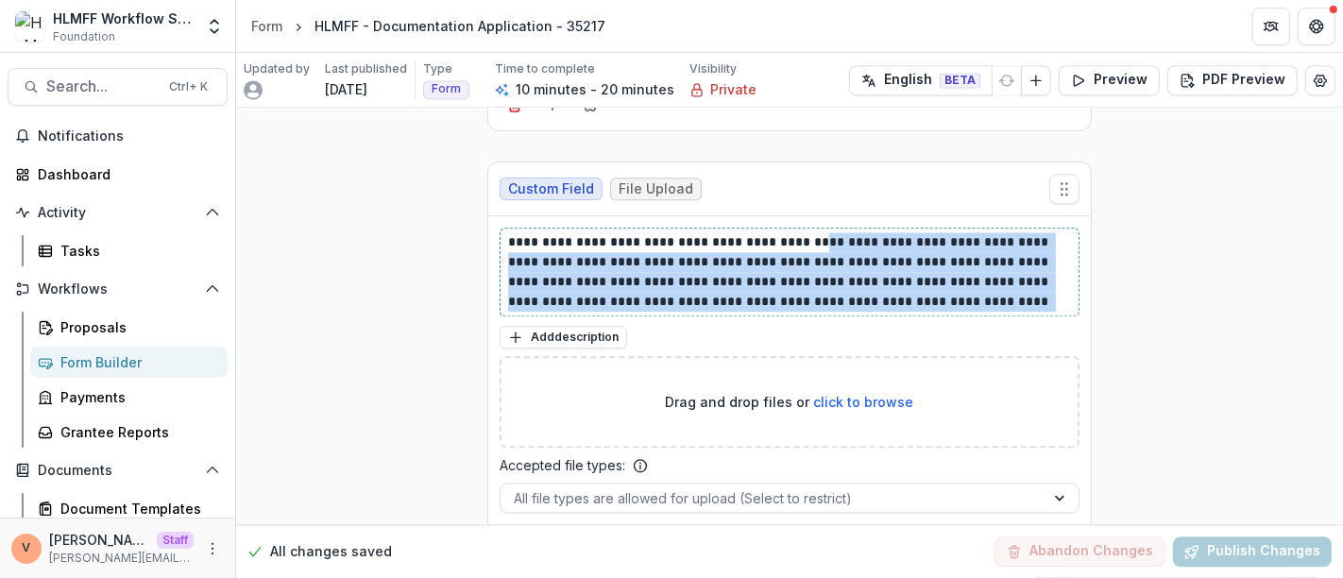
drag, startPoint x: 794, startPoint y: 220, endPoint x: 961, endPoint y: 286, distance: 179.8
click at [961, 286] on p "**********" at bounding box center [790, 271] width 564 height 79
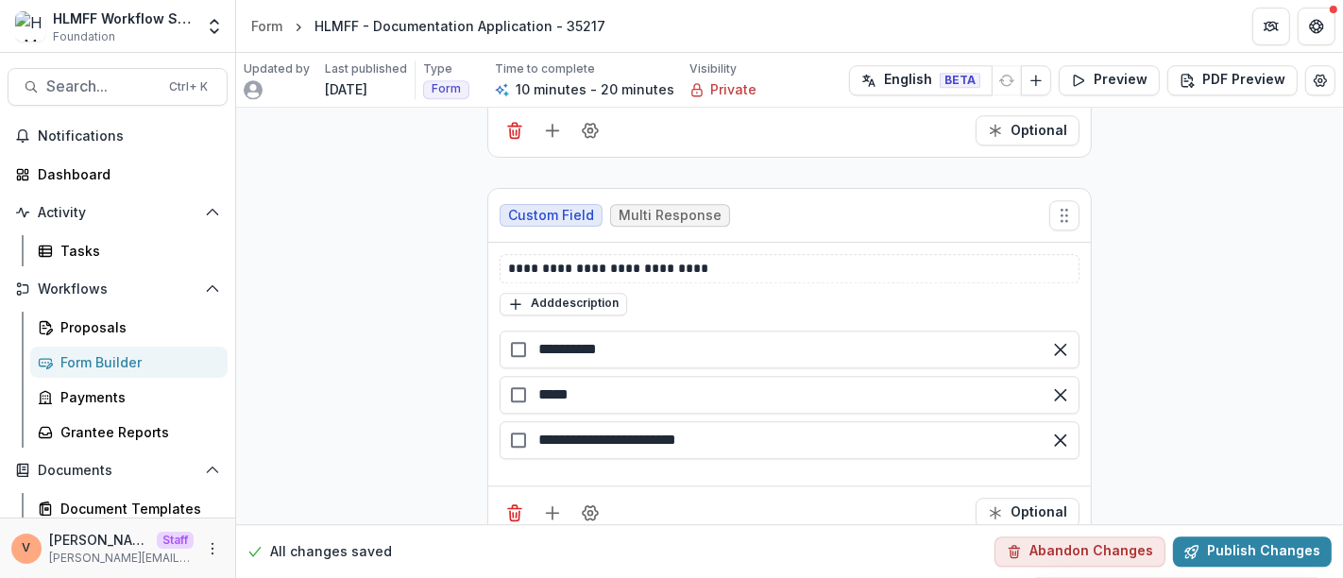
scroll to position [4041, 0]
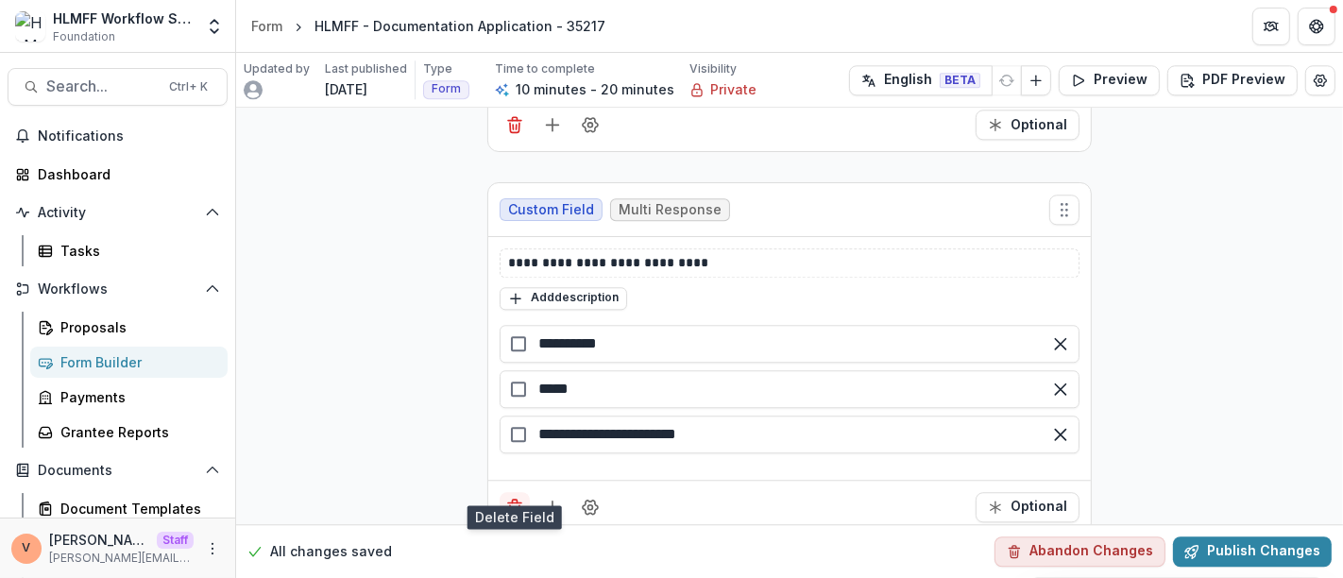
click at [515, 498] on icon "Delete field" at bounding box center [514, 507] width 19 height 19
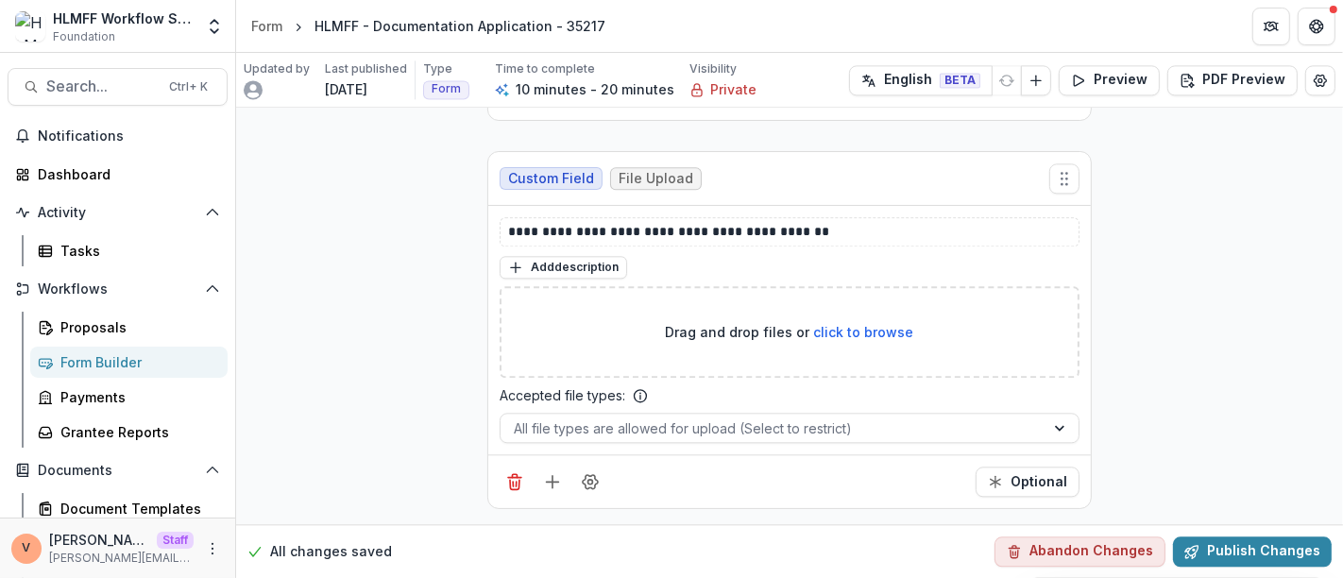
scroll to position [3660, 0]
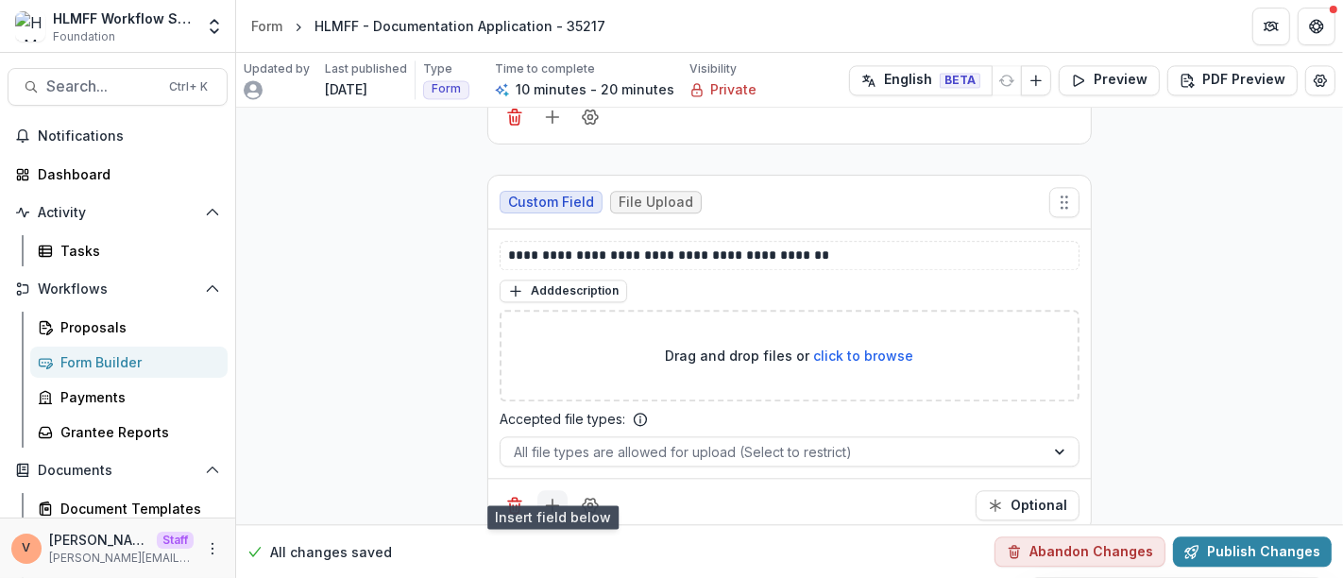
click at [553, 500] on line "Add field" at bounding box center [553, 506] width 0 height 12
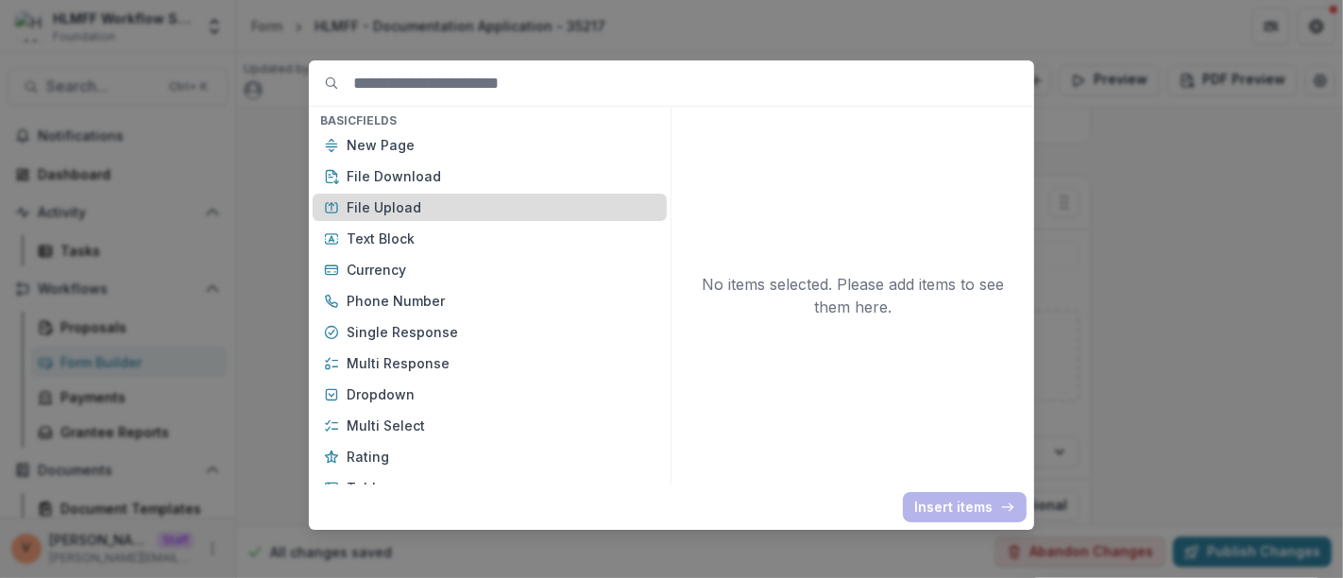
click at [411, 213] on p "File Upload" at bounding box center [501, 207] width 309 height 20
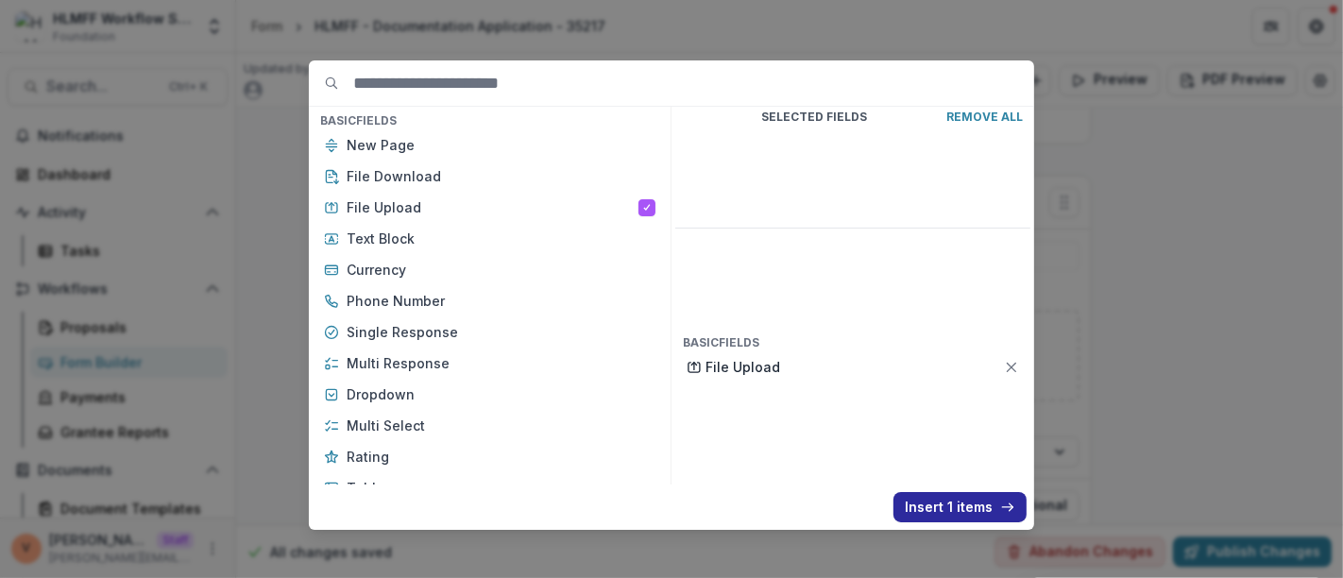
click at [950, 502] on button "Insert 1 items" at bounding box center [960, 507] width 133 height 30
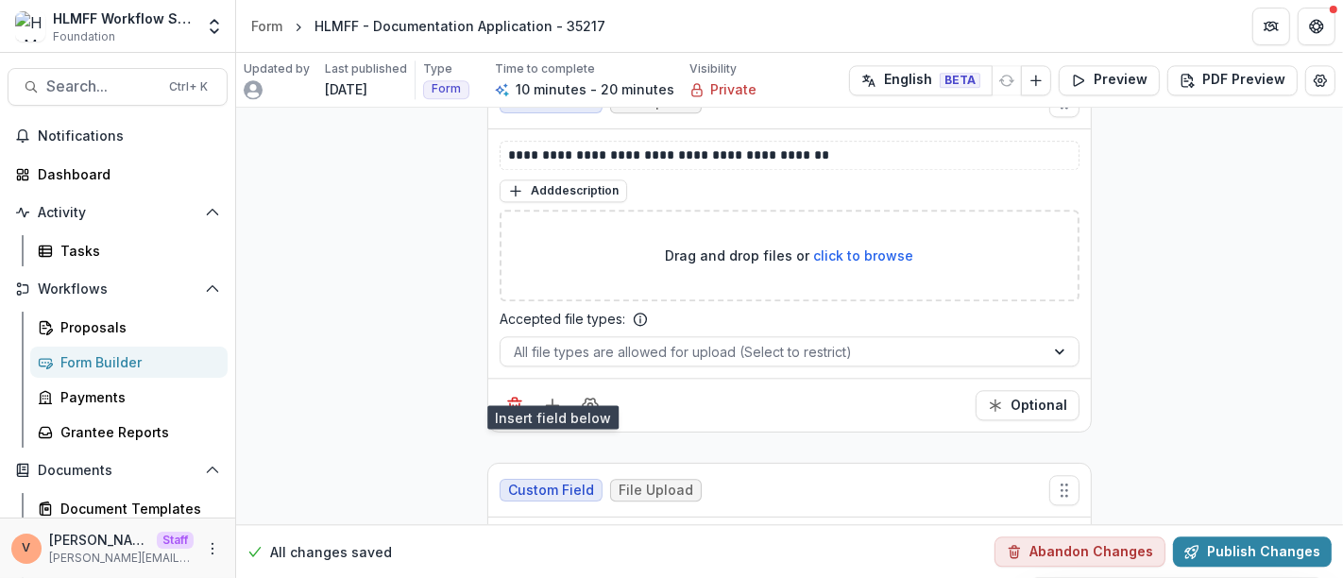
scroll to position [3975, 0]
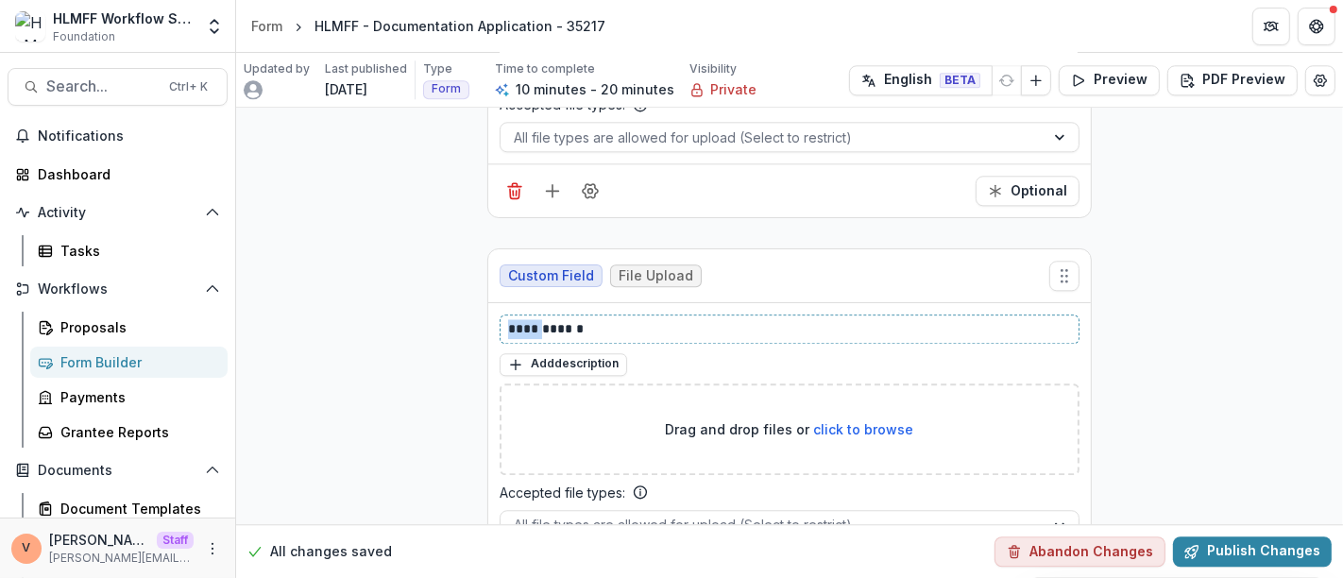
drag, startPoint x: 532, startPoint y: 303, endPoint x: 423, endPoint y: 313, distance: 109.1
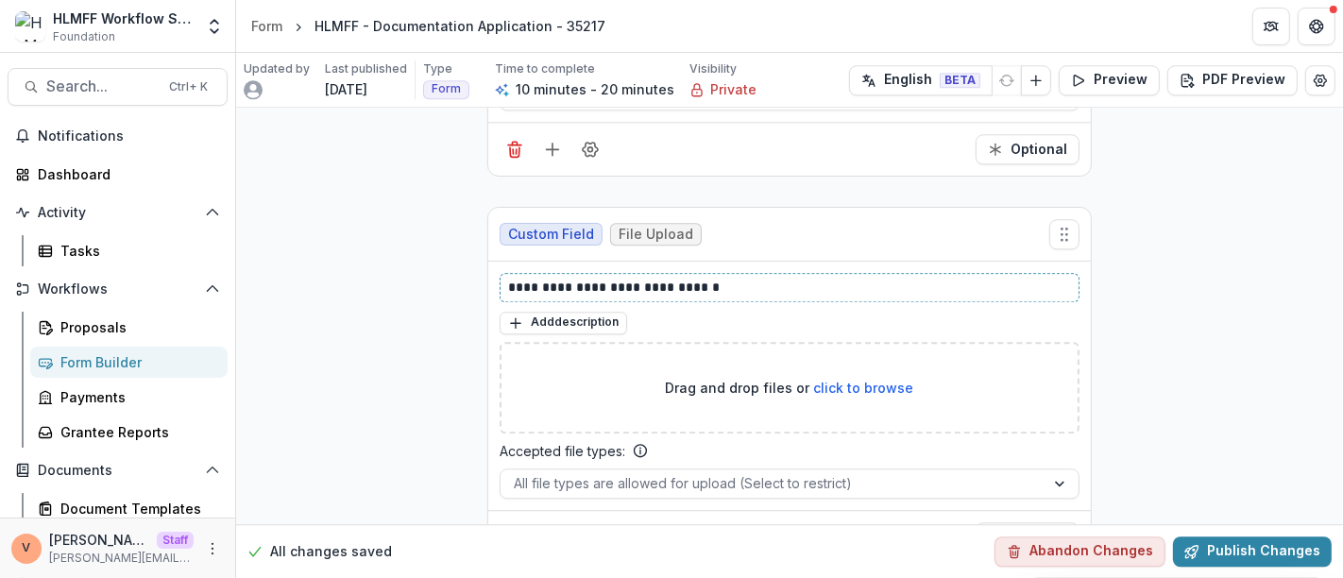
scroll to position [4046, 0]
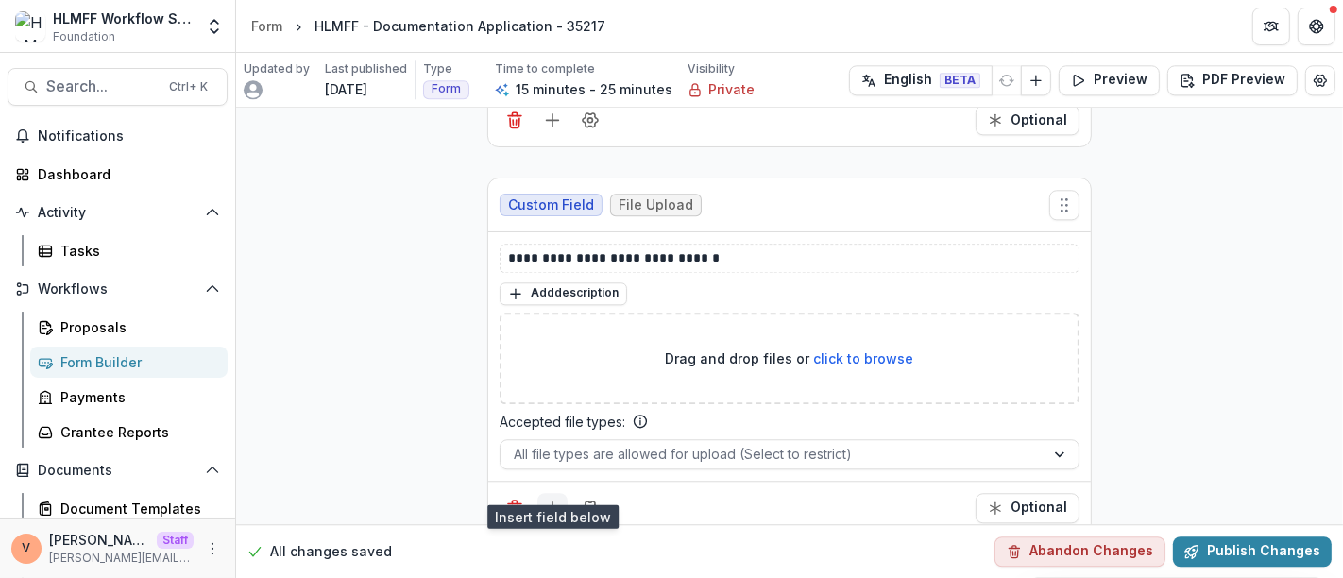
click at [556, 499] on icon "Add field" at bounding box center [552, 508] width 19 height 19
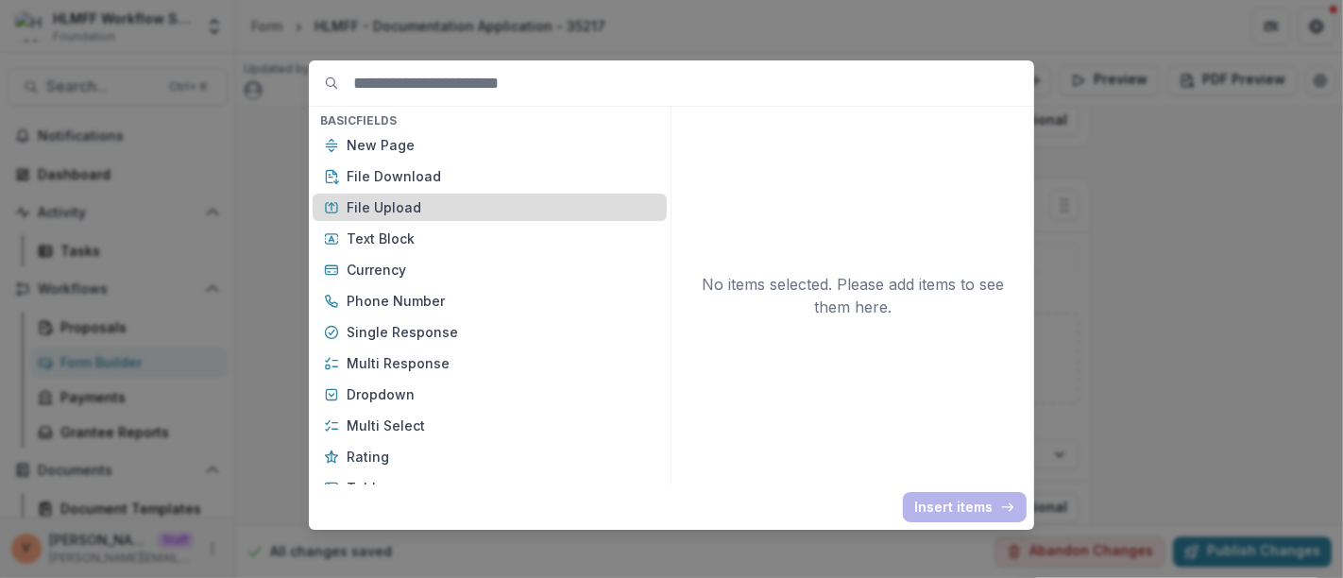
click at [412, 210] on p "File Upload" at bounding box center [501, 207] width 309 height 20
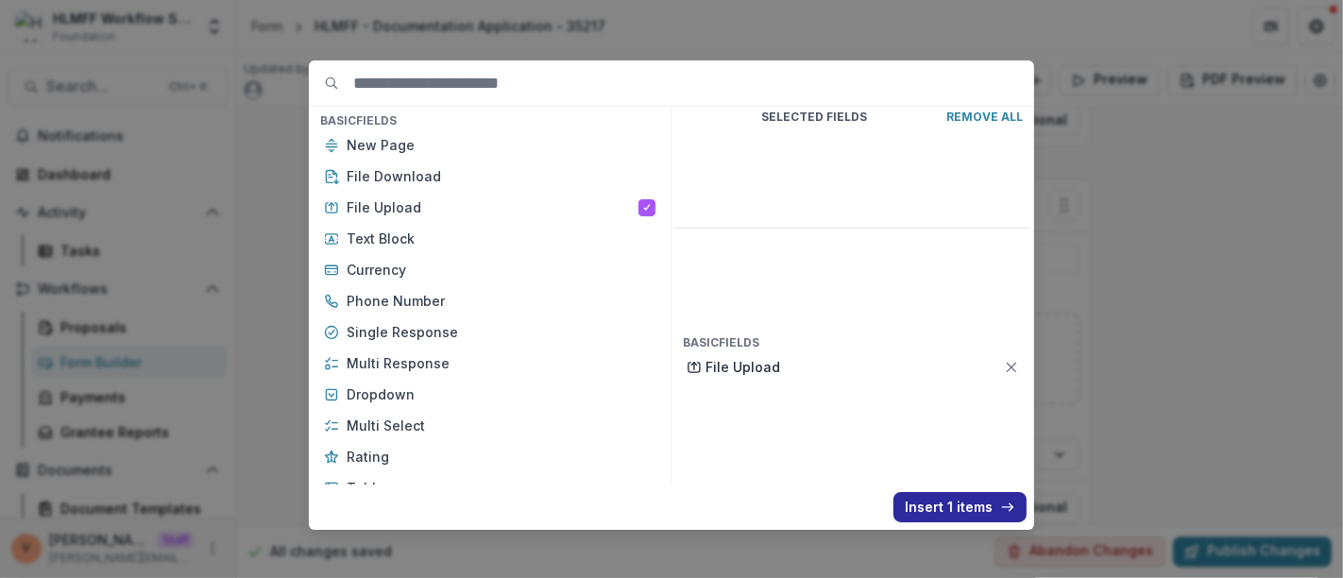
click at [939, 516] on button "Insert 1 items" at bounding box center [960, 507] width 133 height 30
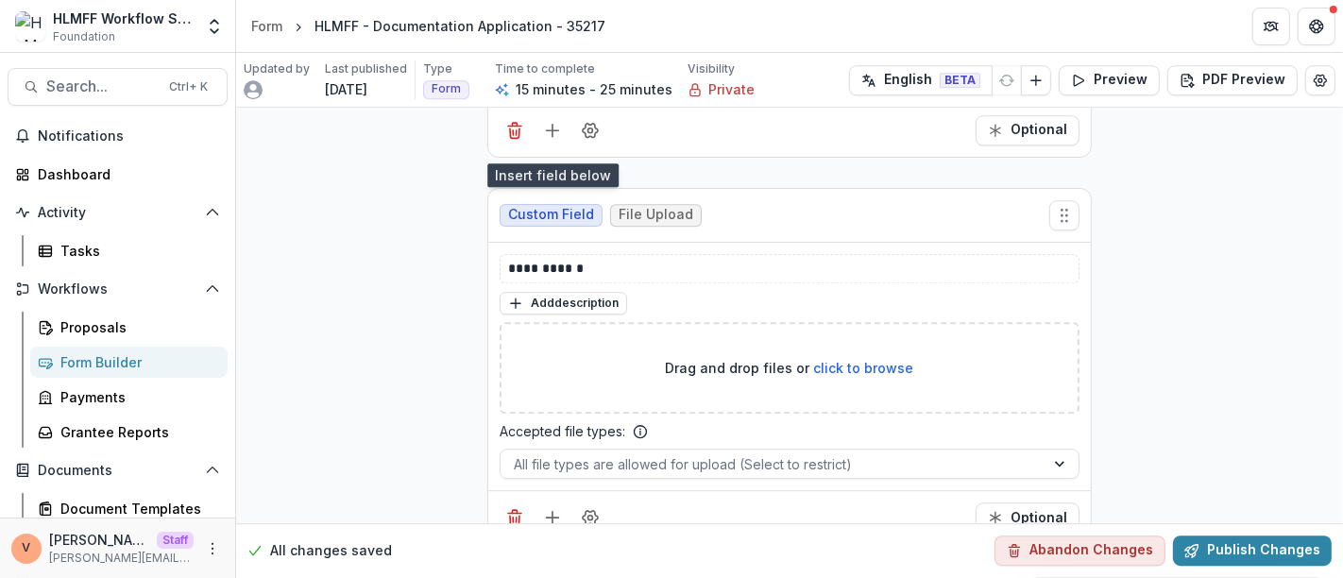
scroll to position [4430, 0]
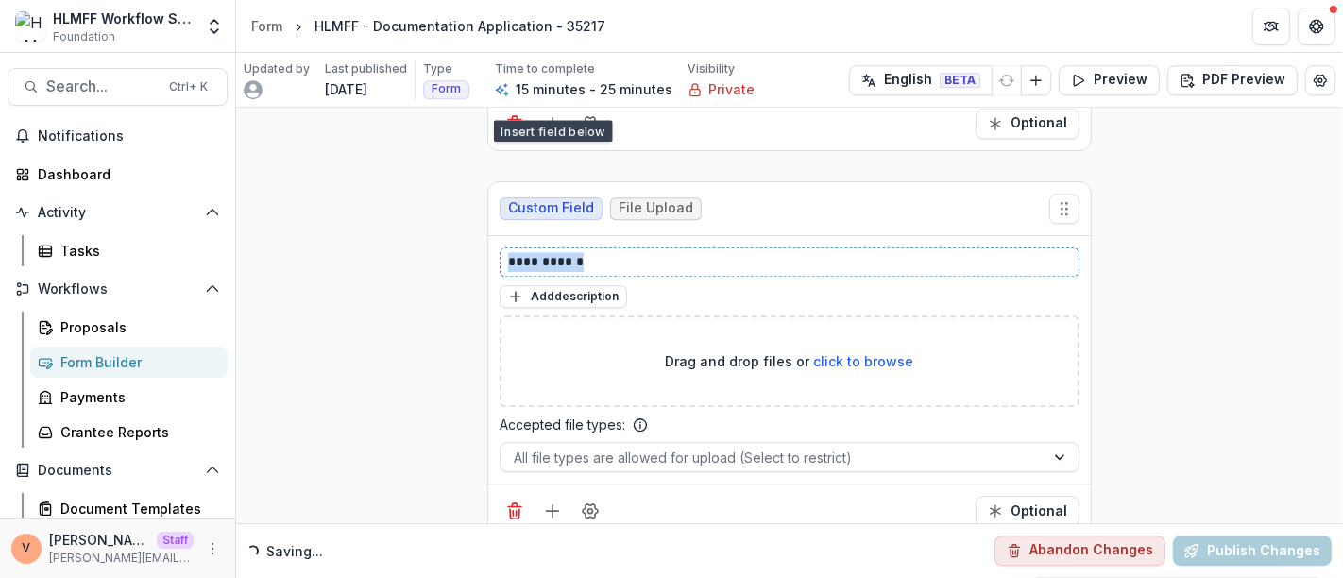
drag, startPoint x: 594, startPoint y: 241, endPoint x: 402, endPoint y: 228, distance: 193.2
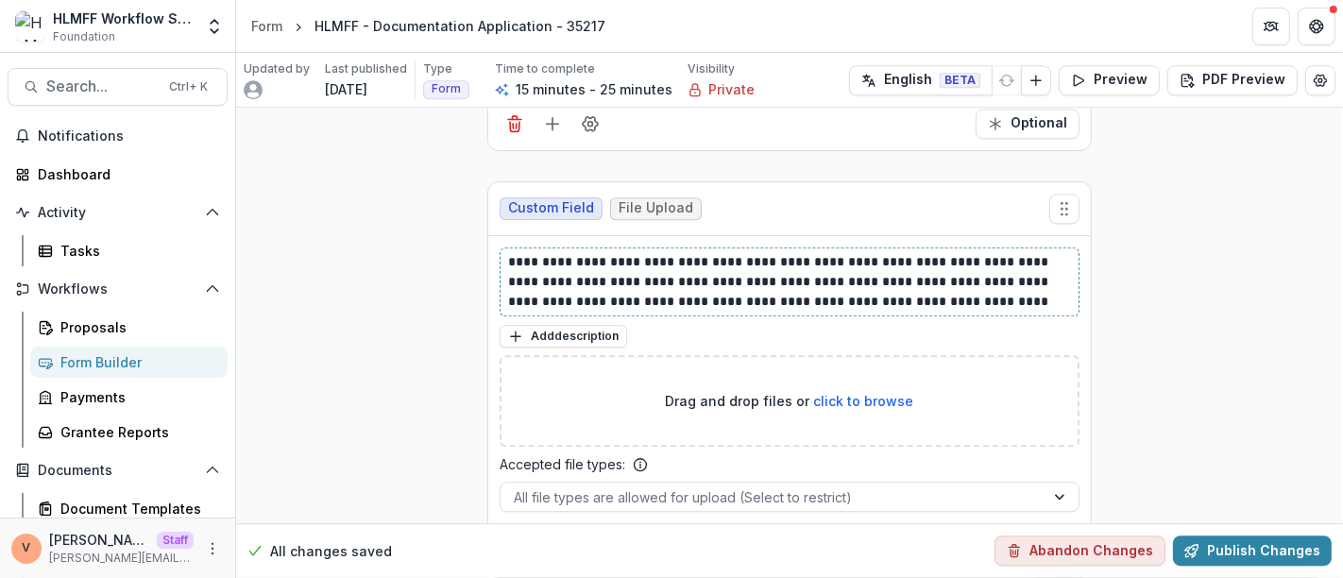
scroll to position [4470, 0]
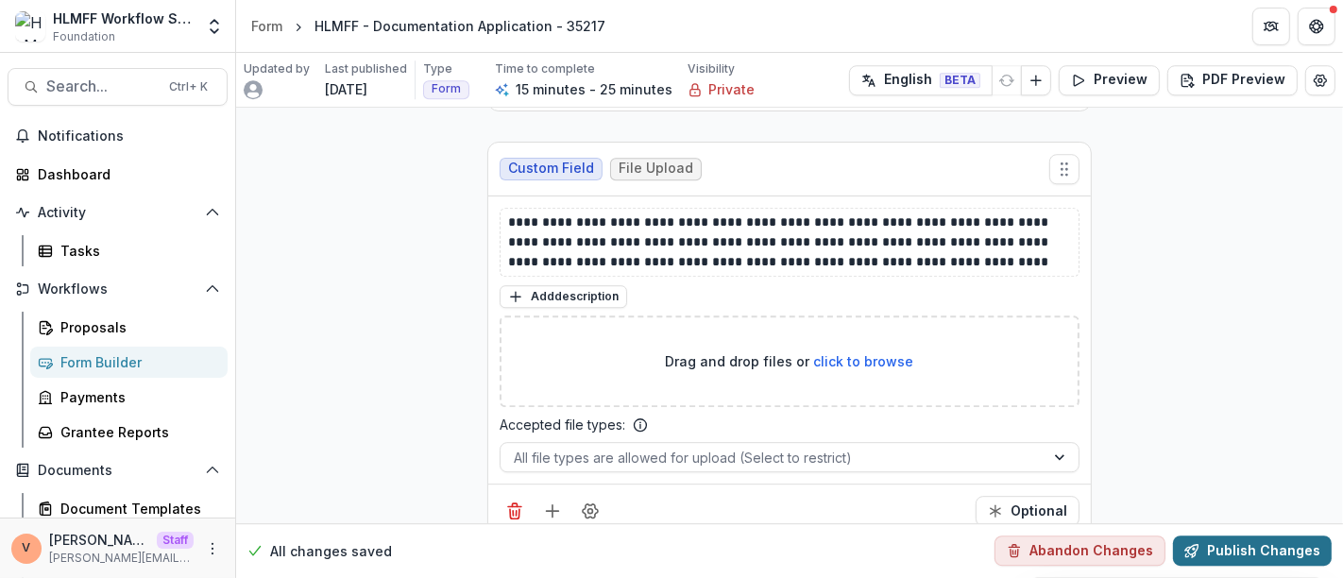
click at [1258, 554] on button "Publish Changes" at bounding box center [1252, 552] width 159 height 30
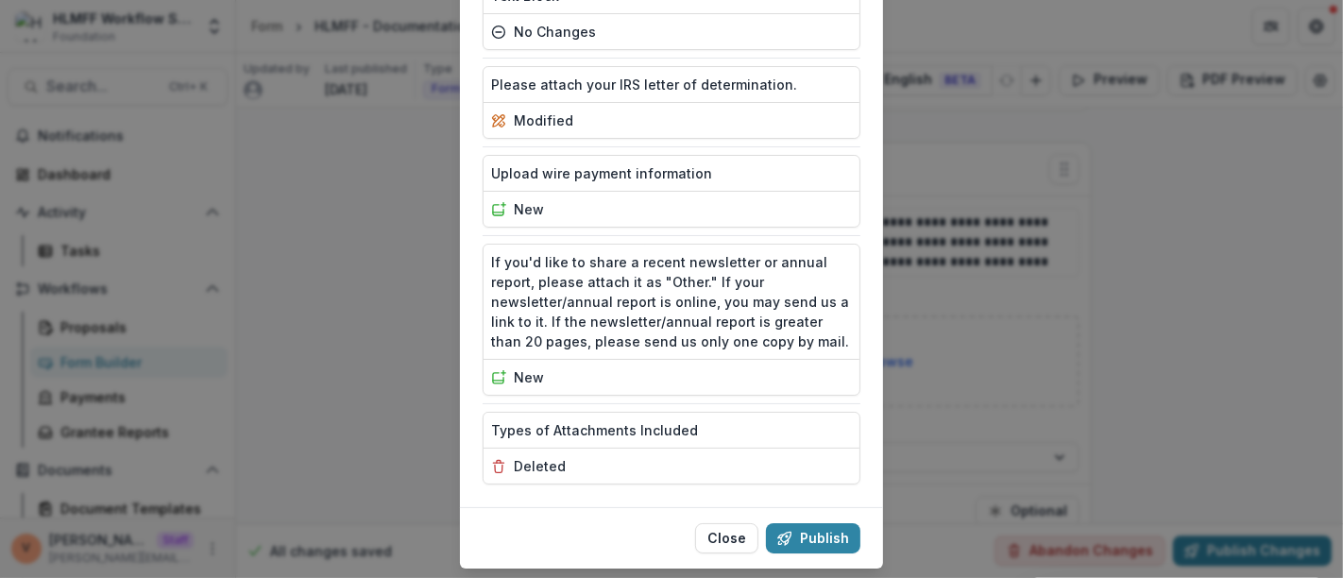
scroll to position [1018, 0]
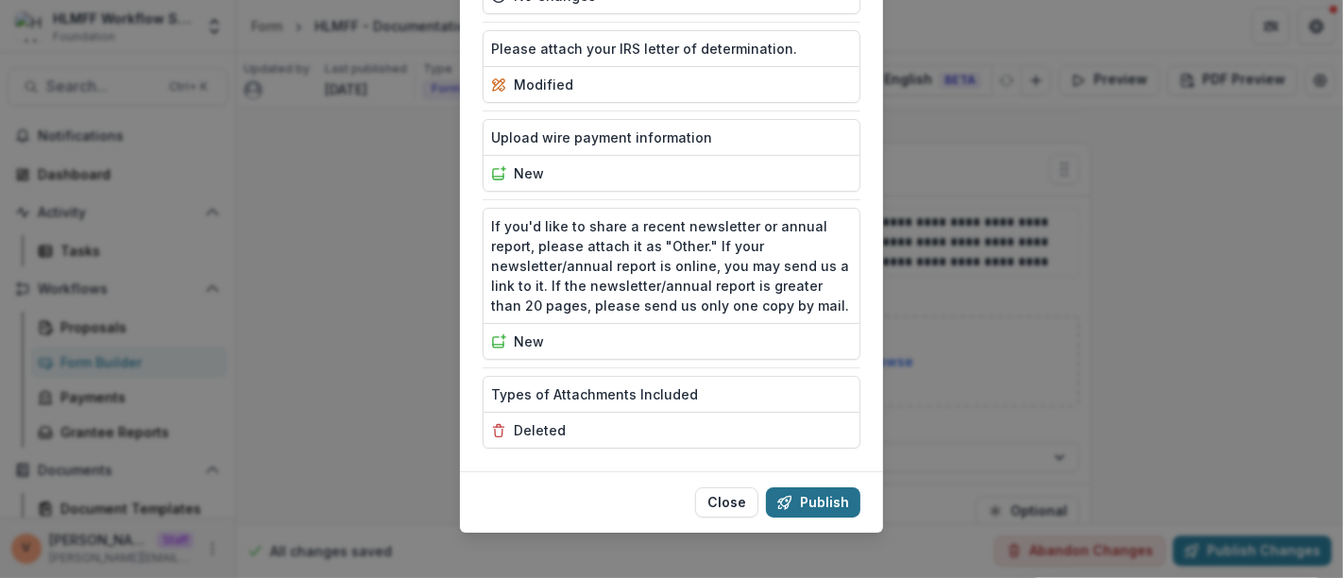
click at [839, 502] on button "Publish" at bounding box center [813, 503] width 94 height 30
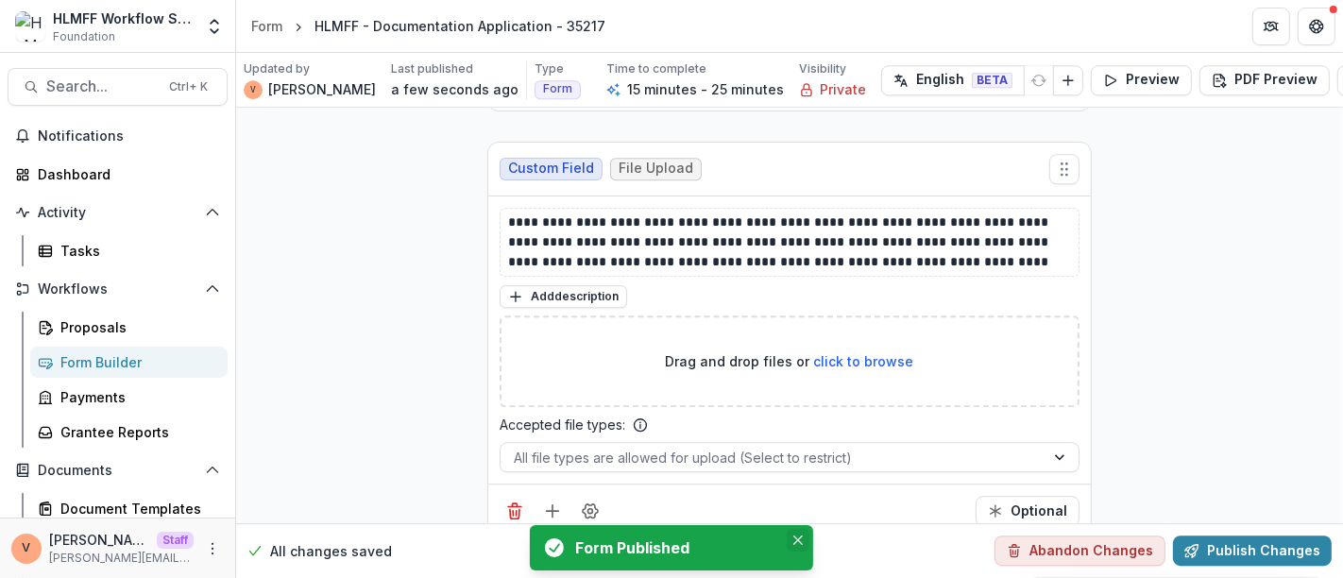
click at [797, 540] on icon "Close" at bounding box center [798, 540] width 9 height 9
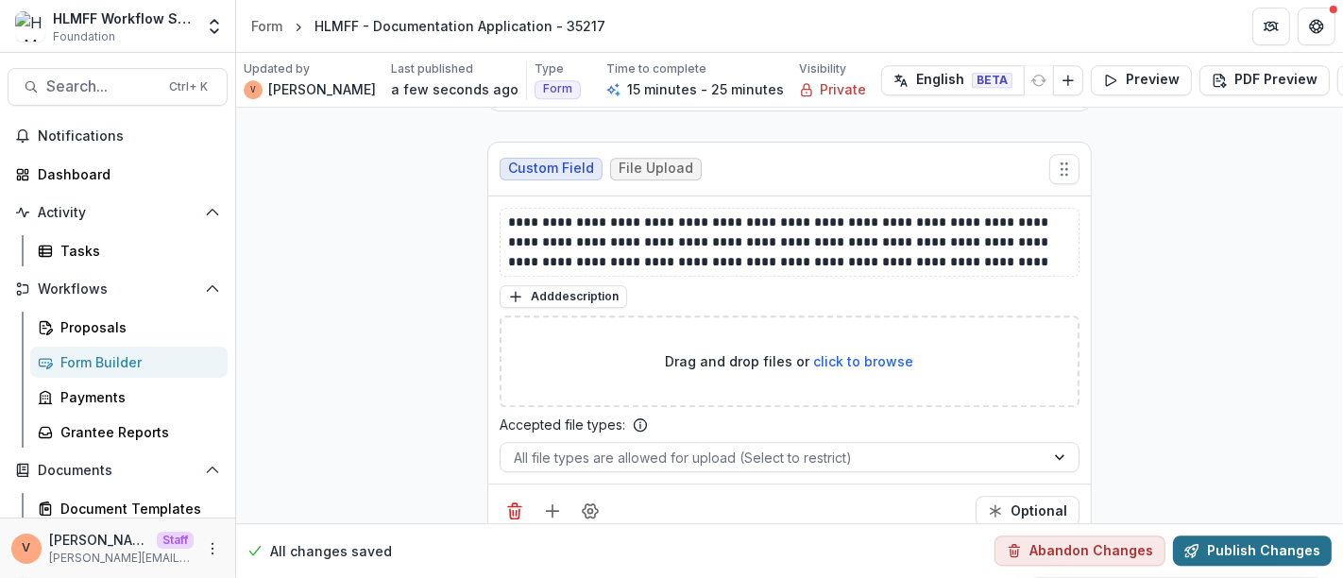
click at [1257, 551] on button "Publish Changes" at bounding box center [1252, 552] width 159 height 30
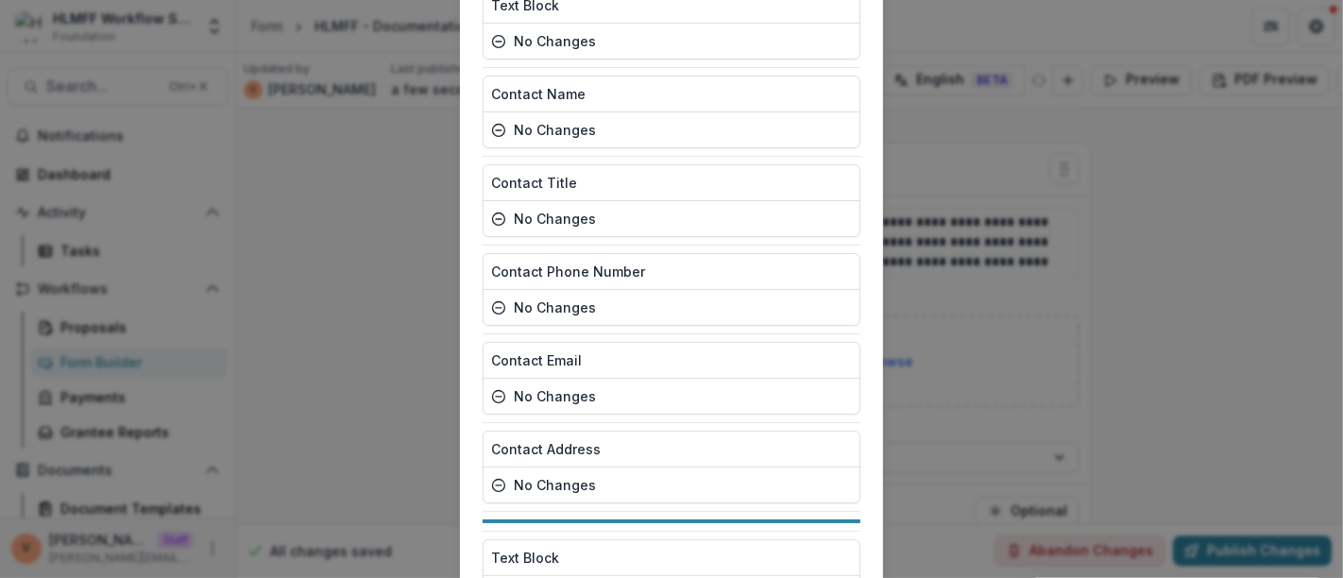
scroll to position [930, 0]
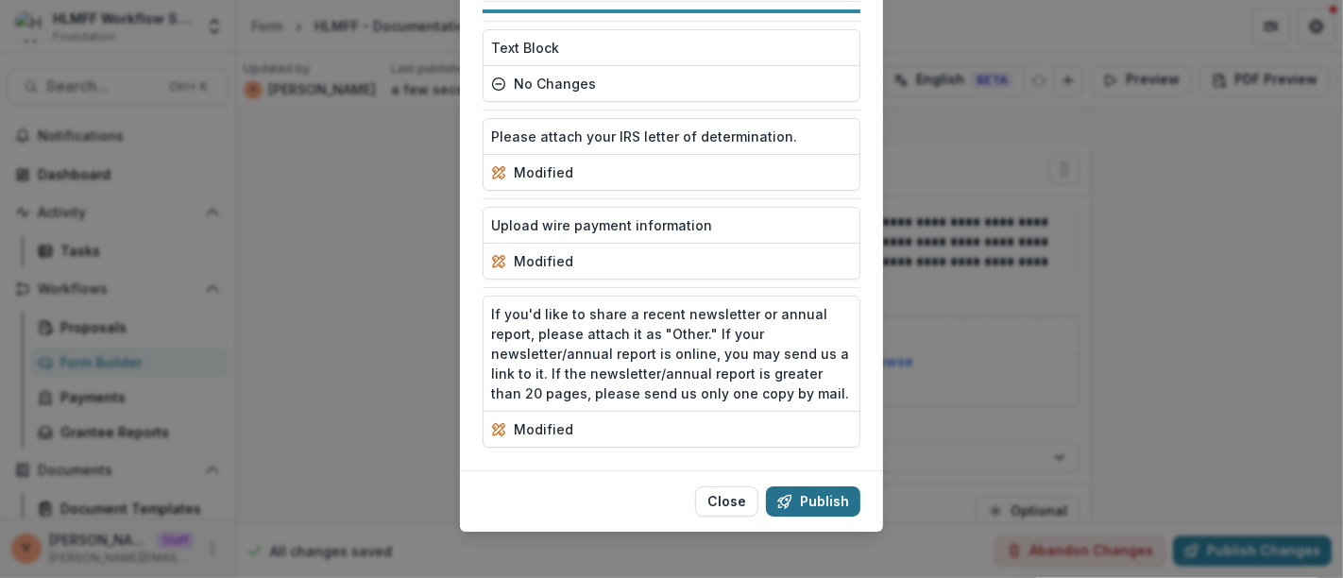
click at [810, 487] on button "Publish" at bounding box center [813, 502] width 94 height 30
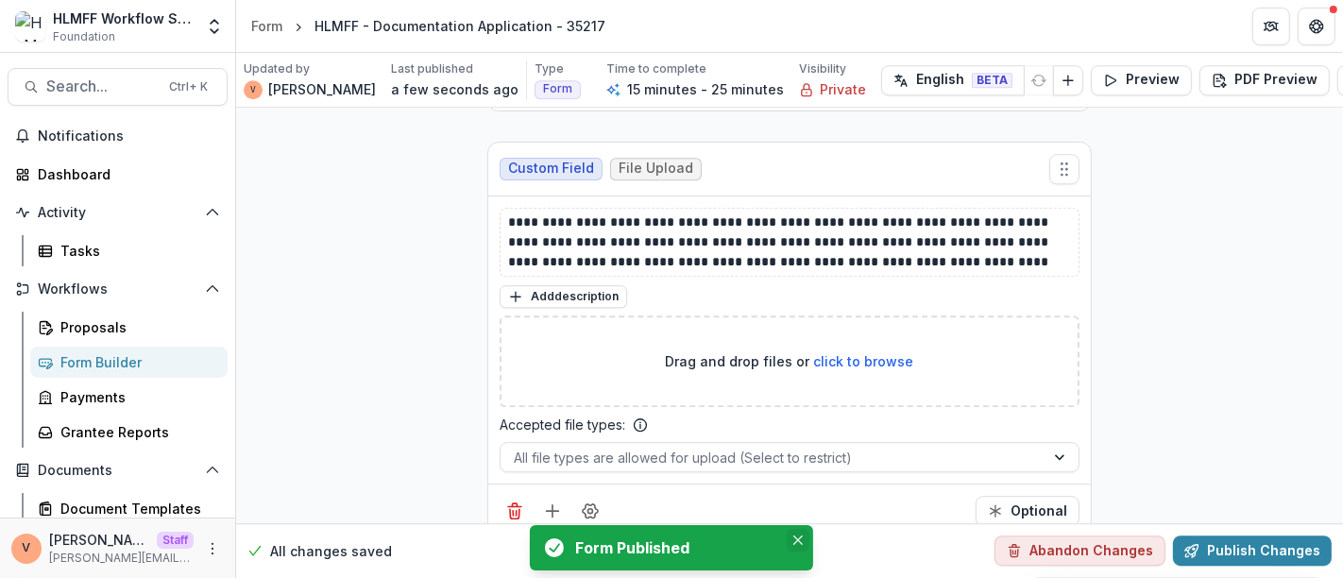
click at [796, 534] on button "Close" at bounding box center [798, 540] width 23 height 23
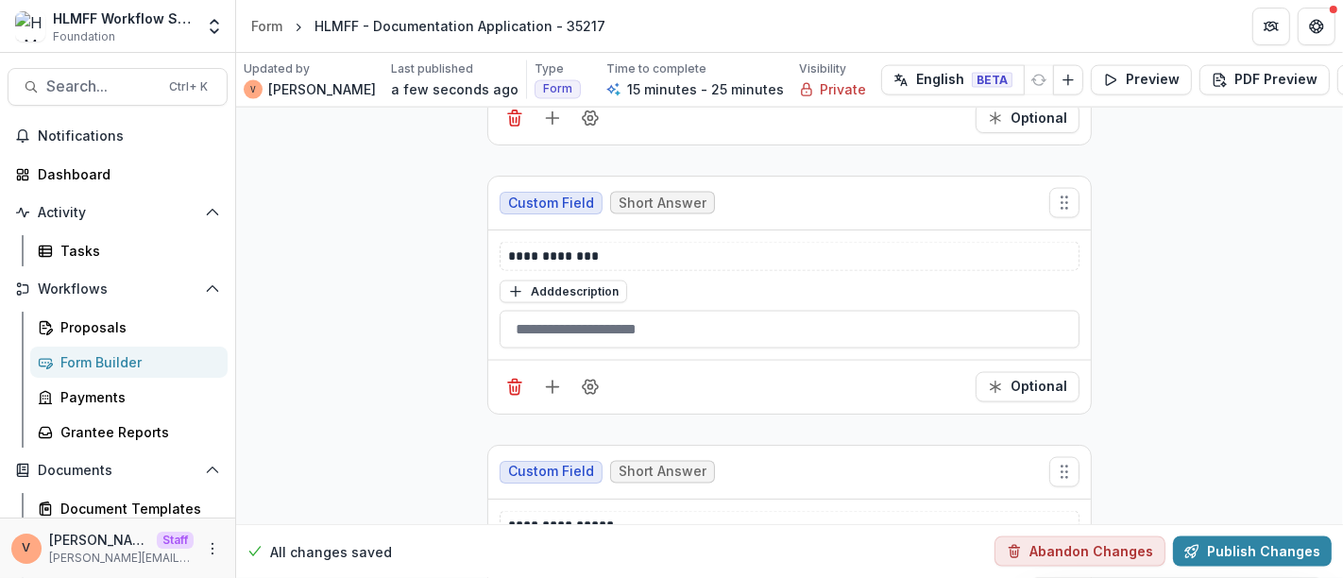
scroll to position [1846, 0]
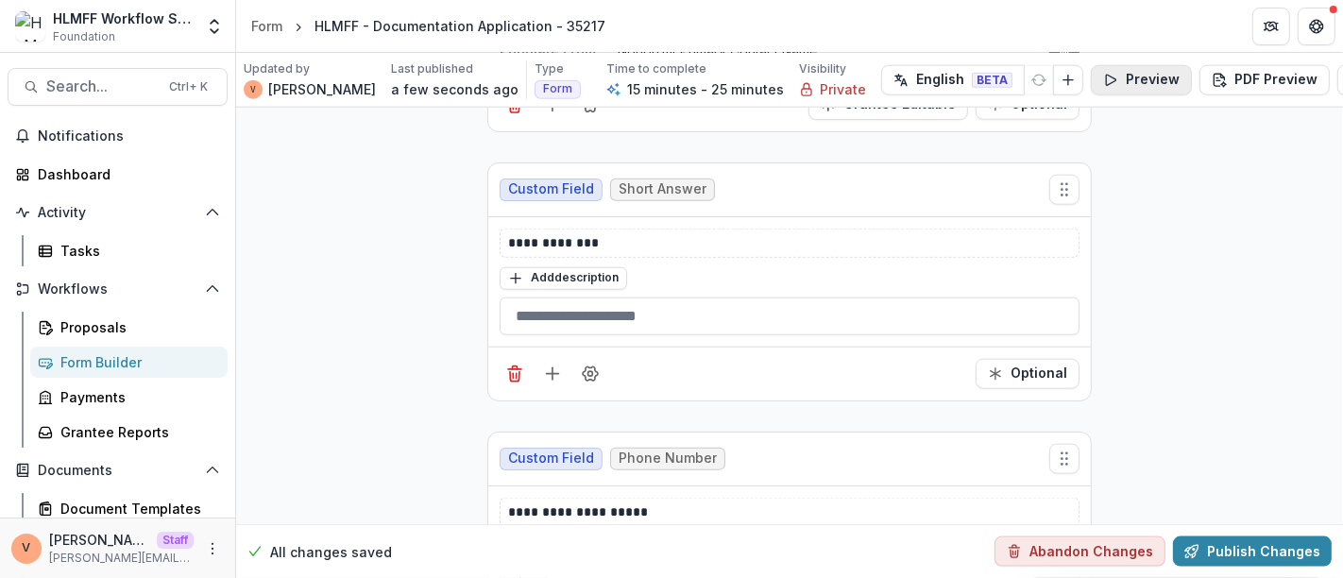
click at [1121, 85] on button "Preview" at bounding box center [1141, 80] width 101 height 30
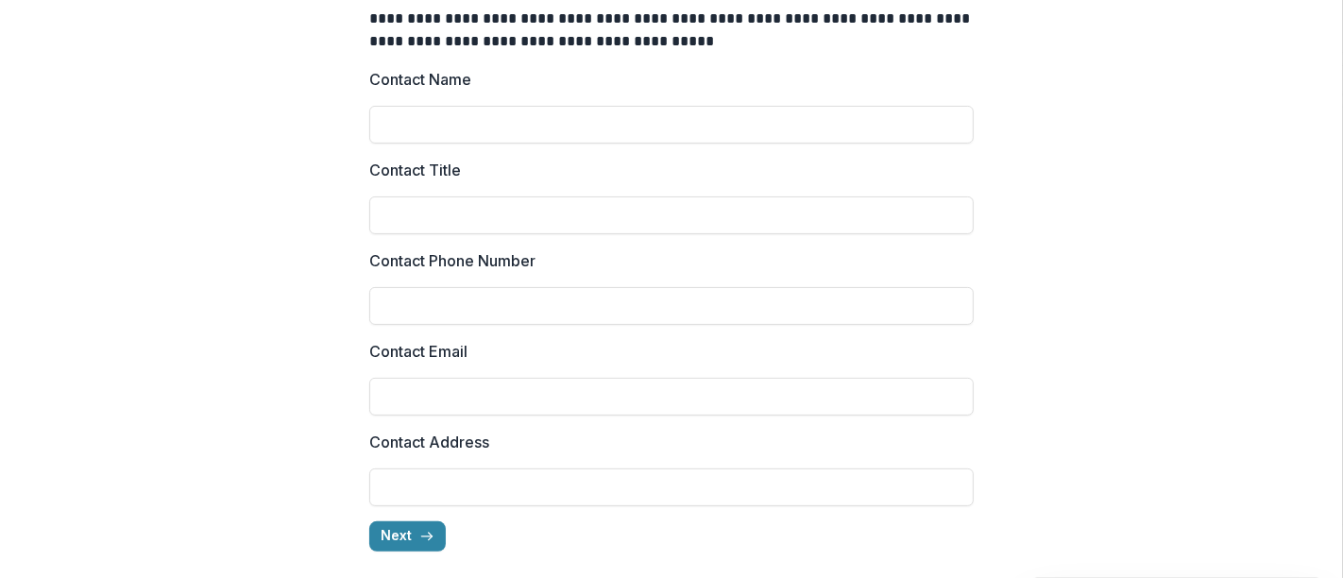
scroll to position [324, 0]
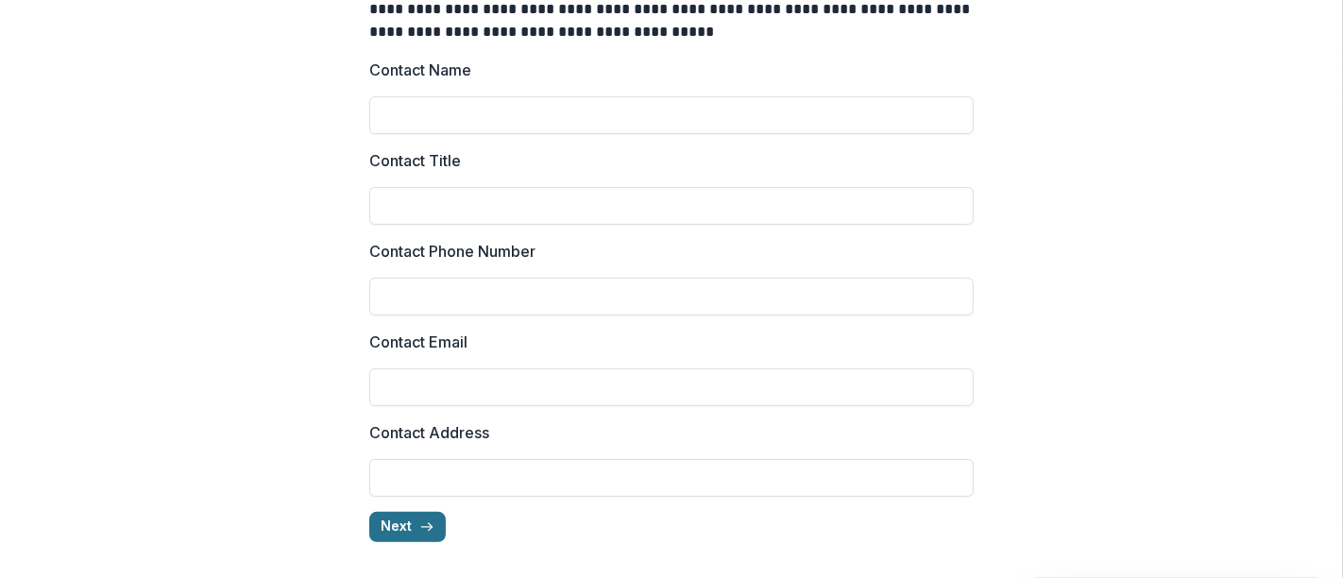
click at [396, 523] on button "Next" at bounding box center [407, 527] width 77 height 30
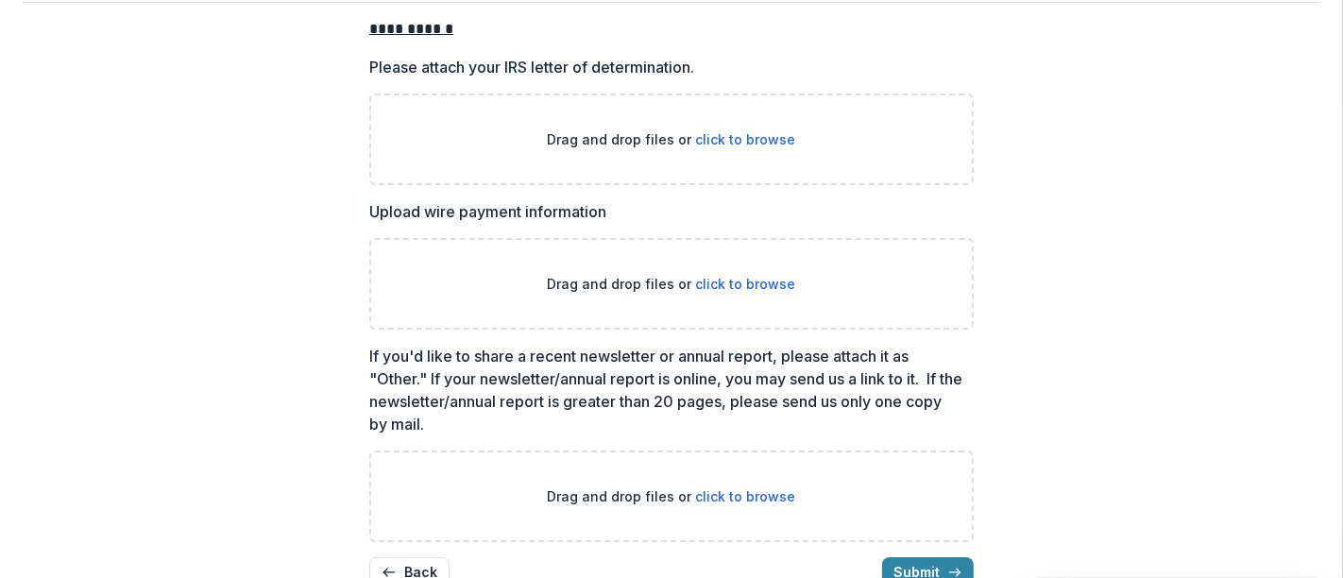
scroll to position [105, 0]
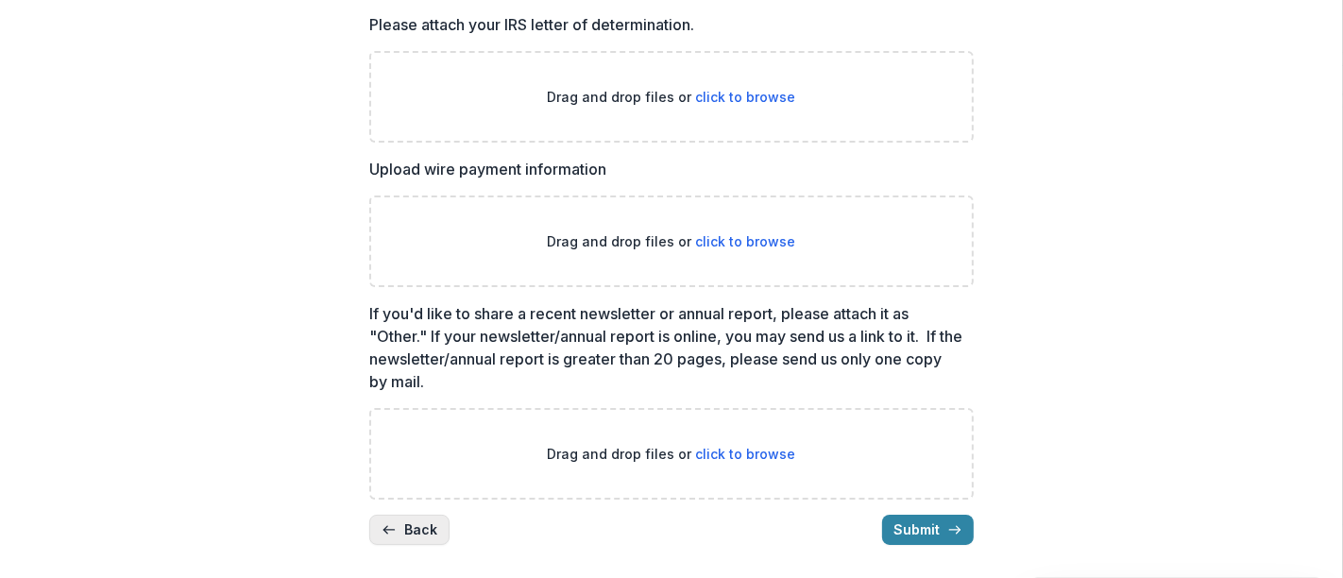
click at [419, 523] on button "Back" at bounding box center [409, 530] width 80 height 30
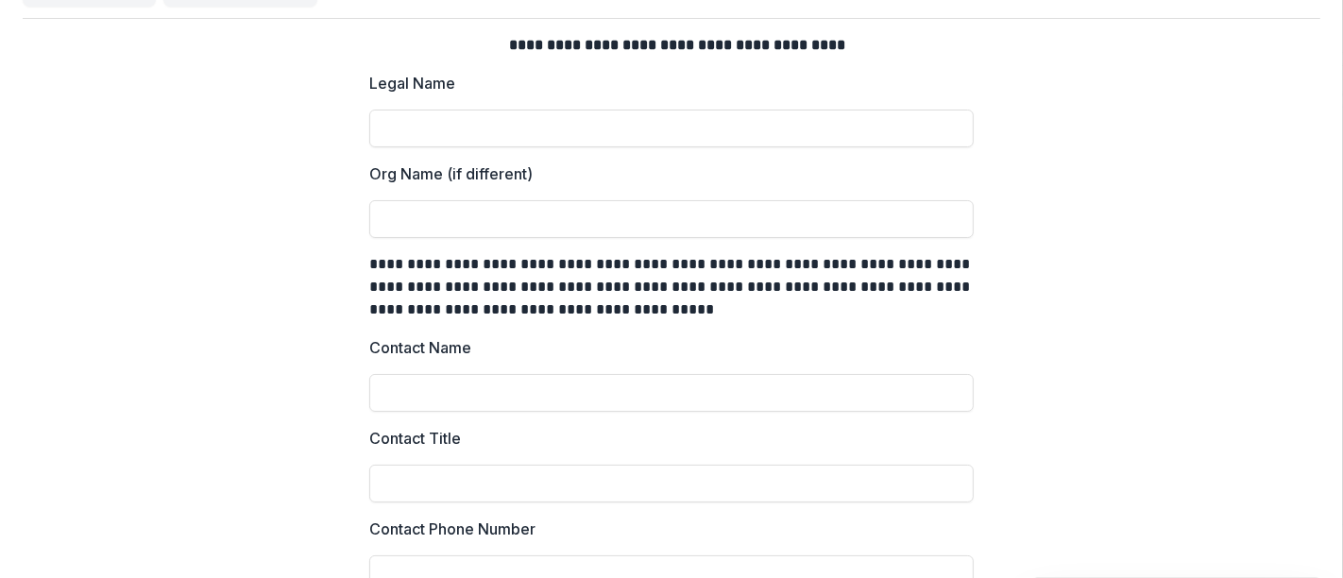
scroll to position [0, 0]
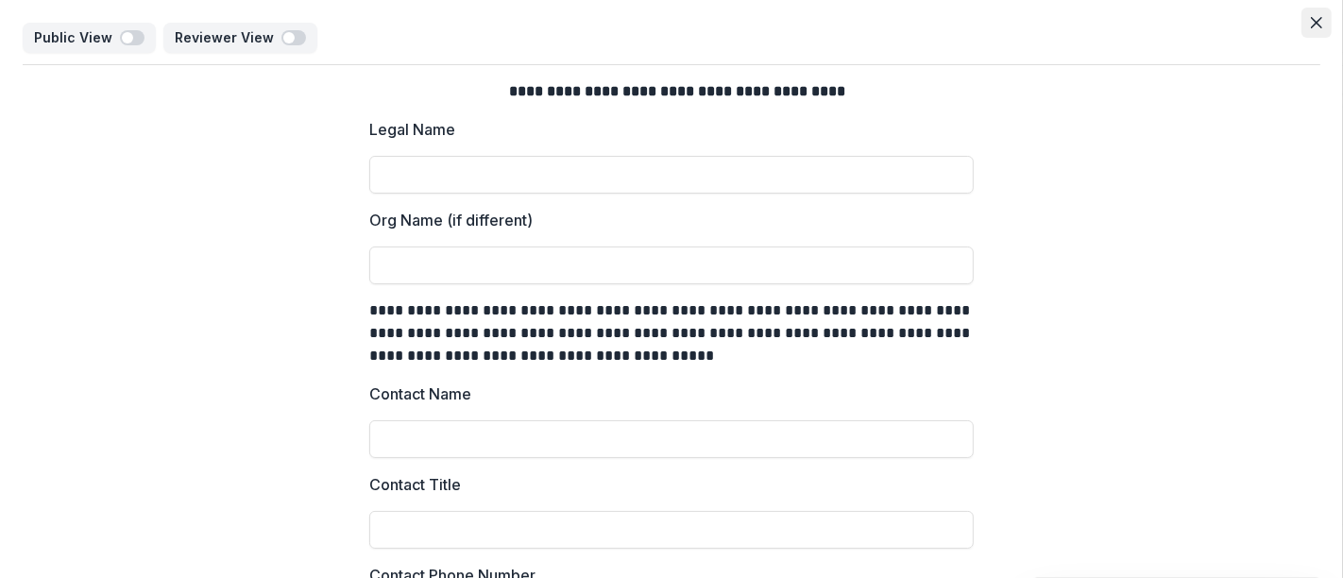
click at [1318, 26] on button "Close" at bounding box center [1317, 23] width 30 height 30
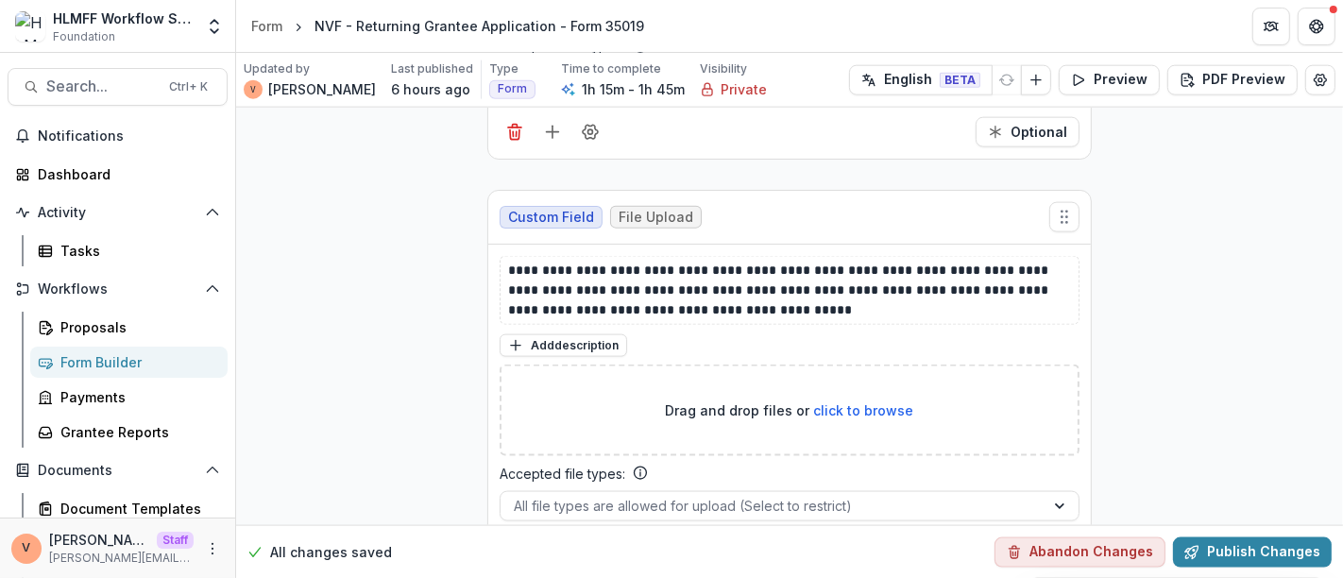
scroll to position [13749, 0]
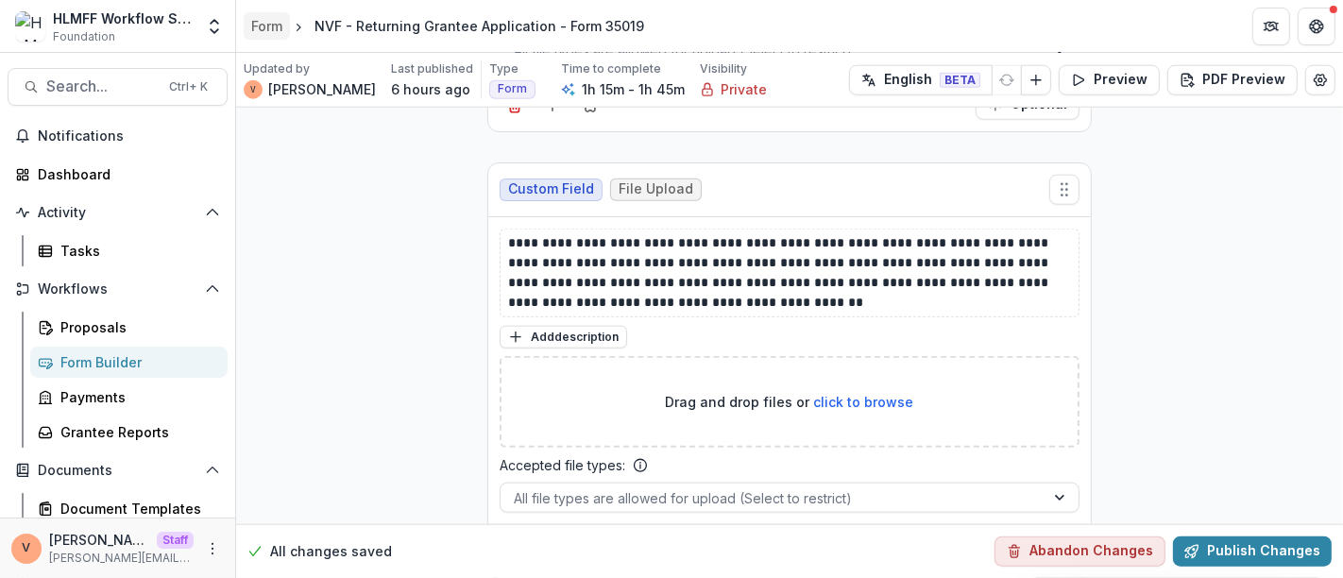
click at [271, 32] on div "Form" at bounding box center [266, 26] width 31 height 20
